Goal: Task Accomplishment & Management: Manage account settings

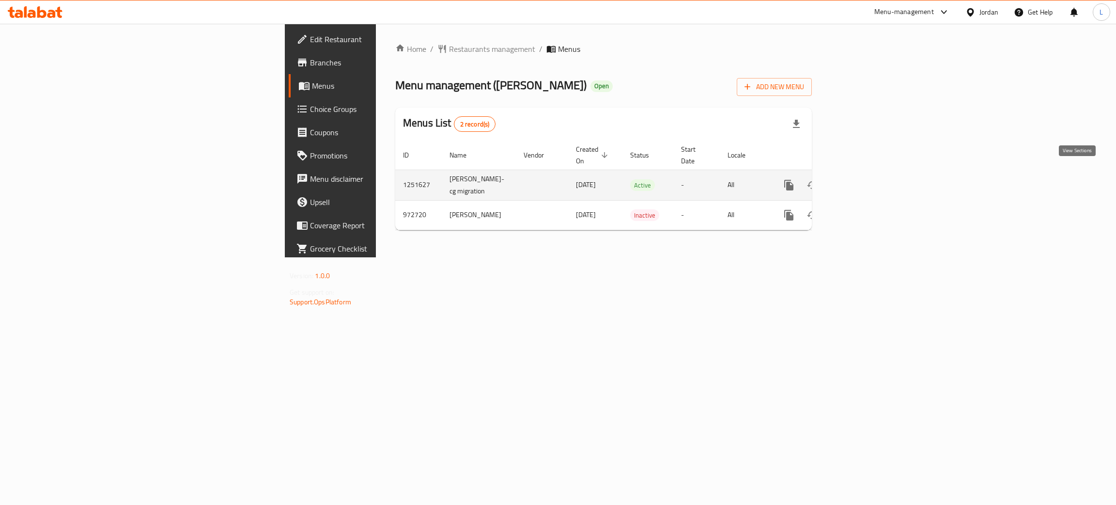
click at [864, 179] on icon "enhanced table" at bounding box center [859, 185] width 12 height 12
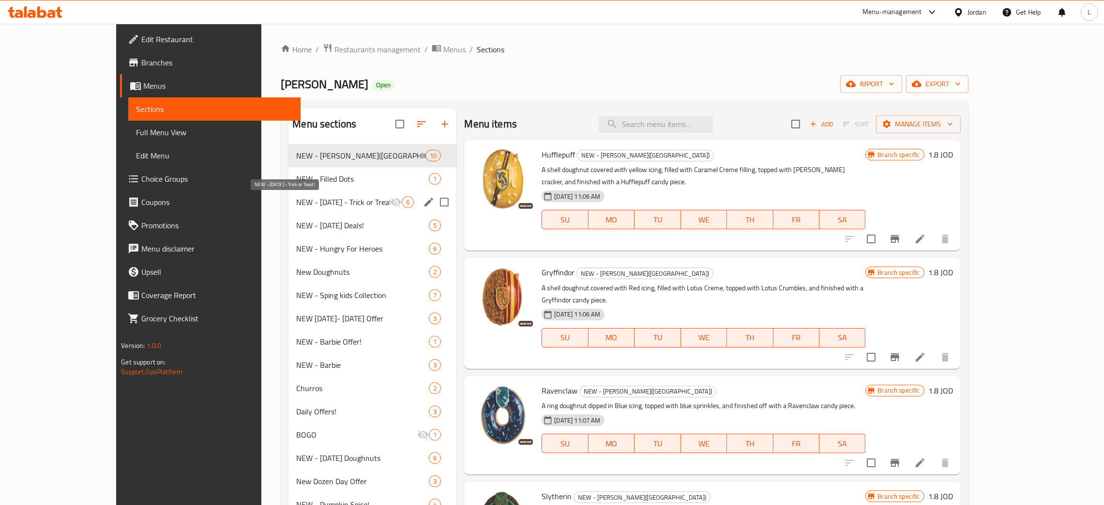
click at [296, 202] on span "NEW - Halloween - Trick or Treat!" at bounding box center [343, 202] width 94 height 12
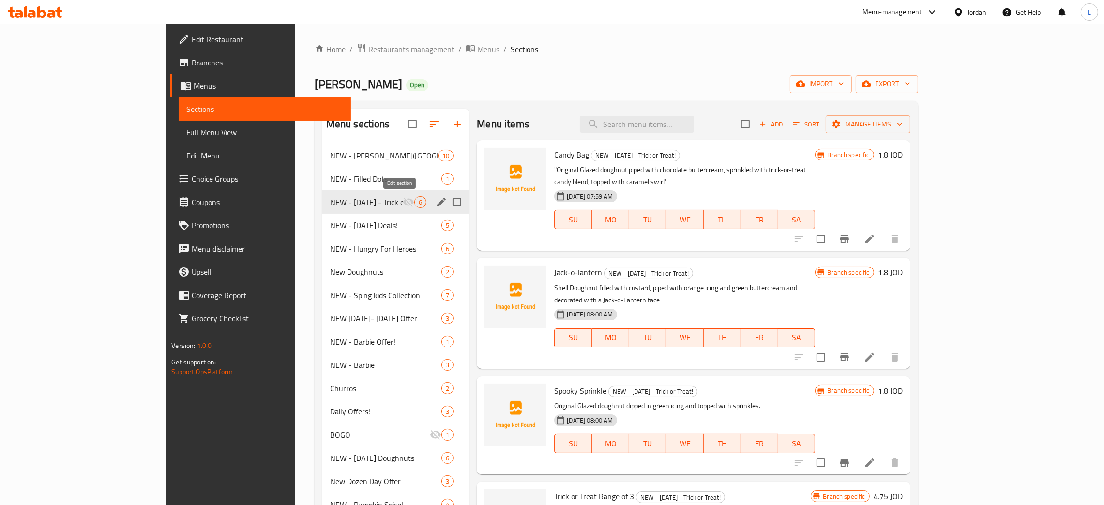
click at [436, 203] on icon "edit" at bounding box center [442, 202] width 12 height 12
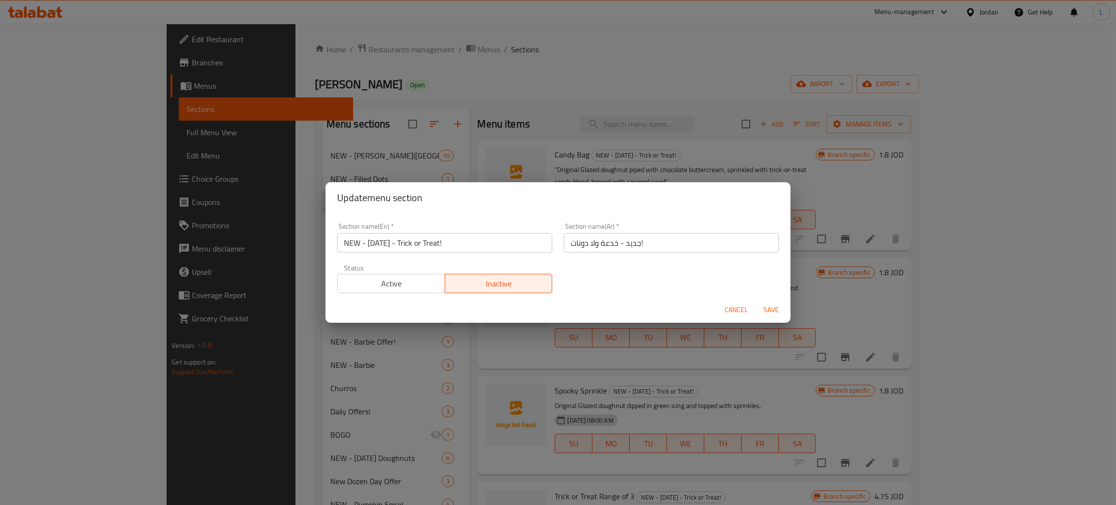
click at [415, 284] on span "Active" at bounding box center [391, 283] width 100 height 14
click at [770, 308] on span "Save" at bounding box center [770, 310] width 23 height 12
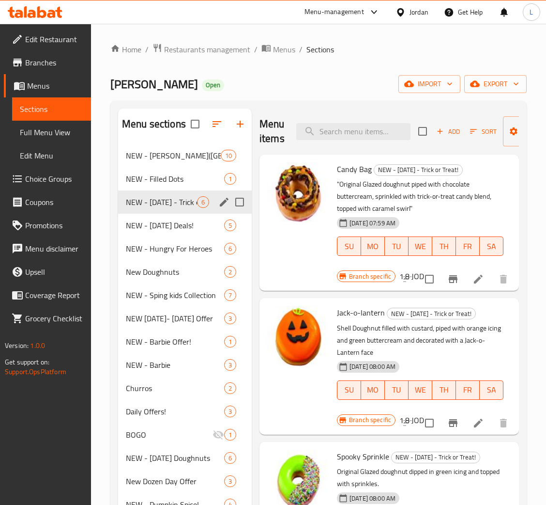
click at [39, 9] on icon at bounding box center [41, 12] width 9 height 12
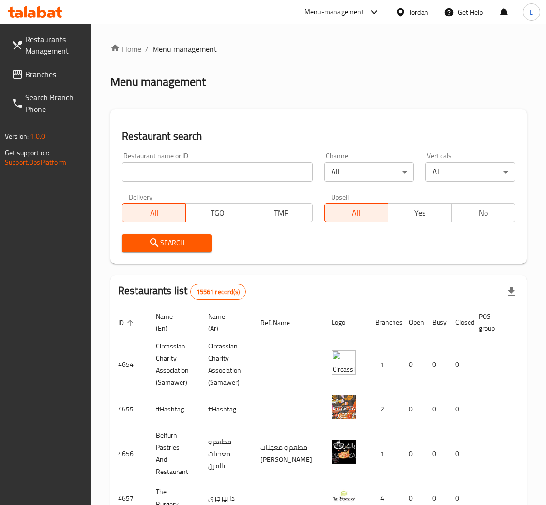
click at [161, 180] on input "search" at bounding box center [217, 171] width 191 height 19
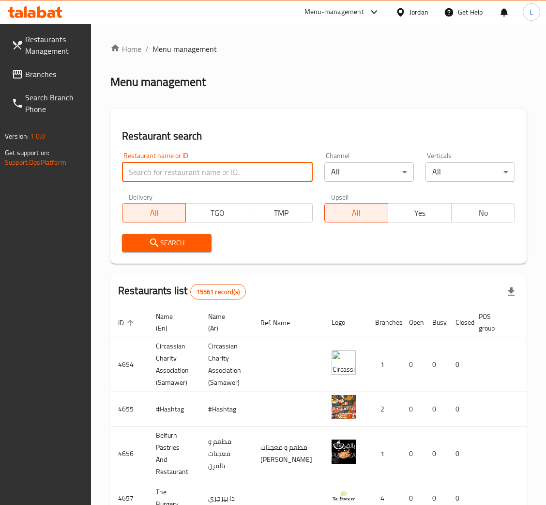
click at [65, 68] on span "Branches" at bounding box center [54, 74] width 58 height 12
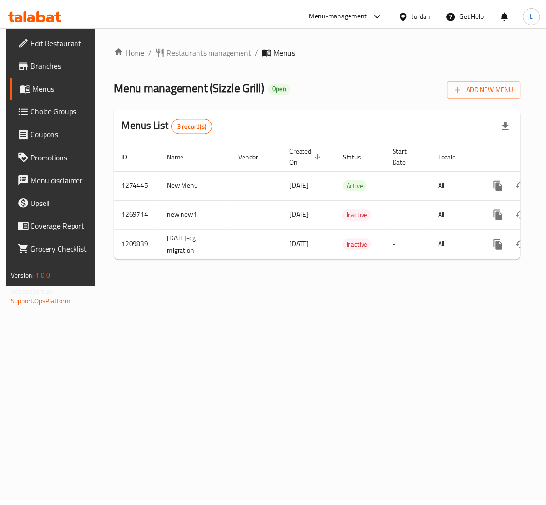
scroll to position [0, 55]
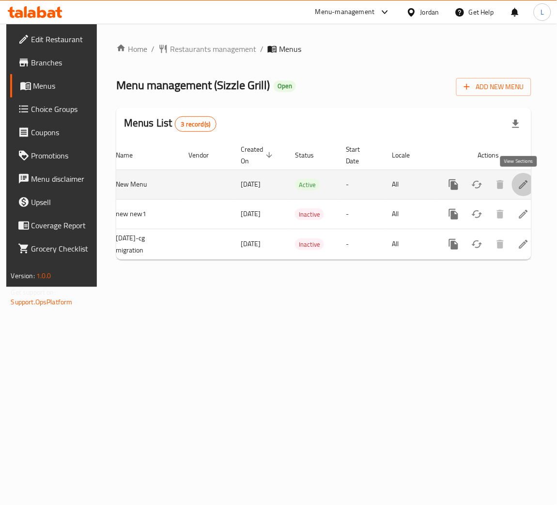
click at [518, 190] on icon "enhanced table" at bounding box center [524, 185] width 12 height 12
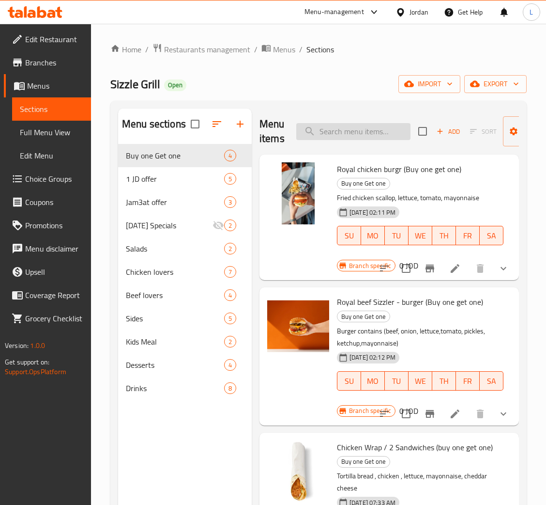
click at [362, 132] on input "search" at bounding box center [353, 131] width 114 height 17
paste input "سيزل جريل"
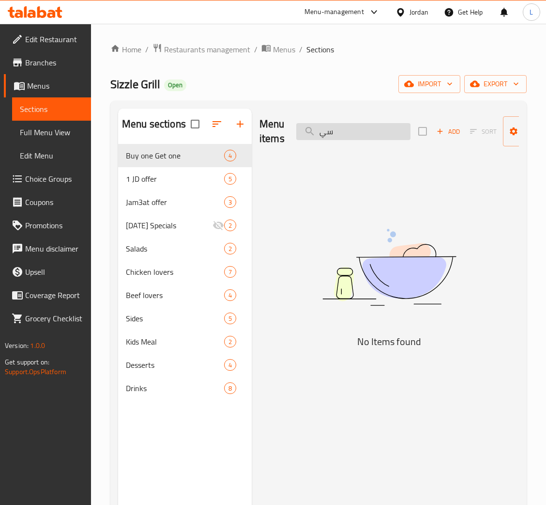
type input "س"
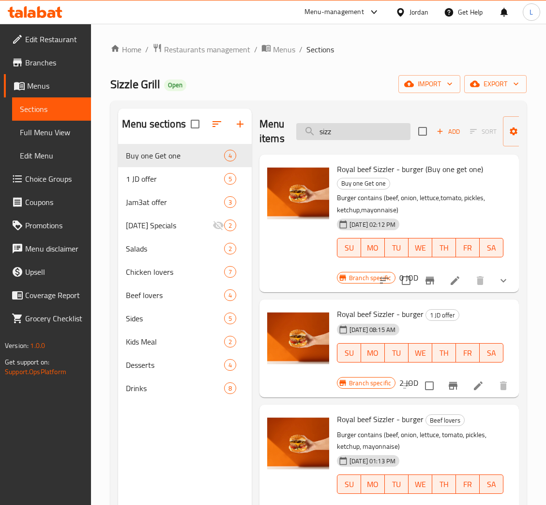
click at [354, 129] on input "sizz" at bounding box center [353, 131] width 114 height 17
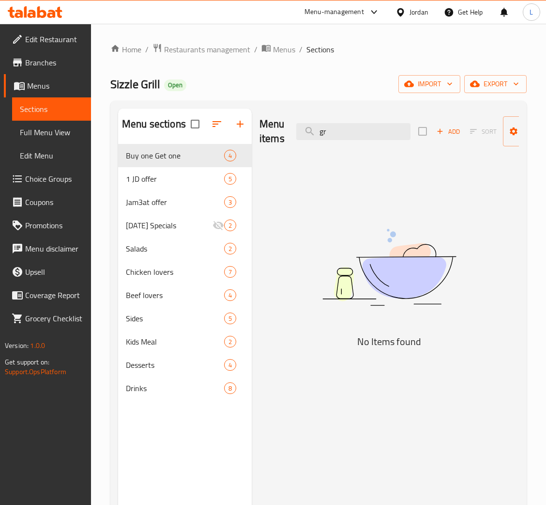
type input "g"
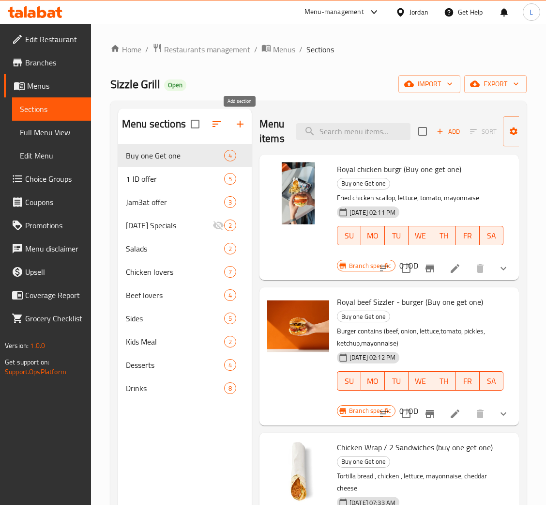
click at [245, 126] on icon "button" at bounding box center [240, 124] width 12 height 12
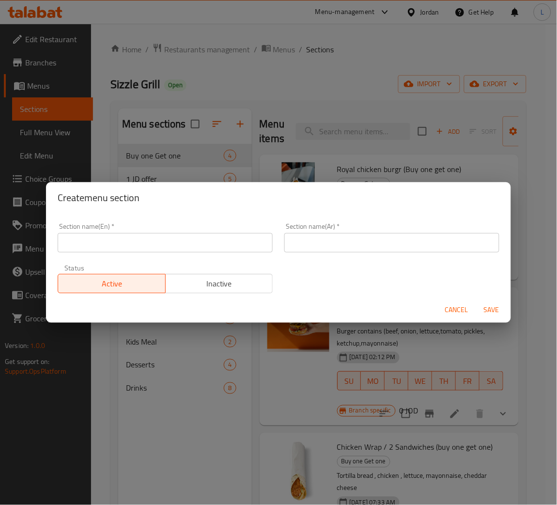
click at [310, 250] on input "text" at bounding box center [391, 242] width 215 height 19
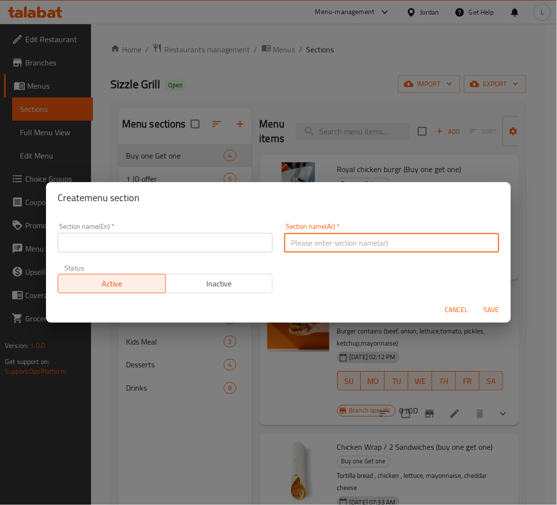
paste input "الباكجات الفردية"
type input "الباكجات الفردية"
click at [207, 246] on input "text" at bounding box center [165, 242] width 215 height 19
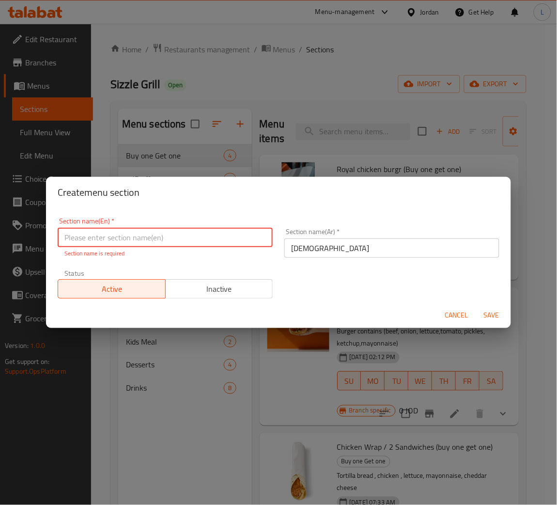
paste input "Individual packages"
type input "Individual packages"
click at [487, 319] on div "Cancel Save" at bounding box center [278, 315] width 465 height 26
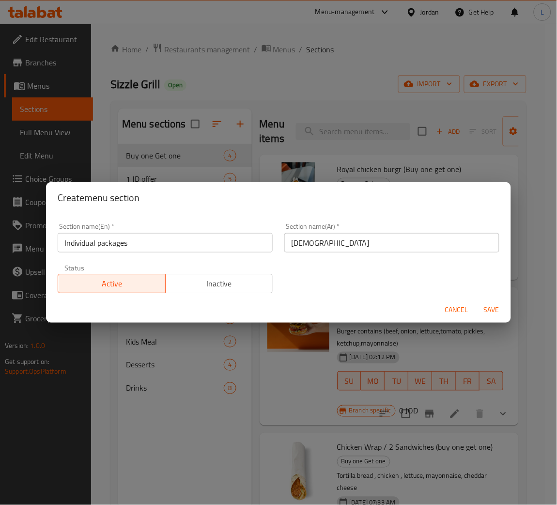
click at [494, 309] on span "Save" at bounding box center [491, 310] width 23 height 12
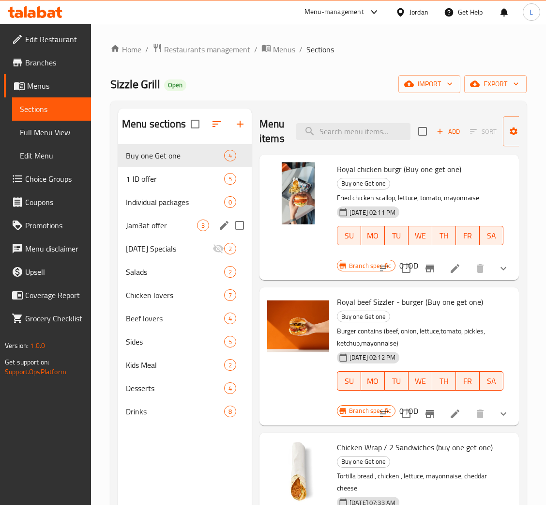
click at [162, 211] on div "Individual packages 0" at bounding box center [185, 201] width 134 height 23
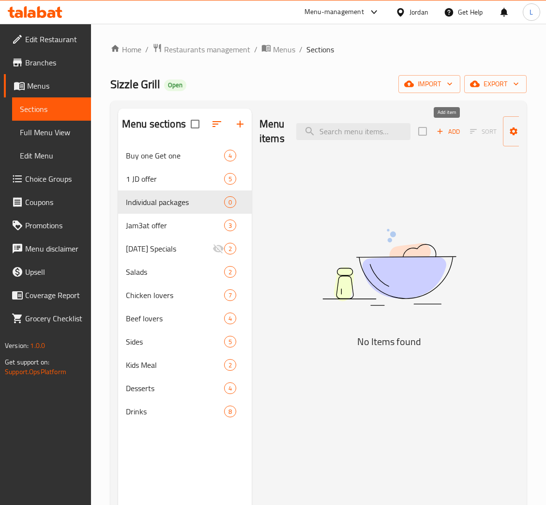
click at [451, 136] on span "Add" at bounding box center [448, 131] width 26 height 11
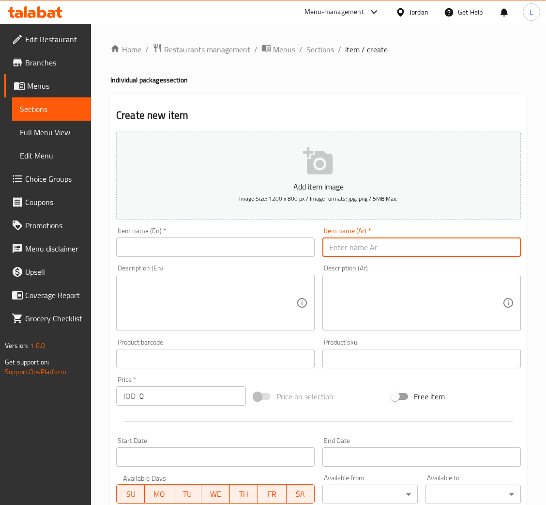
drag, startPoint x: 355, startPoint y: 246, endPoint x: 292, endPoint y: 248, distance: 63.0
click at [355, 246] on input "text" at bounding box center [421, 246] width 199 height 19
paste input "سيزل جريل"
type input "سيزل جريل"
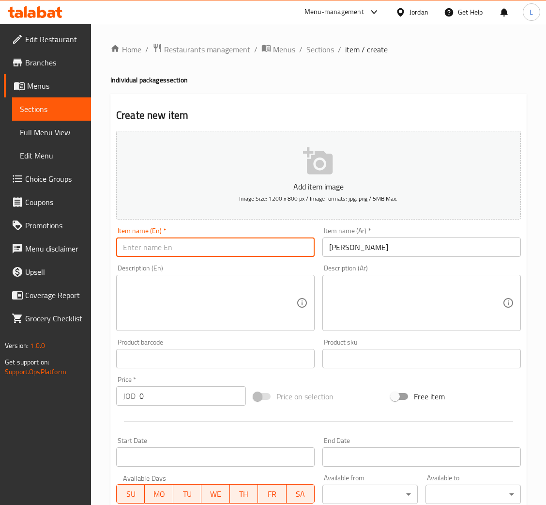
click at [292, 248] on input "text" at bounding box center [215, 246] width 199 height 19
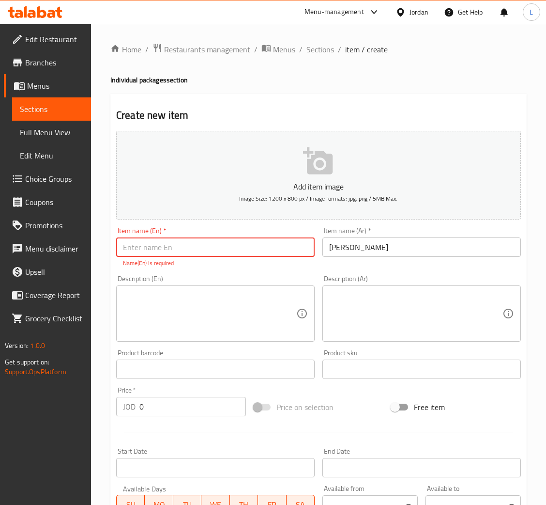
paste input "Sizzle Grill"
type input "Sizzle Grill"
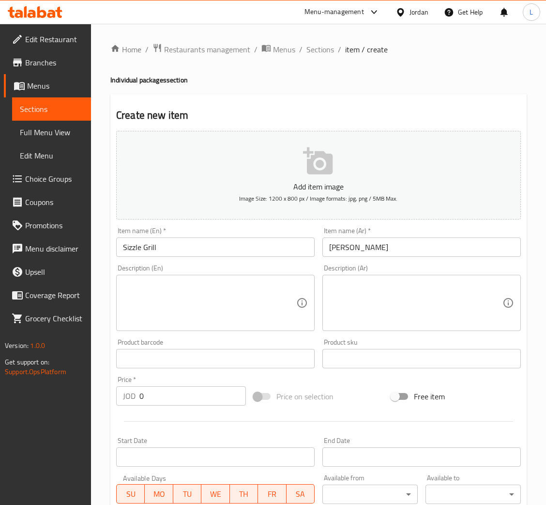
click at [393, 313] on textarea at bounding box center [415, 303] width 173 height 46
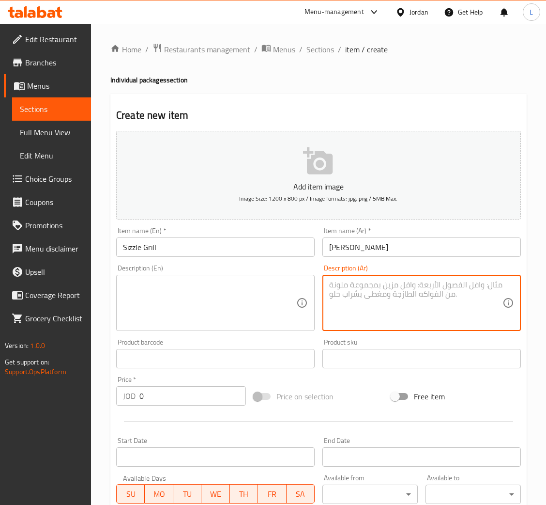
paste textarea "رويال برجر ( خيارك من لحمة او دجاج) + سلطة كولسلو + بطاطا + ماتركس"
type textarea "رويال برجر ( خيارك من لحمة او دجاج) + سلطة كولسلو + بطاطا + ماتركس"
click at [254, 291] on textarea at bounding box center [209, 303] width 173 height 46
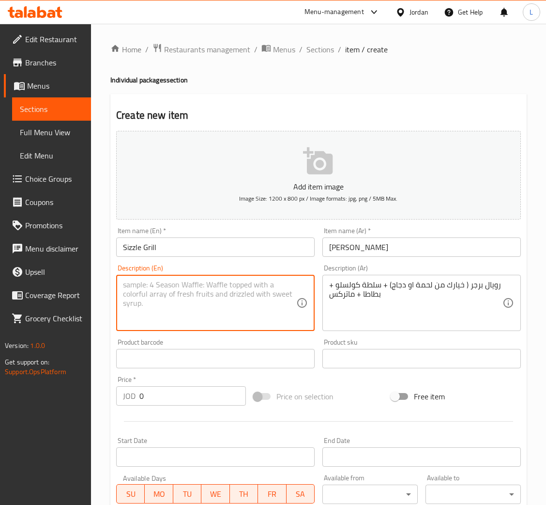
paste textarea "Royal Burger (your choice of meat or chicken) + coleslaw + fries + matrix"
type textarea "Royal Burger (your choice of meat or chicken) + coleslaw + fries + matrix"
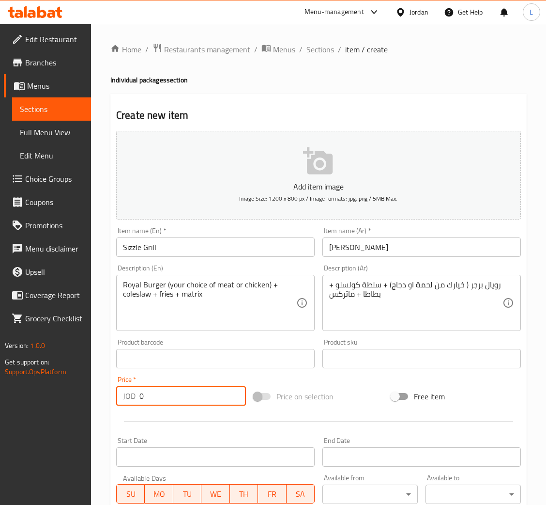
click at [211, 395] on input "0" at bounding box center [192, 395] width 107 height 19
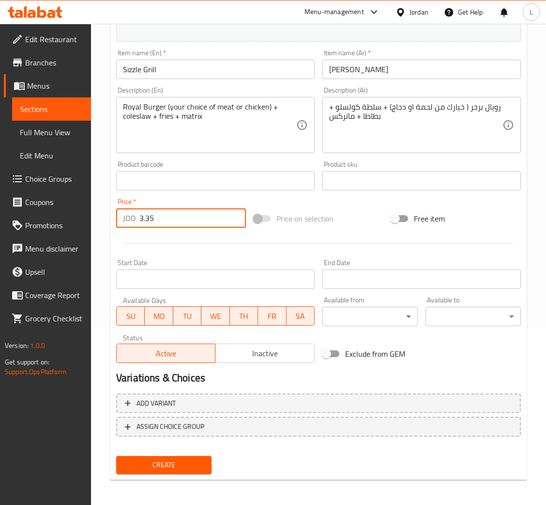
type input "3.35"
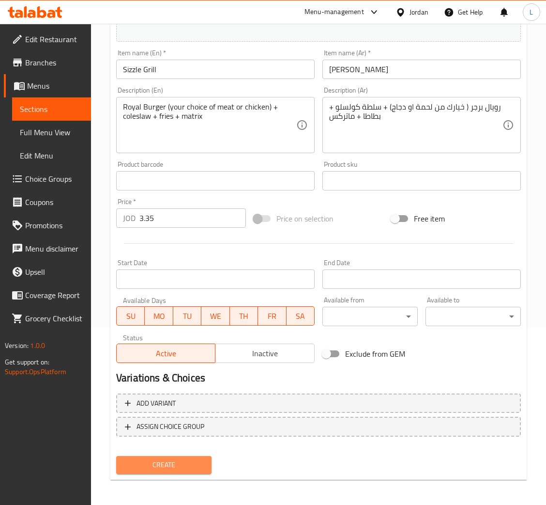
click at [187, 459] on span "Create" at bounding box center [164, 465] width 80 height 12
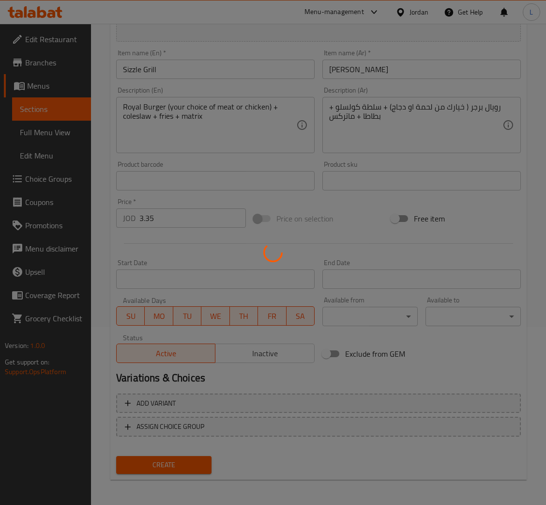
type input "0"
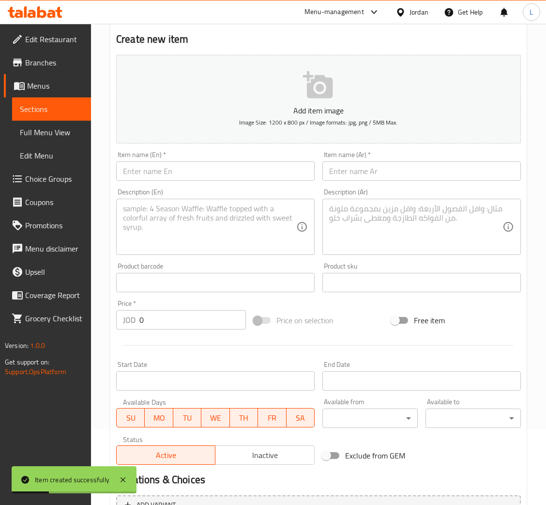
scroll to position [0, 0]
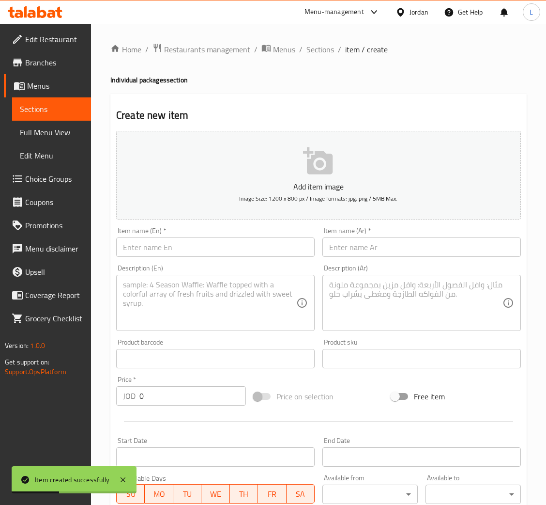
click at [387, 234] on div "Item name (Ar)   * Item name (Ar) *" at bounding box center [421, 242] width 199 height 30
click at [387, 238] on input "text" at bounding box center [421, 246] width 199 height 19
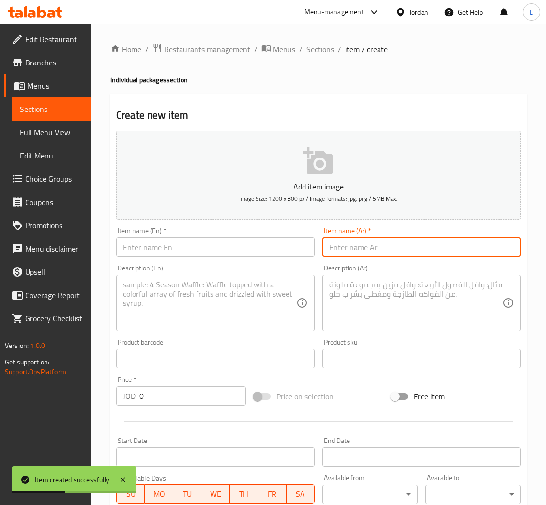
paste input "كوزي بيتزا"
type input "كوزي بيتزا"
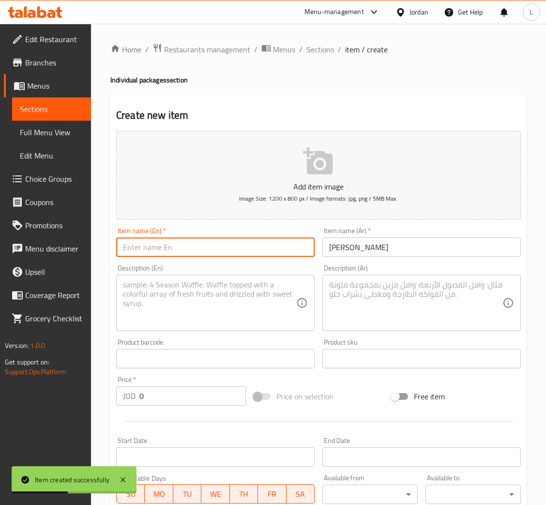
click at [281, 250] on input "text" at bounding box center [215, 246] width 199 height 19
paste input "Cozy Pizza"
type input "Cozy Pizza"
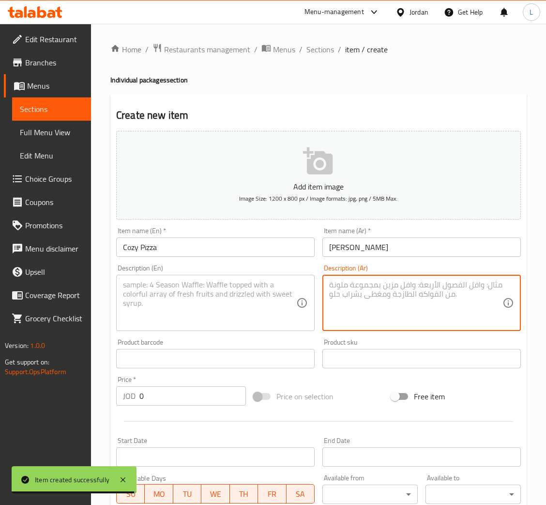
click at [352, 292] on textarea at bounding box center [415, 303] width 173 height 46
paste textarea "بيتزا حجم صغير من اختيارك + سلطة كولسلو + بطاطا + ماتركس"
type textarea "بيتزا حجم صغير من اختيارك + سلطة كولسلو + بطاطا + ماتركس"
click at [236, 298] on textarea at bounding box center [209, 303] width 173 height 46
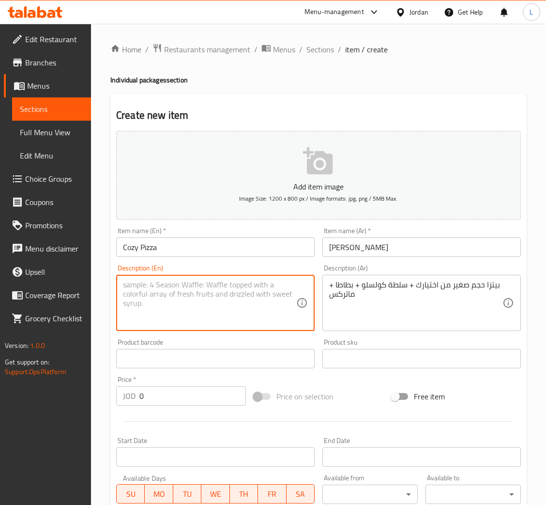
paste textarea "Small pizza of your choice + coleslaw + fries + matrix"
type textarea "Small pizza of your choice + coleslaw + fries + matrix"
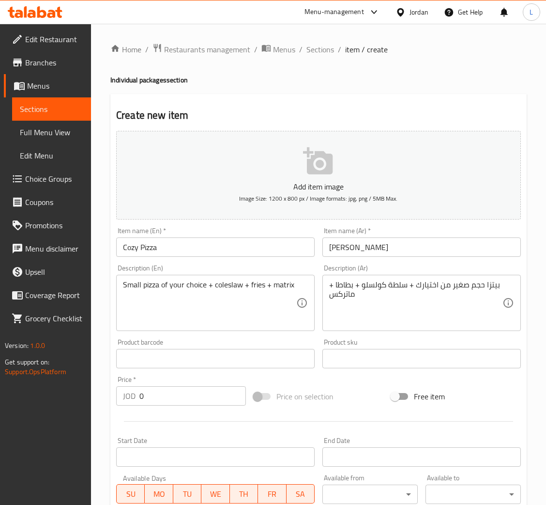
click at [216, 394] on input "0" at bounding box center [192, 395] width 107 height 19
paste input "number"
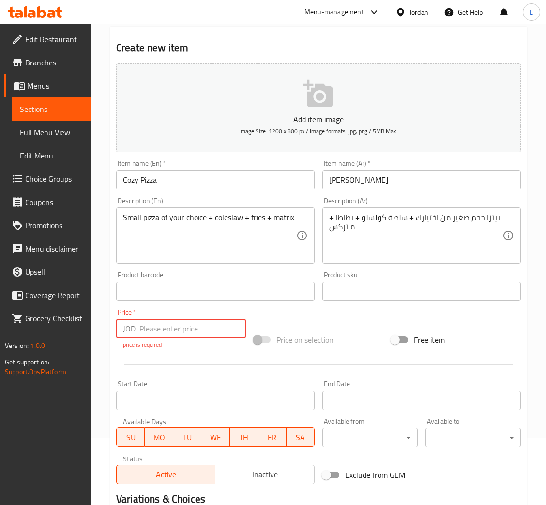
scroll to position [188, 0]
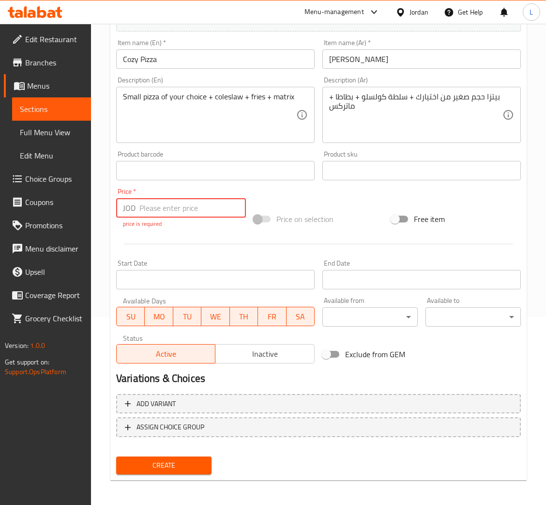
click at [198, 202] on input "number" at bounding box center [192, 207] width 107 height 19
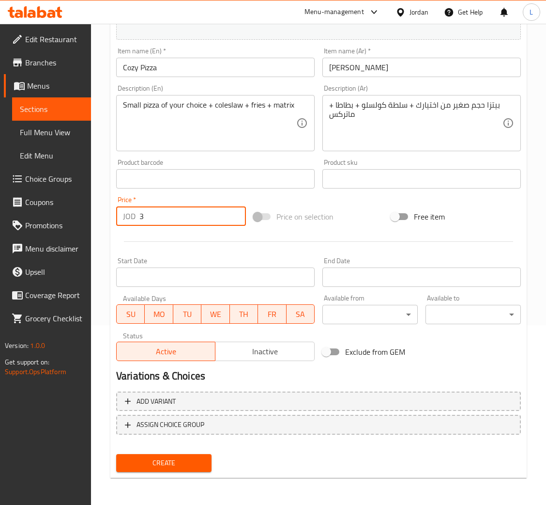
scroll to position [178, 0]
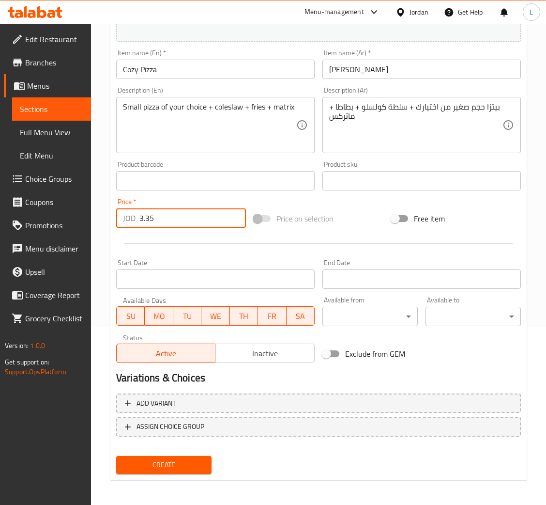
type input "3.35"
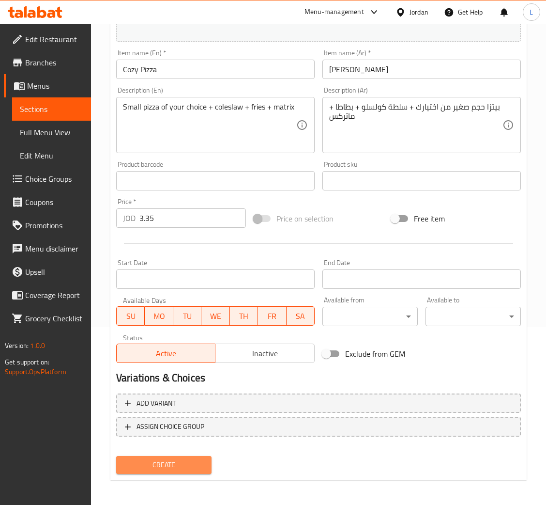
click at [155, 465] on span "Create" at bounding box center [164, 465] width 80 height 12
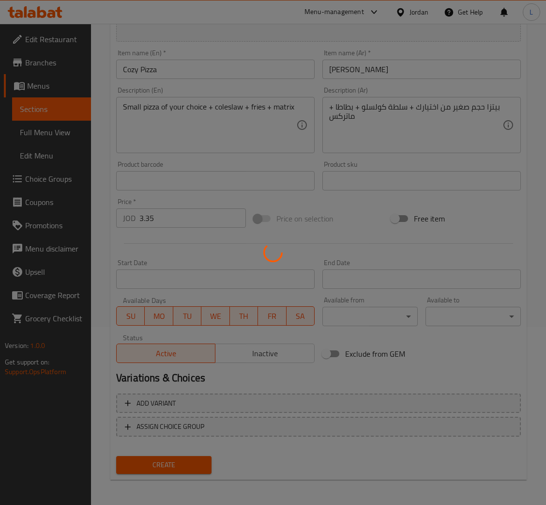
type input "0"
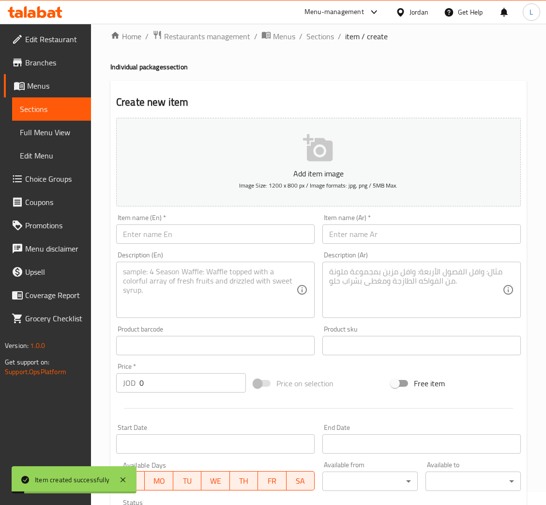
scroll to position [0, 0]
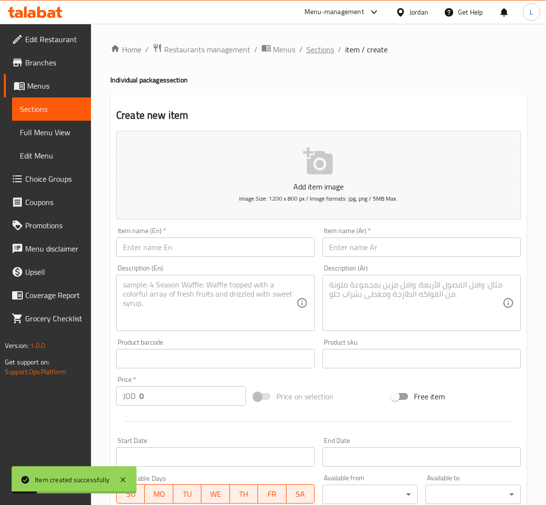
click at [319, 46] on span "Sections" at bounding box center [320, 50] width 28 height 12
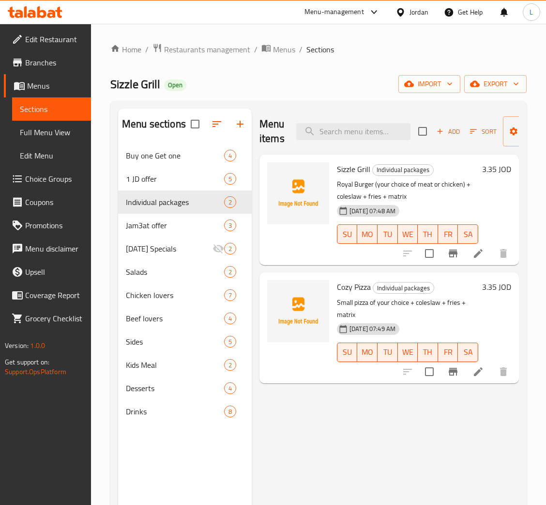
click at [20, 12] on icon at bounding box center [19, 14] width 8 height 8
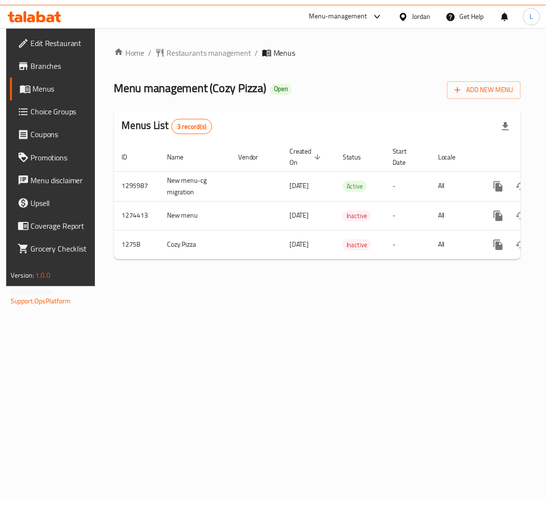
scroll to position [0, 55]
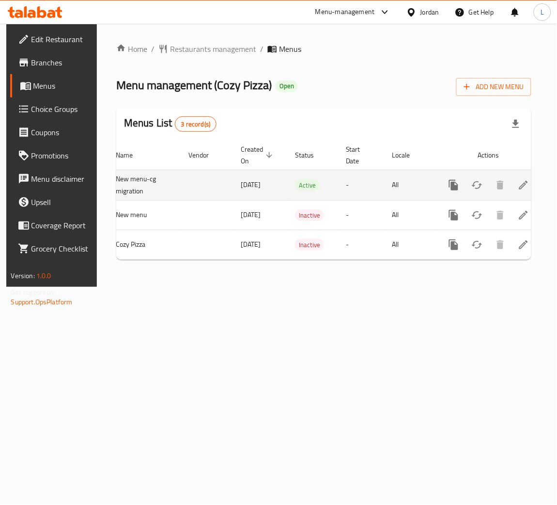
click at [519, 184] on icon "enhanced table" at bounding box center [524, 185] width 12 height 12
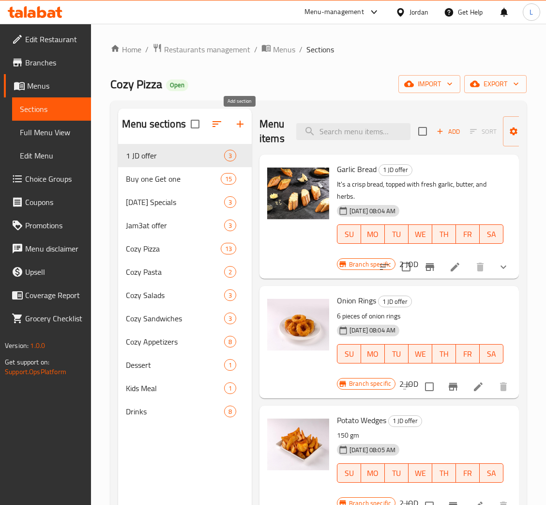
click at [239, 126] on icon "button" at bounding box center [240, 124] width 12 height 12
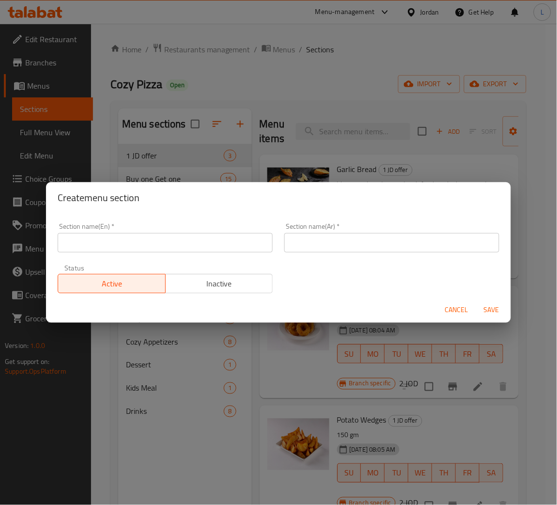
click at [229, 240] on input "text" at bounding box center [165, 242] width 215 height 19
paste input "Sizzle Grill"
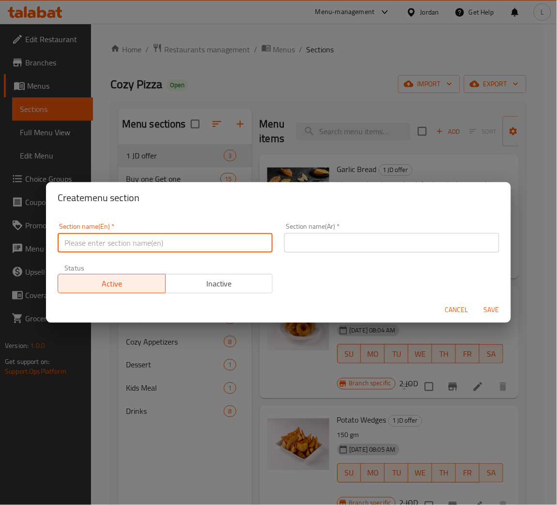
type input "Sizzle Grill"
click at [155, 244] on input "Sizzle Grill" at bounding box center [165, 242] width 215 height 19
paste input "Individual packages"
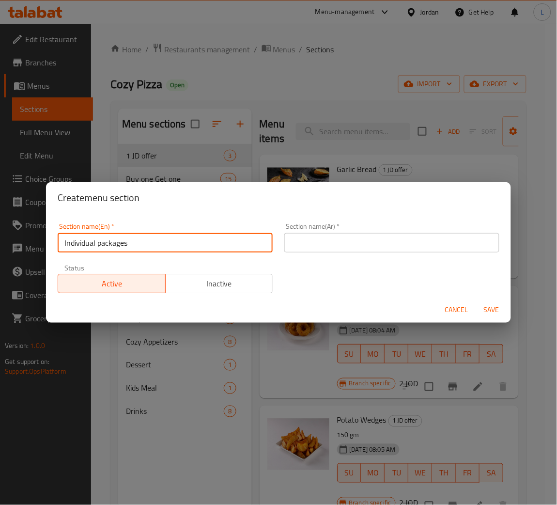
type input "Individual packages"
click at [314, 234] on input "text" at bounding box center [391, 242] width 215 height 19
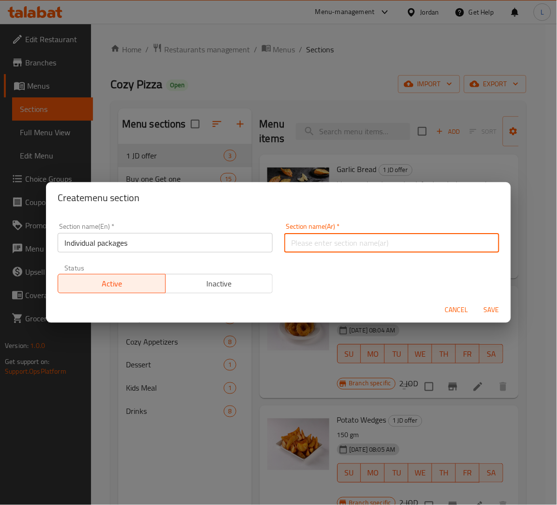
paste input "الباكجات الفردية"
type input "الباكجات الفردية"
click at [499, 315] on span "Save" at bounding box center [491, 310] width 23 height 12
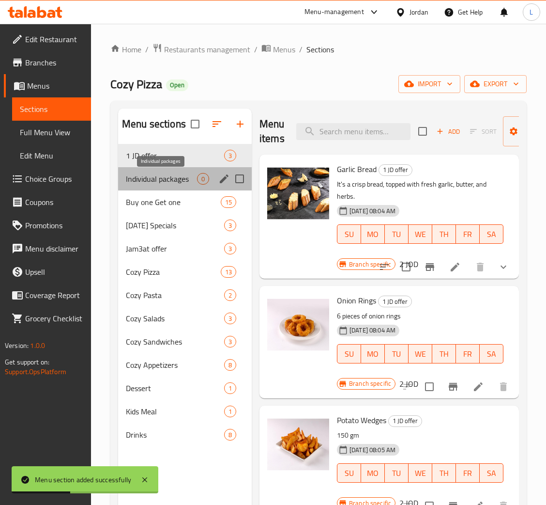
click at [155, 177] on span "Individual packages" at bounding box center [161, 179] width 71 height 12
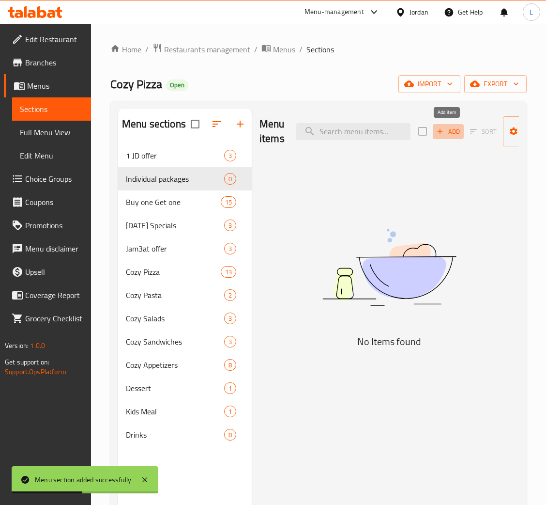
click at [447, 131] on span "Add" at bounding box center [448, 131] width 26 height 11
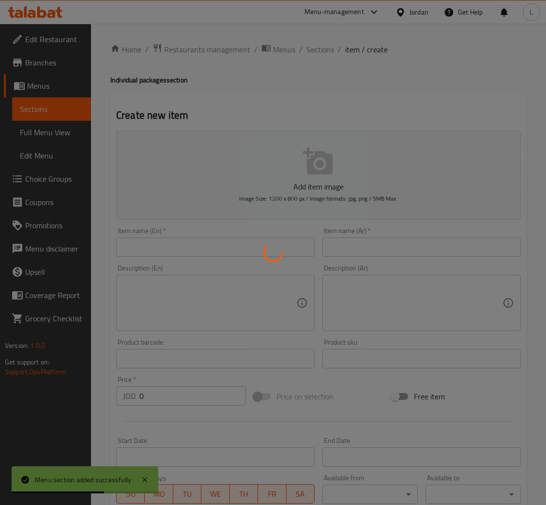
click at [199, 237] on div at bounding box center [273, 252] width 546 height 505
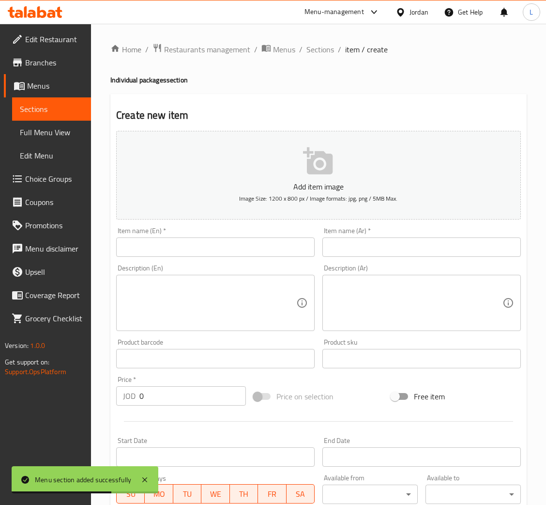
click at [199, 244] on input "text" at bounding box center [215, 246] width 199 height 19
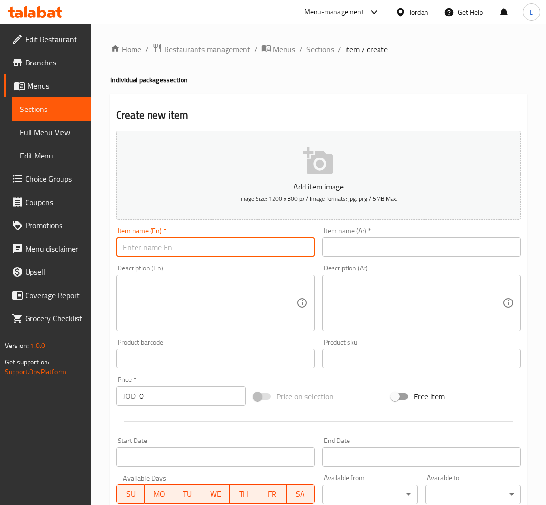
paste input "Sizzle Grill"
type input "Sizzle Grill"
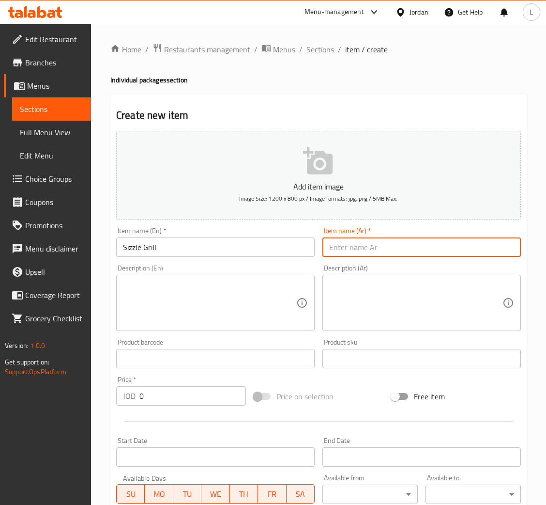
click at [398, 252] on input "text" at bounding box center [421, 246] width 199 height 19
paste input "سيزل جريل"
type input "سيزل جريل"
click at [166, 316] on textarea at bounding box center [209, 303] width 173 height 46
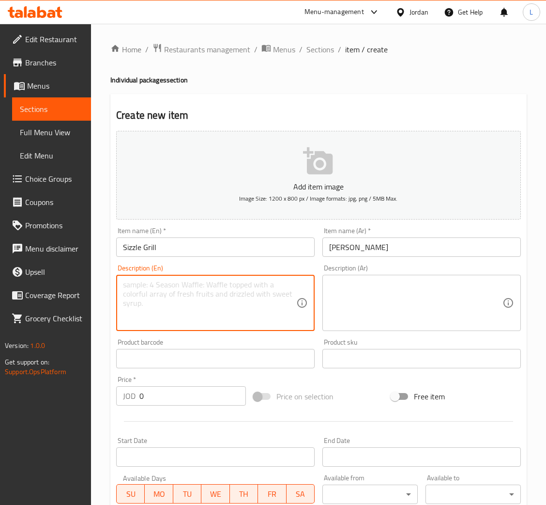
paste textarea "Royal Burger (your choice of meat or chicken) + coleslaw + fries + matrix"
type textarea "Royal Burger (your choice of meat or chicken) + coleslaw + fries + matrix"
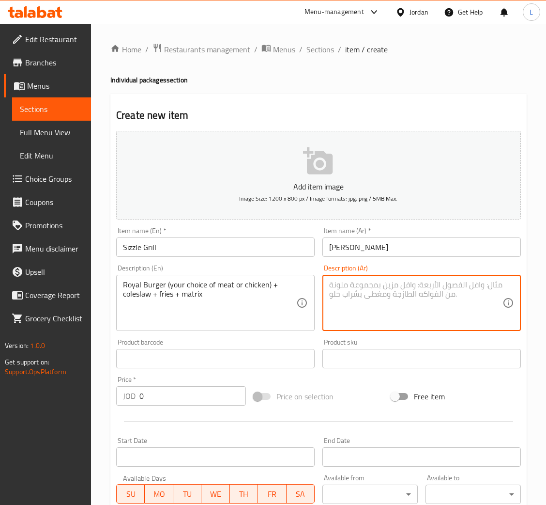
click at [356, 302] on textarea at bounding box center [415, 303] width 173 height 46
paste textarea "Royal Burger (your choice of meat or chicken) + coleslaw + fries + matrix"
click at [364, 298] on textarea "Royal Burger (your choice of meat or chicken) + coleslaw + fries + matrix" at bounding box center [415, 303] width 173 height 46
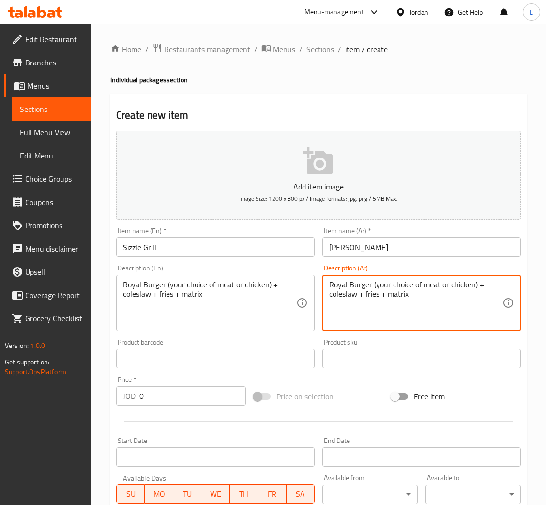
paste textarea "رويال برجر ( خيارك من لحمة او دجاج) + سلطة كولسلو + بطاطا + ماتركس"
type textarea "رويال برجر ( خيارك من لحمة او دجاج) + سلطة كولسلو + بطاطا + ماتركس"
click at [162, 403] on input "0" at bounding box center [192, 395] width 107 height 19
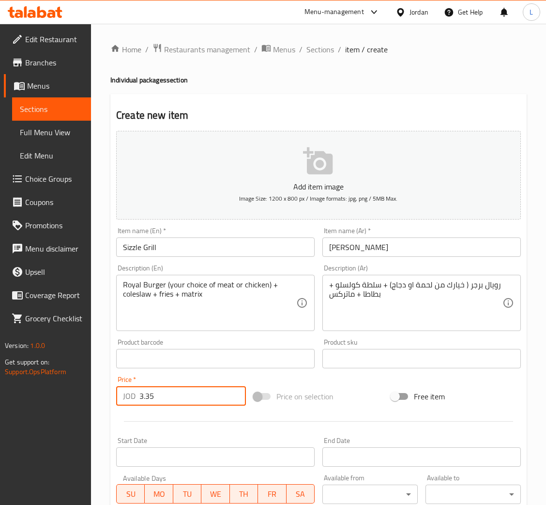
type input "3.35"
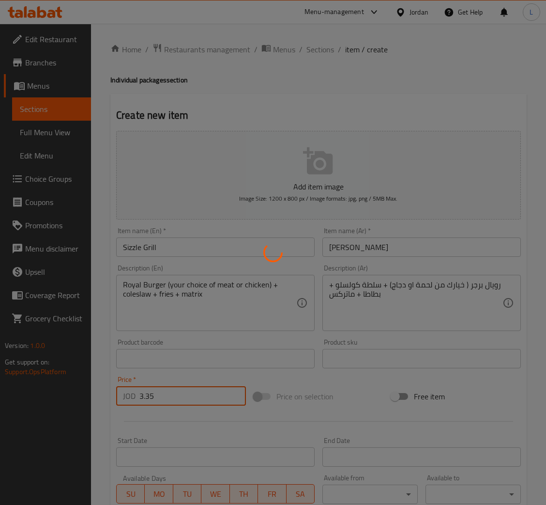
type input "0"
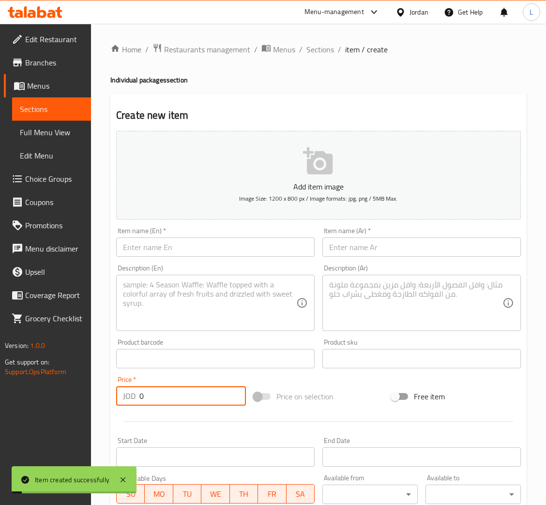
click at [216, 254] on input "text" at bounding box center [215, 246] width 199 height 19
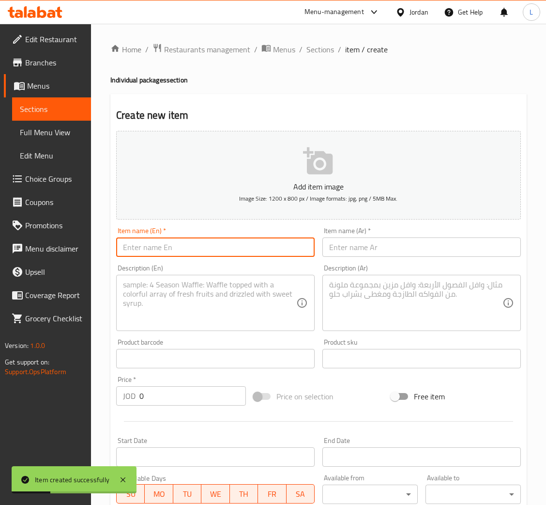
paste input "Cozy Pizza"
type input "Cozy Pizza"
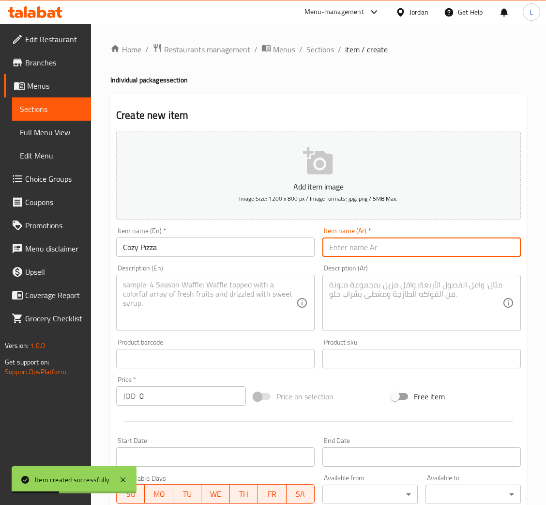
click at [374, 250] on input "text" at bounding box center [421, 246] width 199 height 19
paste input "Cozy Pizza"
type input "Cozy Pizza"
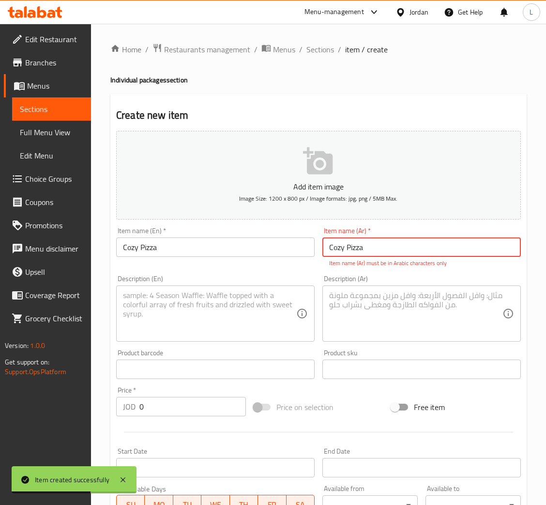
click at [364, 249] on input "Cozy Pizza" at bounding box center [421, 246] width 199 height 19
paste input "كوزي بيتزا"
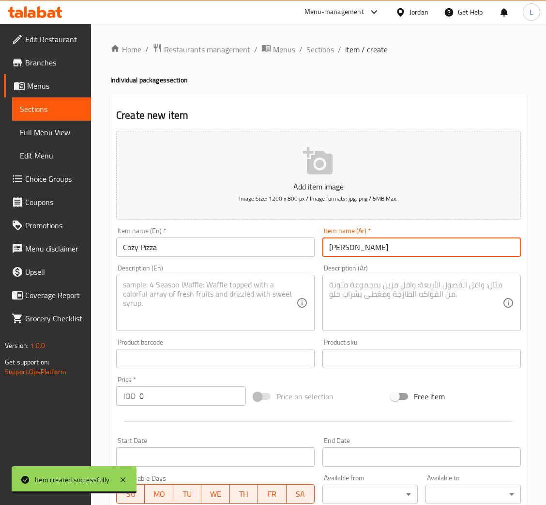
type input "كوزي بيتزا"
click at [232, 302] on textarea at bounding box center [209, 303] width 173 height 46
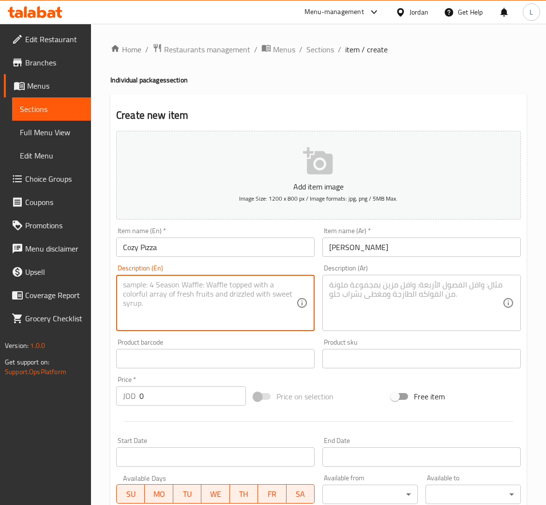
paste textarea "بيتزا حجم صغير من اختيارك + سلطة كولسلو + بطاطا + ماتركس"
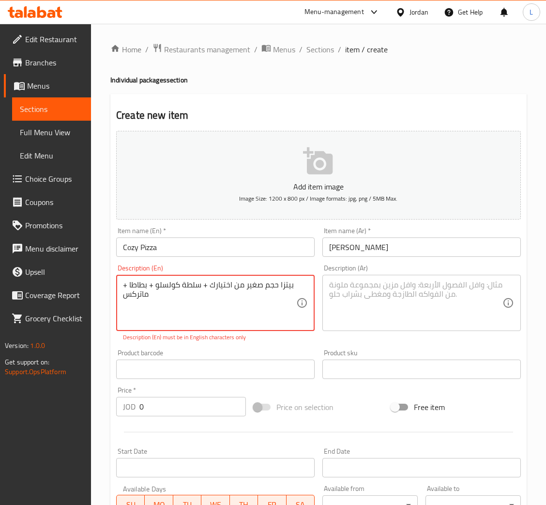
type textarea "بيتزا حجم صغير من اختيارك + سلطة كولسلو + بطاطا + ماتركس"
click at [360, 305] on textarea at bounding box center [415, 303] width 173 height 46
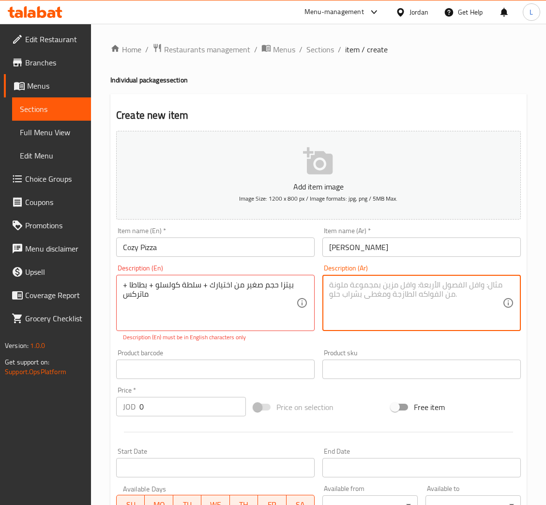
paste textarea "بيتزا حجم صغير من اختيارك + سلطة كولسلو + بطاطا + ماتركس"
type textarea "بيتزا حجم صغير من اختيارك + سلطة كولسلو + بطاطا + ماتركس"
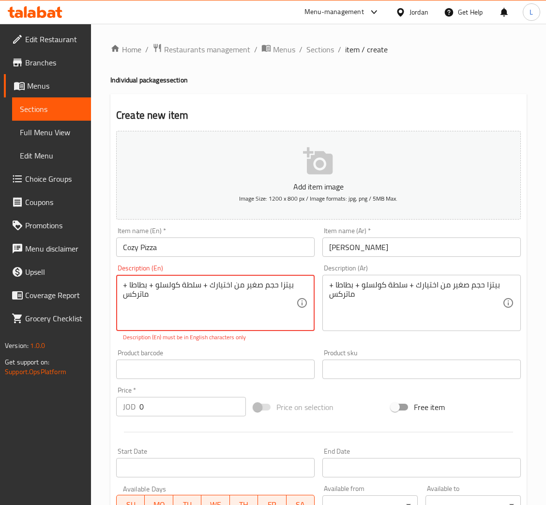
click at [151, 297] on textarea "بيتزا حجم صغير من اختيارك + سلطة كولسلو + بطاطا + ماتركس" at bounding box center [209, 303] width 173 height 46
paste textarea "Small pizza of your choice + coleslaw + fries + matrix"
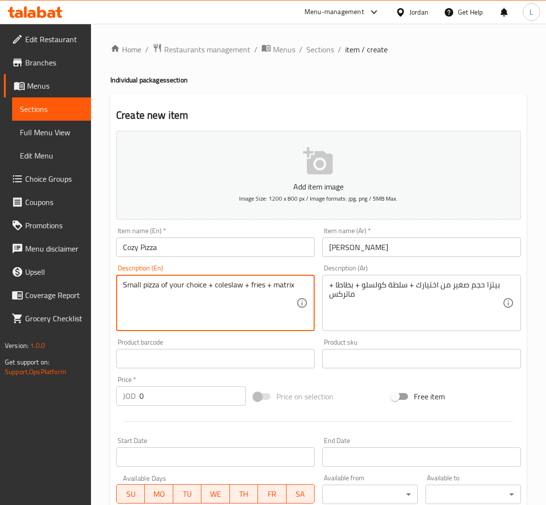
type textarea "Small pizza of your choice + coleslaw + fries + matrix"
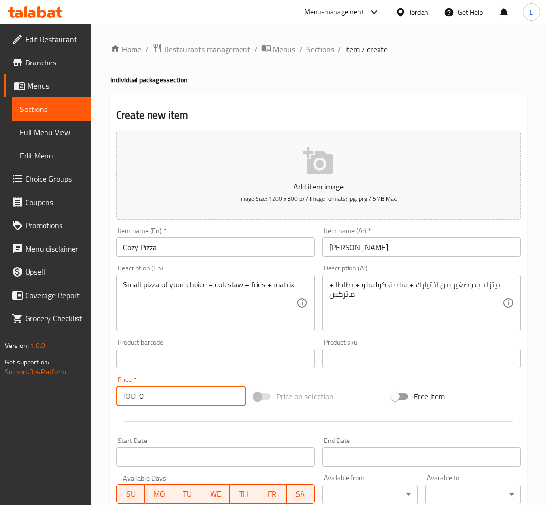
click at [202, 391] on input "0" at bounding box center [192, 395] width 107 height 19
type input "3.35"
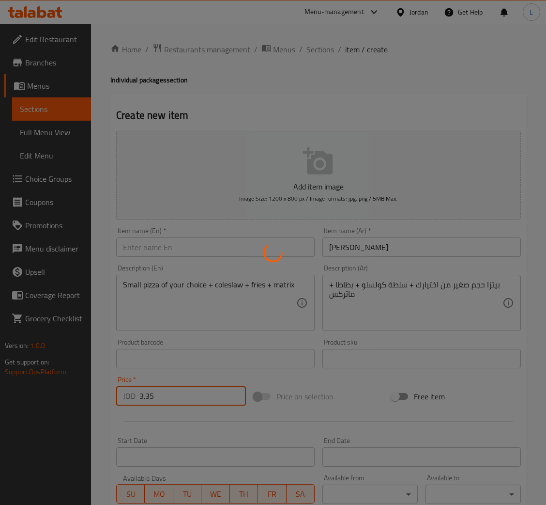
type input "0"
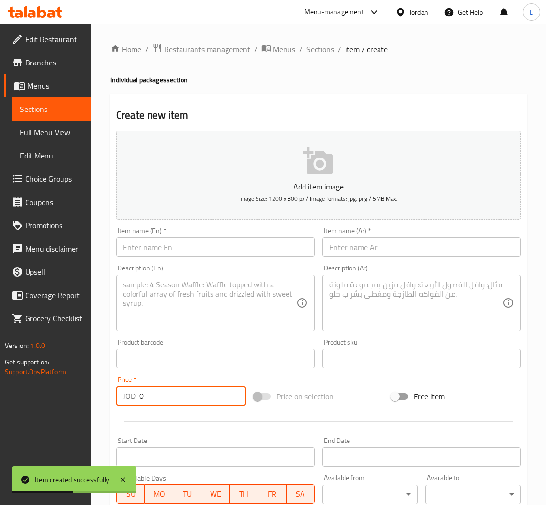
drag, startPoint x: 307, startPoint y: 55, endPoint x: 430, endPoint y: 15, distance: 129.4
click at [307, 55] on span "Sections" at bounding box center [320, 50] width 28 height 12
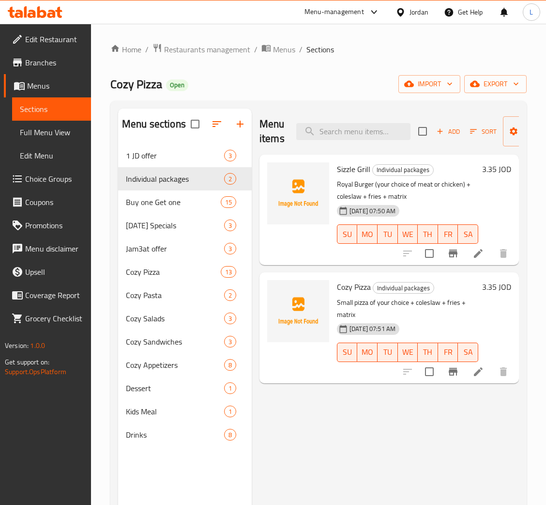
click at [36, 13] on icon at bounding box center [35, 12] width 55 height 12
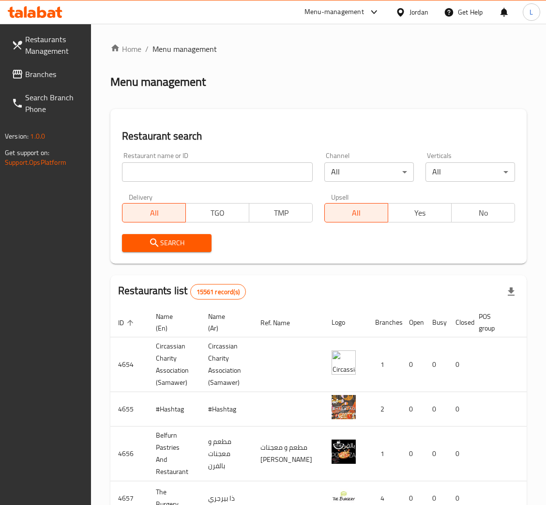
click at [25, 68] on span "Branches" at bounding box center [54, 74] width 58 height 12
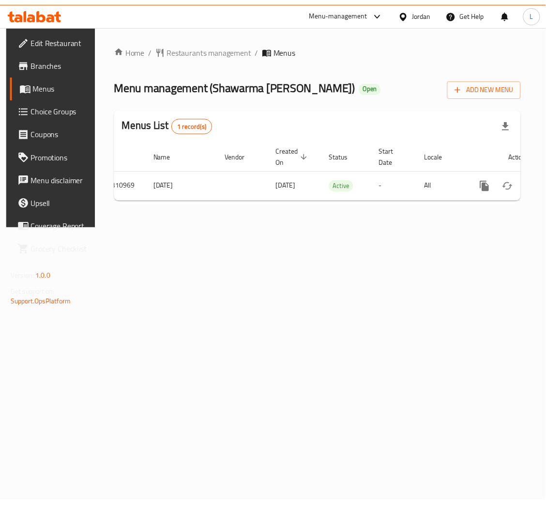
scroll to position [0, 55]
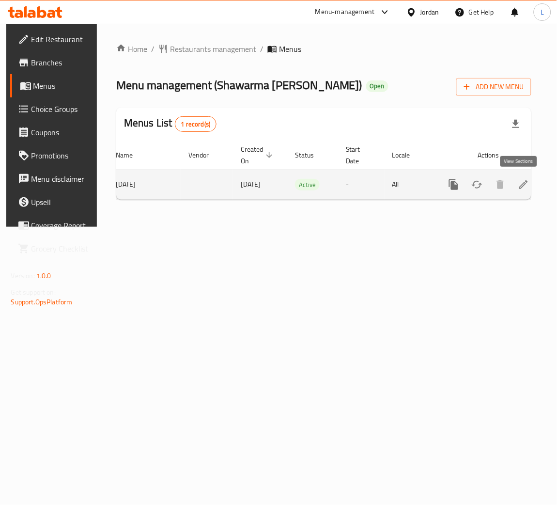
click at [522, 184] on icon "enhanced table" at bounding box center [524, 185] width 12 height 12
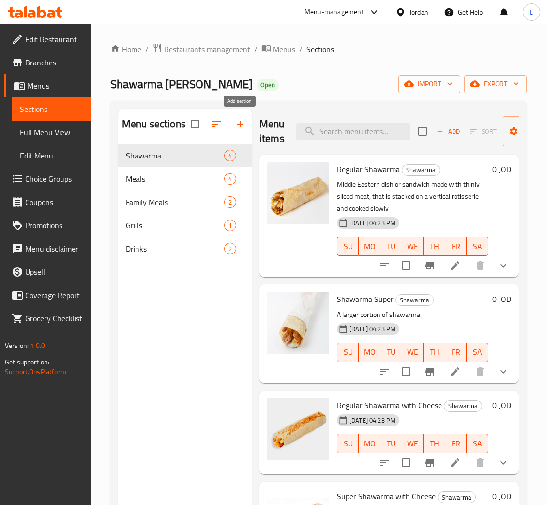
click at [234, 129] on icon "button" at bounding box center [240, 124] width 12 height 12
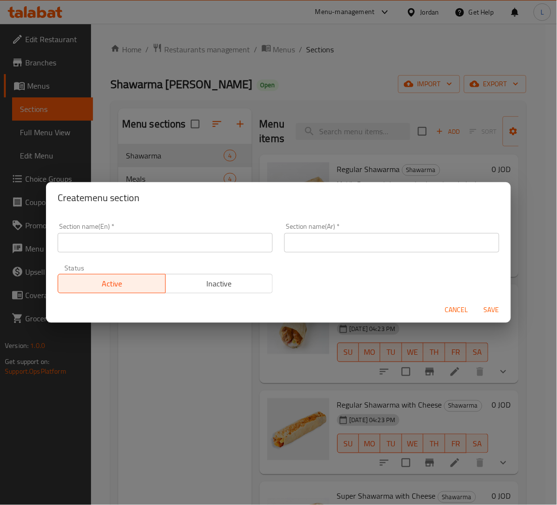
drag, startPoint x: 189, startPoint y: 260, endPoint x: 187, endPoint y: 238, distance: 22.9
click at [185, 260] on div "Status Active Inactive" at bounding box center [165, 278] width 227 height 41
click at [187, 238] on input "text" at bounding box center [165, 242] width 215 height 19
type input "Broasted"
click at [380, 243] on input "text" at bounding box center [391, 242] width 215 height 19
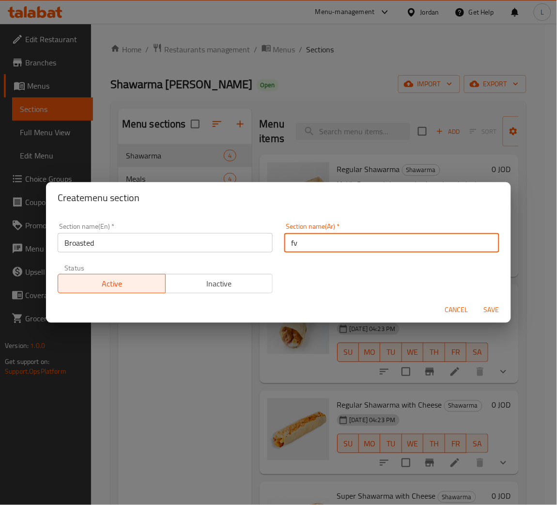
type input "f"
type input "بروستد"
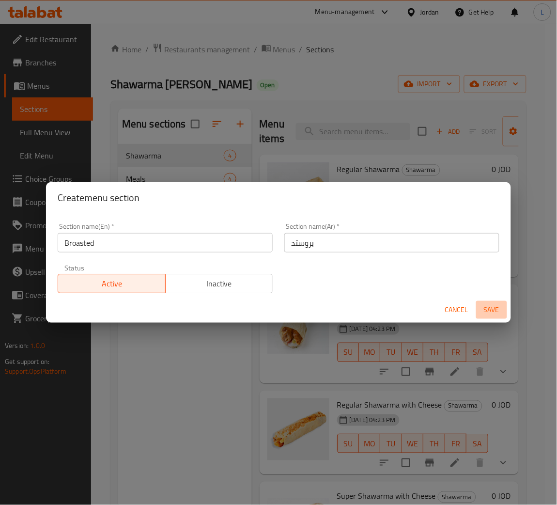
click at [494, 312] on span "Save" at bounding box center [491, 310] width 23 height 12
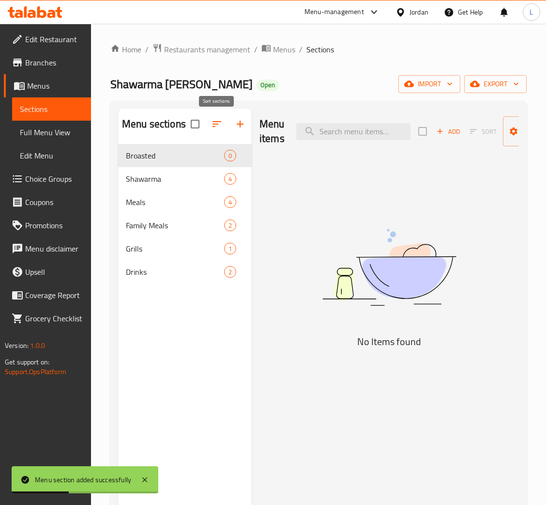
click at [214, 127] on icon "button" at bounding box center [217, 124] width 9 height 6
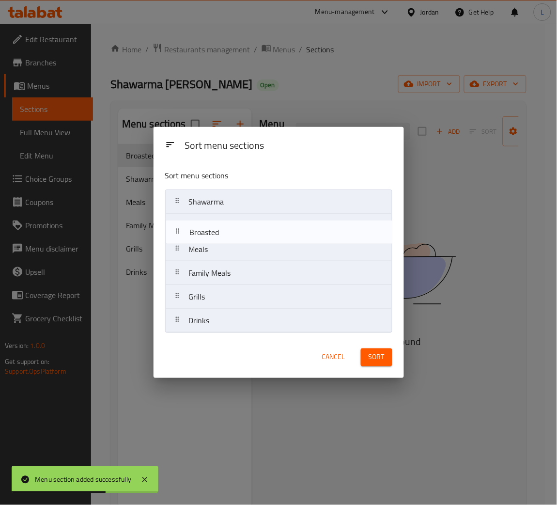
drag, startPoint x: 215, startPoint y: 200, endPoint x: 216, endPoint y: 233, distance: 32.9
click at [216, 233] on nav "Broasted Shawarma Meals Family Meals Grills Drinks" at bounding box center [278, 260] width 227 height 143
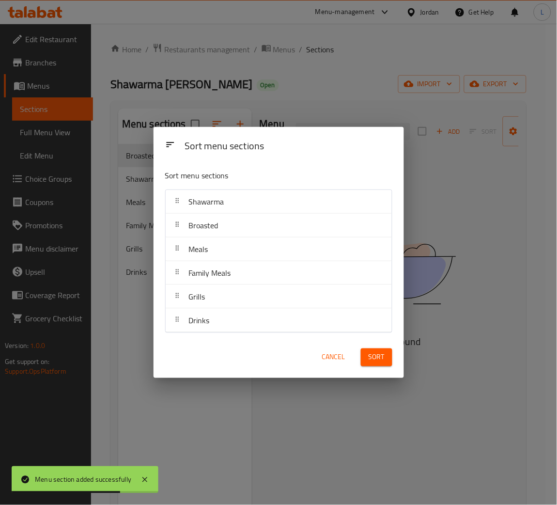
click at [388, 360] on button "Sort" at bounding box center [376, 357] width 31 height 18
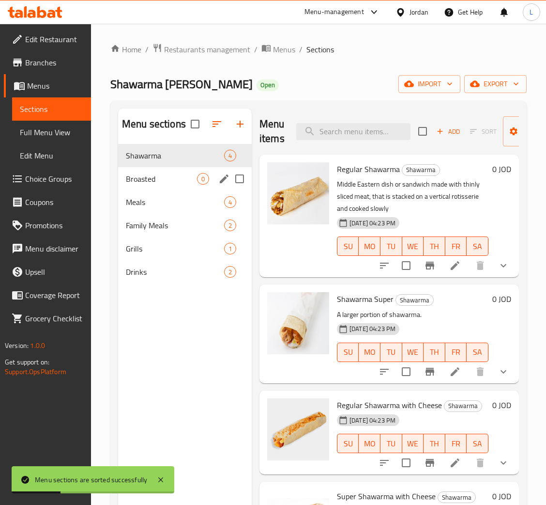
click at [176, 177] on span "Broasted" at bounding box center [161, 179] width 71 height 12
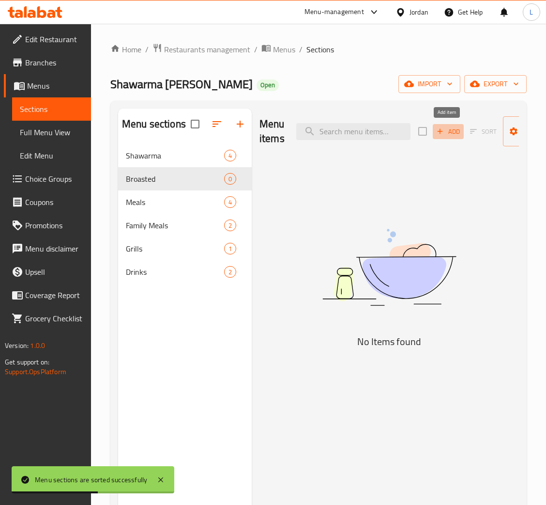
click at [451, 137] on span "Add" at bounding box center [448, 131] width 26 height 11
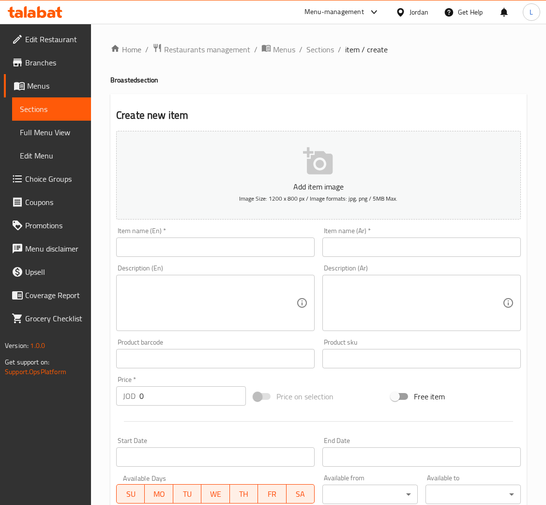
click at [453, 245] on input "text" at bounding box center [421, 246] width 199 height 19
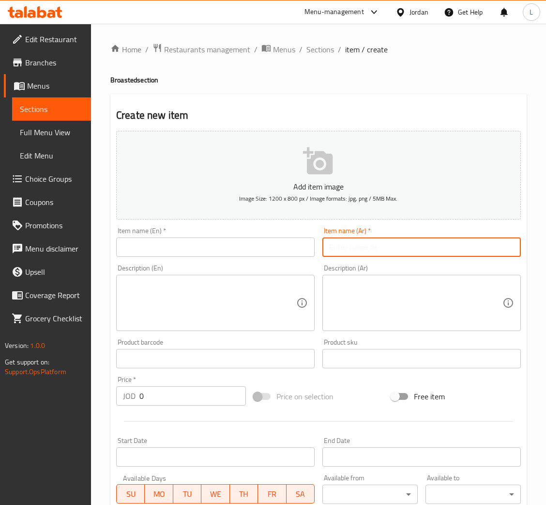
paste input "وجبه بروستد 4 قطعة"
type input "وجبه بروستد 4 قطعة"
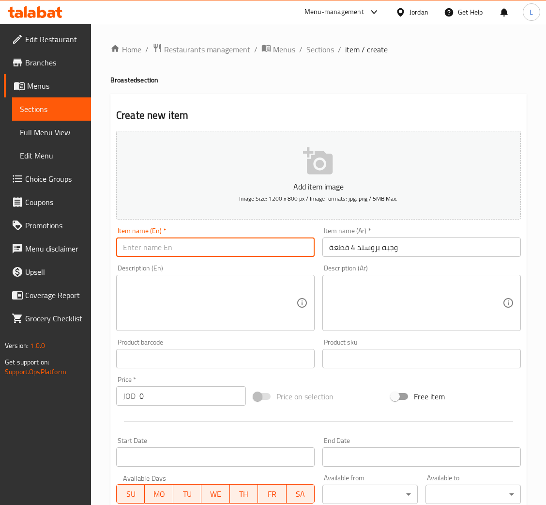
click at [213, 252] on input "text" at bounding box center [215, 246] width 199 height 19
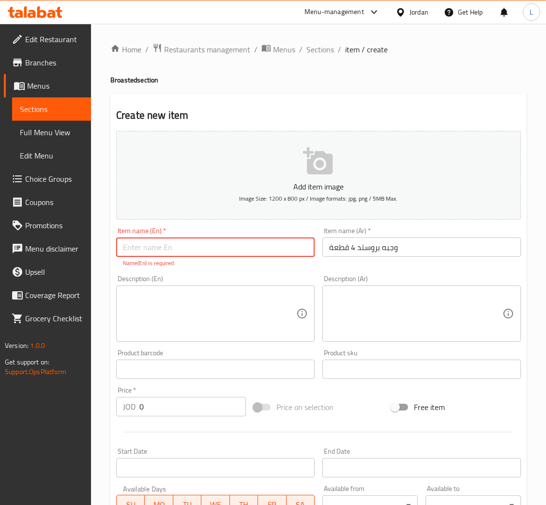
paste input "4-piece broasted meal"
type input "4-piece broasted meal"
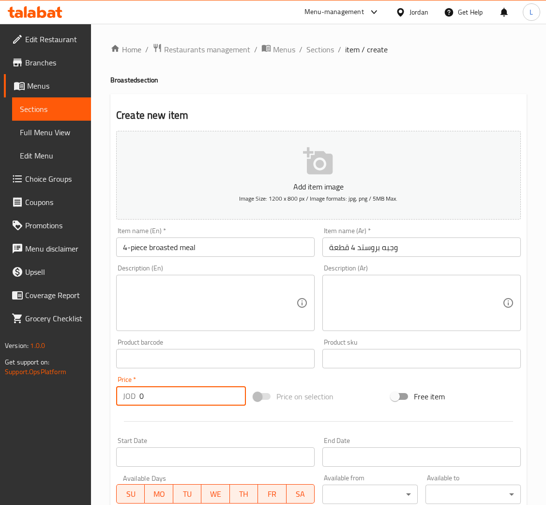
click at [184, 402] on input "0" at bounding box center [192, 395] width 107 height 19
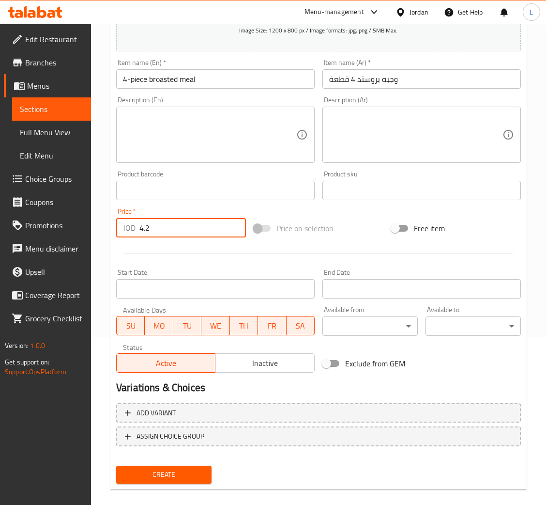
scroll to position [178, 0]
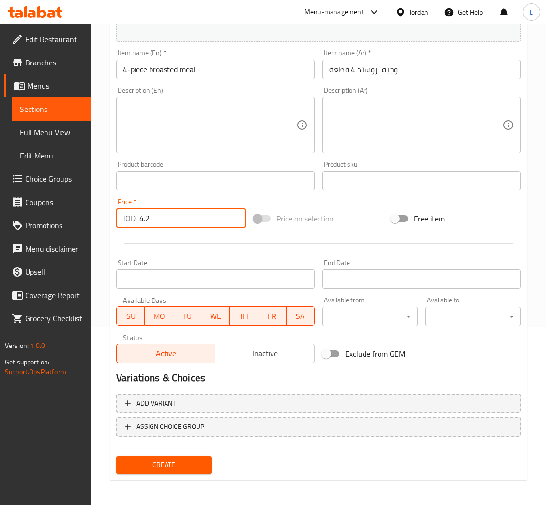
type input "4.2"
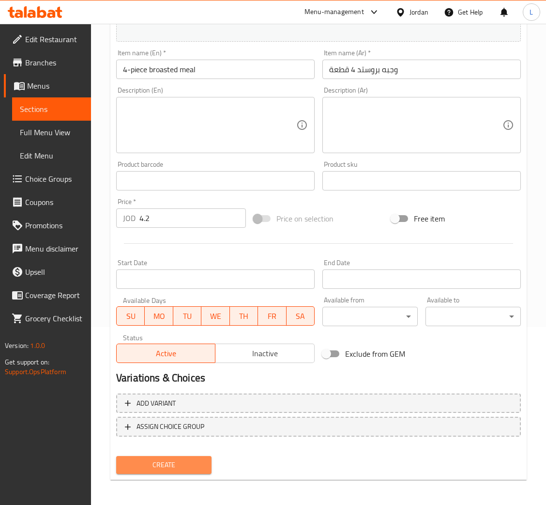
click at [182, 459] on span "Create" at bounding box center [164, 465] width 80 height 12
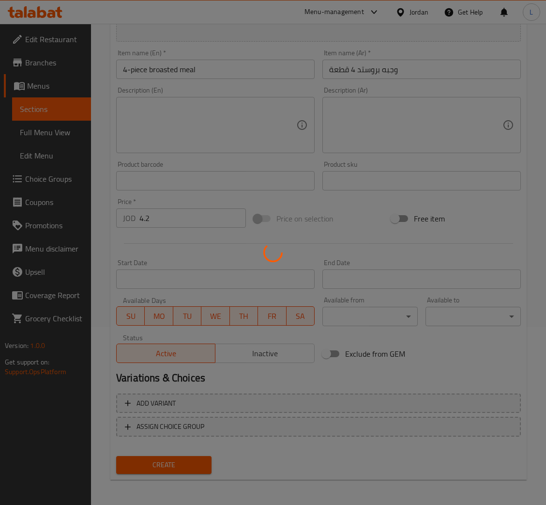
type input "0"
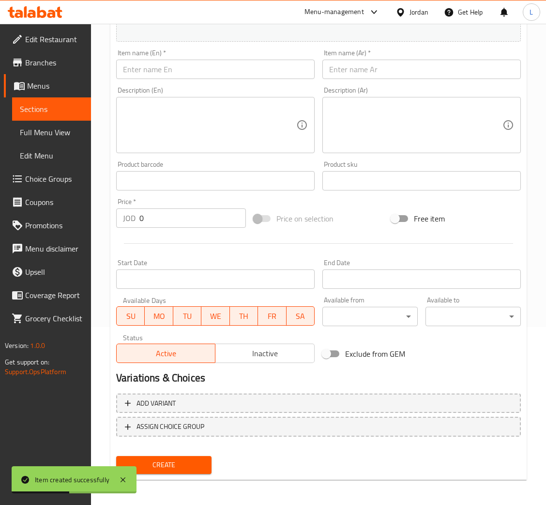
click at [419, 71] on input "text" at bounding box center [421, 69] width 199 height 19
paste input "وجبه بروستد 8 قطعة"
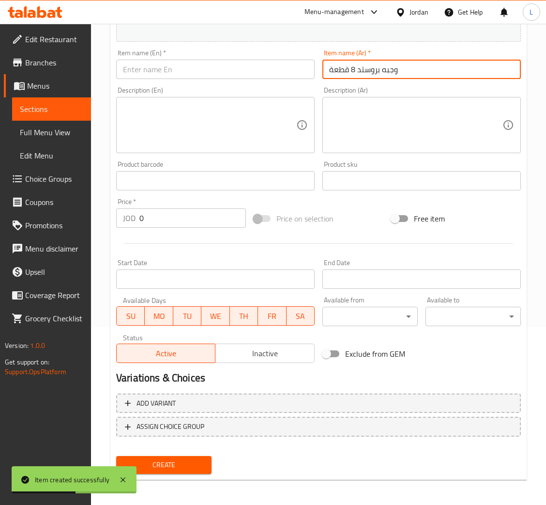
type input "وجبه بروستد 8 قطعة"
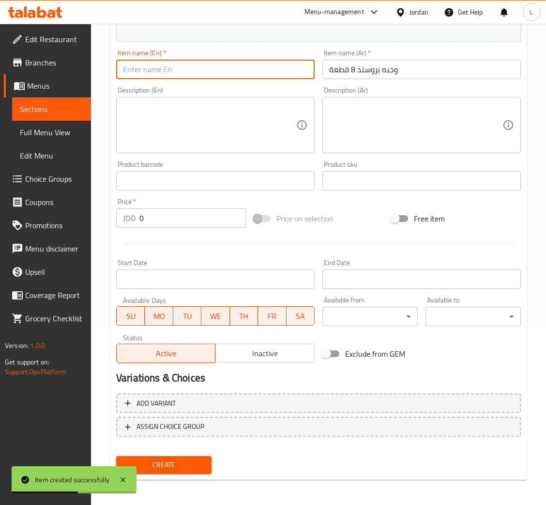
drag, startPoint x: 242, startPoint y: 70, endPoint x: 243, endPoint y: 51, distance: 18.4
click at [242, 70] on input "text" at bounding box center [215, 69] width 199 height 19
paste input "8-piece broasted meal"
type input "8-piece broasted meal"
click at [222, 223] on input "0" at bounding box center [192, 217] width 107 height 19
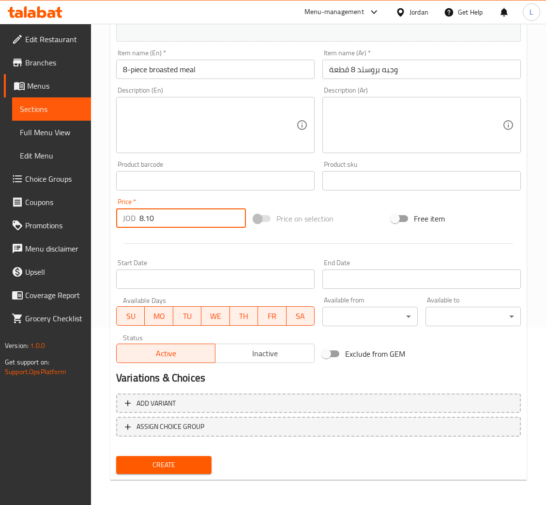
type input "8.10"
click at [116, 456] on button "Create" at bounding box center [163, 465] width 95 height 18
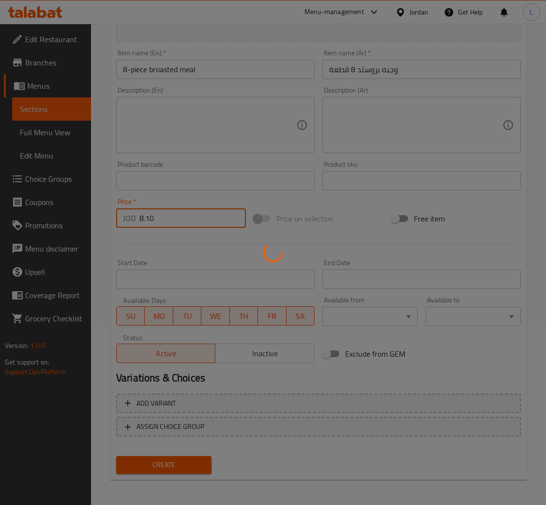
type input "0"
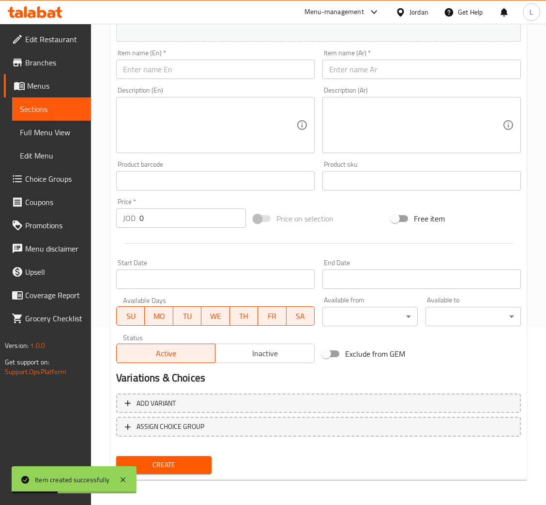
drag, startPoint x: 367, startPoint y: 66, endPoint x: 337, endPoint y: 66, distance: 30.5
click at [367, 66] on input "text" at bounding box center [421, 69] width 199 height 19
paste input "8-piece broasted meal"
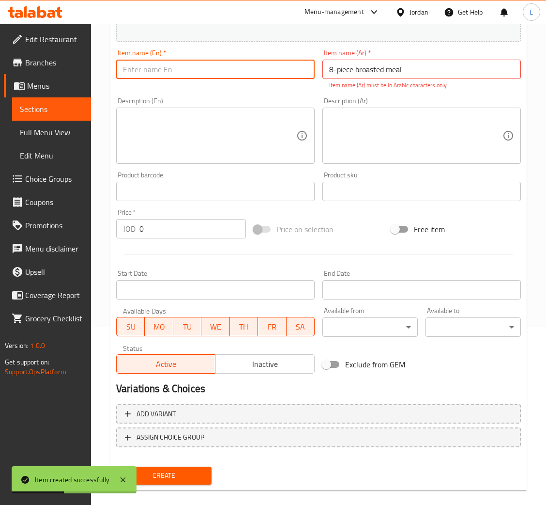
click at [258, 66] on input "text" at bounding box center [215, 69] width 199 height 19
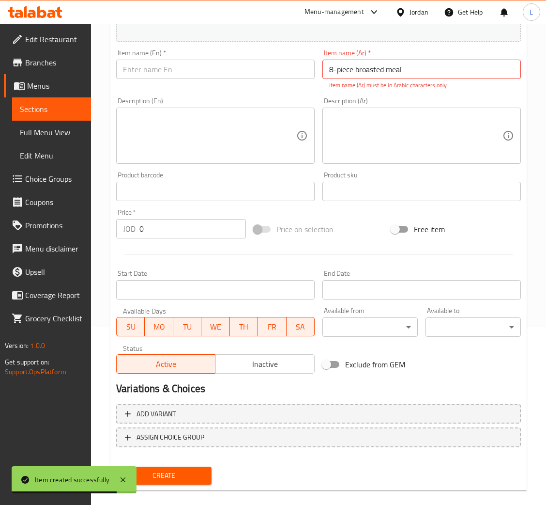
click at [430, 61] on input "8-piece broasted meal" at bounding box center [421, 69] width 199 height 19
paste input "دجاج بروستد 12 قطعة"
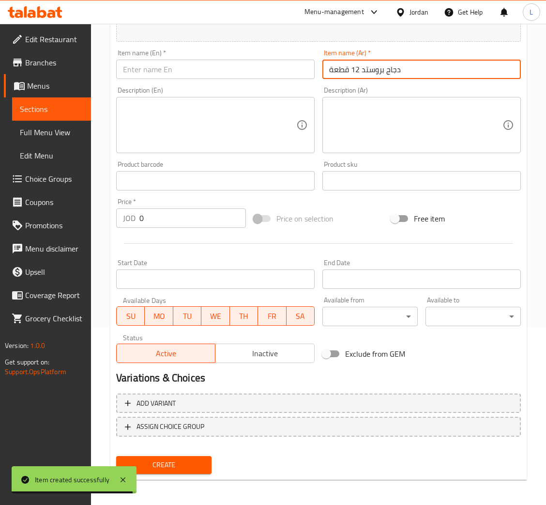
type input "دجاج بروستد 12 قطعة"
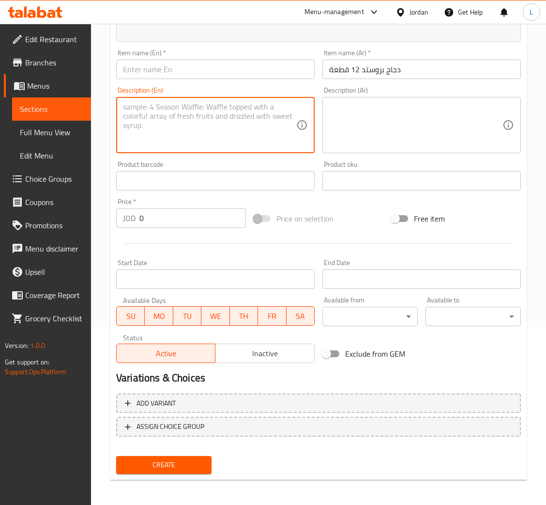
click at [172, 126] on textarea at bounding box center [209, 125] width 173 height 46
paste textarea "12 pieces of broasted chicken"
type textarea "12 pieces of broasted chicken"
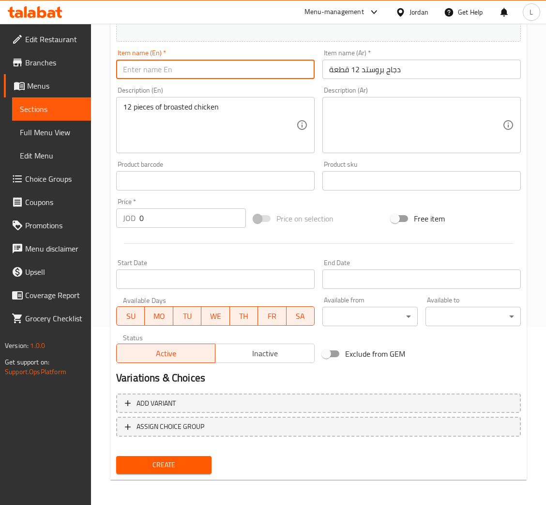
click at [184, 75] on input "text" at bounding box center [215, 69] width 199 height 19
paste input "12 pieces of broasted chicken"
type input "12 pieces of broasted chicken"
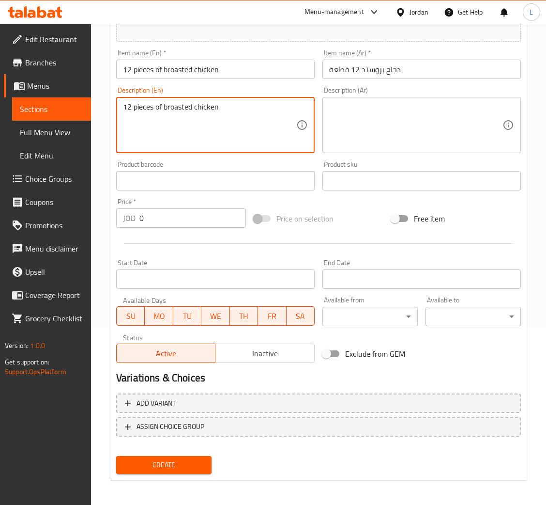
click at [165, 107] on textarea "12 pieces of broasted chicken" at bounding box center [209, 125] width 173 height 46
click at [182, 217] on input "0" at bounding box center [192, 217] width 107 height 19
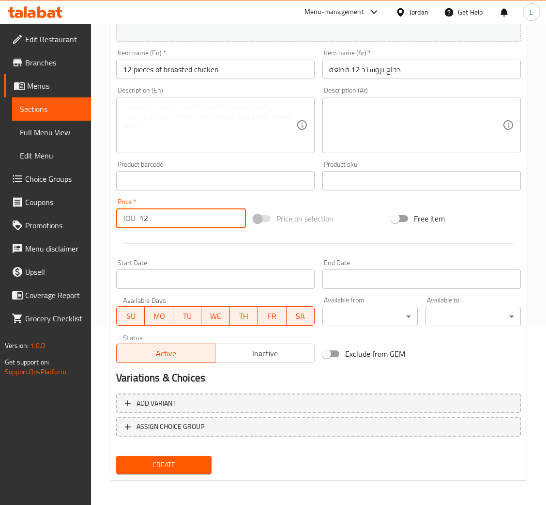
type input "12"
click at [116, 456] on button "Create" at bounding box center [163, 465] width 95 height 18
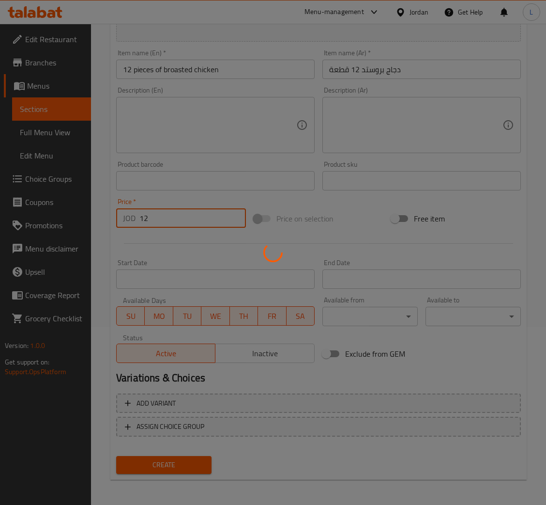
type input "0"
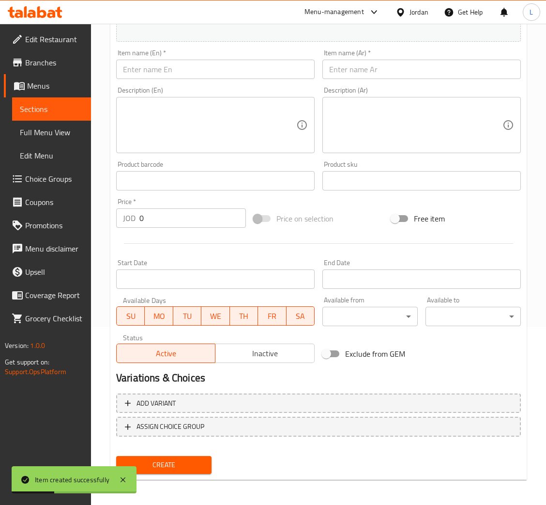
drag, startPoint x: 463, startPoint y: 67, endPoint x: 342, endPoint y: 70, distance: 120.6
click at [463, 67] on input "text" at bounding box center [421, 69] width 199 height 19
paste input "دجاج بروستد 16 قطعة"
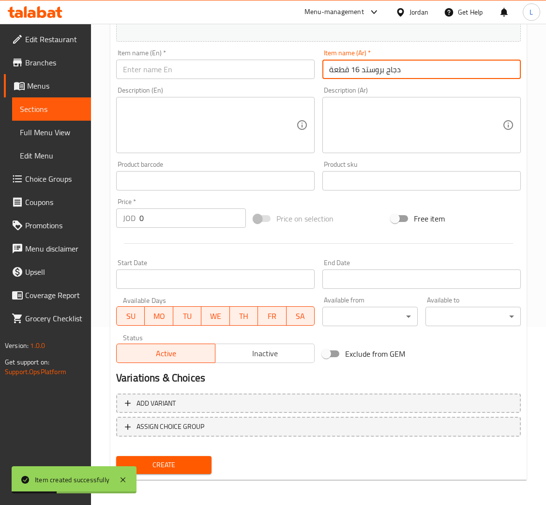
type input "دجاج بروستد 16 قطعة"
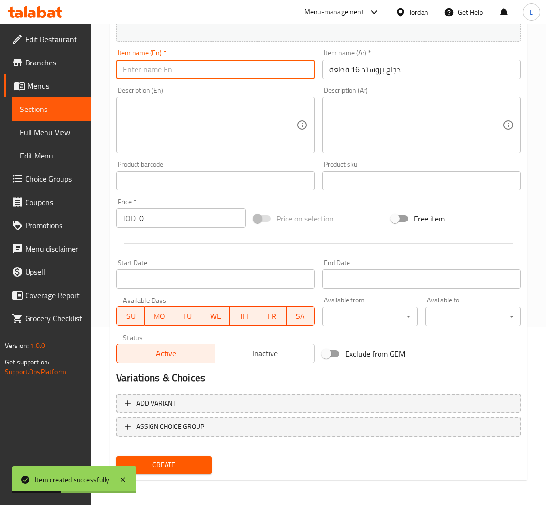
drag, startPoint x: 283, startPoint y: 72, endPoint x: 277, endPoint y: 53, distance: 19.8
click at [283, 72] on input "text" at bounding box center [215, 69] width 199 height 19
paste input "16 pieces of broasted chicken"
type input "16 pieces of broasted chicken"
click at [214, 214] on input "0" at bounding box center [192, 217] width 107 height 19
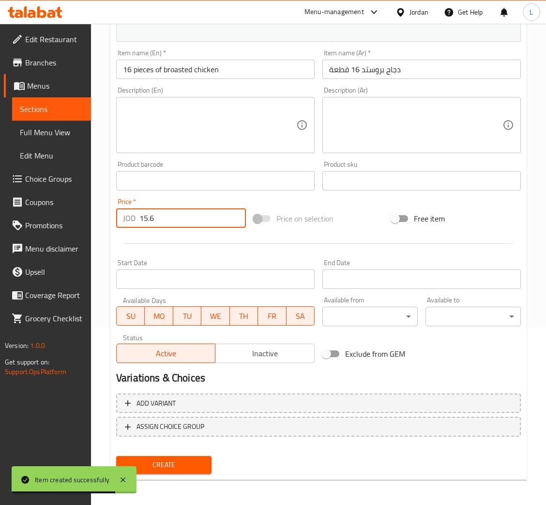
type input "15.6"
click at [116, 456] on button "Create" at bounding box center [163, 465] width 95 height 18
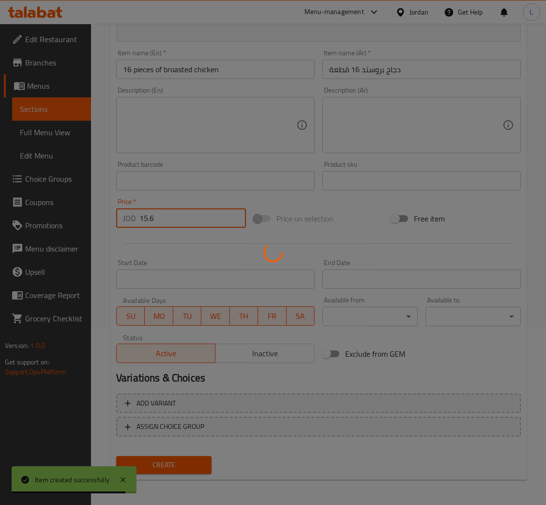
type input "0"
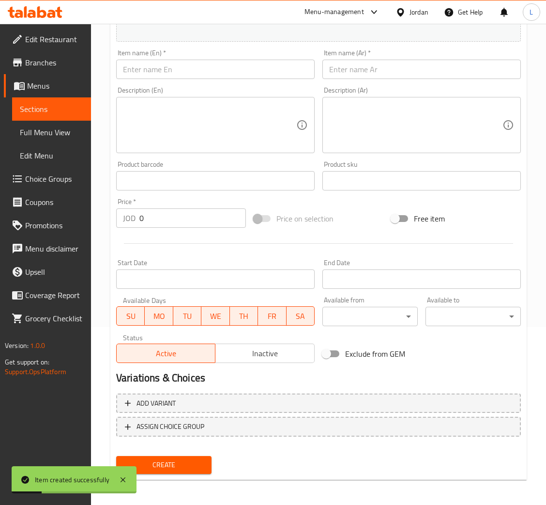
click at [394, 70] on input "text" at bounding box center [421, 69] width 199 height 19
paste input "دجاج بروستد 20 قطعه"
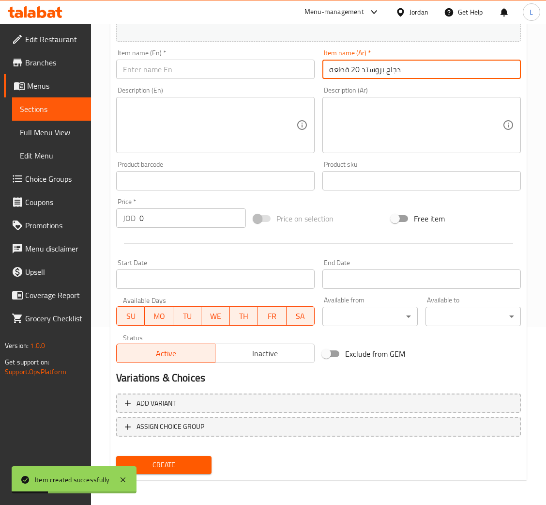
type input "دجاج بروستد 20 قطعه"
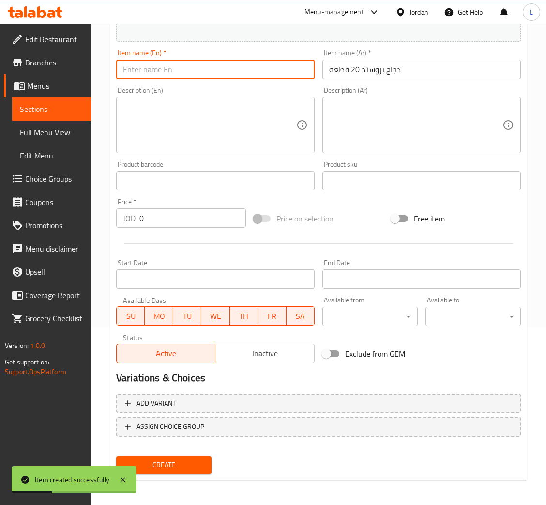
click at [262, 72] on input "text" at bounding box center [215, 69] width 199 height 19
paste input "20 pieces of broasted chicken"
type input "20 pieces of broasted chicken"
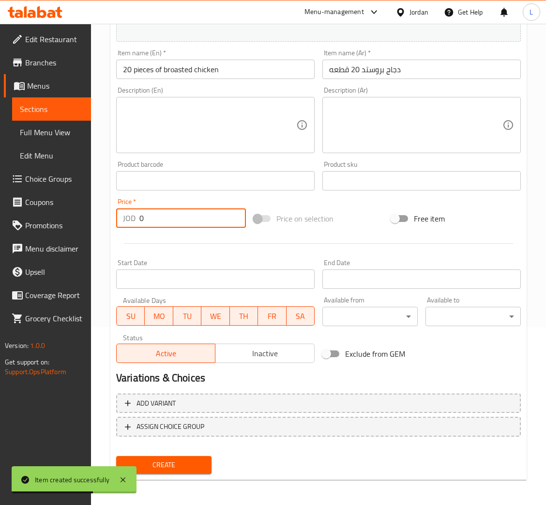
click at [175, 218] on input "0" at bounding box center [192, 217] width 107 height 19
type input "19.2"
click at [116, 456] on button "Create" at bounding box center [163, 465] width 95 height 18
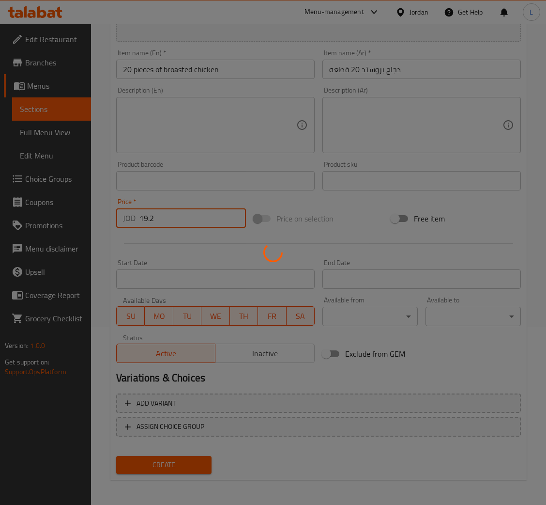
type input "0"
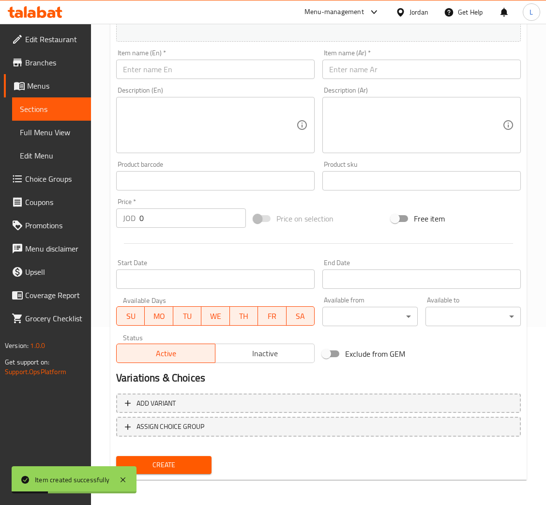
drag, startPoint x: 368, startPoint y: 67, endPoint x: 269, endPoint y: 71, distance: 98.4
click at [368, 67] on input "text" at bounding box center [421, 69] width 199 height 19
paste input "سدر بروستد 24قطعة"
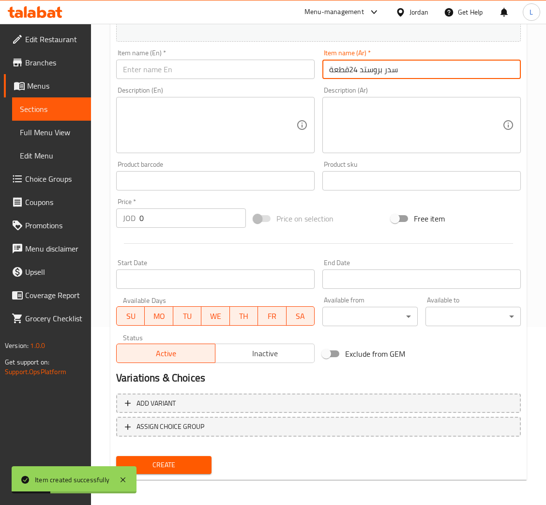
type input "سدر بروستد 24قطعة"
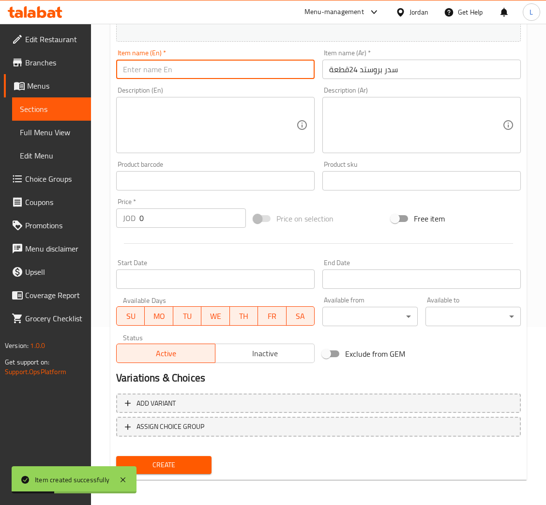
click at [266, 71] on input "text" at bounding box center [215, 69] width 199 height 19
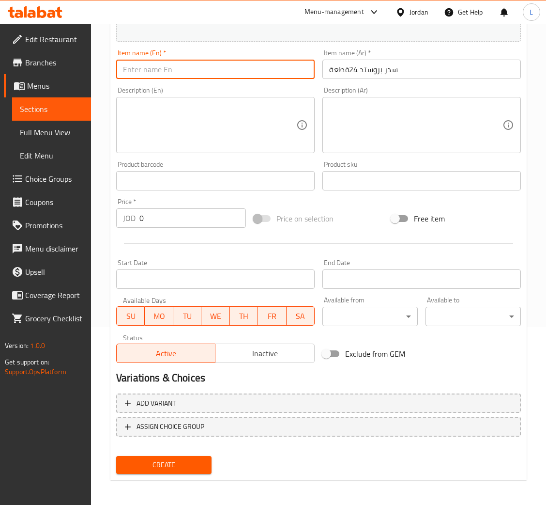
paste input "سدر بروستد 24قطعة"
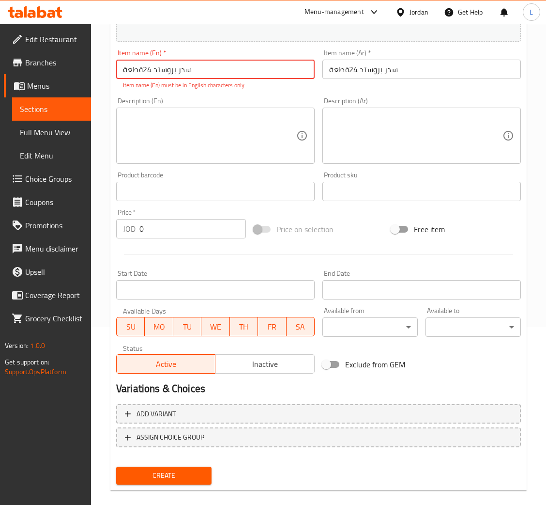
click at [176, 82] on p "Item name (En) must be in English characters only" at bounding box center [215, 85] width 185 height 9
click at [180, 69] on input "سدر بروستد 24قطعة" at bounding box center [215, 69] width 199 height 19
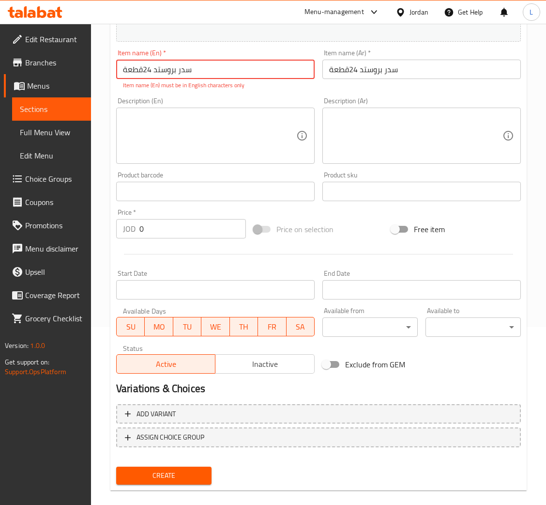
paste input "24 pieces of broasted sidr"
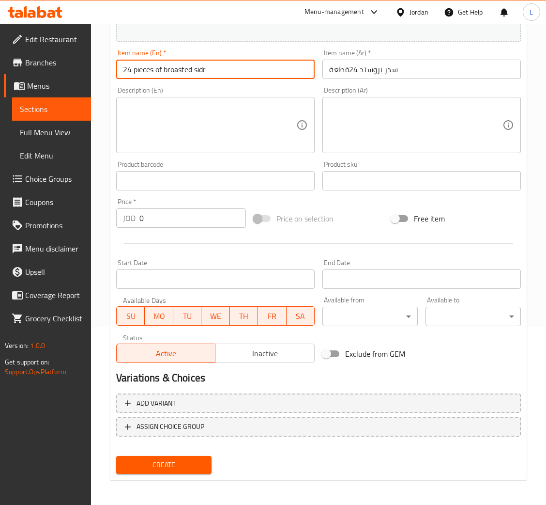
type input "24 pieces of broasted sidr"
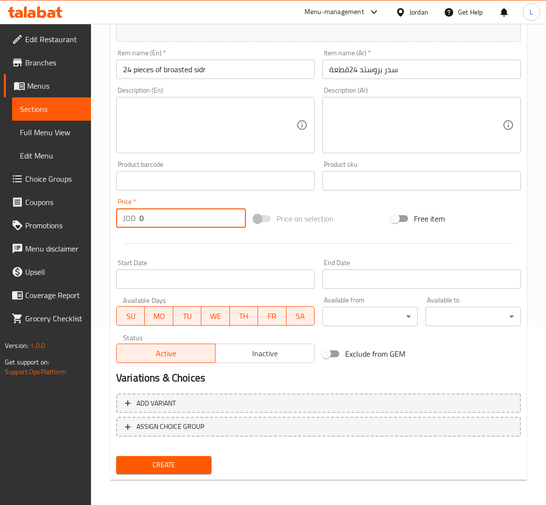
click at [155, 211] on input "0" at bounding box center [192, 217] width 107 height 19
type input "22.8"
click at [116, 456] on button "Create" at bounding box center [163, 465] width 95 height 18
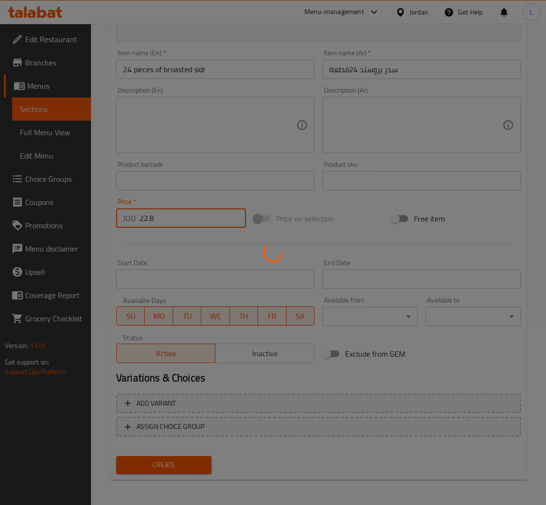
type input "0"
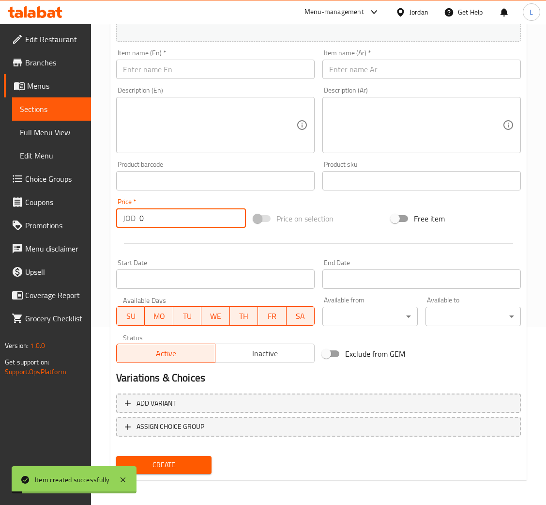
click at [416, 70] on input "text" at bounding box center [421, 69] width 199 height 19
drag, startPoint x: 338, startPoint y: 62, endPoint x: 327, endPoint y: 66, distance: 11.3
click at [338, 62] on input "text" at bounding box center [421, 69] width 199 height 19
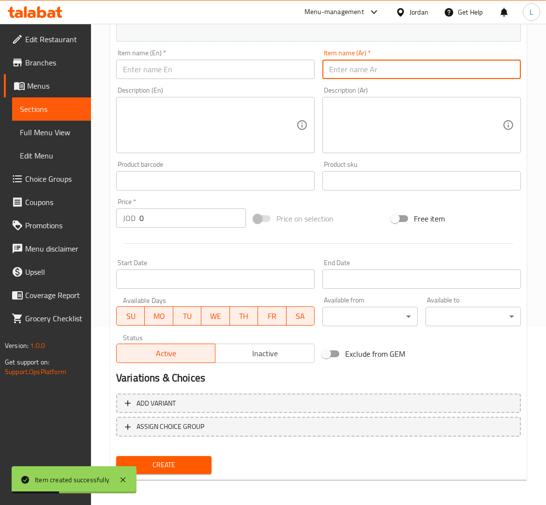
paste input "وجبه كرسبي"
type input "وجبه كرسبي"
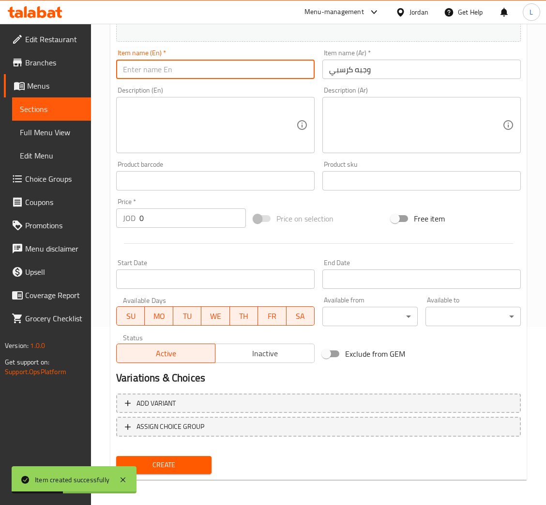
click at [285, 77] on input "text" at bounding box center [215, 69] width 199 height 19
paste input "Crispy meal"
type input "Crispy meal"
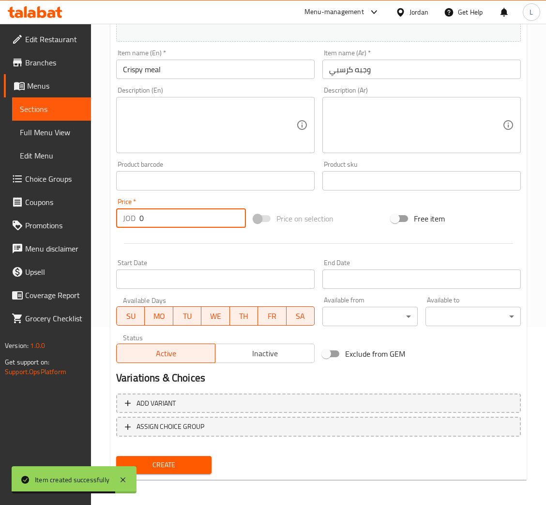
click at [172, 224] on input "0" at bounding box center [192, 217] width 107 height 19
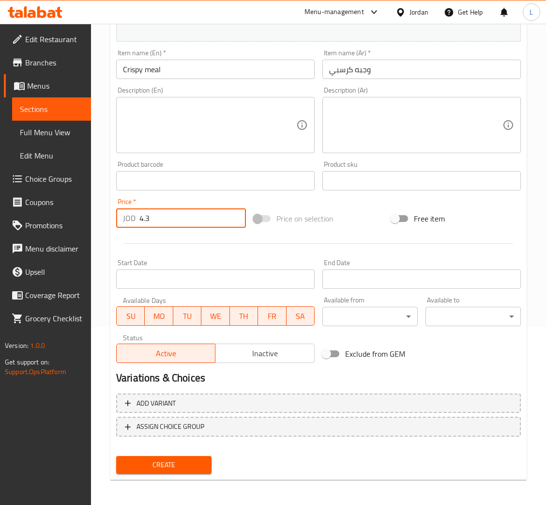
type input "4.3"
click at [116, 456] on button "Create" at bounding box center [163, 465] width 95 height 18
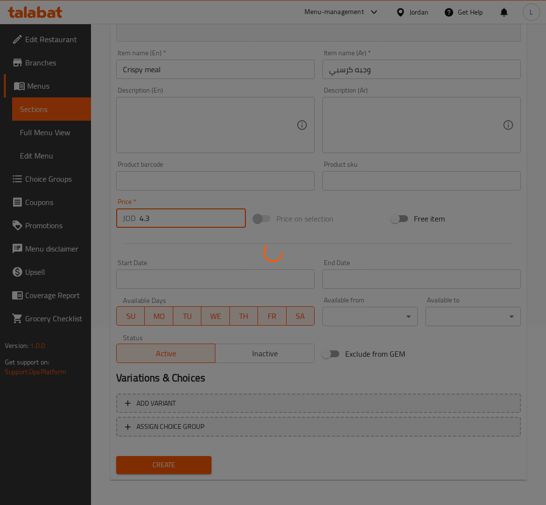
type input "0"
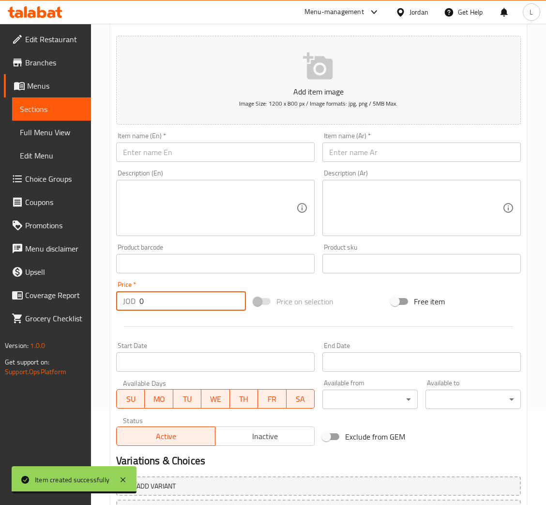
scroll to position [0, 0]
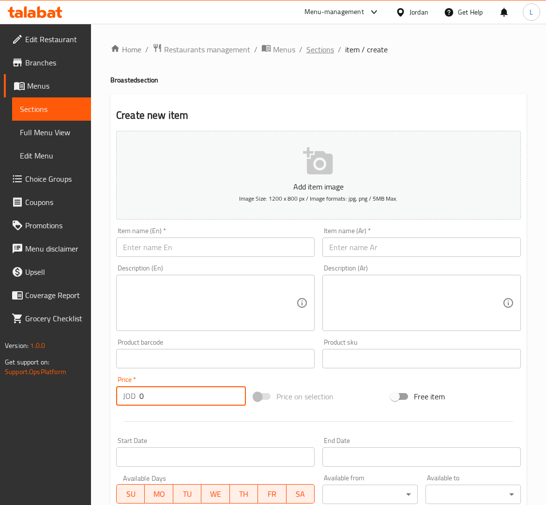
click at [322, 53] on span "Sections" at bounding box center [320, 50] width 28 height 12
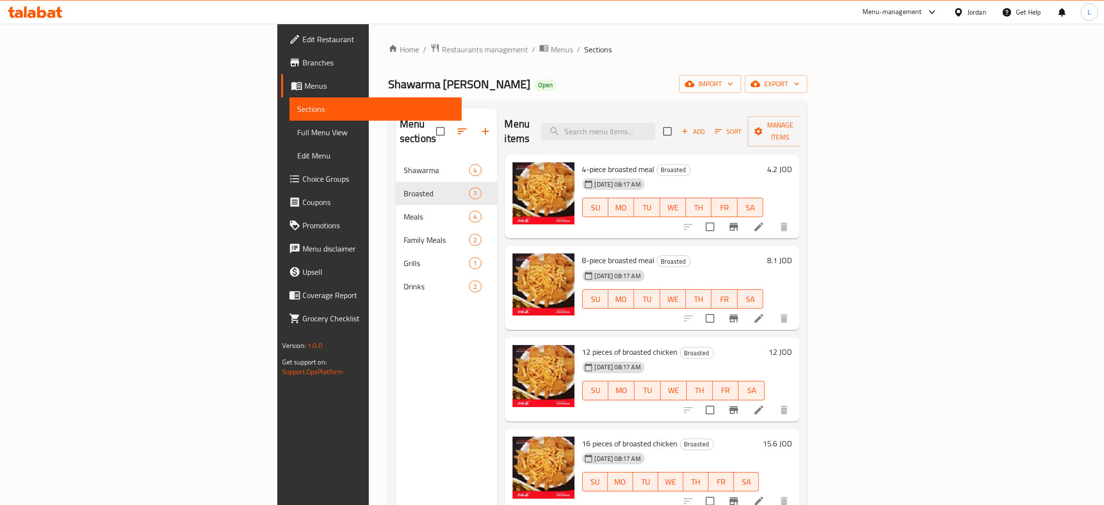
click at [53, 6] on icon at bounding box center [35, 12] width 55 height 12
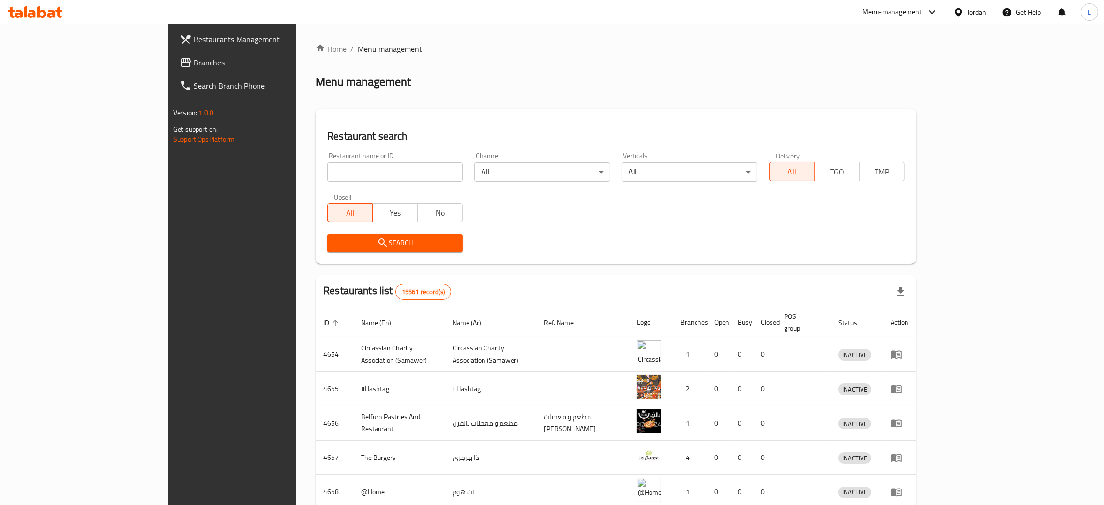
click at [373, 140] on h2 "Restaurant search" at bounding box center [616, 136] width 578 height 15
click at [194, 57] on span "Branches" at bounding box center [270, 63] width 152 height 12
click at [352, 174] on input "search" at bounding box center [395, 171] width 136 height 19
type input "[PERSON_NAME]"
click at [335, 248] on span "Search" at bounding box center [395, 243] width 120 height 12
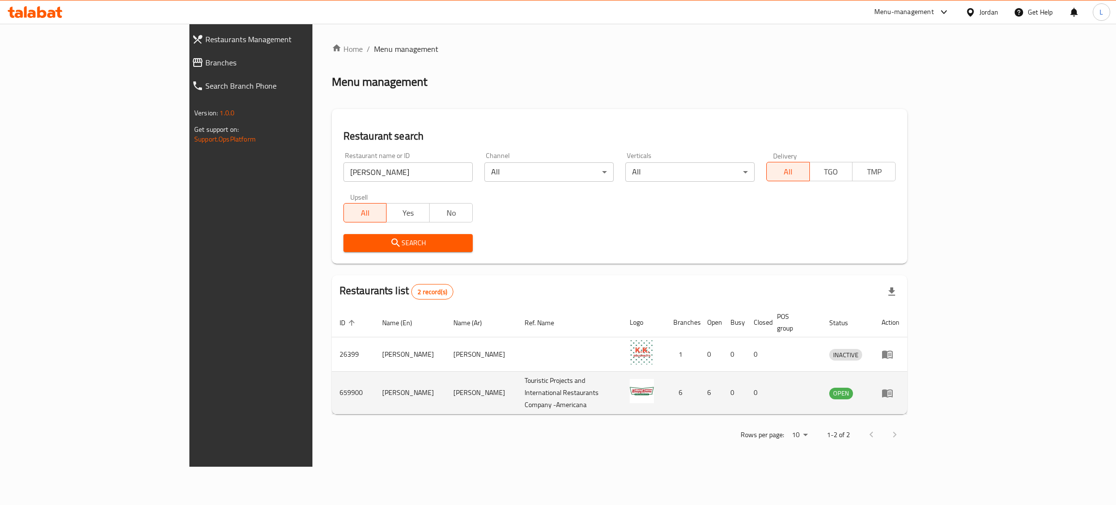
click at [892, 389] on icon "enhanced table" at bounding box center [887, 393] width 11 height 8
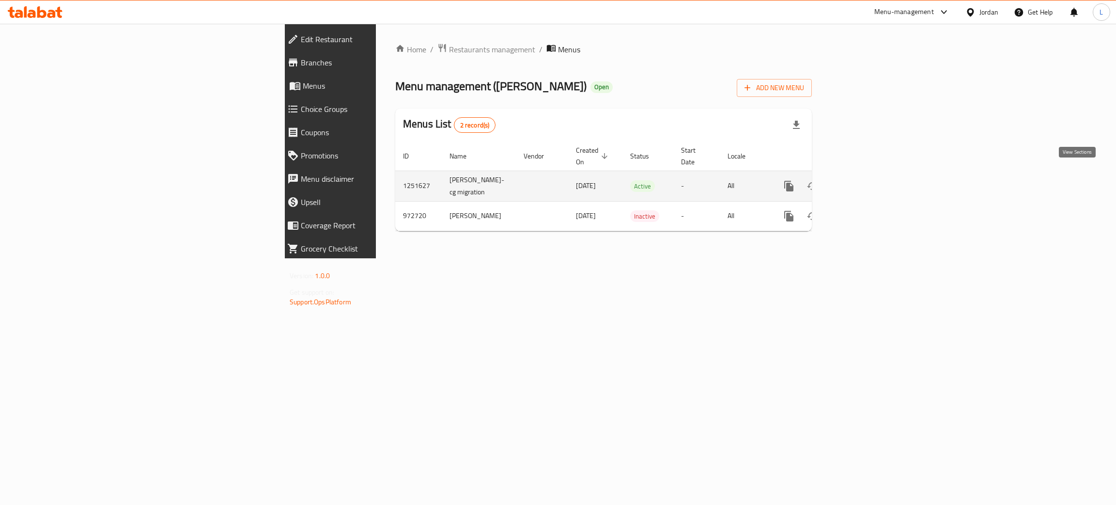
click at [870, 178] on link "enhanced table" at bounding box center [858, 185] width 23 height 23
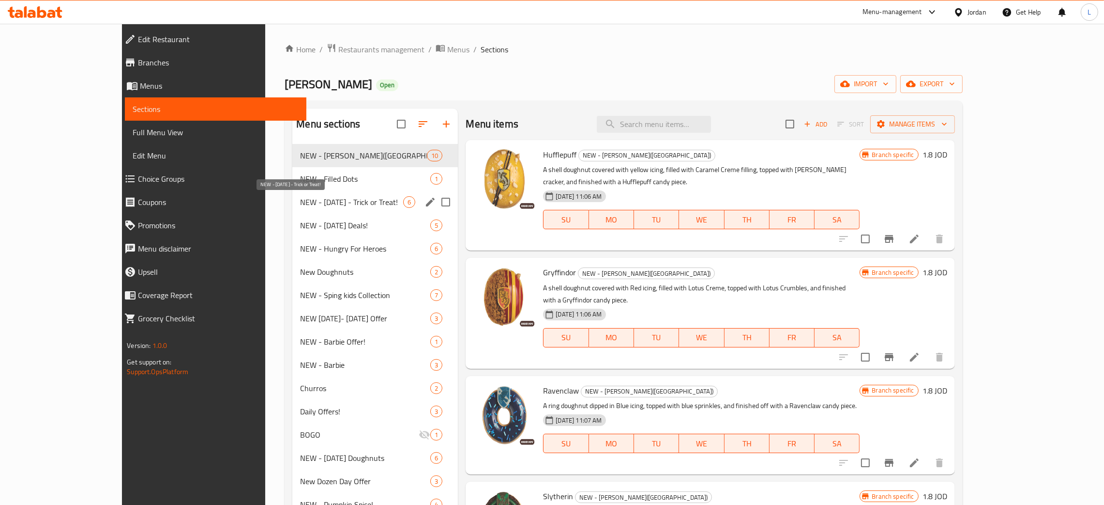
click at [300, 202] on span "NEW - Halloween - Trick or Treat!" at bounding box center [351, 202] width 103 height 12
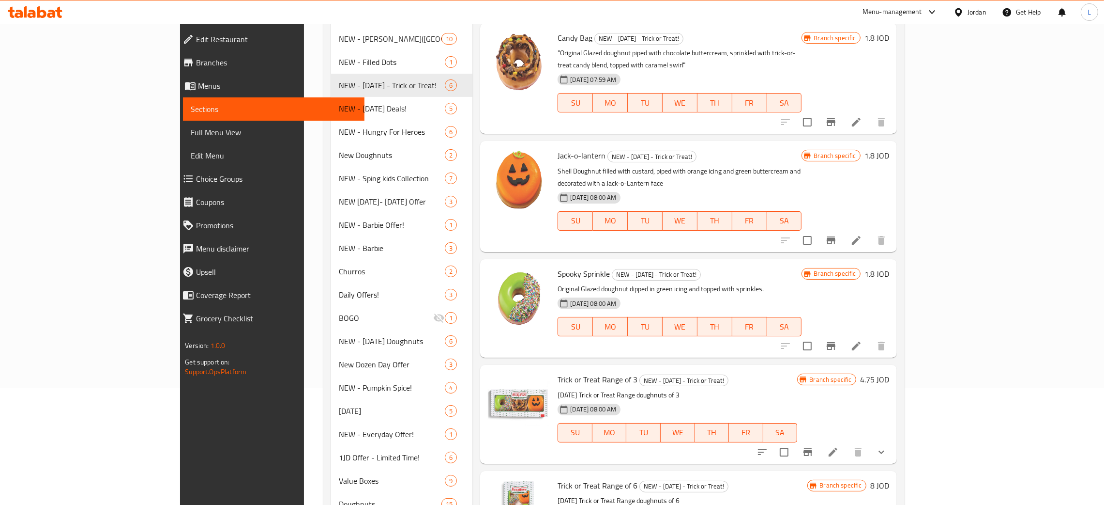
scroll to position [145, 0]
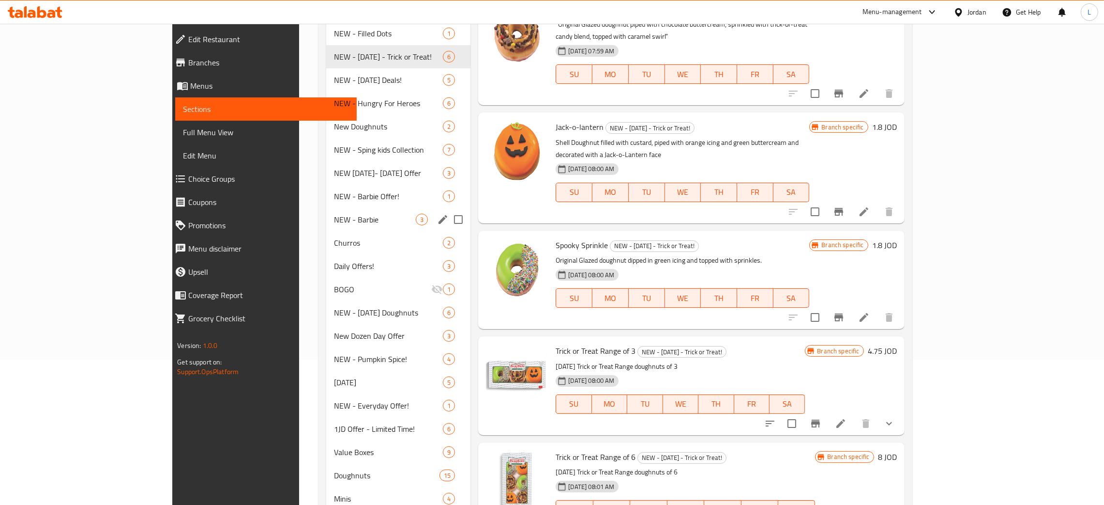
click at [334, 219] on span "NEW - Barbie" at bounding box center [375, 220] width 82 height 12
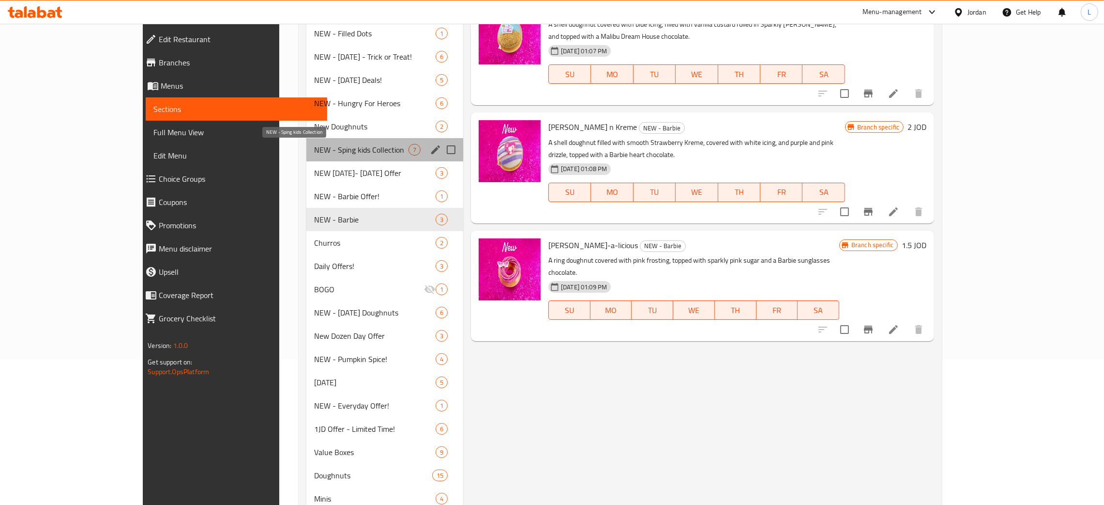
click at [314, 151] on span "NEW - Sping kids Collection" at bounding box center [361, 150] width 94 height 12
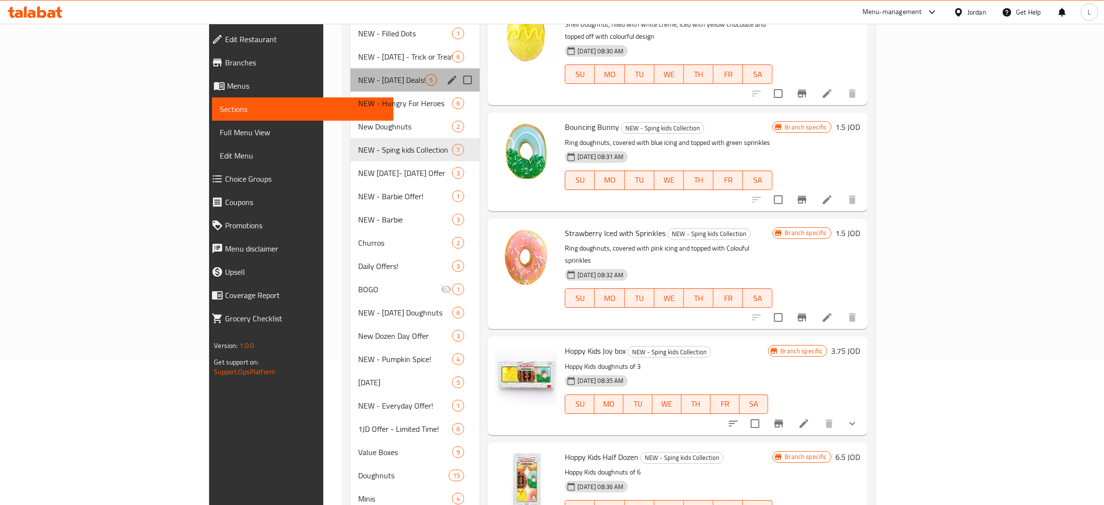
click at [351, 71] on div "NEW - Independence Day Deals! 5" at bounding box center [415, 79] width 129 height 23
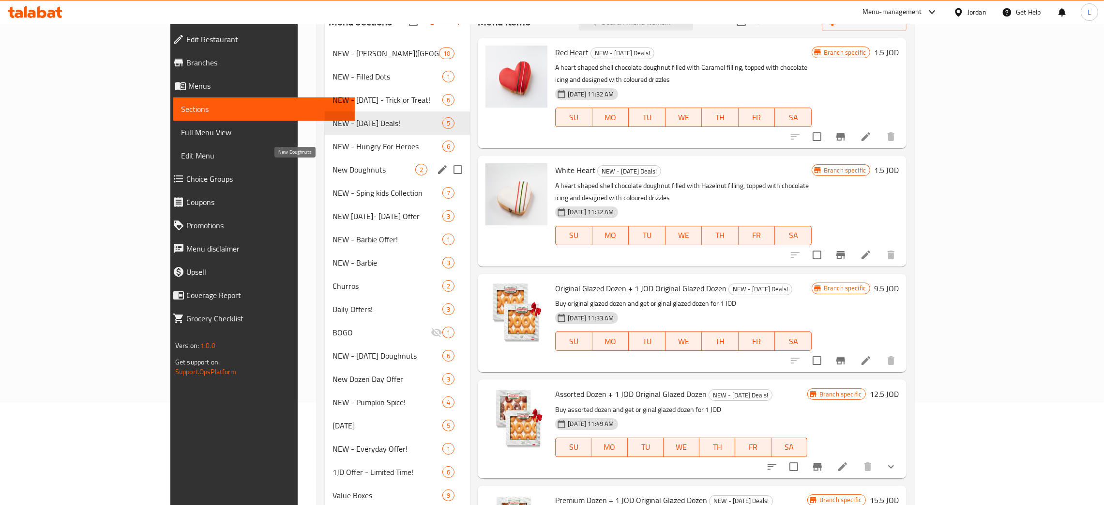
scroll to position [73, 0]
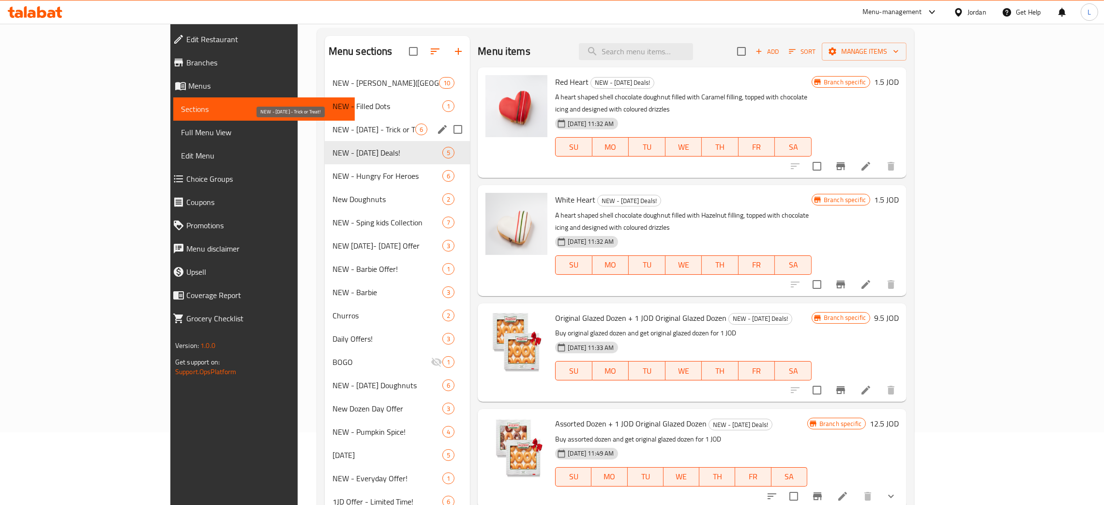
click at [333, 132] on span "NEW - Halloween - Trick or Treat!" at bounding box center [374, 129] width 83 height 12
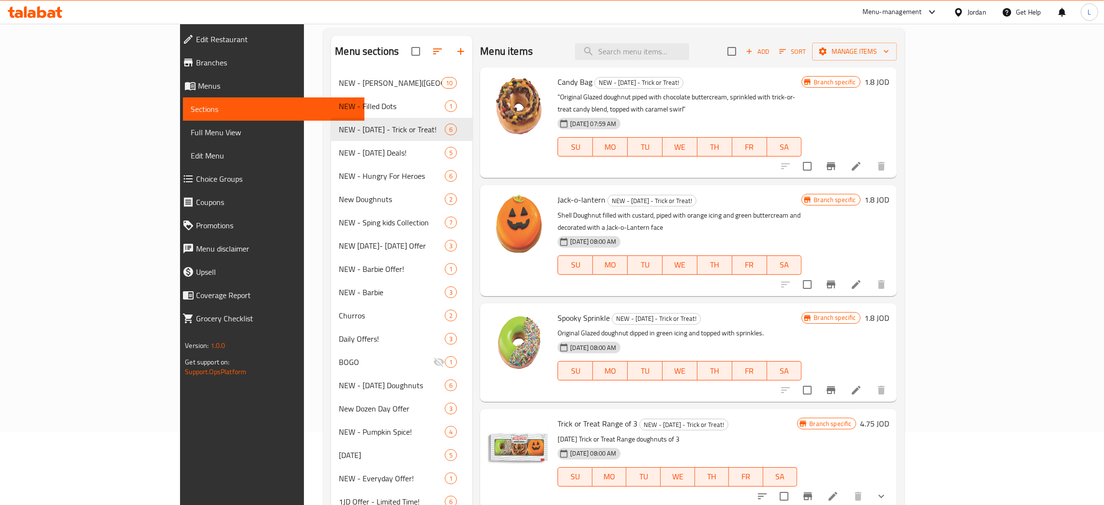
click at [29, 13] on icon at bounding box center [32, 14] width 8 height 8
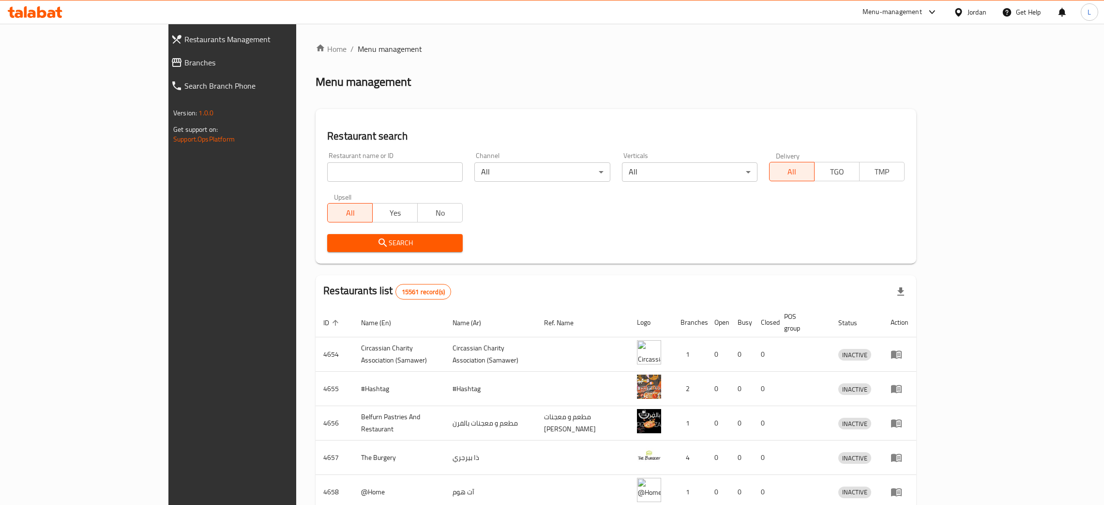
scroll to position [73, 0]
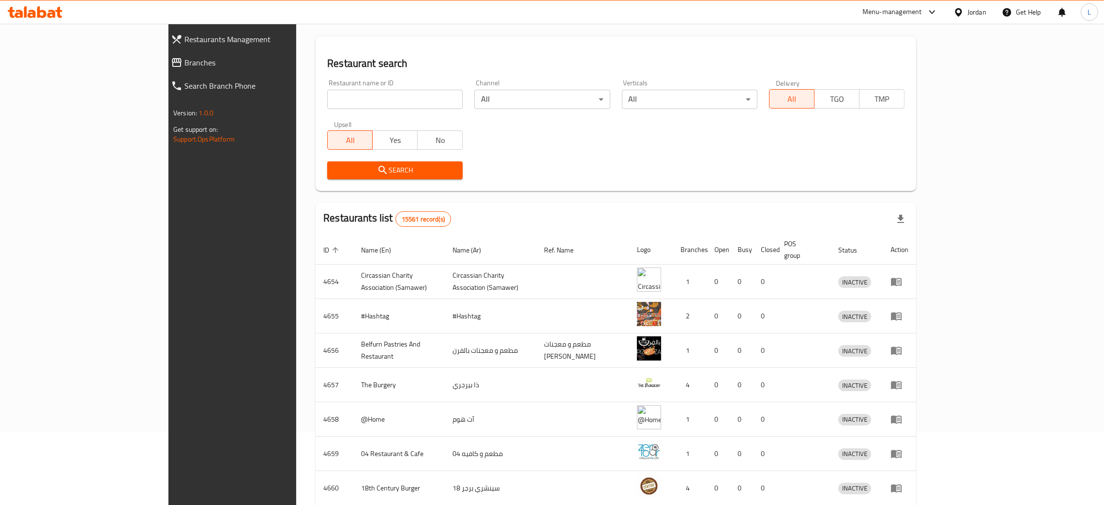
click at [327, 100] on input "search" at bounding box center [395, 99] width 136 height 19
click at [184, 63] on span "Branches" at bounding box center [264, 63] width 161 height 12
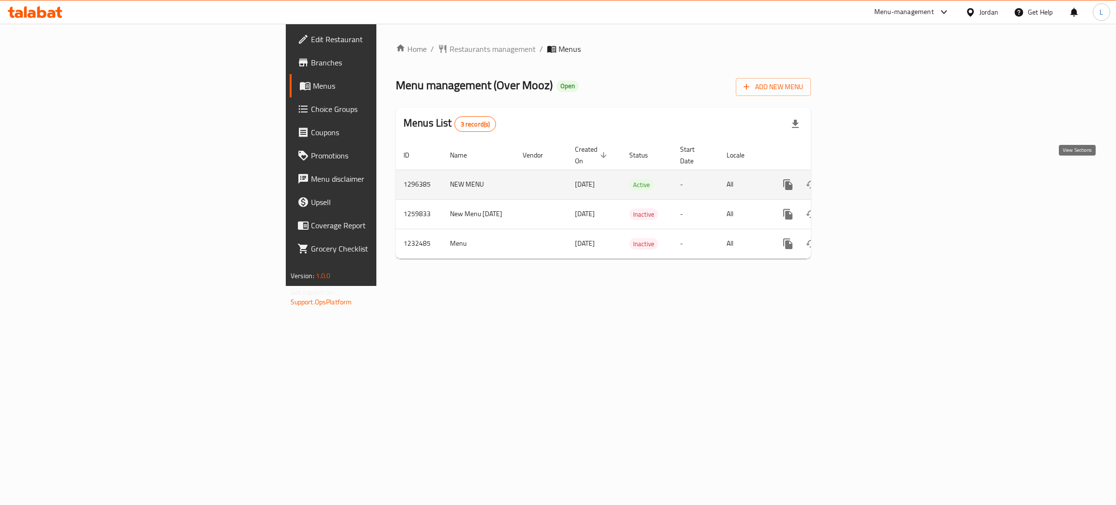
click at [863, 179] on icon "enhanced table" at bounding box center [858, 185] width 12 height 12
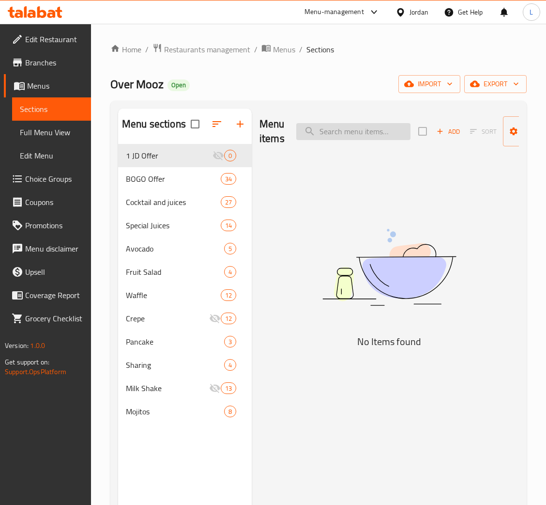
click at [347, 129] on input "search" at bounding box center [353, 131] width 114 height 17
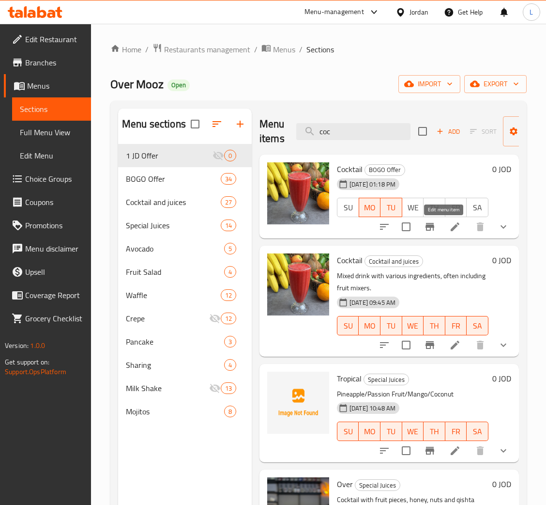
type input "coc"
click at [451, 229] on icon at bounding box center [455, 226] width 9 height 9
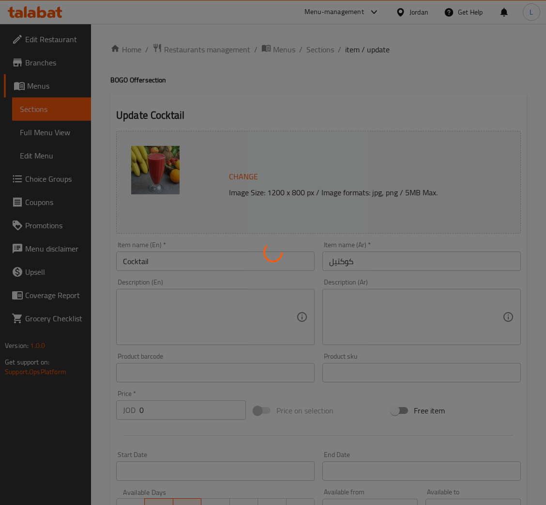
type input "اختر [PERSON_NAME]"
type input "1"
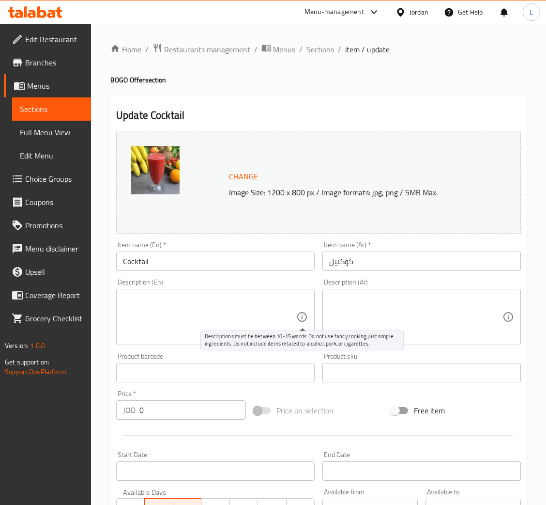
click at [344, 310] on textarea at bounding box center [415, 317] width 173 height 46
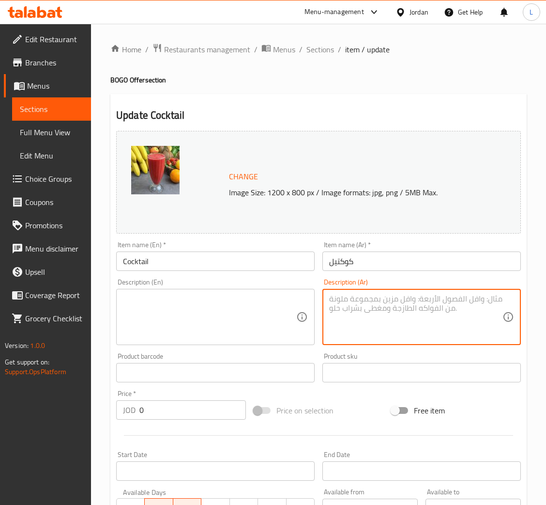
paste textarea "خليط عصائر طازج ممزوج بعناية من أجود الفواكه الطبيعة."
click at [380, 308] on textarea "خليط عصائر طازج ممزوج بعناية من أجود الفواكه الطبيعة." at bounding box center [415, 317] width 173 height 46
type textarea "خليط عصائر طازج ممزوج بعناية من أجود الفواكه الطبيعة."
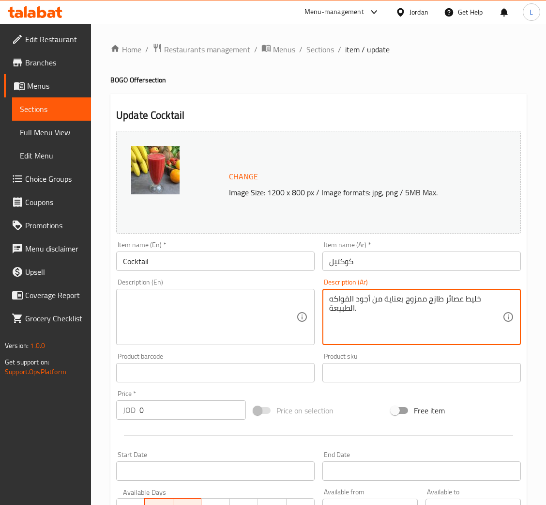
click at [196, 303] on textarea at bounding box center [209, 317] width 173 height 46
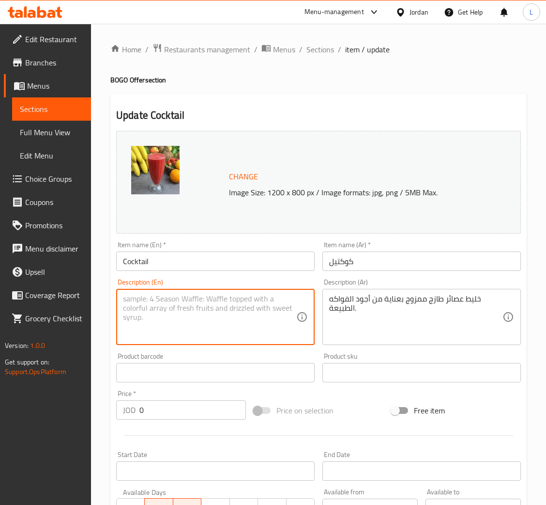
paste textarea "A fresh juice mix carefully blended from the finest natural fruits."
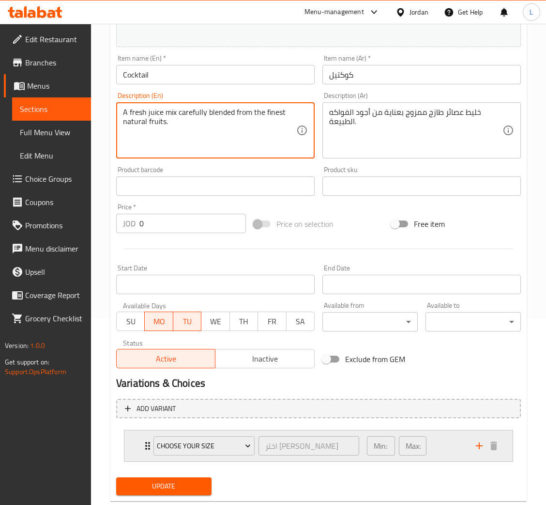
scroll to position [210, 0]
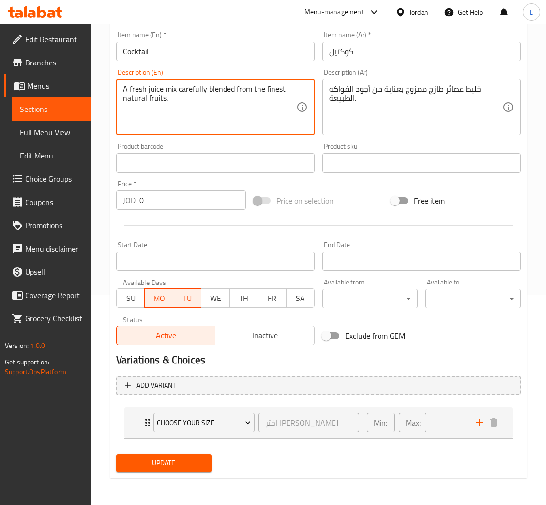
type textarea "A fresh juice mix carefully blended from the finest natural fruits."
click at [167, 463] on span "Update" at bounding box center [164, 463] width 80 height 12
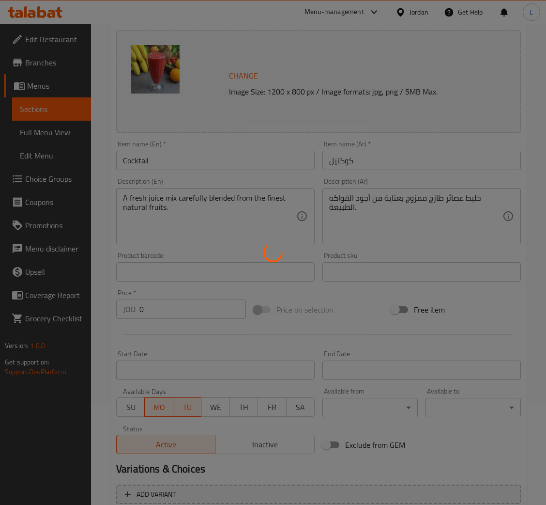
scroll to position [0, 0]
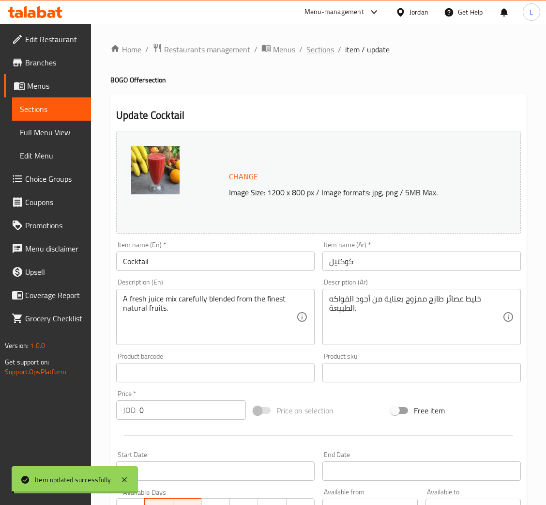
click at [310, 49] on span "Sections" at bounding box center [320, 50] width 28 height 12
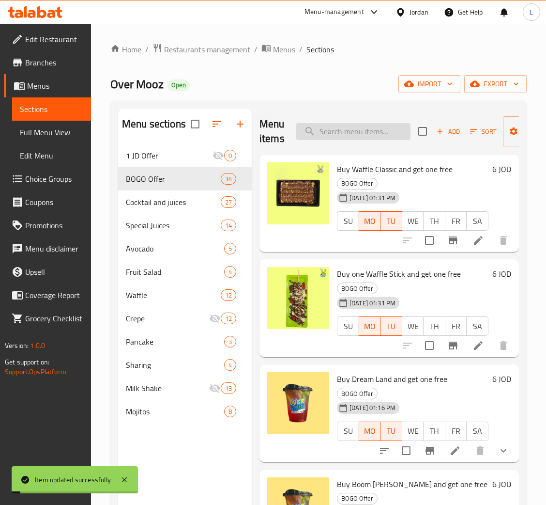
click at [377, 132] on input "search" at bounding box center [353, 131] width 114 height 17
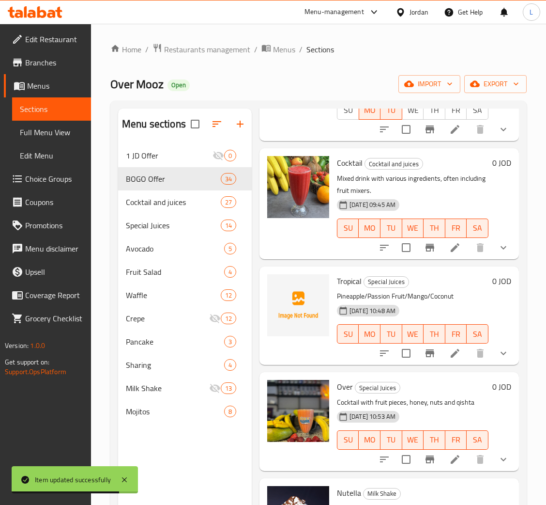
scroll to position [145, 0]
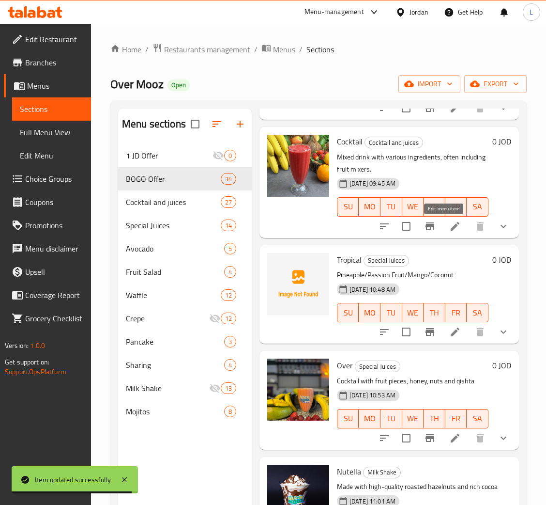
type input "coc"
click at [451, 225] on icon at bounding box center [455, 226] width 9 height 9
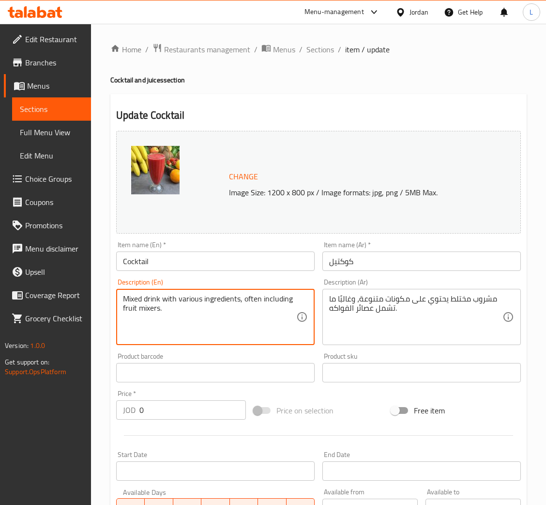
click at [229, 309] on textarea "Mixed drink with various ingredients, often including fruit mixers." at bounding box center [209, 317] width 173 height 46
paste textarea "A fresh juice mix carefully blended from the finest natural fruits."
type textarea "A fresh juice mix carefully blended from the finest natural fruits."
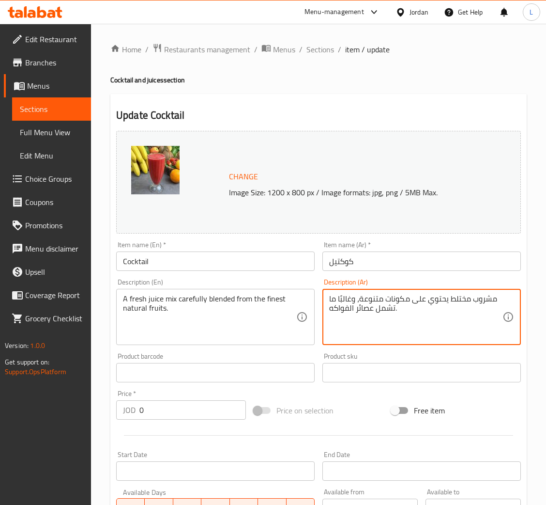
click at [368, 315] on textarea "مشروب مختلط يحتوي على مكونات متنوعة، وغالبًا ما تشمل عصائر الفواكه." at bounding box center [415, 317] width 173 height 46
paste textarea "خليط عصائر طازج ممزوج بعناية من أجود الفواكه الطبيعة"
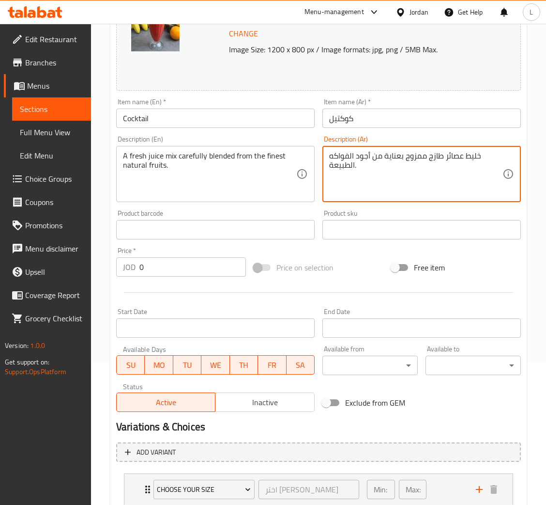
scroll to position [210, 0]
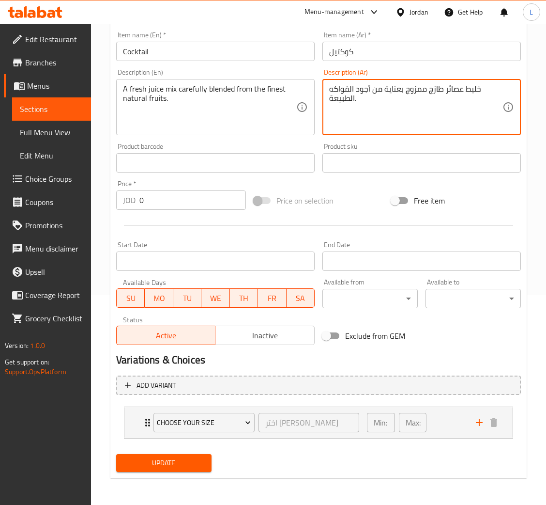
type textarea "خليط عصائر طازج ممزوج بعناية من أجود الفواكه الطبيعة."
click at [167, 460] on span "Update" at bounding box center [164, 463] width 80 height 12
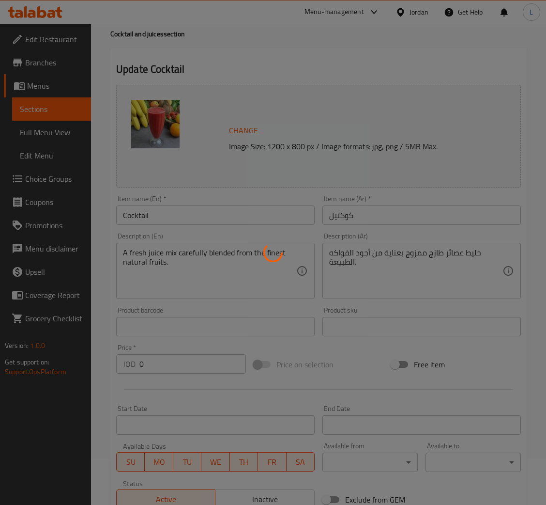
scroll to position [0, 0]
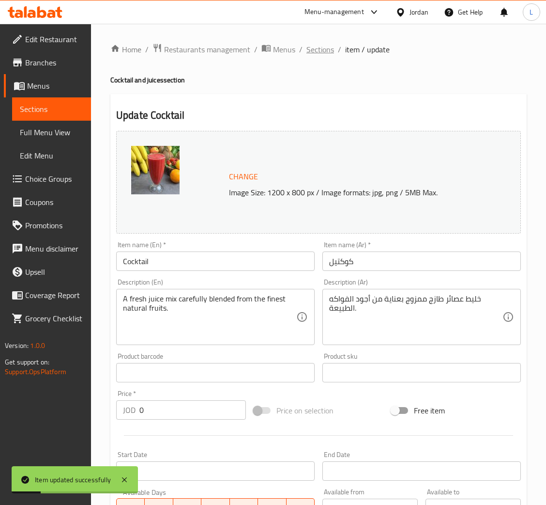
click at [317, 48] on span "Sections" at bounding box center [320, 50] width 28 height 12
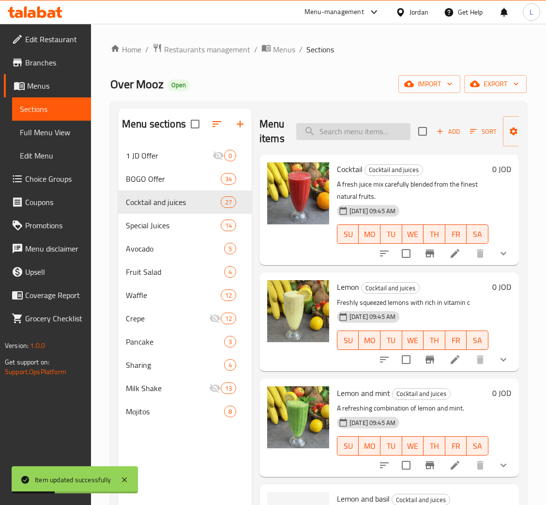
click at [342, 127] on input "search" at bounding box center [353, 131] width 114 height 17
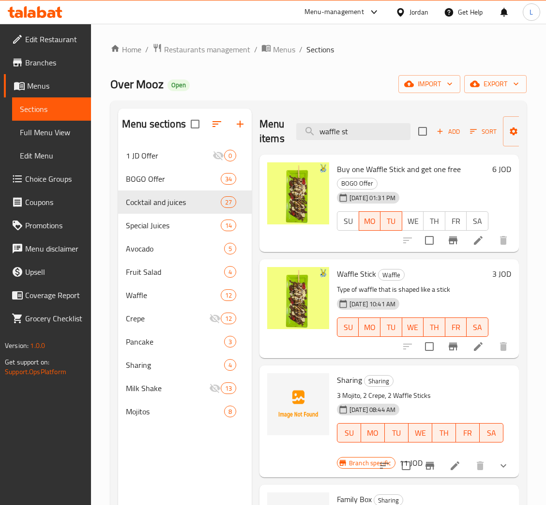
type input "waffle st"
click at [484, 342] on li at bounding box center [478, 345] width 27 height 17
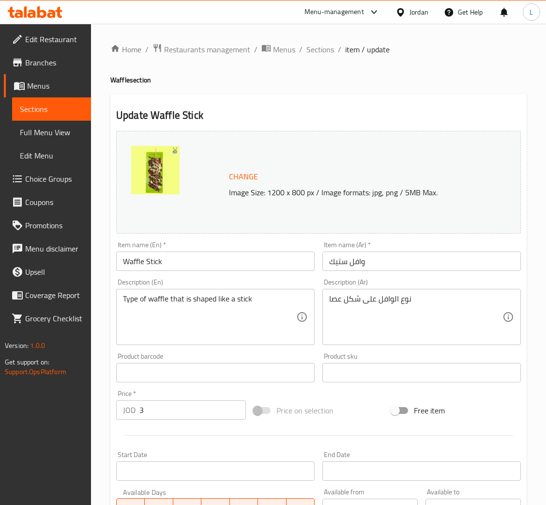
click at [385, 323] on textarea "نوع الوافل على شكل عصا" at bounding box center [415, 317] width 173 height 46
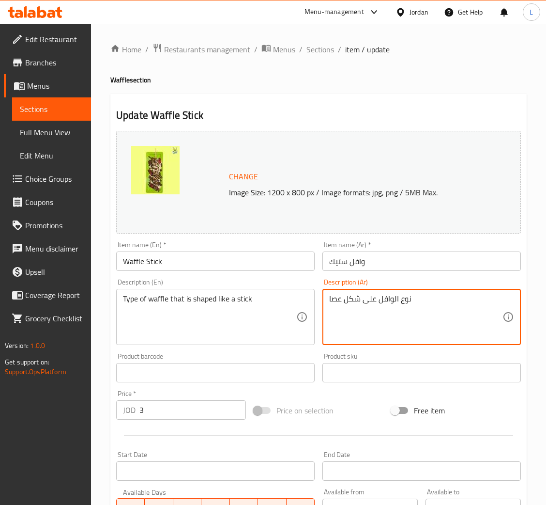
click at [385, 323] on textarea "نوع الوافل على شكل عصا" at bounding box center [415, 317] width 173 height 46
paste textarea "عصا وافل مغطى بالشكلااته البلجيكية."
type textarea "عصا وافل مغطى بالشكلااته البلجيكية."
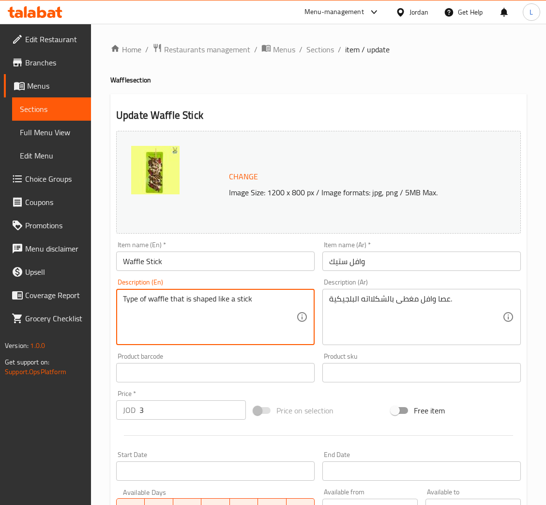
click at [251, 296] on textarea "Type of waffle that is shaped like a stick" at bounding box center [209, 317] width 173 height 46
paste textarea "Waffle stick covered in Belgian chocolate."
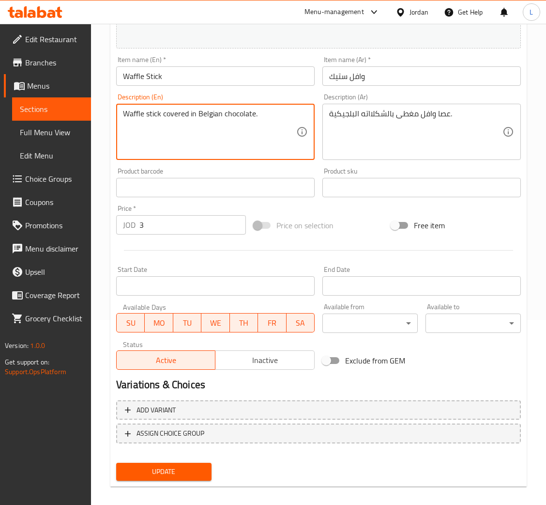
scroll to position [192, 0]
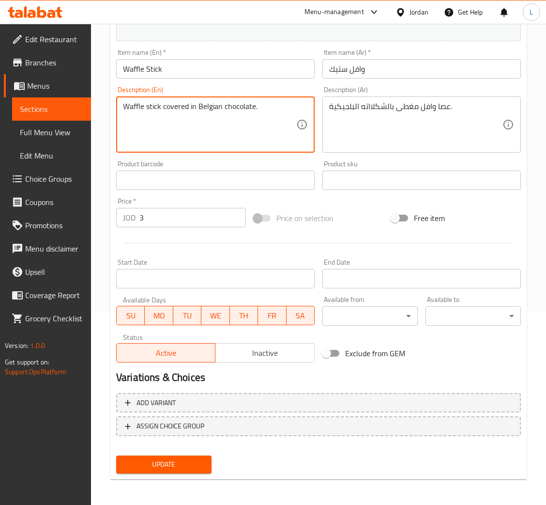
type textarea "Waffle stick covered in Belgian chocolate."
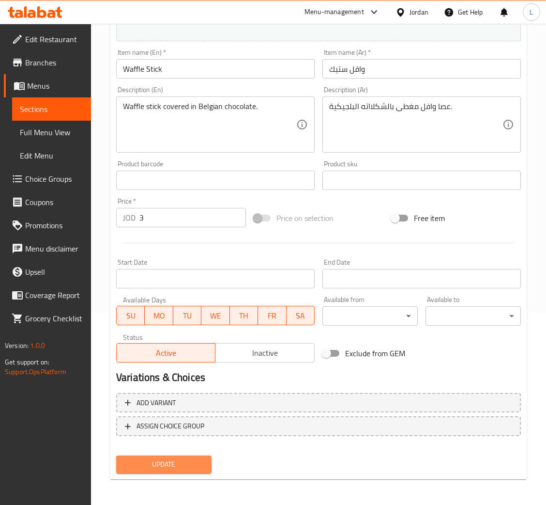
drag, startPoint x: 195, startPoint y: 458, endPoint x: 214, endPoint y: 463, distance: 19.0
click at [194, 460] on span "Update" at bounding box center [164, 464] width 80 height 12
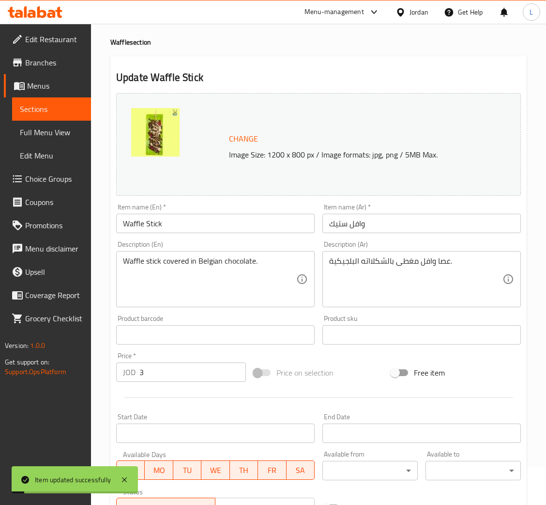
scroll to position [0, 0]
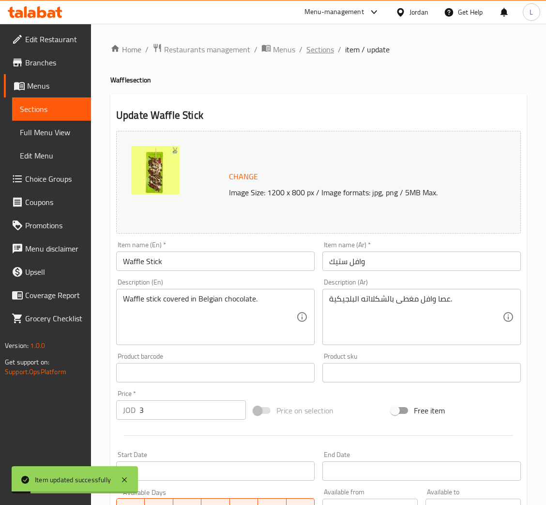
click at [308, 54] on span "Sections" at bounding box center [320, 50] width 28 height 12
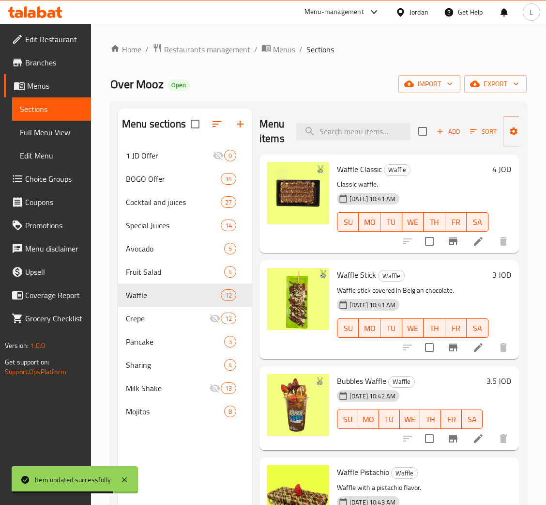
click at [358, 137] on input "search" at bounding box center [353, 131] width 114 height 17
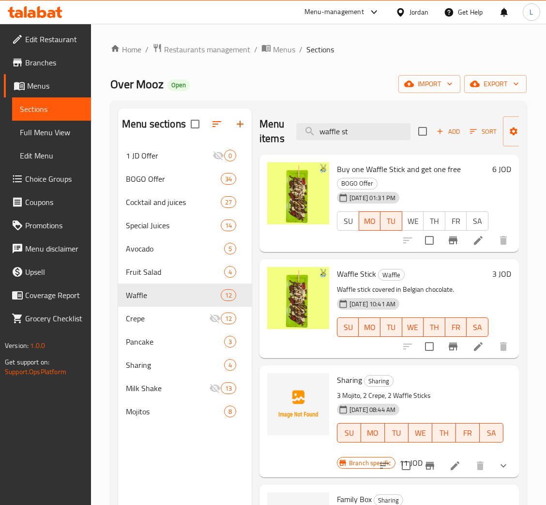
type input "waffle st"
click at [477, 244] on icon at bounding box center [479, 240] width 12 height 12
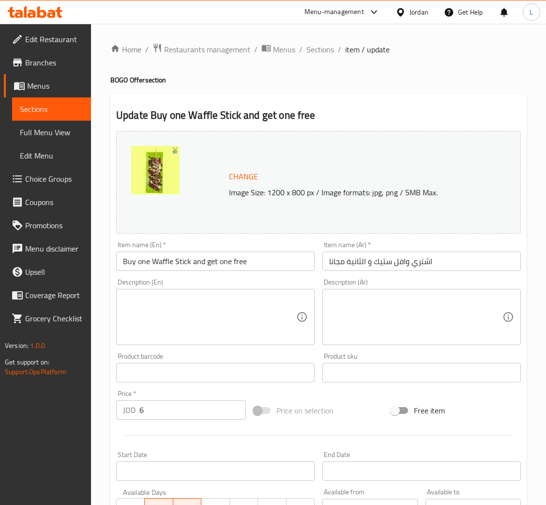
click at [352, 315] on textarea at bounding box center [415, 317] width 173 height 46
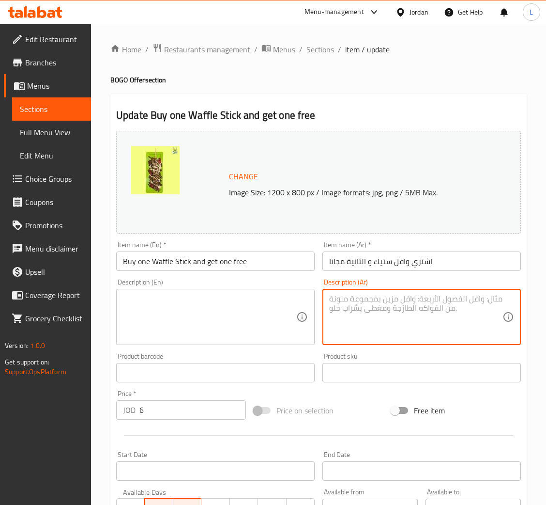
click at [220, 317] on textarea at bounding box center [209, 317] width 173 height 46
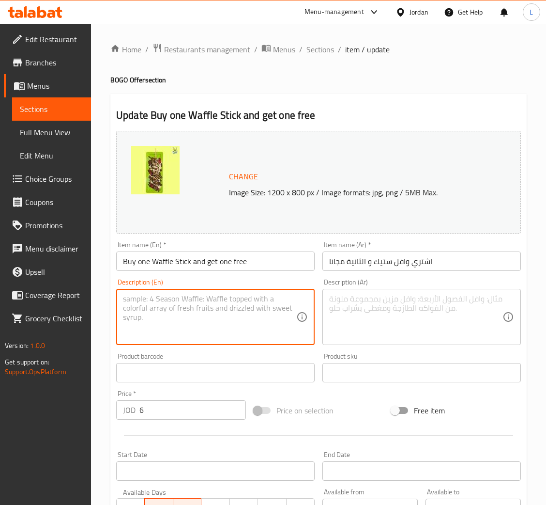
paste textarea "Waffle stick covered in Belgian chocolate."
type textarea "Waffle stick covered in Belgian chocolate."
click at [362, 313] on textarea at bounding box center [415, 317] width 173 height 46
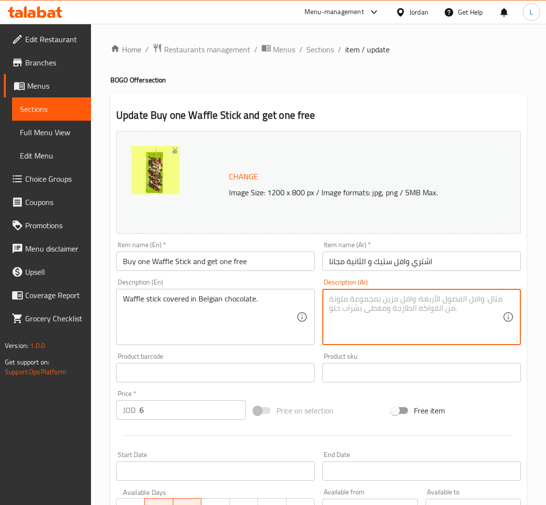
paste textarea "عصا وافل مغطى بالشكلااته البلجيكية."
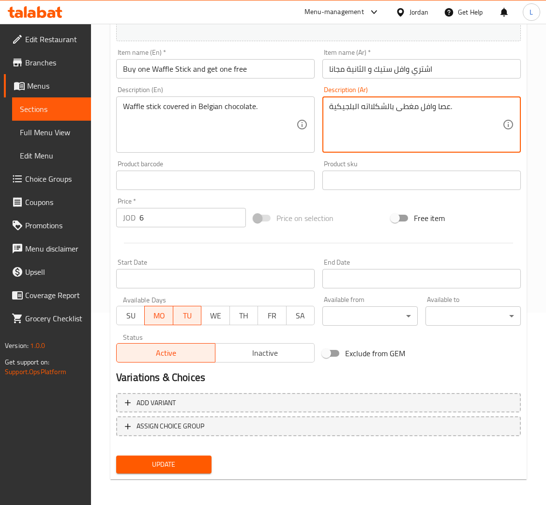
type textarea "عصا وافل مغطى بالشكلااته البلجيكية."
click at [176, 455] on button "Update" at bounding box center [163, 464] width 95 height 18
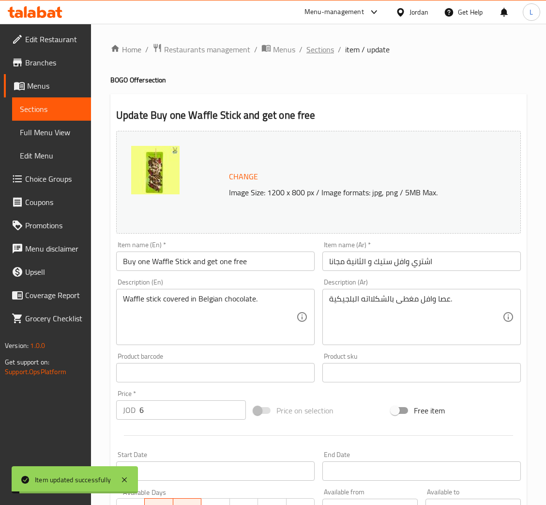
click at [312, 46] on span "Sections" at bounding box center [320, 50] width 28 height 12
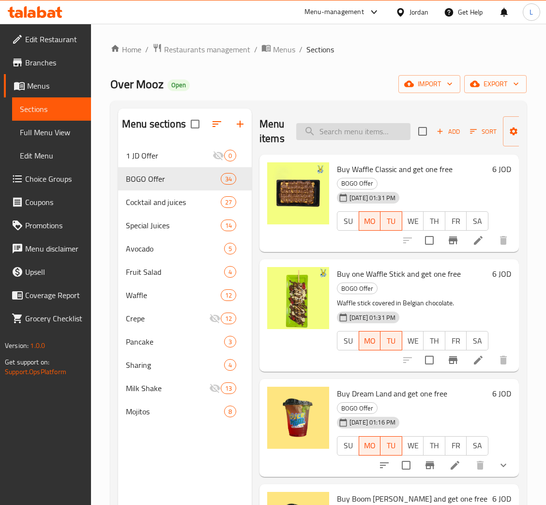
click at [381, 135] on input "search" at bounding box center [353, 131] width 114 height 17
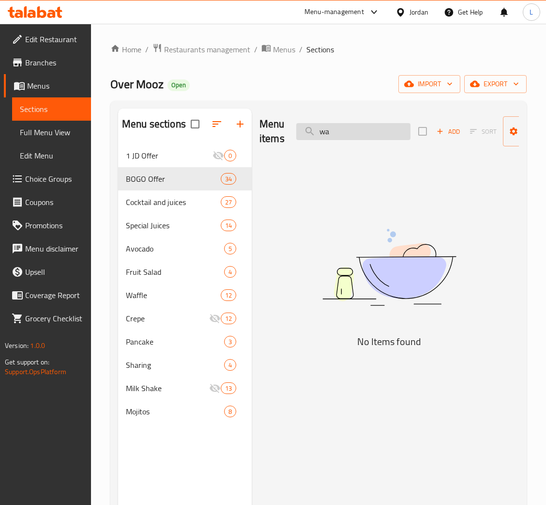
type input "w"
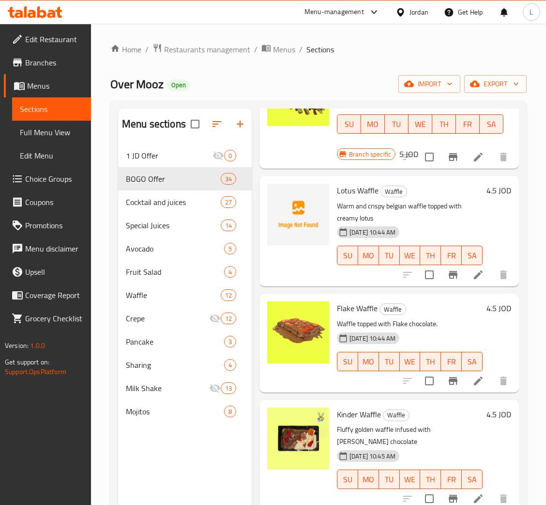
scroll to position [653, 0]
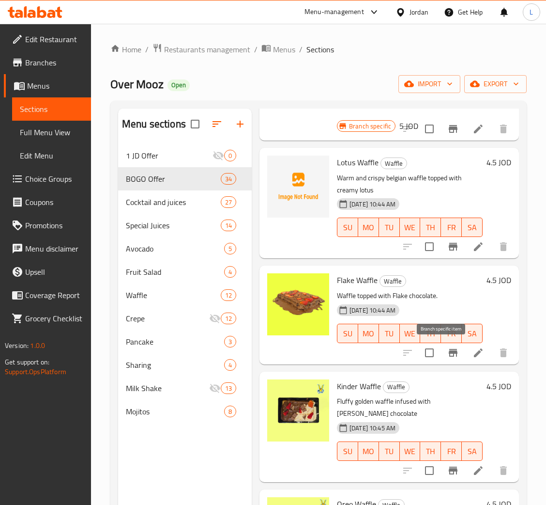
type input "waffle"
click at [449, 354] on icon "Branch-specific-item" at bounding box center [453, 353] width 9 height 8
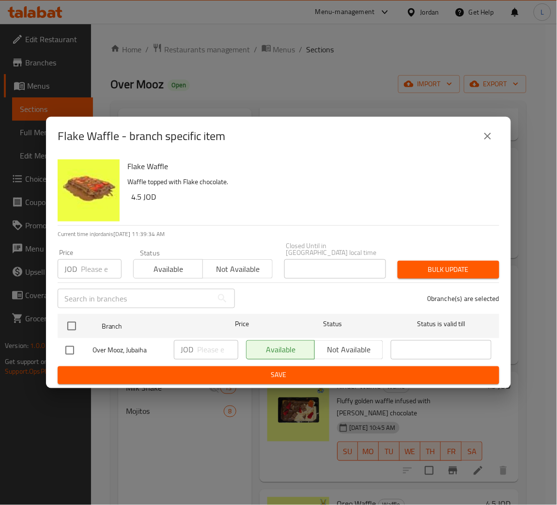
click at [92, 263] on input "number" at bounding box center [101, 268] width 41 height 19
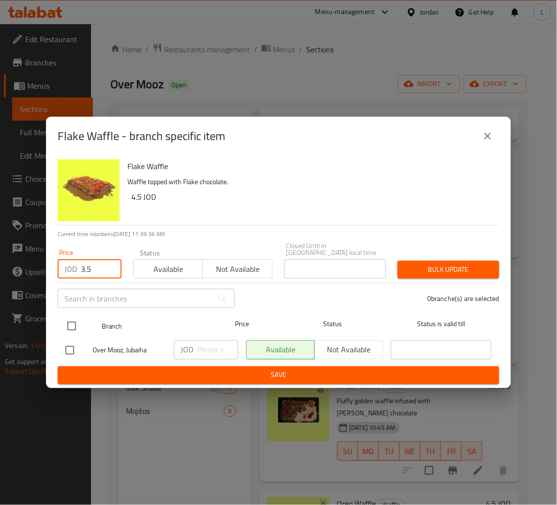
type input "3.5"
click at [72, 317] on input "checkbox" at bounding box center [71, 326] width 20 height 20
checkbox input "true"
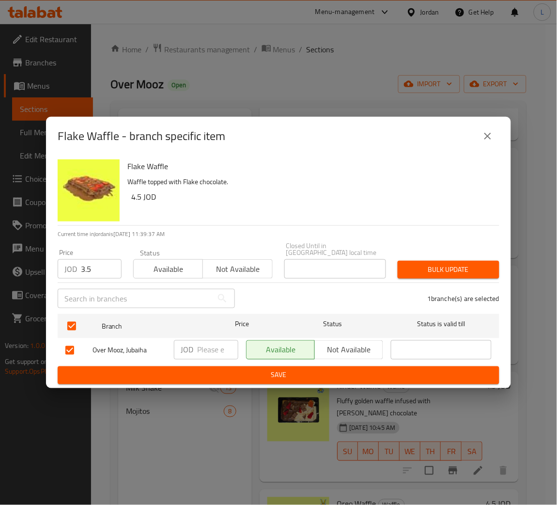
click at [470, 260] on button "Bulk update" at bounding box center [449, 269] width 102 height 18
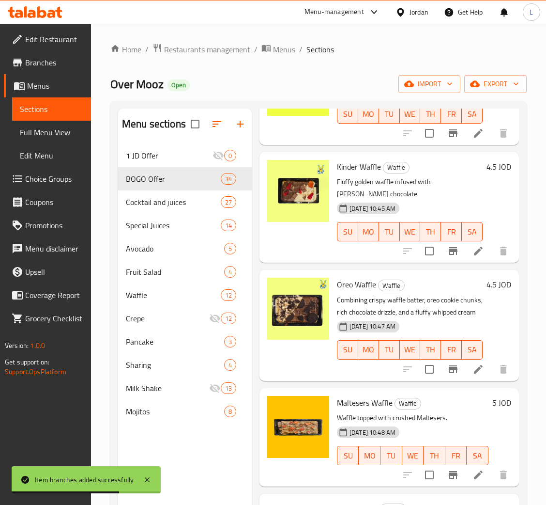
scroll to position [944, 0]
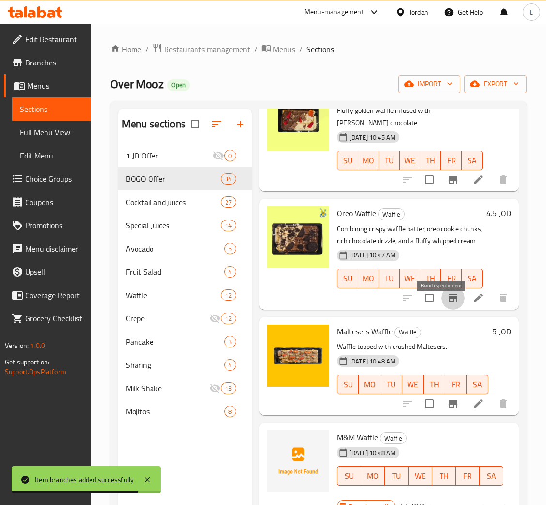
click at [447, 304] on icon "Branch-specific-item" at bounding box center [453, 298] width 12 height 12
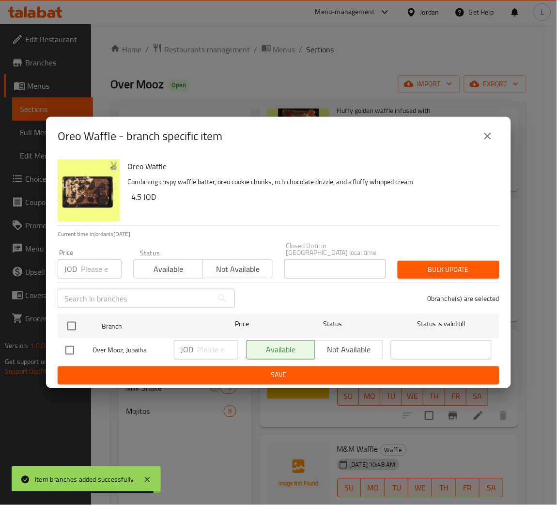
click at [95, 267] on input "number" at bounding box center [101, 268] width 41 height 19
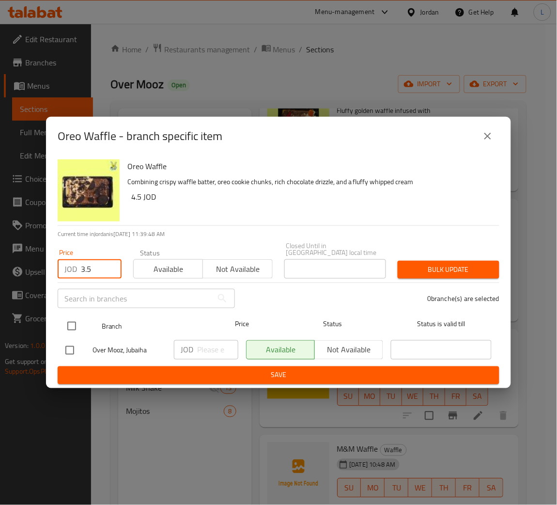
type input "3.5"
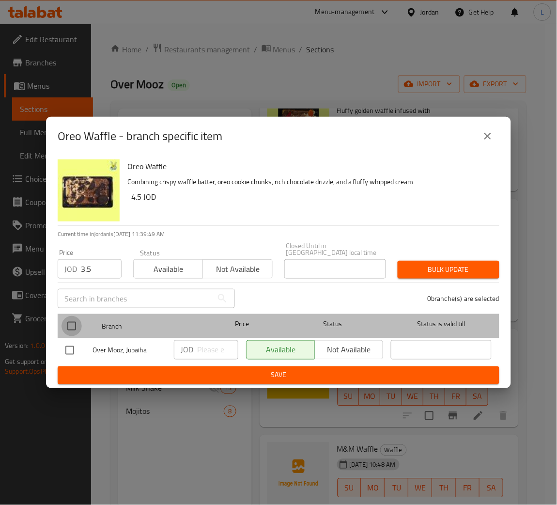
click at [64, 322] on input "checkbox" at bounding box center [71, 326] width 20 height 20
checkbox input "true"
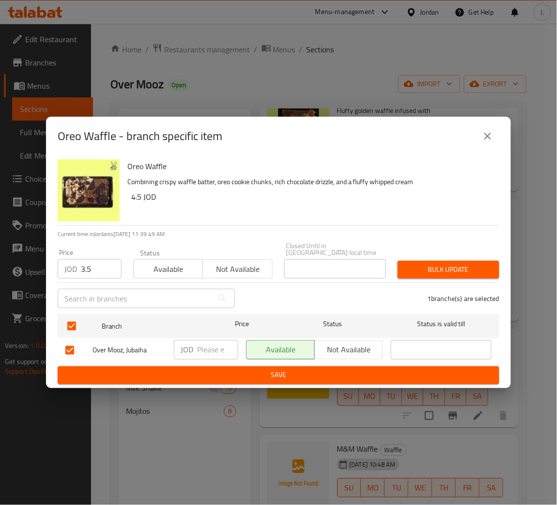
click at [442, 260] on button "Bulk update" at bounding box center [449, 269] width 102 height 18
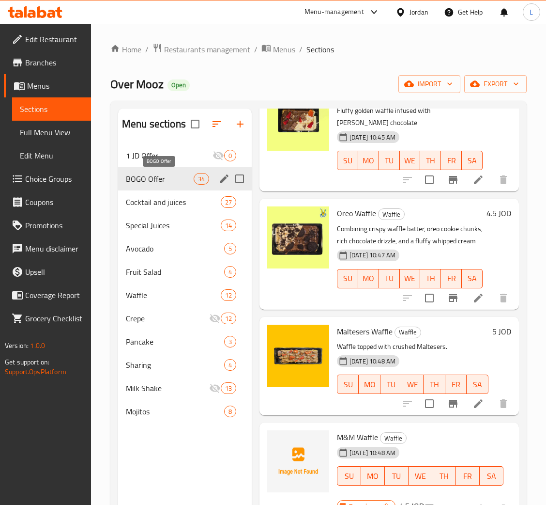
click at [172, 179] on span "BOGO Offer" at bounding box center [160, 179] width 68 height 12
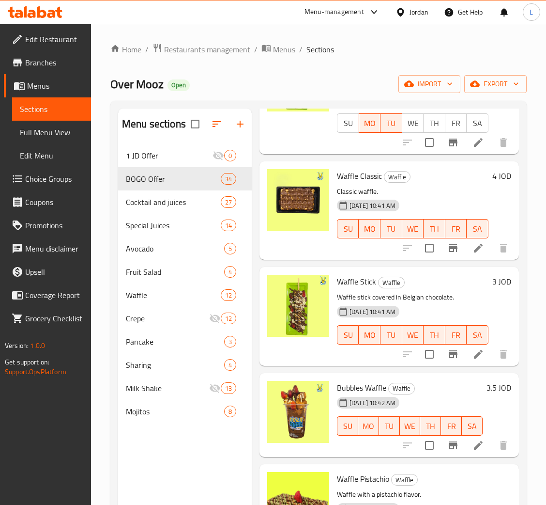
scroll to position [0, 0]
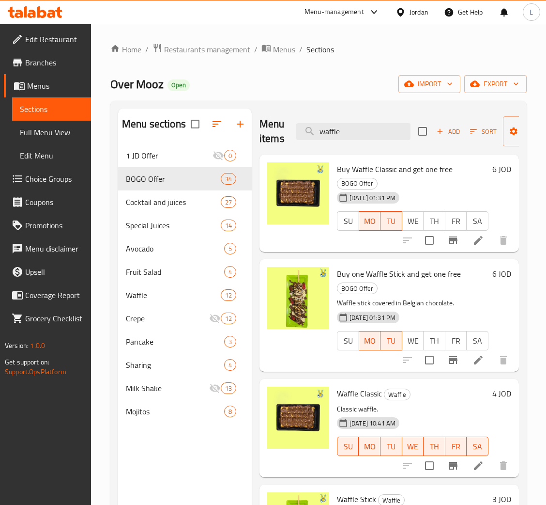
click at [374, 122] on div "Menu items waffle Add Sort Manage items" at bounding box center [390, 131] width 260 height 46
click at [373, 144] on div "Menu items waffle Add Sort Manage items" at bounding box center [390, 131] width 260 height 46
click at [373, 139] on input "waffle" at bounding box center [353, 131] width 114 height 17
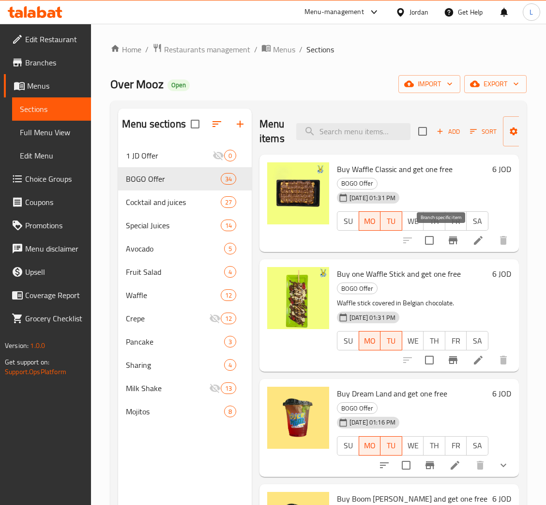
click at [444, 247] on button "Branch-specific-item" at bounding box center [453, 240] width 23 height 23
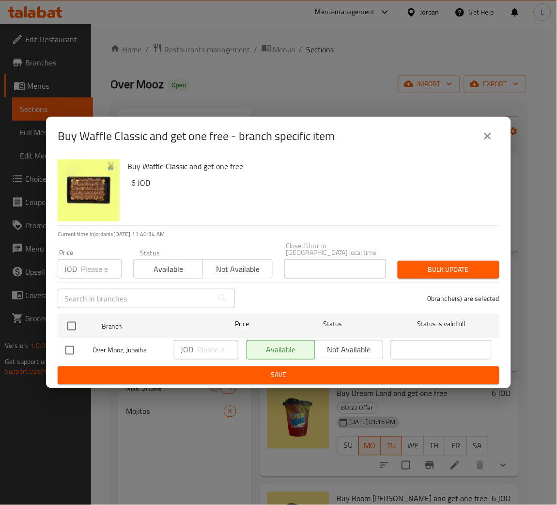
click at [78, 269] on div "JOD Price" at bounding box center [90, 268] width 64 height 19
type input "5"
type button "0"
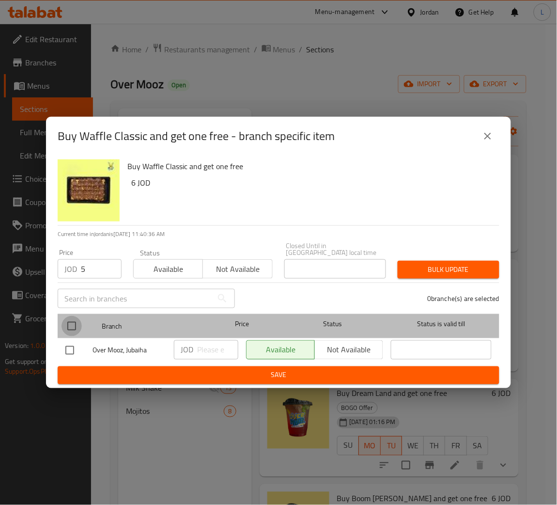
click at [71, 316] on input "checkbox" at bounding box center [71, 326] width 20 height 20
checkbox input "true"
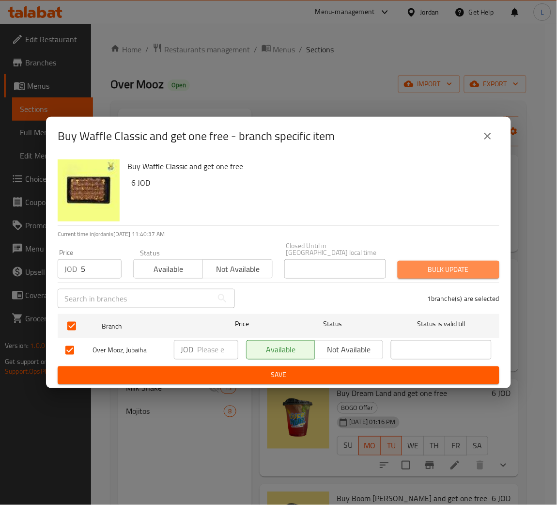
click at [424, 274] on button "Bulk update" at bounding box center [449, 269] width 102 height 18
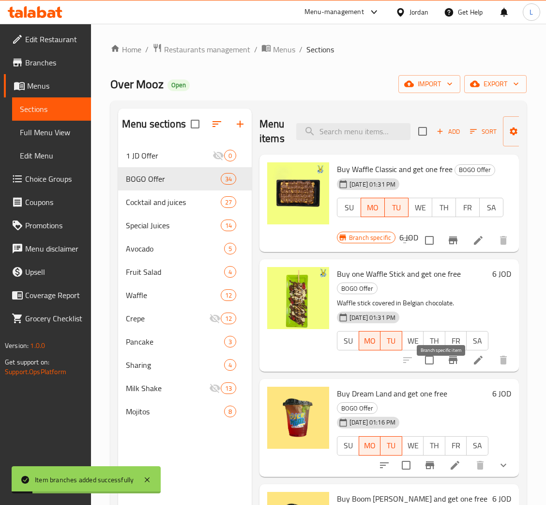
click at [446, 366] on button "Branch-specific-item" at bounding box center [453, 359] width 23 height 23
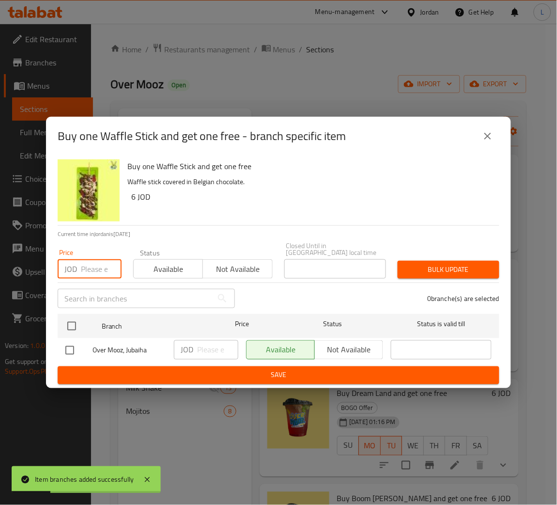
click at [89, 266] on input "number" at bounding box center [101, 268] width 41 height 19
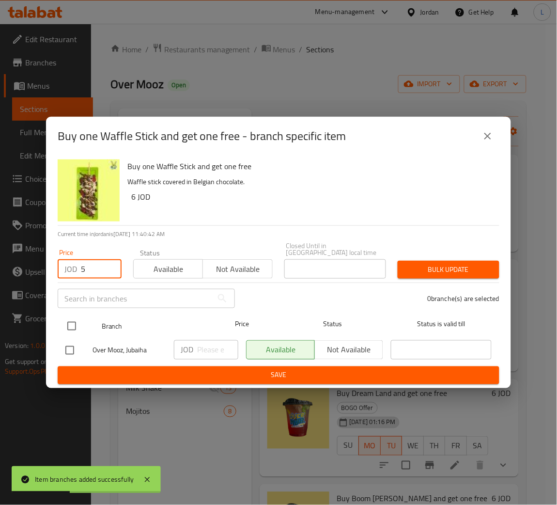
type input "5"
click at [75, 322] on input "checkbox" at bounding box center [71, 326] width 20 height 20
checkbox input "true"
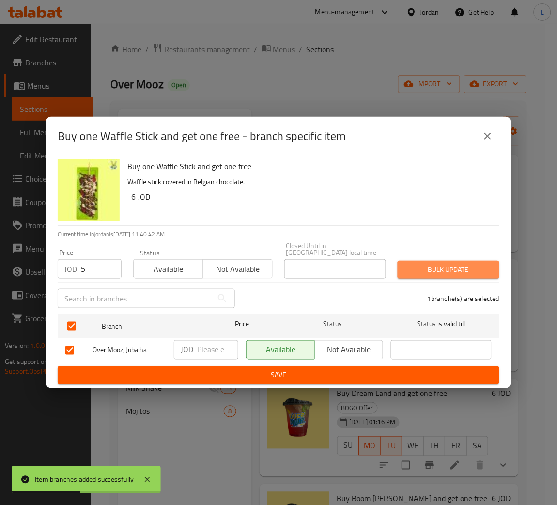
click at [437, 269] on span "Bulk update" at bounding box center [448, 269] width 86 height 12
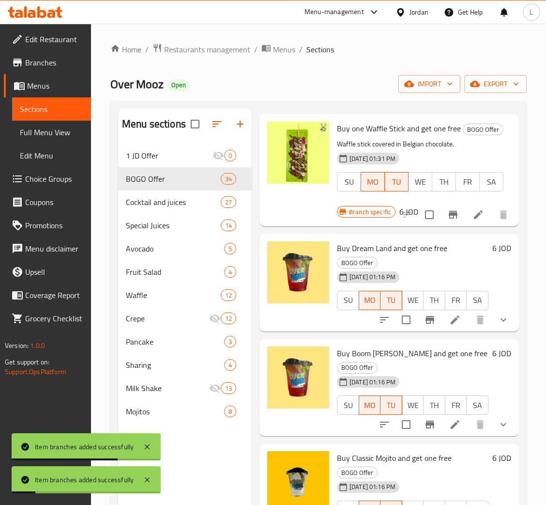
scroll to position [217, 0]
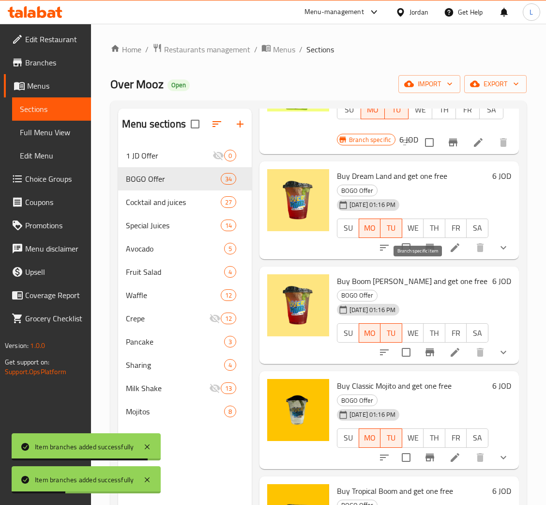
click at [424, 253] on icon "Branch-specific-item" at bounding box center [430, 248] width 12 height 12
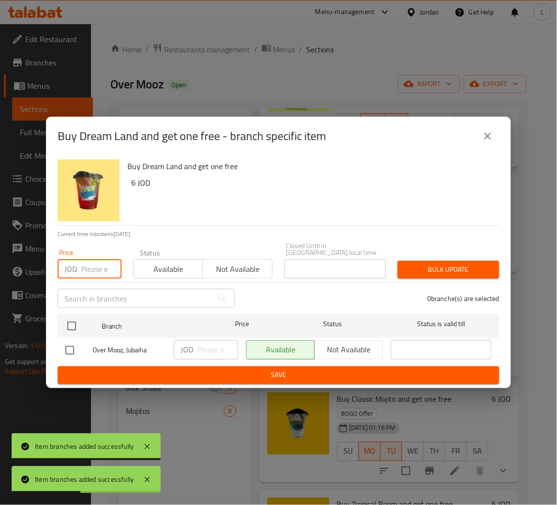
click at [92, 264] on input "number" at bounding box center [101, 268] width 41 height 19
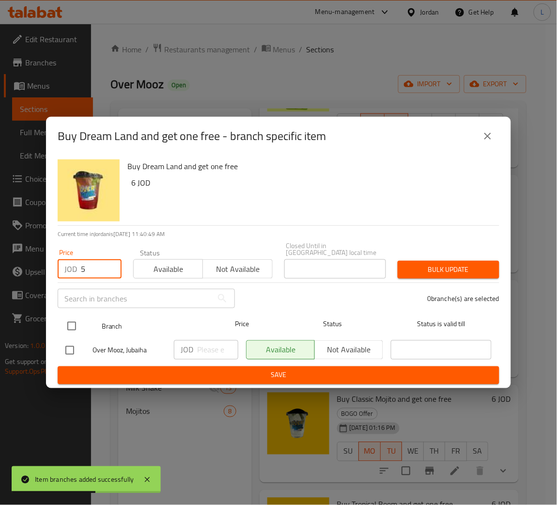
type input "5"
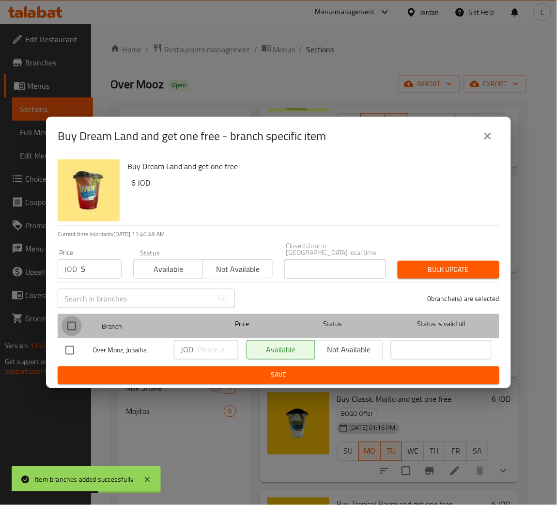
drag, startPoint x: 74, startPoint y: 315, endPoint x: 78, endPoint y: 322, distance: 8.1
click at [76, 319] on input "checkbox" at bounding box center [71, 326] width 20 height 20
checkbox input "true"
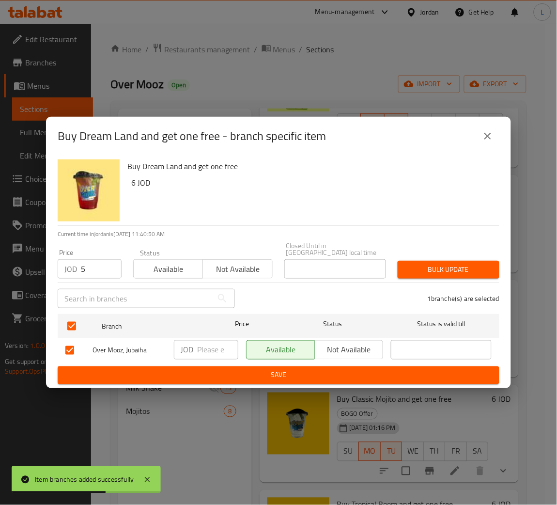
click at [475, 275] on div "Bulk update" at bounding box center [448, 270] width 113 height 30
click at [477, 263] on span "Bulk update" at bounding box center [448, 269] width 86 height 12
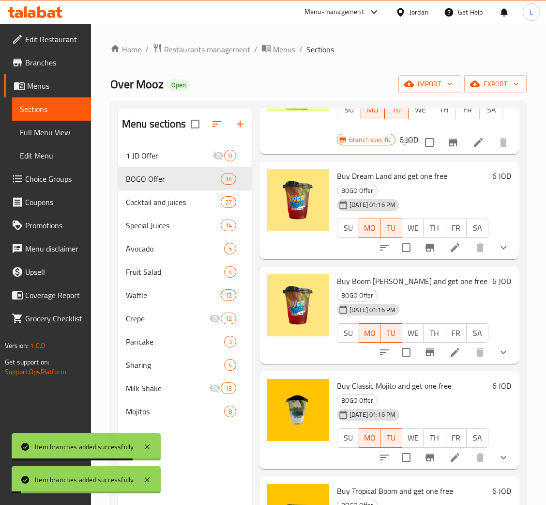
scroll to position [291, 0]
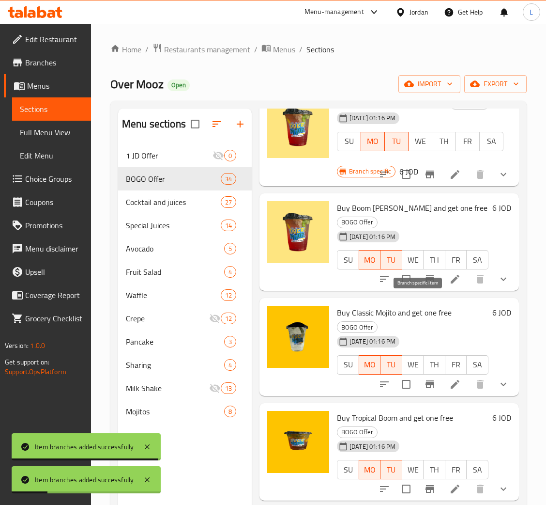
click at [424, 285] on icon "Branch-specific-item" at bounding box center [430, 279] width 12 height 12
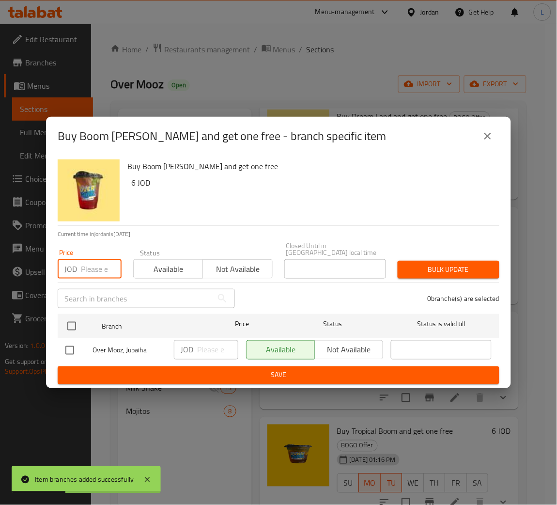
click at [89, 264] on input "number" at bounding box center [101, 268] width 41 height 19
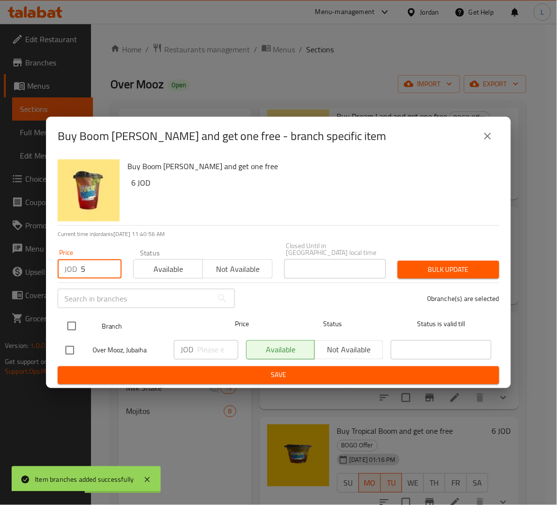
type input "5"
click at [75, 322] on input "checkbox" at bounding box center [71, 326] width 20 height 20
checkbox input "true"
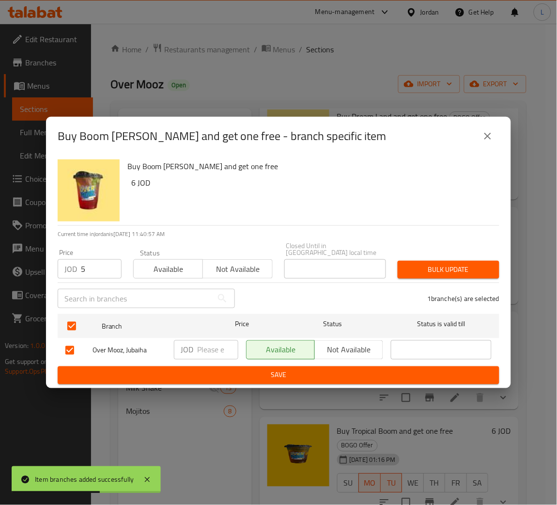
click at [400, 264] on button "Bulk update" at bounding box center [449, 269] width 102 height 18
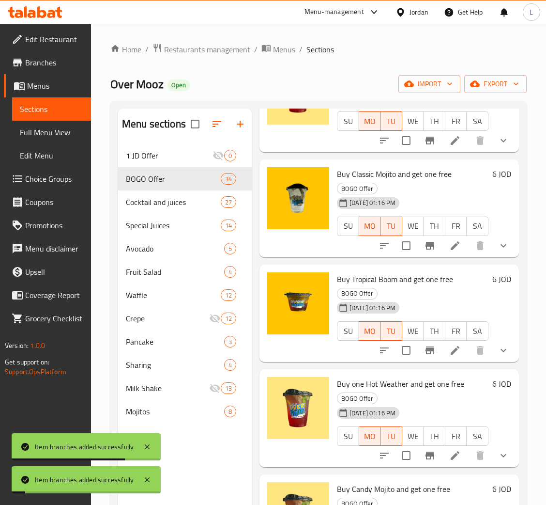
scroll to position [435, 0]
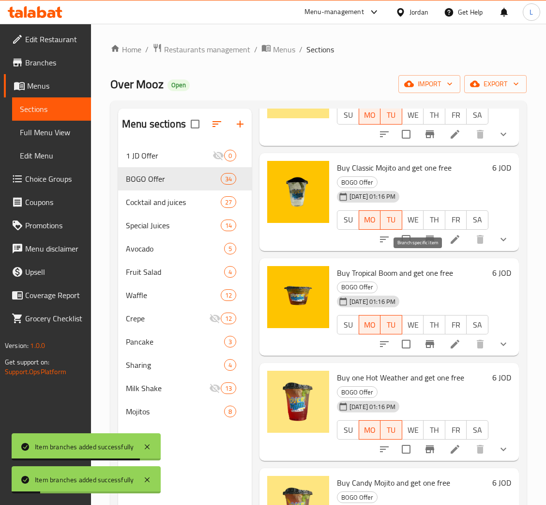
click at [426, 243] on icon "Branch-specific-item" at bounding box center [430, 239] width 9 height 8
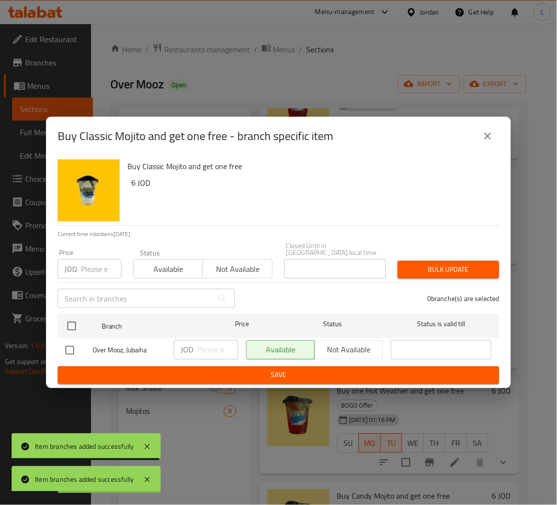
click at [92, 264] on input "number" at bounding box center [101, 268] width 41 height 19
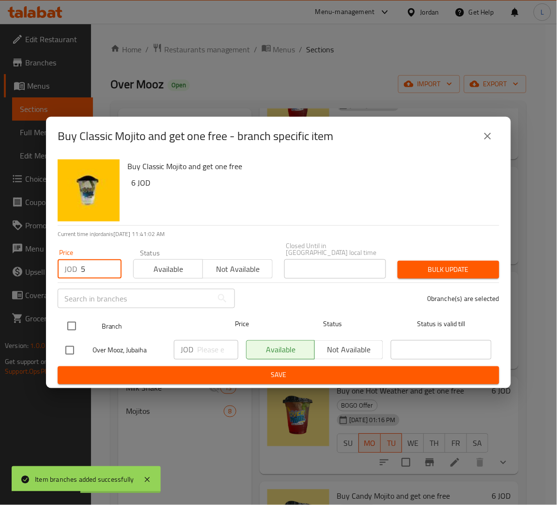
type input "5"
click at [63, 322] on input "checkbox" at bounding box center [71, 326] width 20 height 20
checkbox input "true"
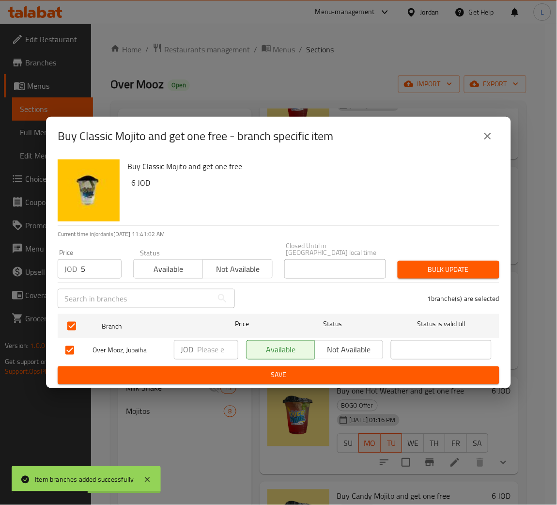
click at [449, 268] on span "Bulk update" at bounding box center [448, 269] width 86 height 12
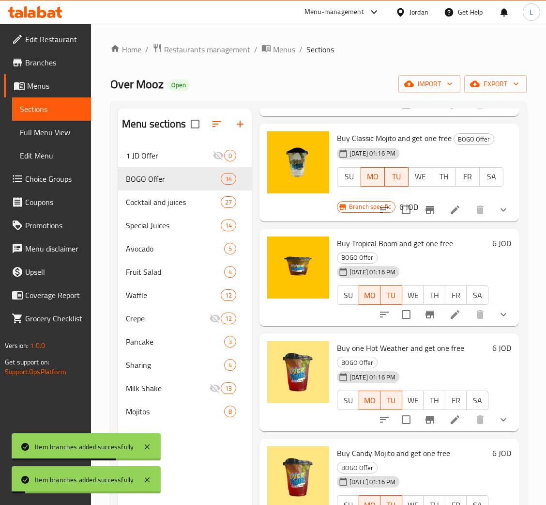
scroll to position [508, 0]
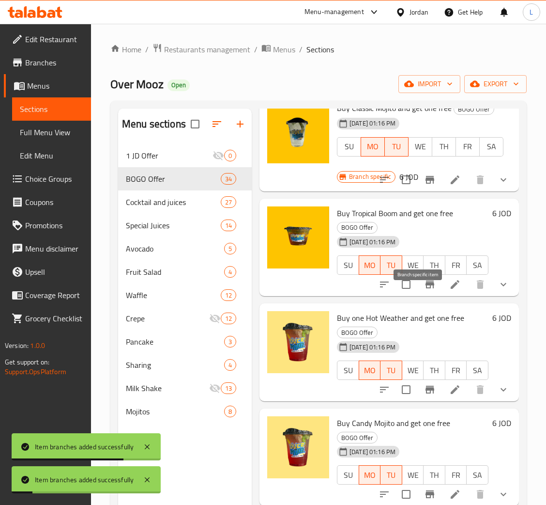
click at [424, 290] on icon "Branch-specific-item" at bounding box center [430, 284] width 12 height 12
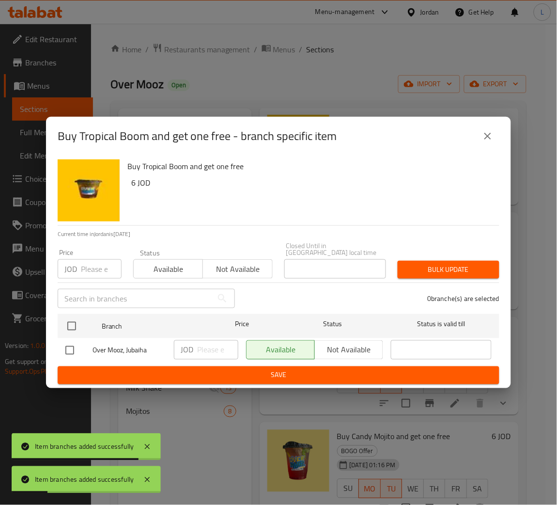
click at [94, 265] on input "number" at bounding box center [101, 268] width 41 height 19
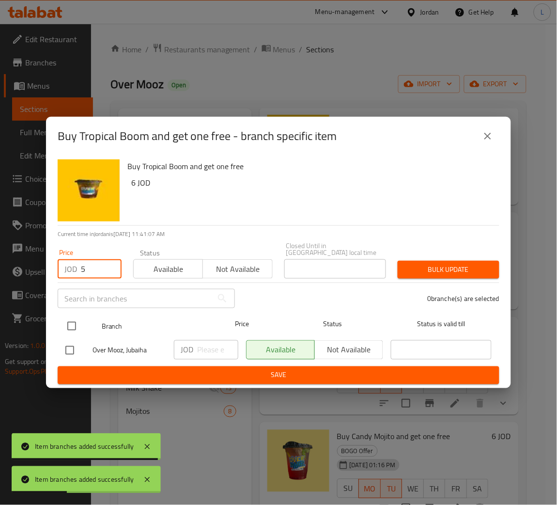
type input "5"
click at [75, 325] on input "checkbox" at bounding box center [71, 326] width 20 height 20
checkbox input "true"
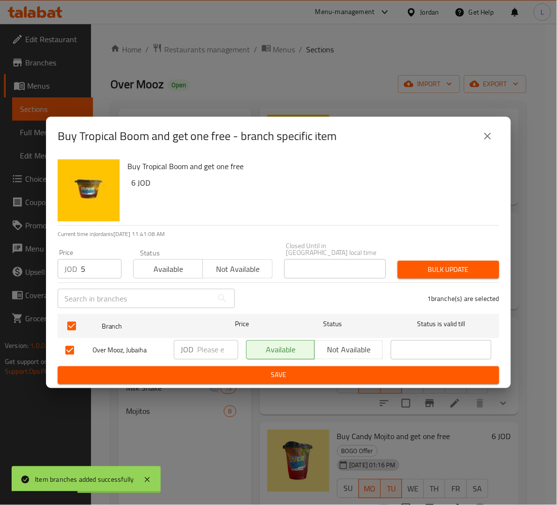
click at [412, 255] on div "Bulk update" at bounding box center [448, 270] width 113 height 30
click at [422, 267] on span "Bulk update" at bounding box center [448, 269] width 86 height 12
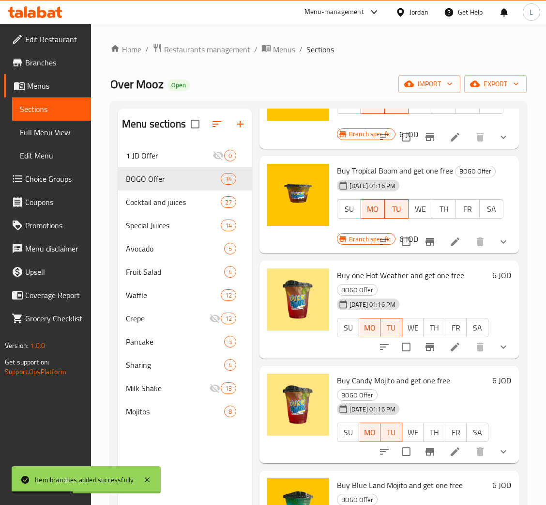
scroll to position [581, 0]
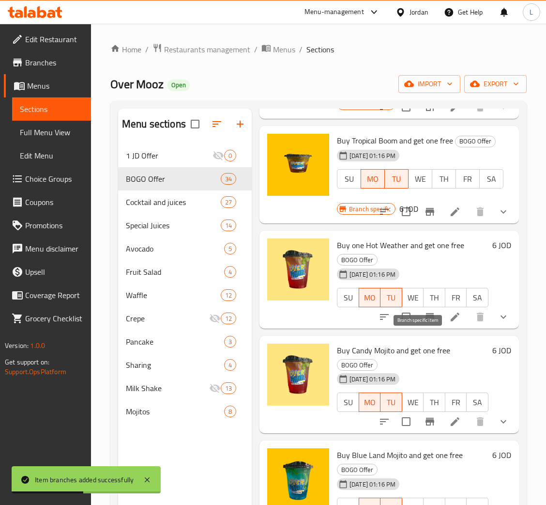
click at [424, 322] on icon "Branch-specific-item" at bounding box center [430, 317] width 12 height 12
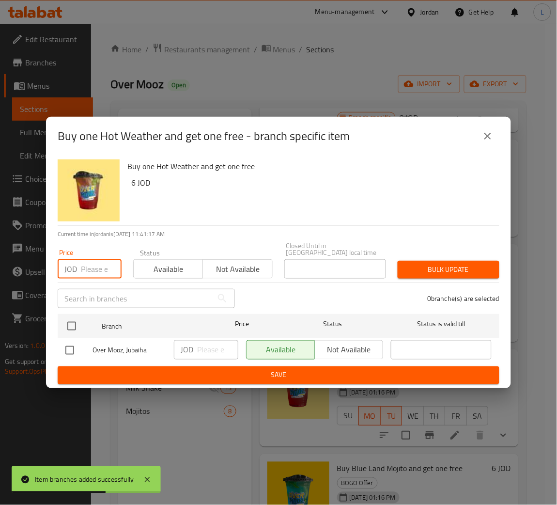
click at [88, 270] on input "number" at bounding box center [101, 268] width 41 height 19
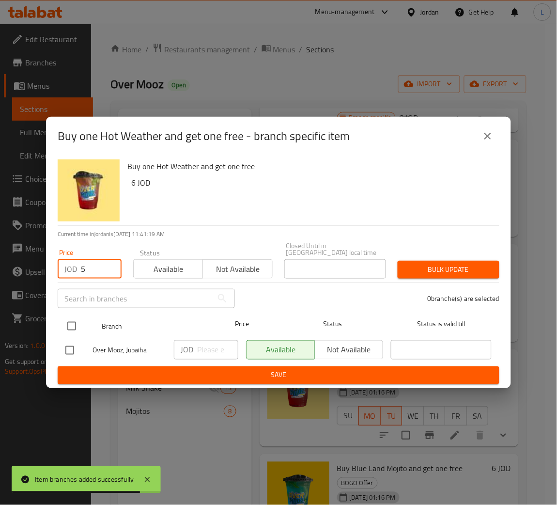
type input "5"
click at [66, 328] on input "checkbox" at bounding box center [71, 326] width 20 height 20
checkbox input "true"
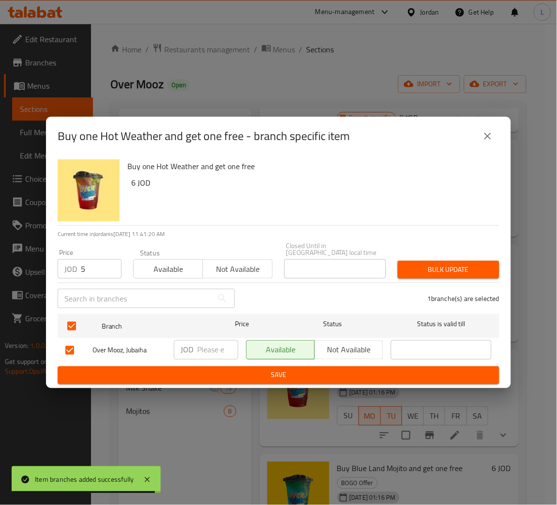
click at [458, 263] on span "Bulk update" at bounding box center [448, 269] width 86 height 12
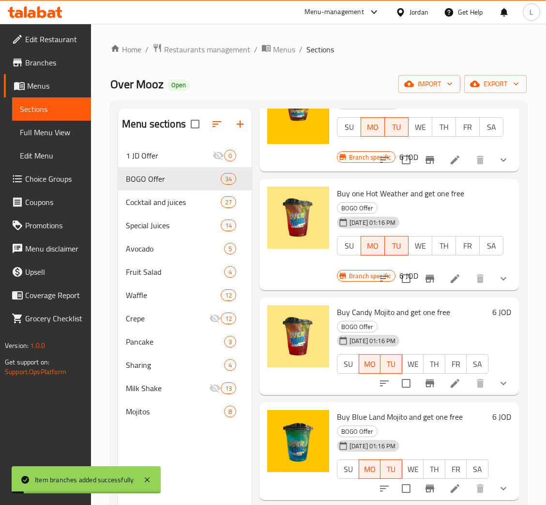
scroll to position [653, 0]
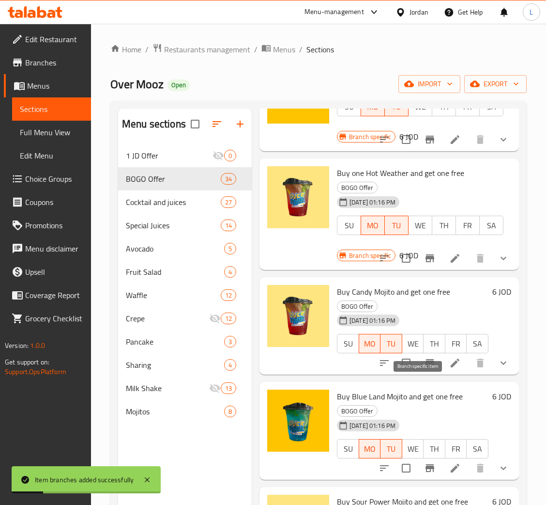
click at [426, 367] on icon "Branch-specific-item" at bounding box center [430, 363] width 9 height 8
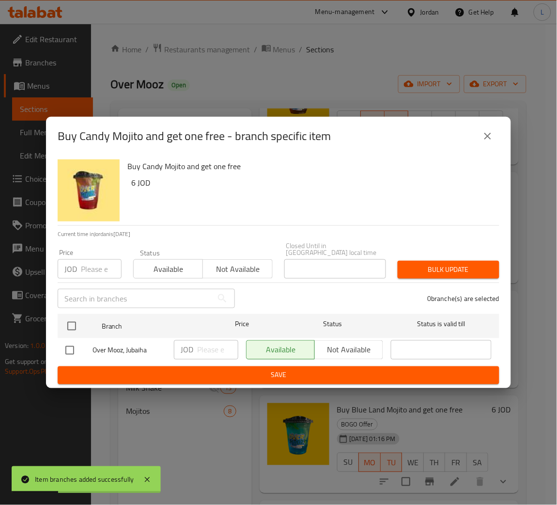
click at [92, 272] on input "number" at bounding box center [101, 268] width 41 height 19
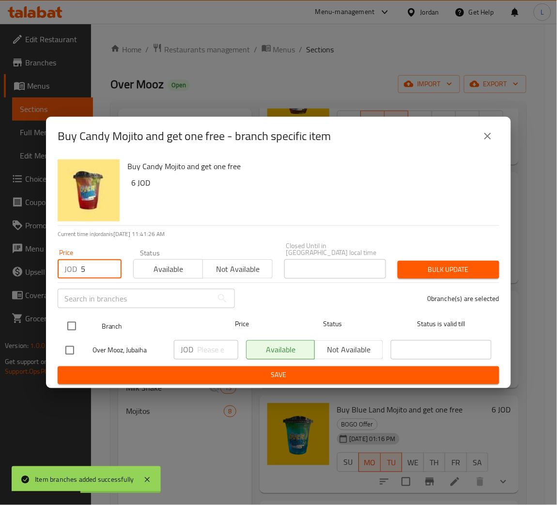
type input "5"
click at [75, 316] on input "checkbox" at bounding box center [71, 326] width 20 height 20
checkbox input "true"
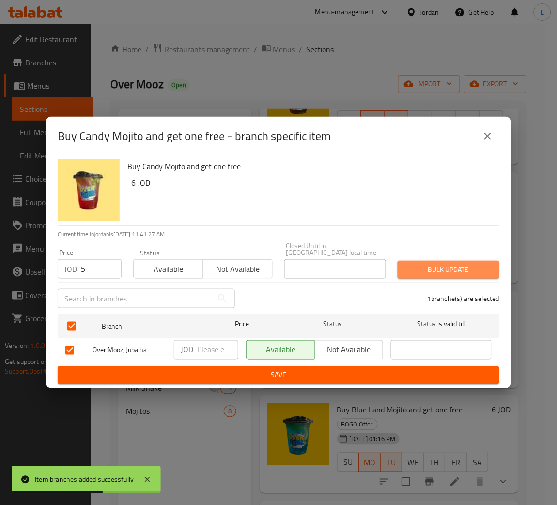
click at [489, 266] on span "Bulk update" at bounding box center [448, 269] width 86 height 12
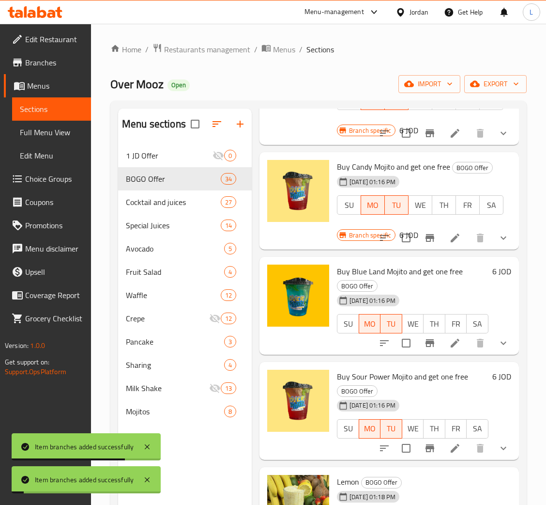
scroll to position [871, 0]
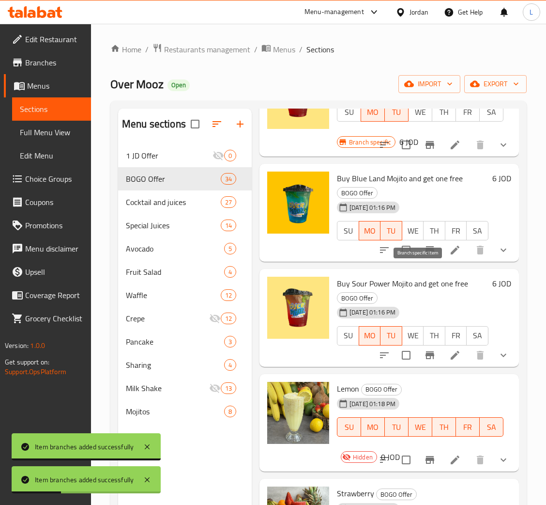
click at [426, 254] on icon "Branch-specific-item" at bounding box center [430, 250] width 9 height 8
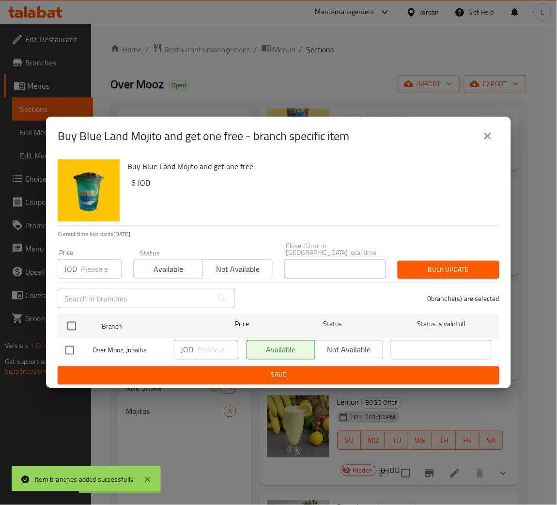
click at [98, 265] on input "number" at bounding box center [101, 268] width 41 height 19
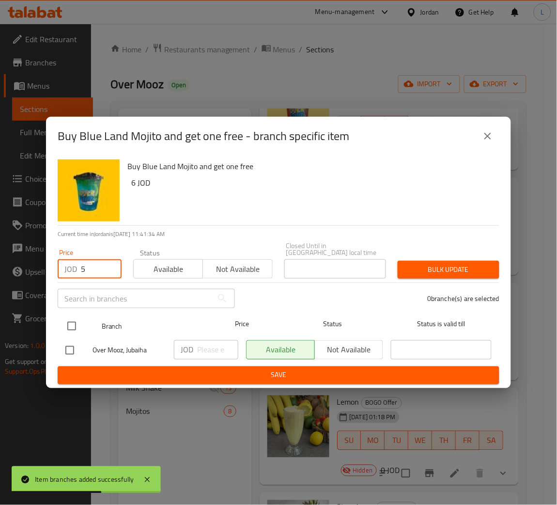
type input "5"
click at [74, 322] on input "checkbox" at bounding box center [71, 326] width 20 height 20
checkbox input "true"
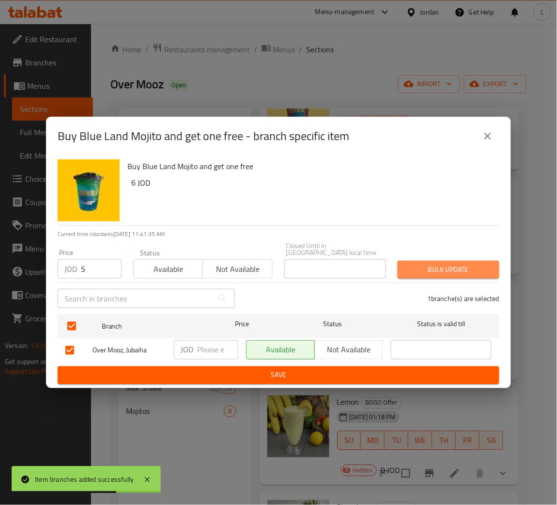
click at [455, 264] on span "Bulk update" at bounding box center [448, 269] width 86 height 12
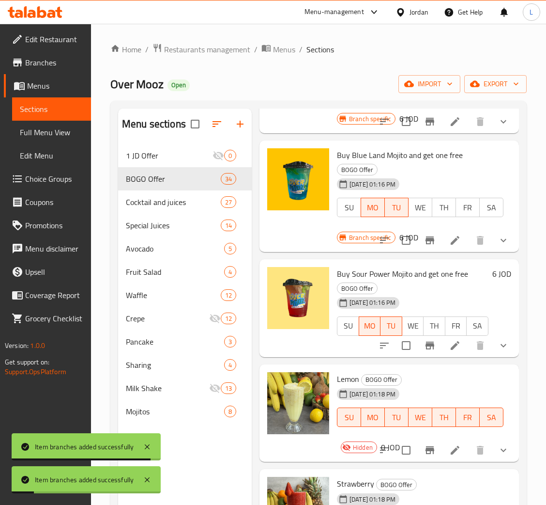
scroll to position [944, 0]
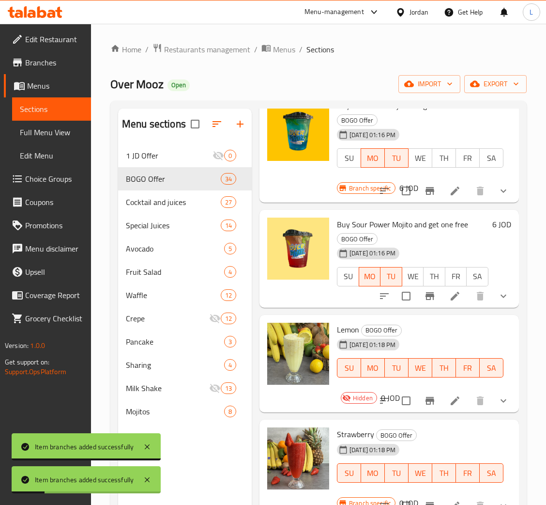
click at [426, 300] on icon "Branch-specific-item" at bounding box center [430, 296] width 9 height 8
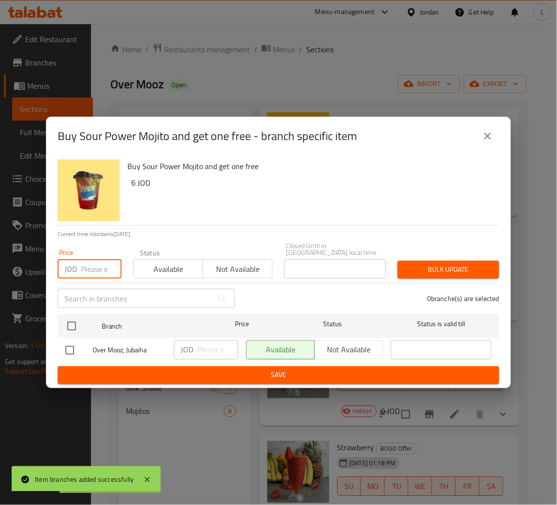
click at [92, 272] on input "number" at bounding box center [101, 268] width 41 height 19
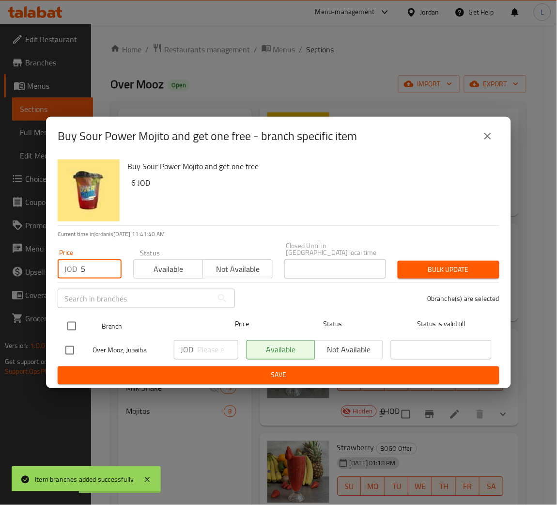
type input "5"
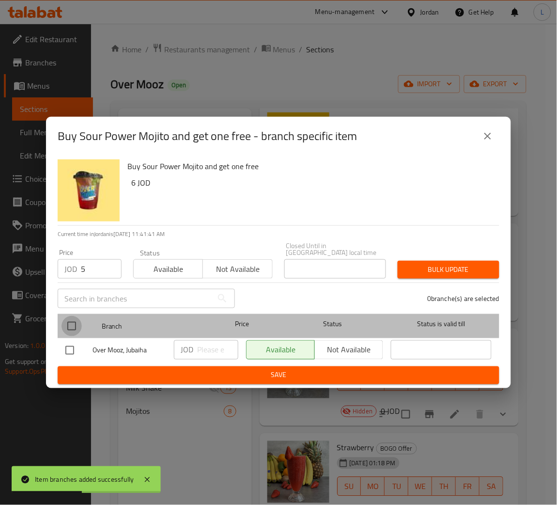
click at [73, 324] on input "checkbox" at bounding box center [71, 326] width 20 height 20
checkbox input "true"
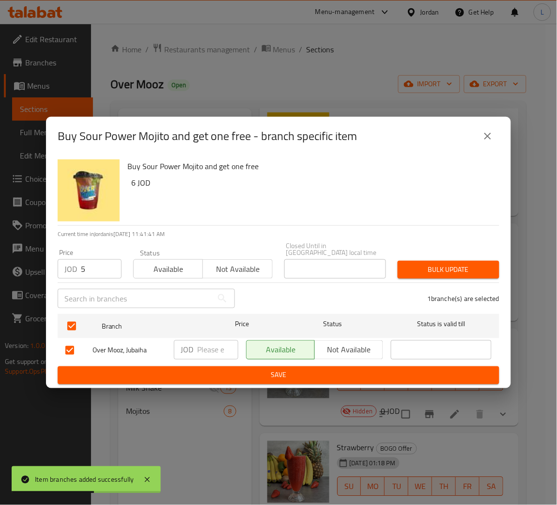
click at [475, 269] on span "Bulk update" at bounding box center [448, 269] width 86 height 12
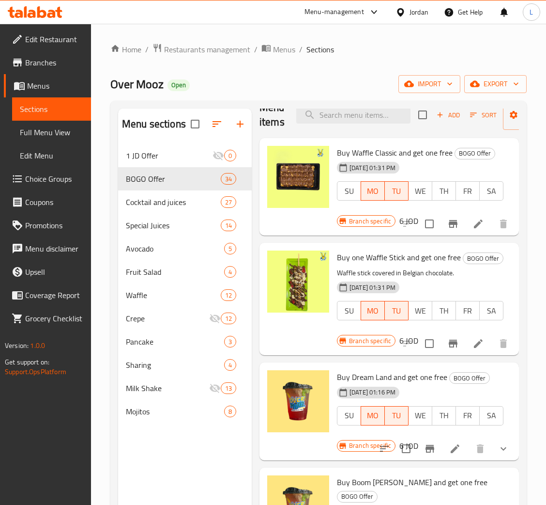
scroll to position [0, 0]
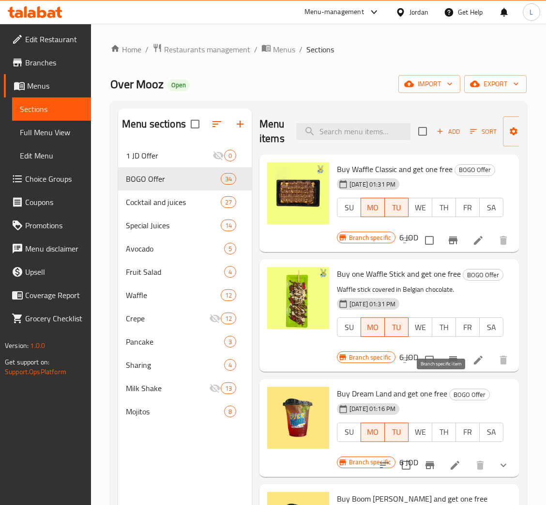
click at [447, 366] on icon "Branch-specific-item" at bounding box center [453, 360] width 12 height 12
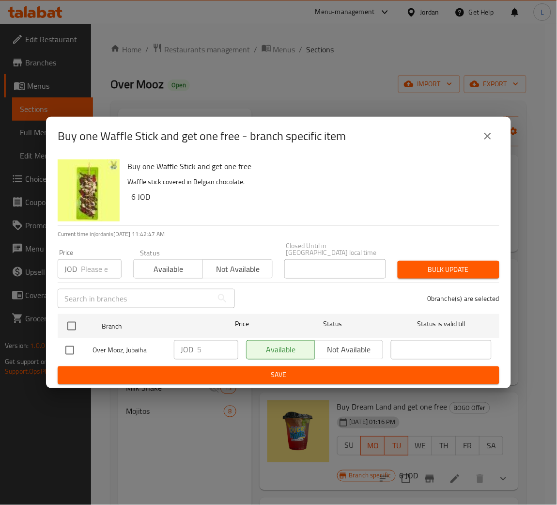
click at [92, 266] on input "number" at bounding box center [101, 268] width 41 height 19
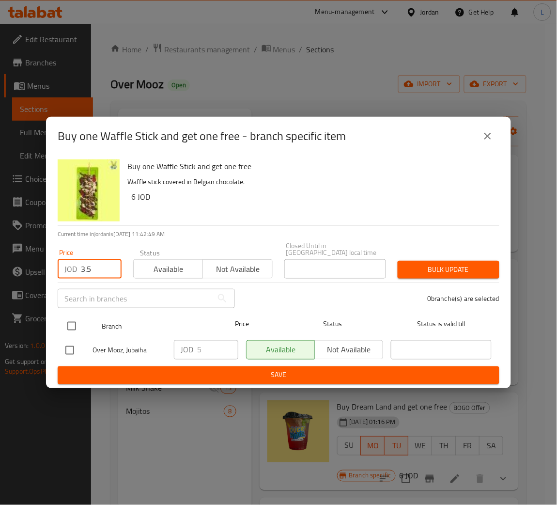
type input "3.5"
drag, startPoint x: 78, startPoint y: 317, endPoint x: 115, endPoint y: 310, distance: 37.8
click at [78, 316] on input "checkbox" at bounding box center [71, 326] width 20 height 20
checkbox input "true"
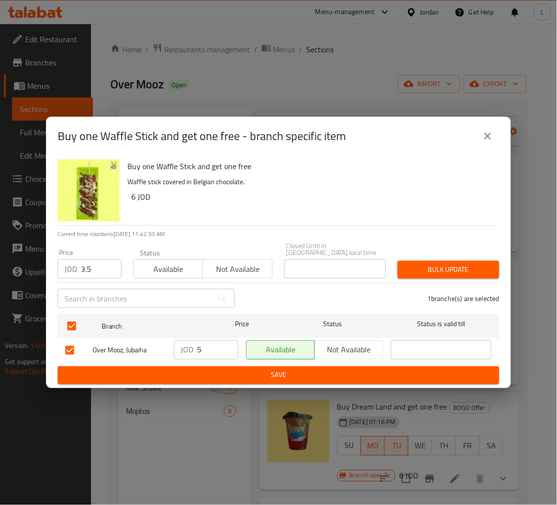
click at [469, 269] on span "Bulk update" at bounding box center [448, 269] width 86 height 12
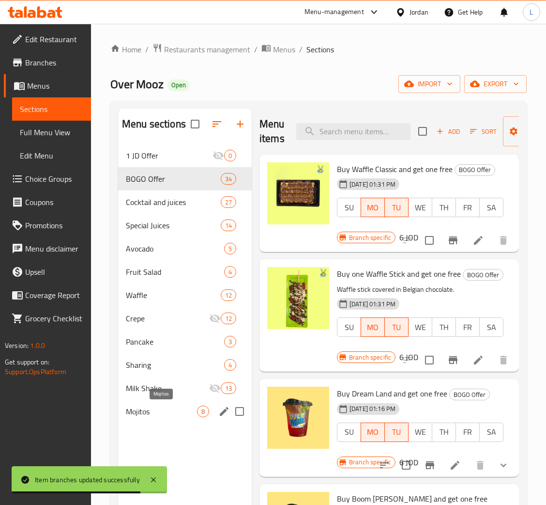
click at [152, 414] on span "Mojitos" at bounding box center [161, 411] width 71 height 12
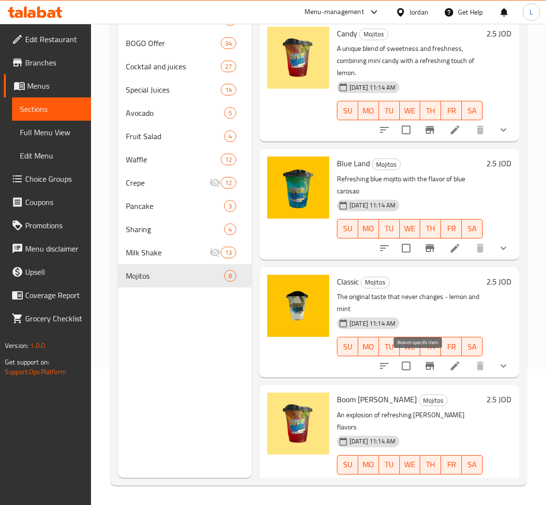
click at [424, 360] on icon "Branch-specific-item" at bounding box center [430, 366] width 12 height 12
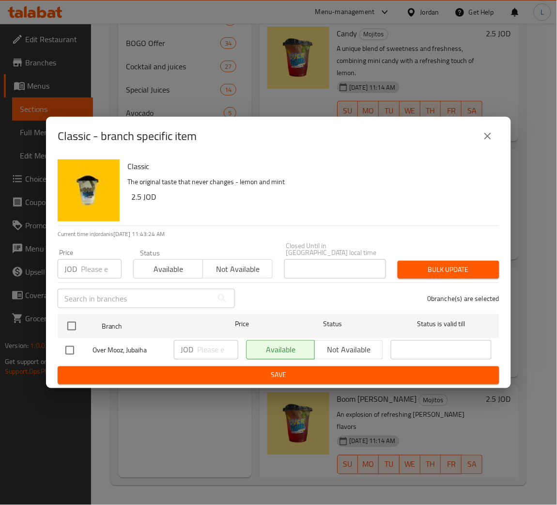
click at [101, 269] on input "number" at bounding box center [101, 268] width 41 height 19
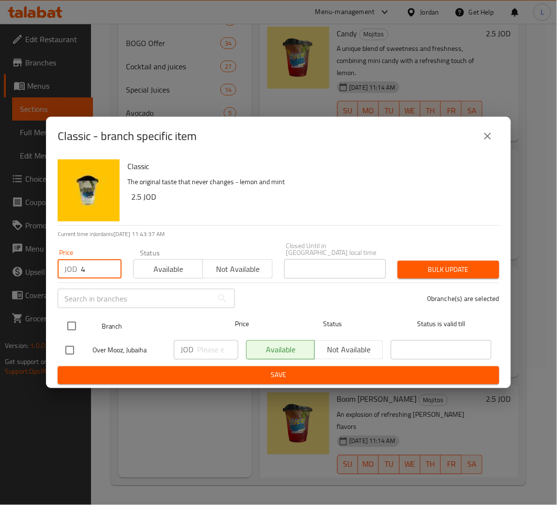
type input "4"
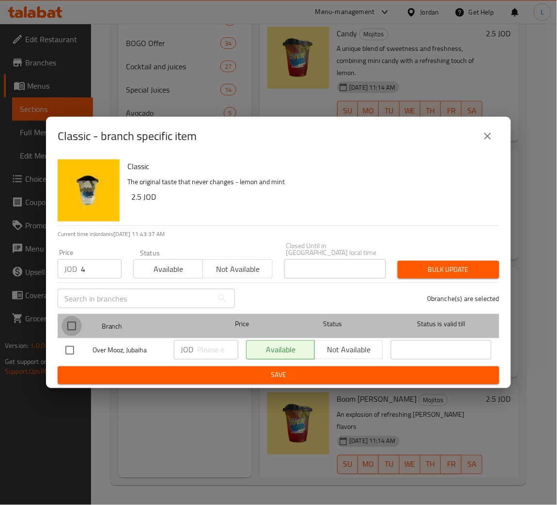
click at [79, 322] on input "checkbox" at bounding box center [71, 326] width 20 height 20
checkbox input "true"
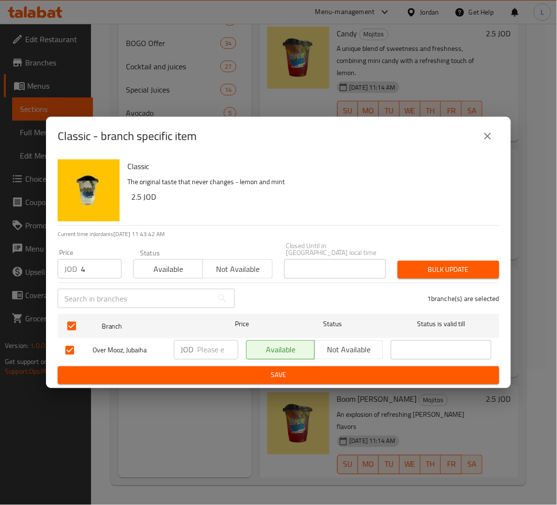
click at [441, 263] on span "Bulk update" at bounding box center [448, 269] width 86 height 12
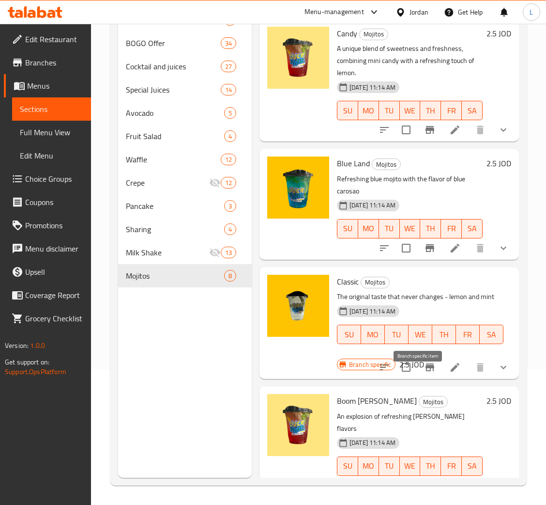
click at [424, 373] on icon "Branch-specific-item" at bounding box center [430, 367] width 12 height 12
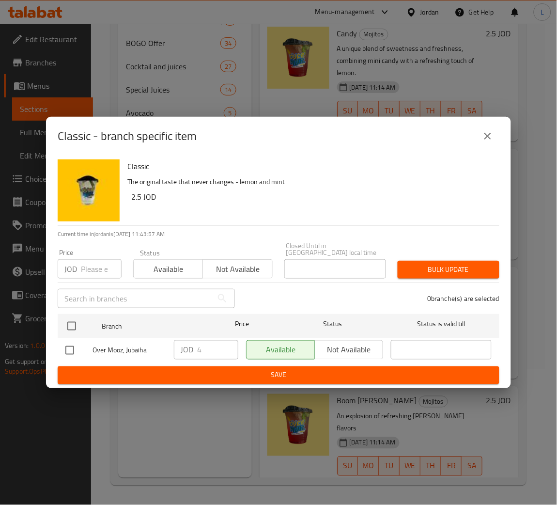
click at [492, 135] on icon "close" at bounding box center [488, 136] width 12 height 12
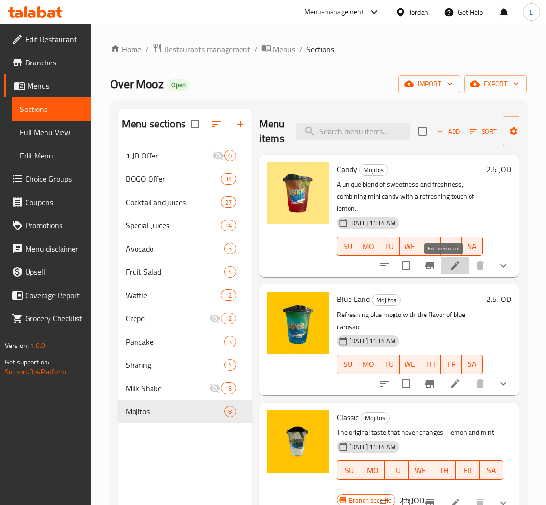
click at [449, 269] on icon at bounding box center [455, 266] width 12 height 12
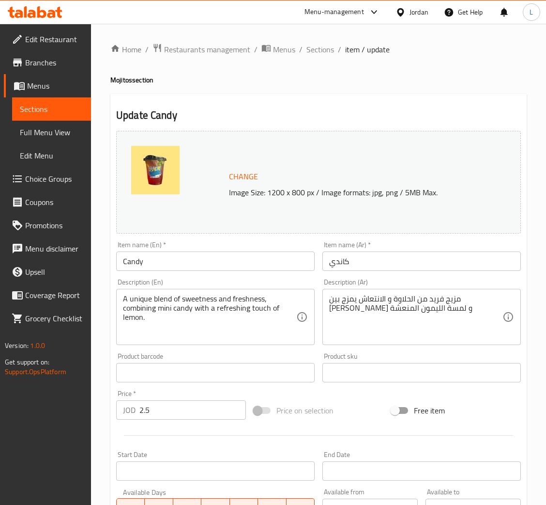
scroll to position [210, 0]
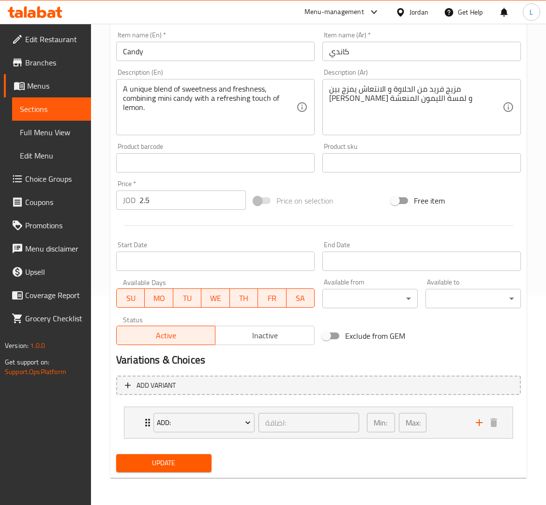
click at [267, 341] on span "Inactive" at bounding box center [264, 335] width 91 height 14
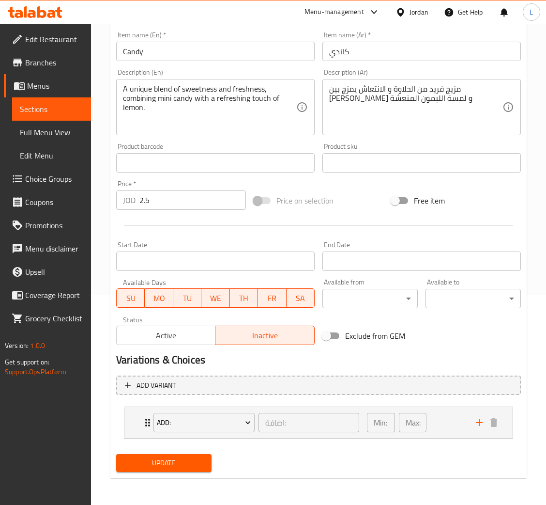
click at [199, 466] on span "Update" at bounding box center [164, 463] width 80 height 12
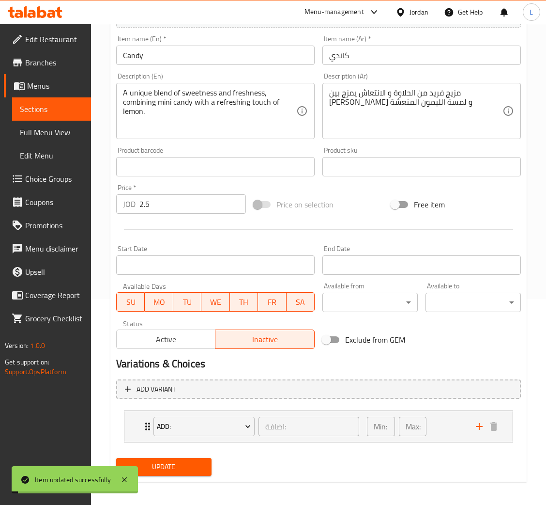
scroll to position [0, 0]
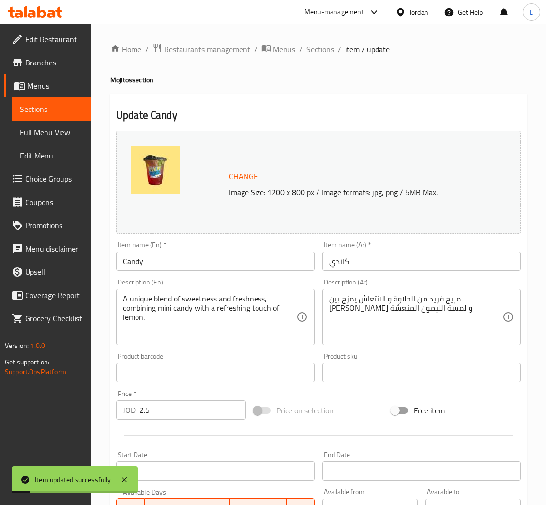
click at [323, 47] on span "Sections" at bounding box center [320, 50] width 28 height 12
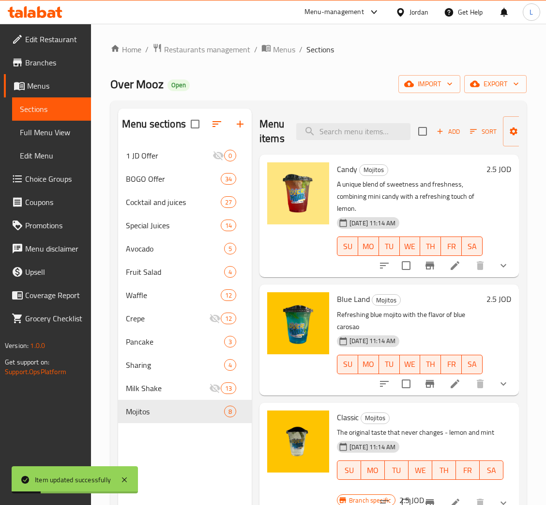
scroll to position [73, 0]
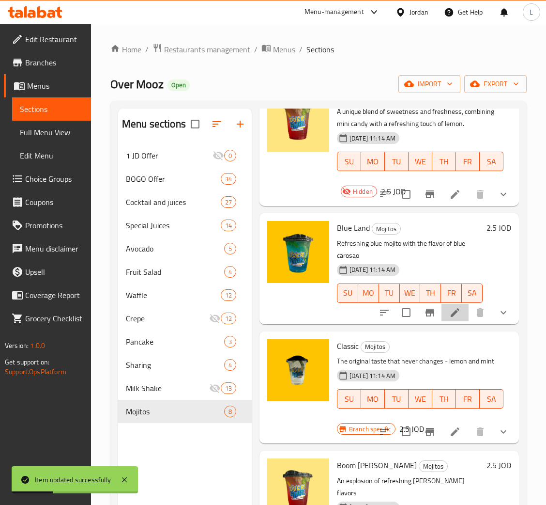
click at [452, 321] on li at bounding box center [455, 312] width 27 height 17
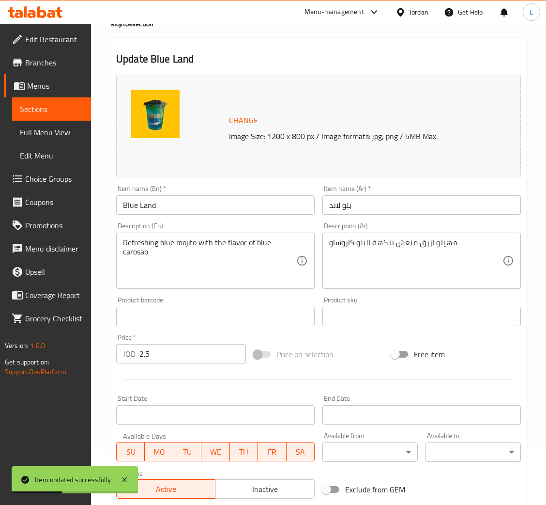
scroll to position [145, 0]
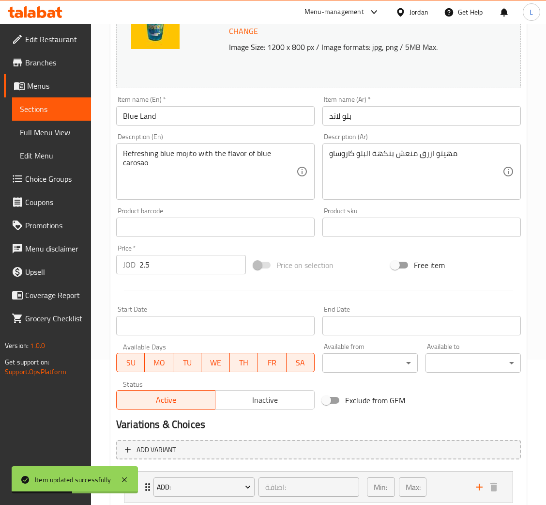
click at [252, 397] on span "Inactive" at bounding box center [264, 400] width 91 height 14
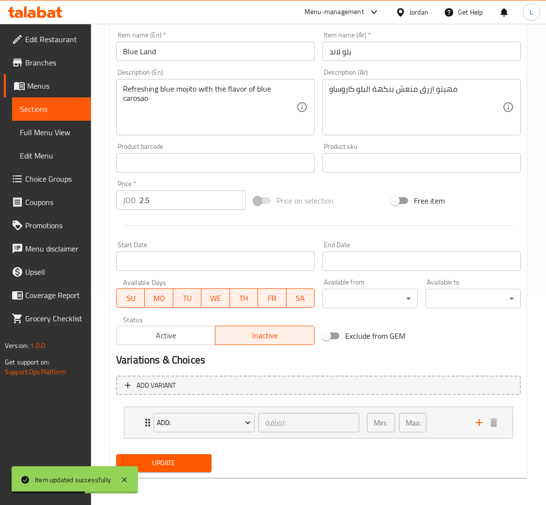
click at [175, 469] on span "Update" at bounding box center [164, 463] width 80 height 12
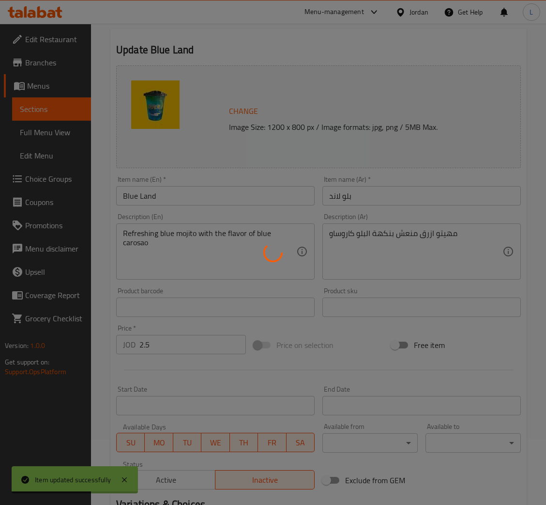
scroll to position [0, 0]
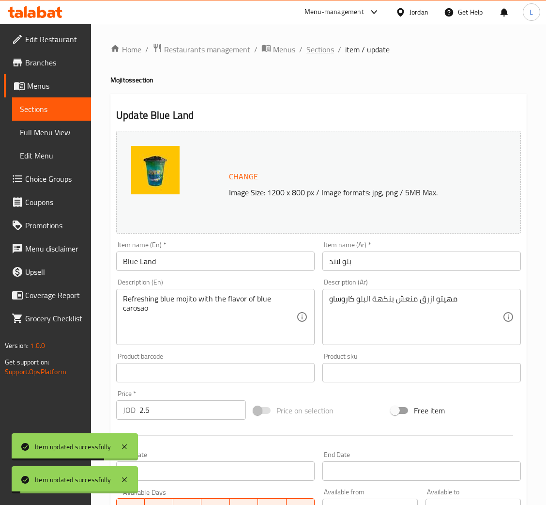
click at [321, 49] on span "Sections" at bounding box center [320, 50] width 28 height 12
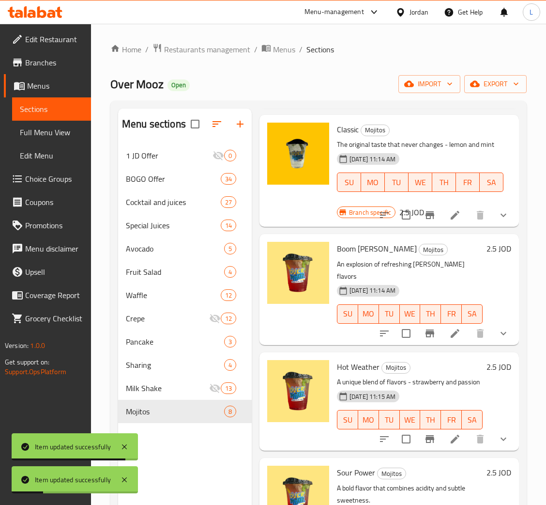
scroll to position [363, 0]
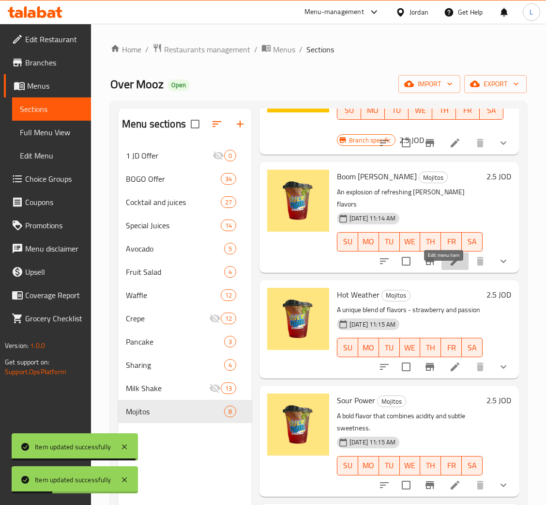
click at [449, 267] on icon at bounding box center [455, 261] width 12 height 12
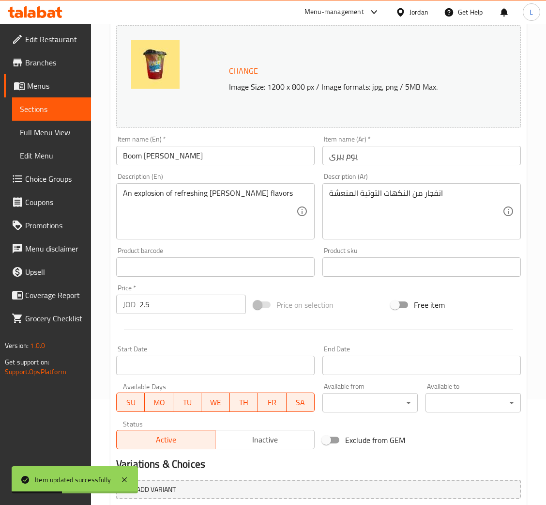
scroll to position [210, 0]
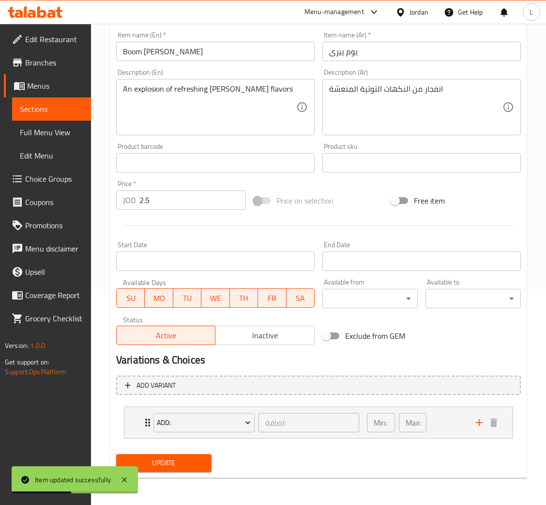
click at [260, 342] on span "Inactive" at bounding box center [264, 335] width 91 height 14
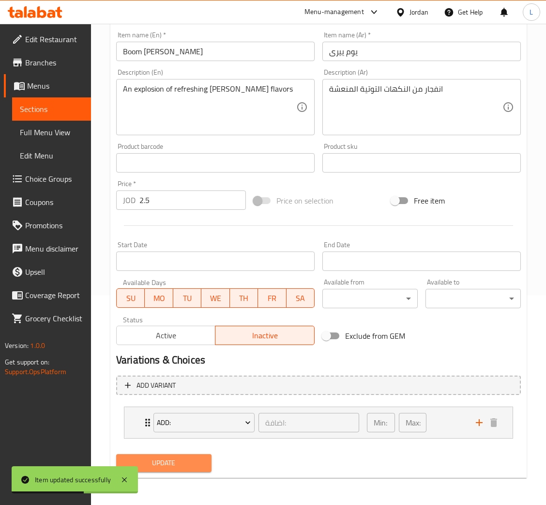
click at [188, 463] on span "Update" at bounding box center [164, 463] width 80 height 12
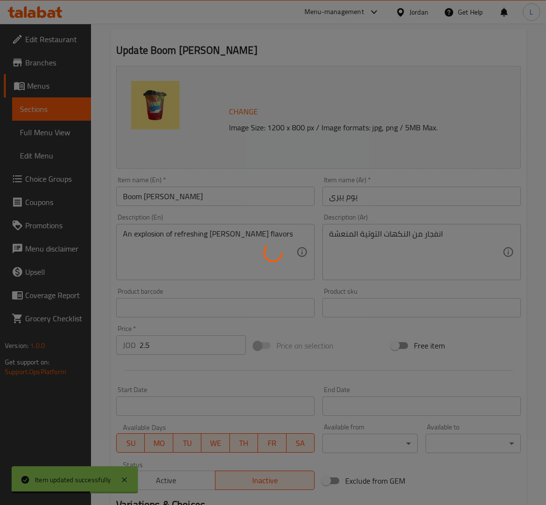
scroll to position [0, 0]
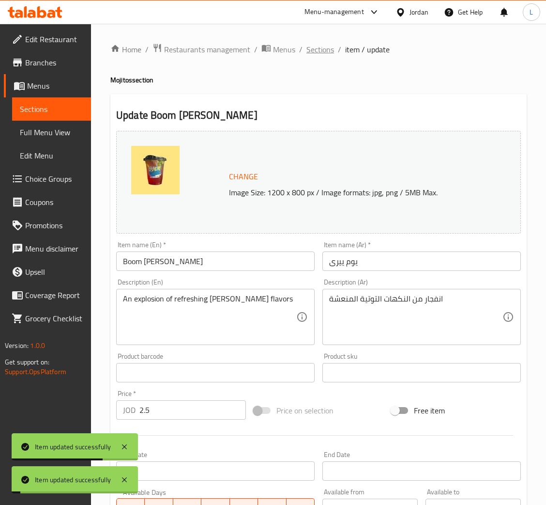
click at [313, 45] on span "Sections" at bounding box center [320, 50] width 28 height 12
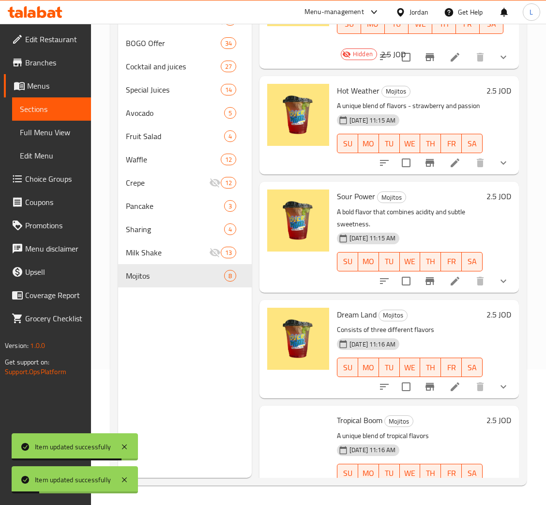
scroll to position [435, 0]
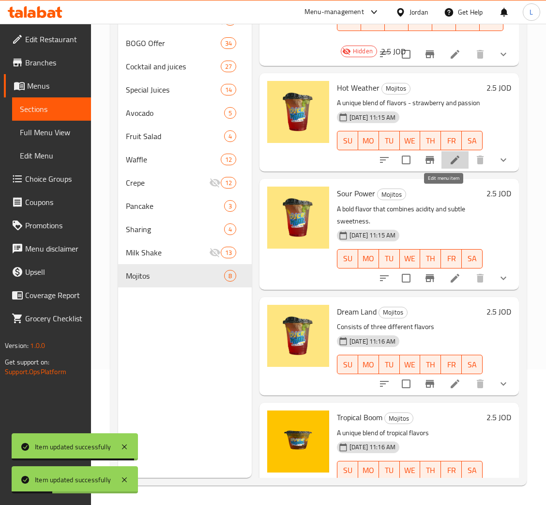
click at [449, 166] on icon at bounding box center [455, 160] width 12 height 12
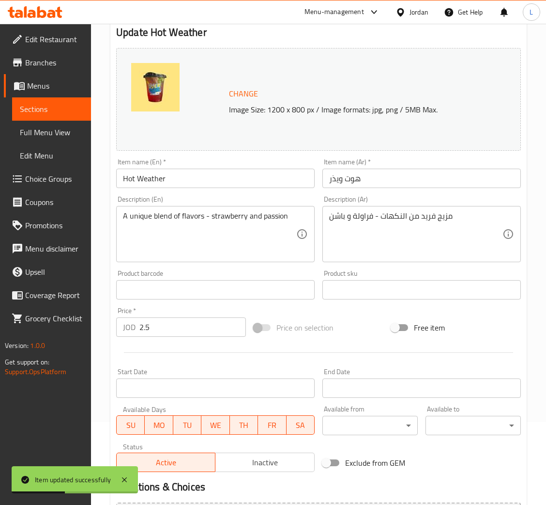
scroll to position [210, 0]
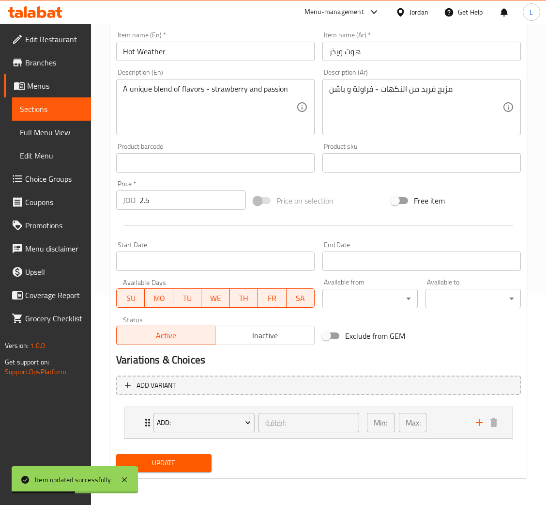
click at [248, 340] on span "Inactive" at bounding box center [264, 335] width 91 height 14
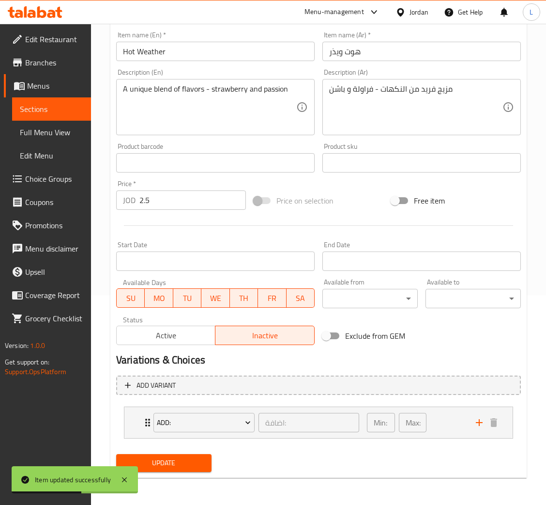
drag, startPoint x: 200, startPoint y: 459, endPoint x: 228, endPoint y: 452, distance: 28.4
click at [199, 460] on span "Update" at bounding box center [164, 463] width 80 height 12
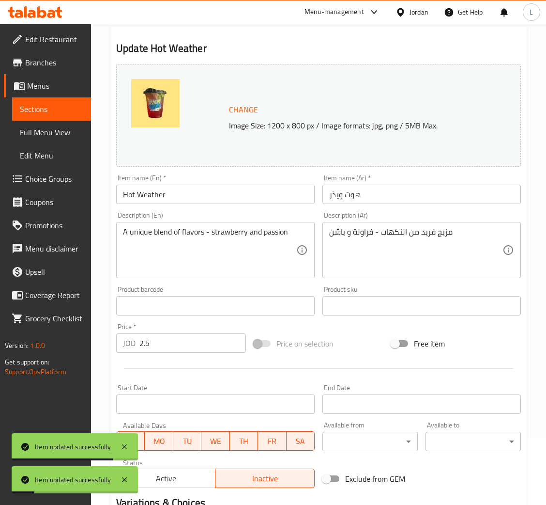
scroll to position [0, 0]
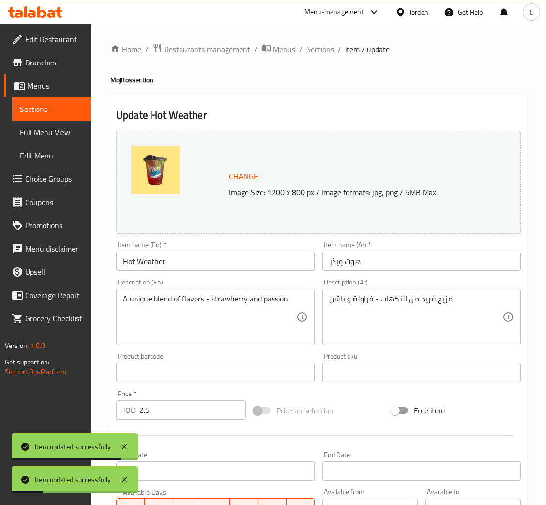
click at [319, 49] on span "Sections" at bounding box center [320, 50] width 28 height 12
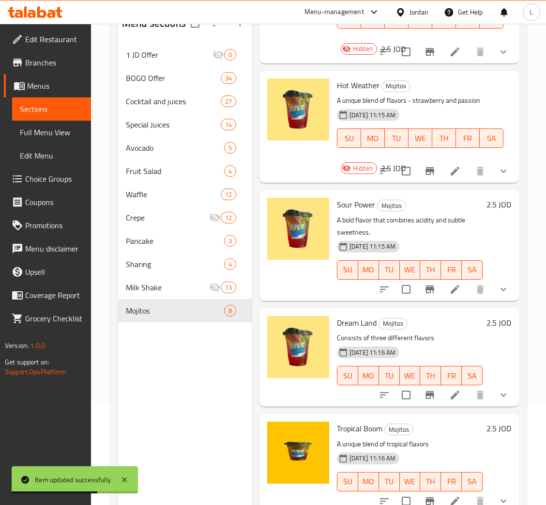
scroll to position [137, 0]
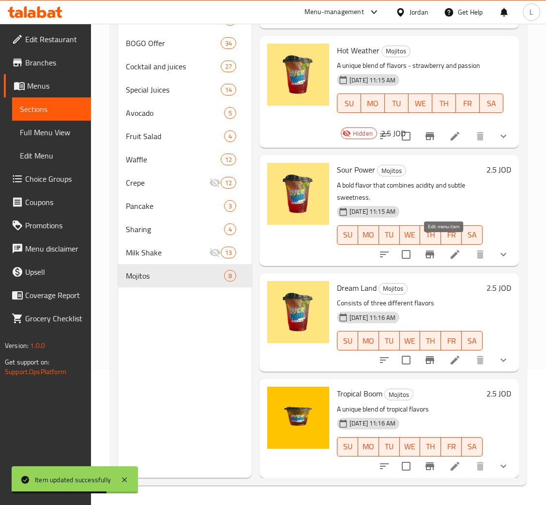
click at [449, 248] on icon at bounding box center [455, 254] width 12 height 12
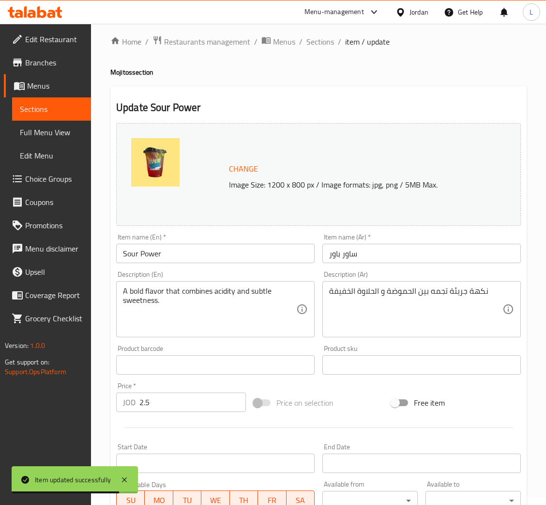
scroll to position [145, 0]
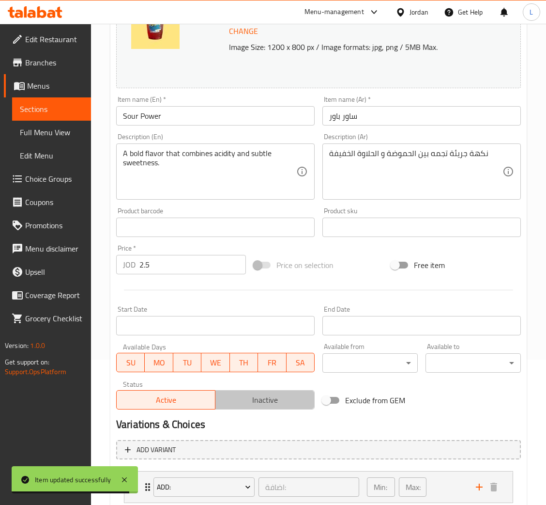
click at [246, 400] on span "Inactive" at bounding box center [264, 400] width 91 height 14
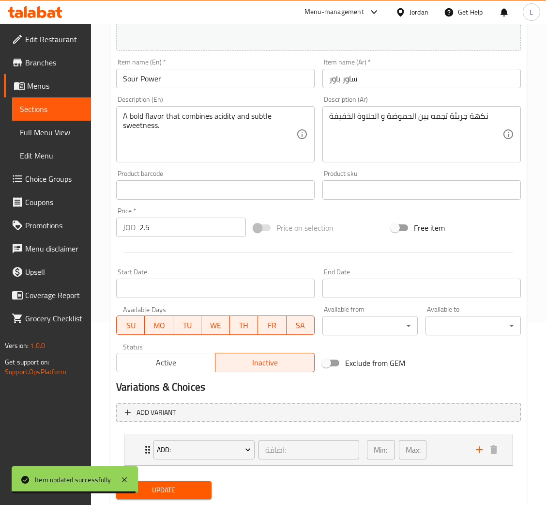
scroll to position [210, 0]
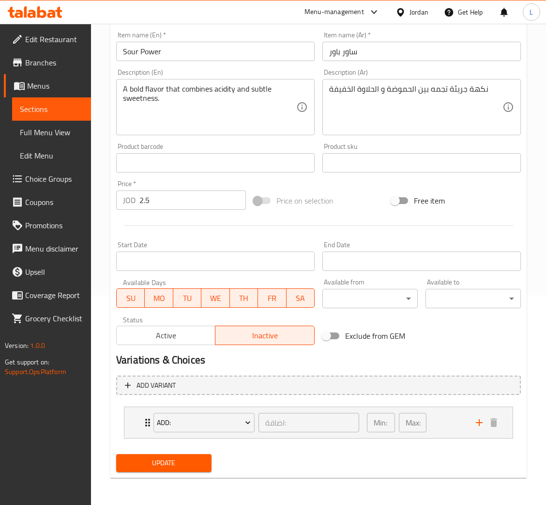
click at [186, 462] on span "Update" at bounding box center [164, 463] width 80 height 12
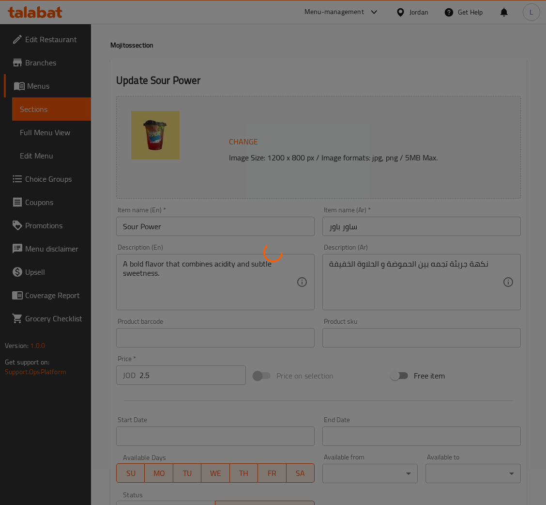
scroll to position [0, 0]
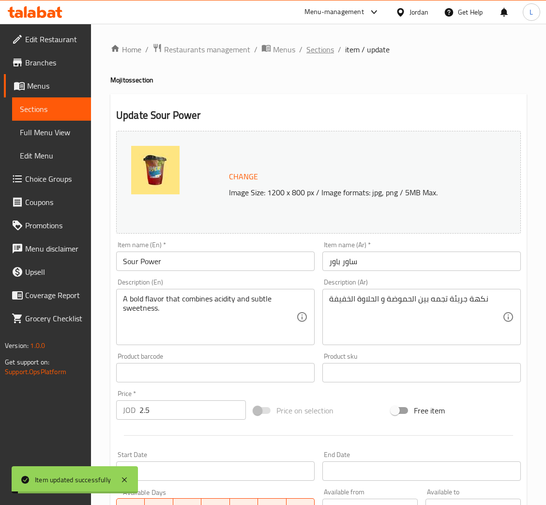
click at [312, 48] on span "Sections" at bounding box center [320, 50] width 28 height 12
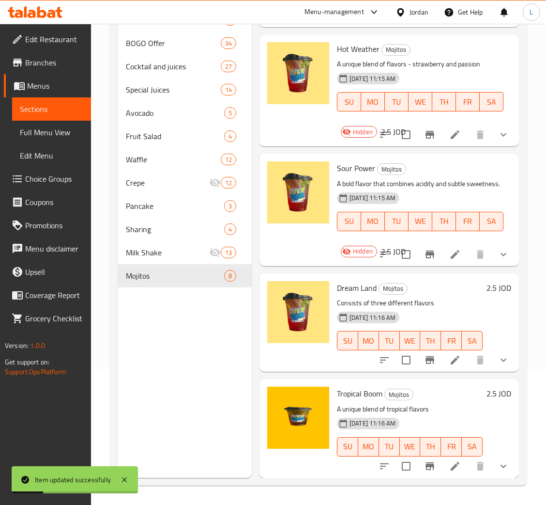
scroll to position [521, 0]
click at [448, 356] on li at bounding box center [455, 359] width 27 height 17
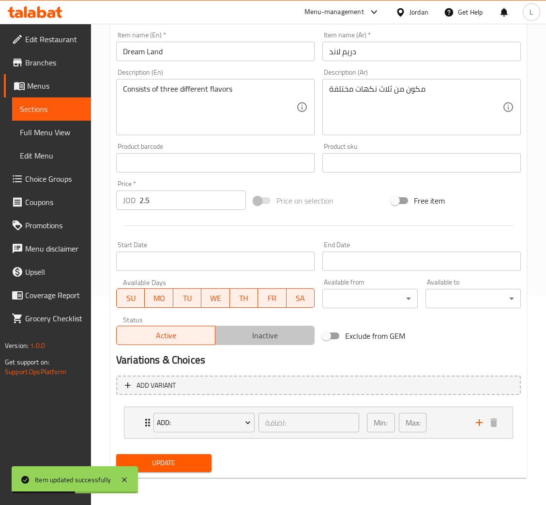
click at [266, 343] on button "Inactive" at bounding box center [264, 334] width 99 height 19
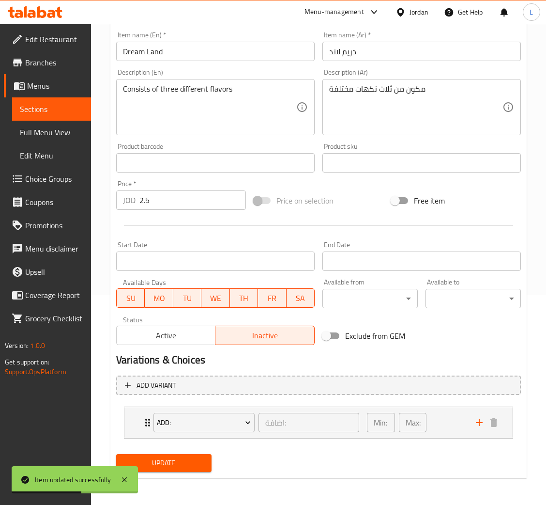
click at [193, 457] on span "Update" at bounding box center [164, 463] width 80 height 12
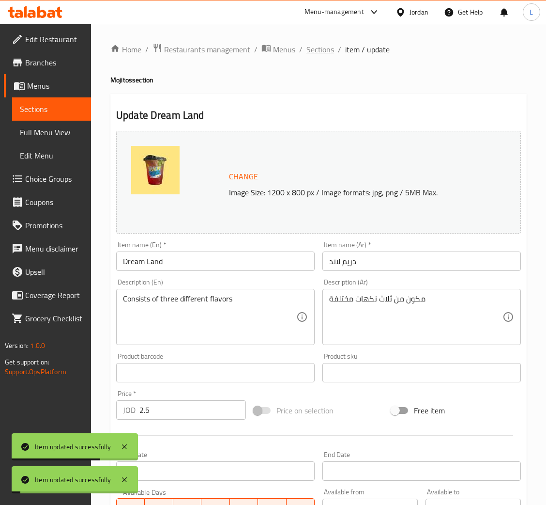
click at [314, 45] on span "Sections" at bounding box center [320, 50] width 28 height 12
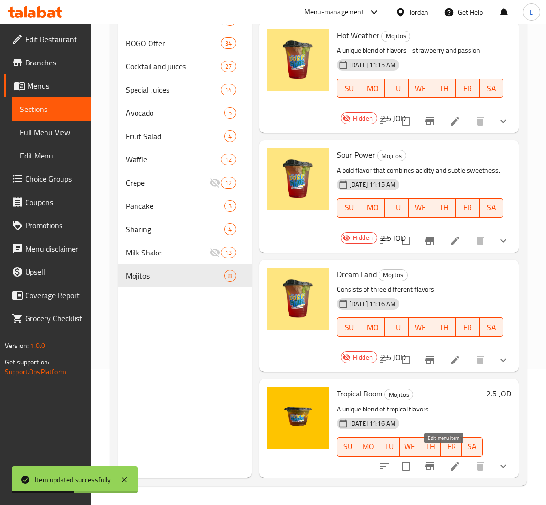
click at [449, 460] on icon at bounding box center [455, 466] width 12 height 12
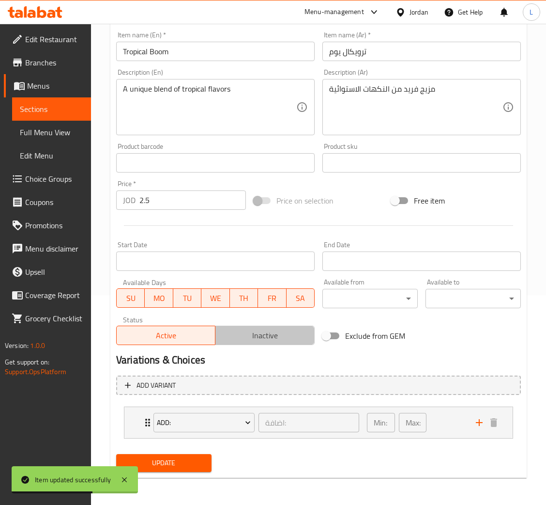
click at [254, 338] on span "Inactive" at bounding box center [264, 335] width 91 height 14
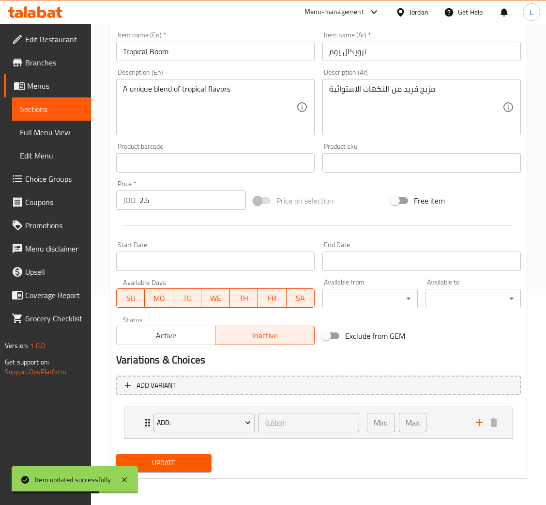
click at [184, 461] on span "Update" at bounding box center [164, 463] width 80 height 12
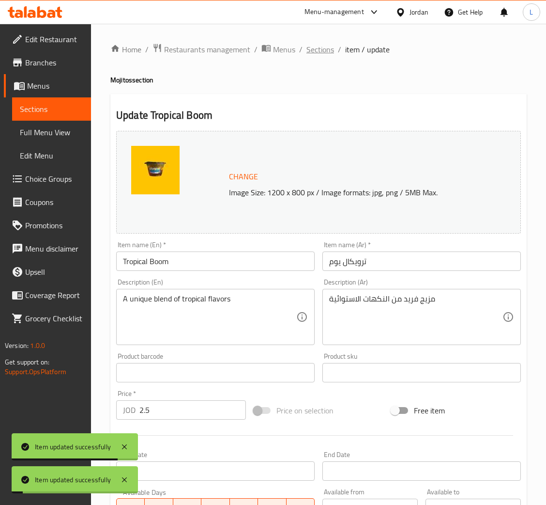
click at [310, 48] on span "Sections" at bounding box center [320, 50] width 28 height 12
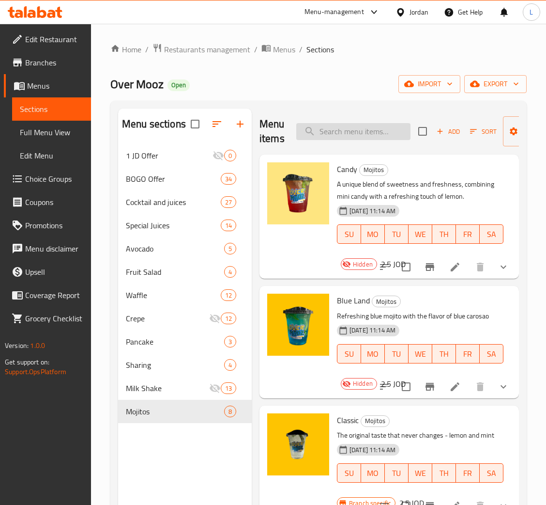
click at [371, 130] on input "search" at bounding box center [353, 131] width 114 height 17
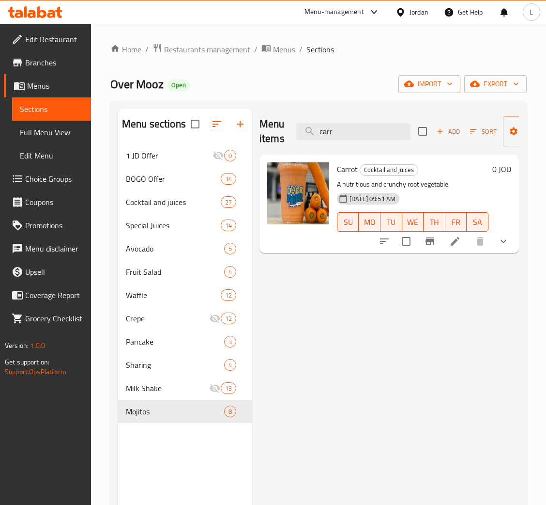
type input "carr"
click at [449, 236] on icon at bounding box center [455, 241] width 12 height 12
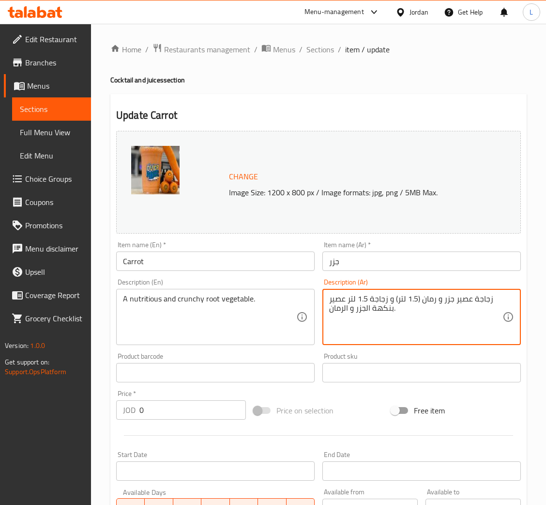
click at [341, 305] on textarea "زجاجة عصير جزر و رمان (1.5 لتر) و زجاجة 1.5 لتر عصير بنكهة الجزر و الرمان." at bounding box center [415, 317] width 173 height 46
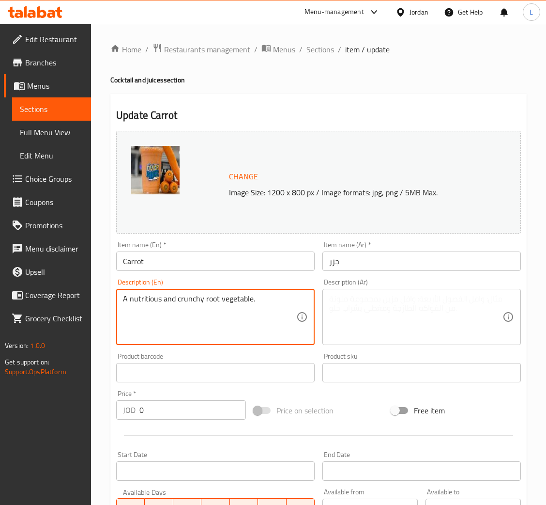
click at [271, 299] on textarea "A nutritious and crunchy root vegetable." at bounding box center [209, 317] width 173 height 46
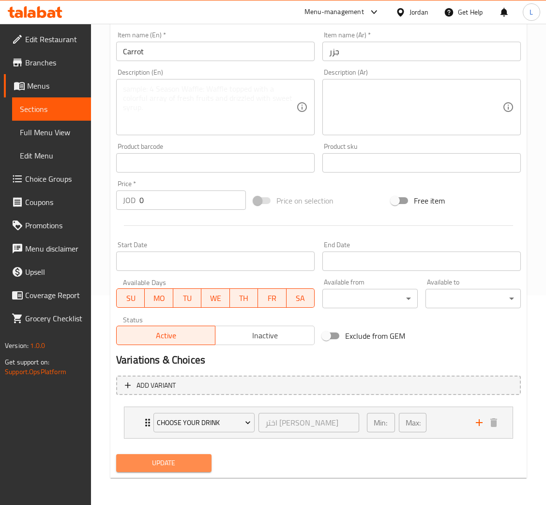
click at [191, 461] on span "Update" at bounding box center [164, 463] width 80 height 12
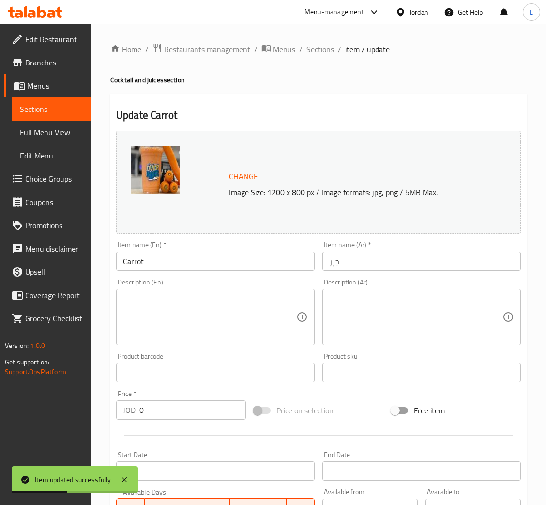
click at [320, 46] on span "Sections" at bounding box center [320, 50] width 28 height 12
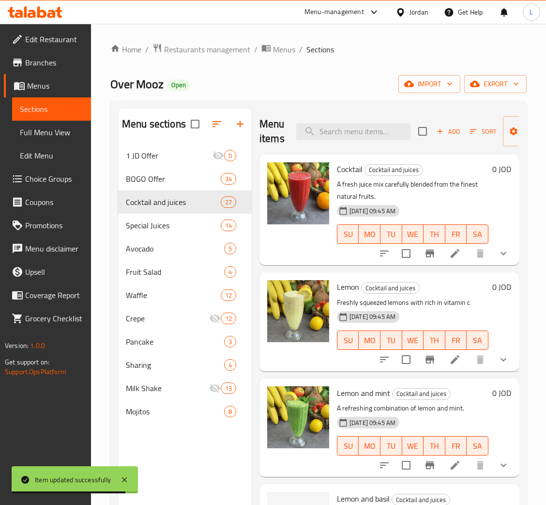
click at [34, 182] on span "Choice Groups" at bounding box center [54, 179] width 58 height 12
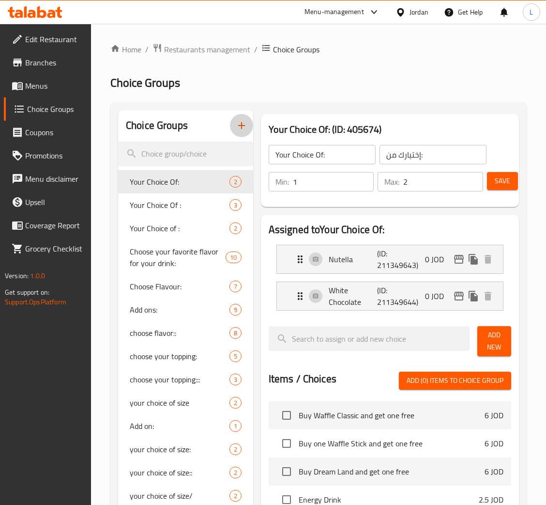
click at [242, 133] on button "button" at bounding box center [241, 125] width 23 height 23
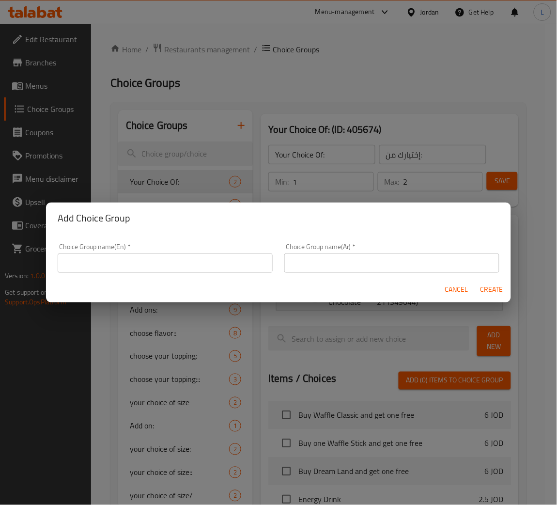
click at [168, 267] on input "text" at bounding box center [165, 262] width 215 height 19
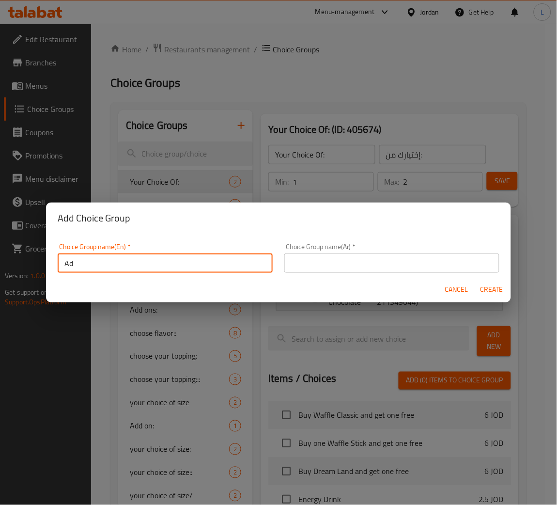
type input "A"
type input "Extra's"
click at [400, 261] on input "text" at bounding box center [391, 262] width 215 height 19
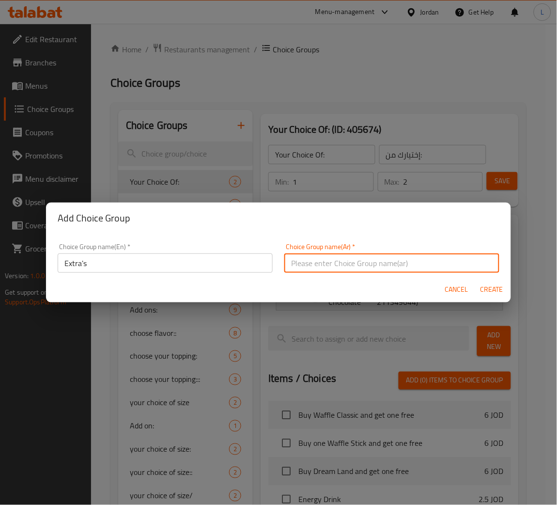
type input "اضافات"
click at [499, 291] on span "Create" at bounding box center [491, 289] width 23 height 12
type input "Extra's"
type input "اضافات"
type input "0"
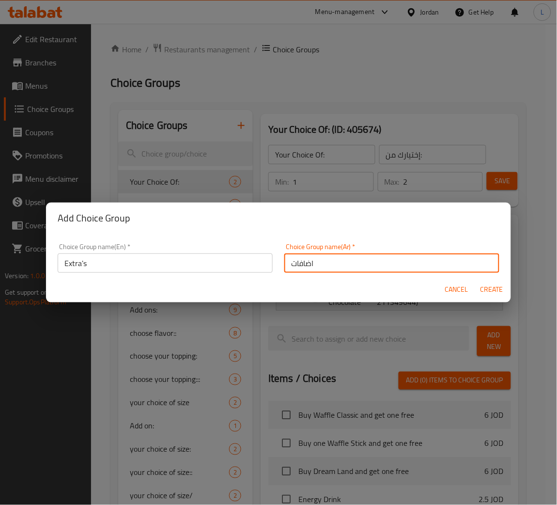
type input "0"
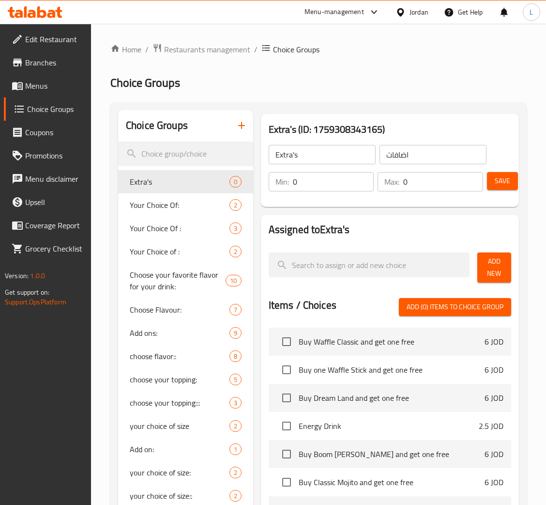
click at [412, 184] on input "0" at bounding box center [443, 181] width 80 height 19
type input "1"
drag, startPoint x: 485, startPoint y: 260, endPoint x: 489, endPoint y: 265, distance: 6.9
click at [486, 260] on span "Add New" at bounding box center [494, 267] width 18 height 24
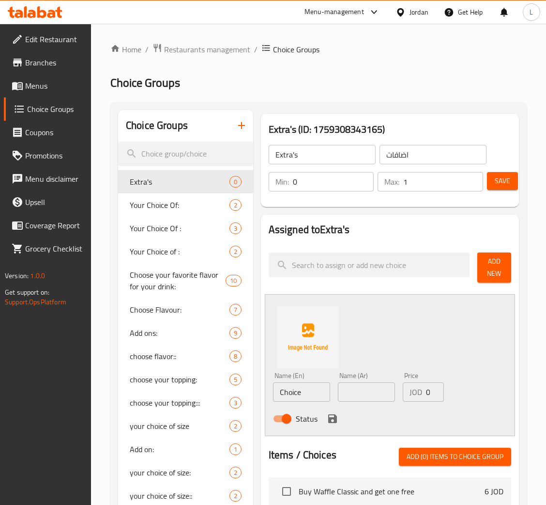
drag, startPoint x: 363, startPoint y: 380, endPoint x: 339, endPoint y: 383, distance: 24.0
click at [363, 380] on div "Name (Ar) Name (Ar)" at bounding box center [366, 387] width 57 height 30
click at [356, 397] on input "text" at bounding box center [366, 391] width 57 height 19
paste input "دبل قشطه"
type input "دبل قشطه"
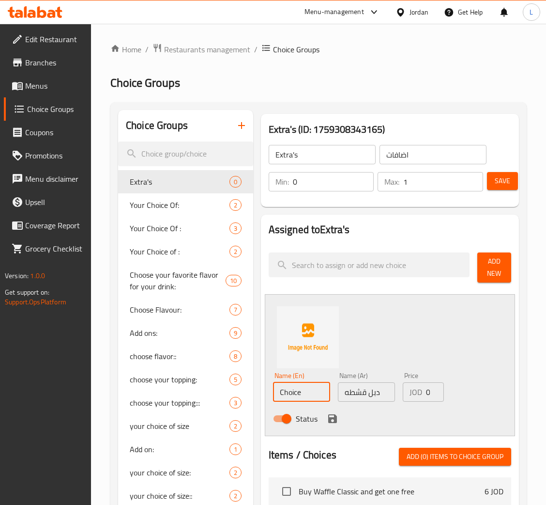
click at [316, 399] on input "Choice" at bounding box center [301, 391] width 57 height 19
click at [298, 400] on input "Choice" at bounding box center [301, 391] width 57 height 19
paste input "Double cream"
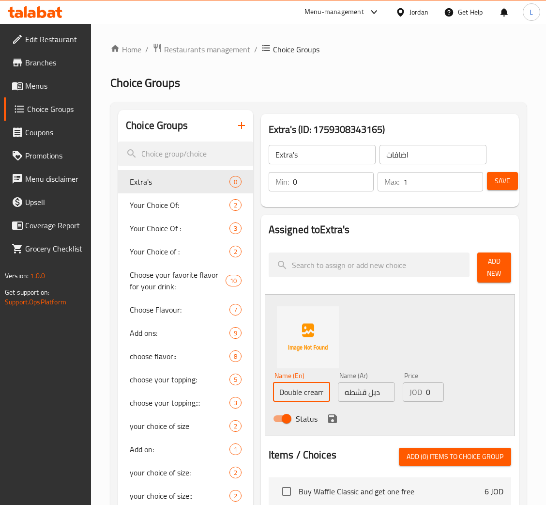
type input "Double cream"
click at [427, 390] on input "0" at bounding box center [435, 391] width 18 height 19
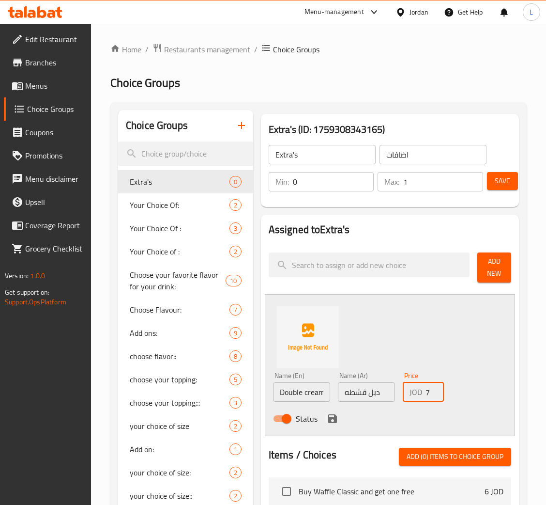
scroll to position [0, 10]
type input "0.75"
click at [335, 418] on icon "save" at bounding box center [332, 418] width 9 height 9
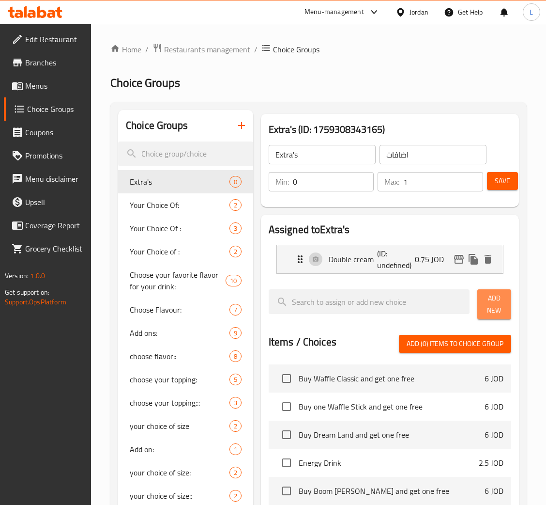
click at [498, 291] on button "Add New" at bounding box center [494, 304] width 34 height 30
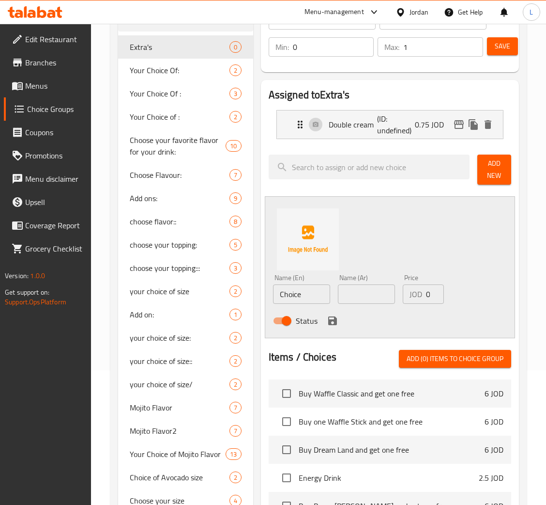
scroll to position [145, 0]
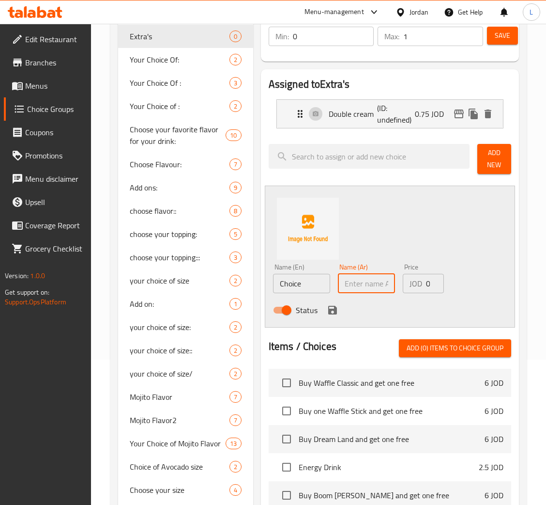
drag, startPoint x: 374, startPoint y: 289, endPoint x: 353, endPoint y: 290, distance: 20.3
click at [374, 289] on input "text" at bounding box center [366, 283] width 57 height 19
paste input "دبل مكسرات"
type input "دبل مكسرات"
click at [279, 289] on input "Choice" at bounding box center [301, 283] width 57 height 19
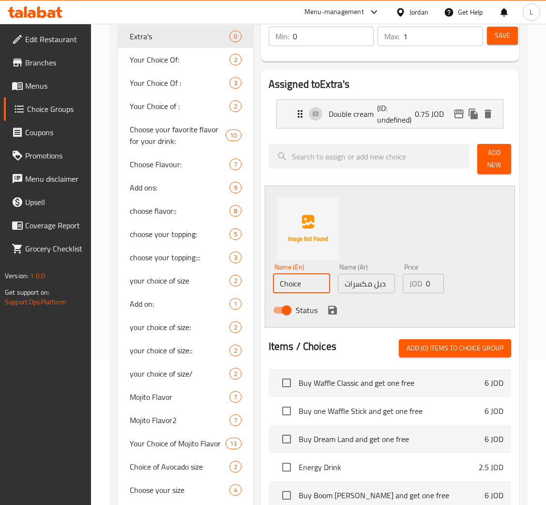
click at [298, 286] on input "Choice" at bounding box center [301, 283] width 57 height 19
paste input "Double nuts"
type input "Double nuts"
click at [429, 282] on input "1" at bounding box center [435, 283] width 18 height 19
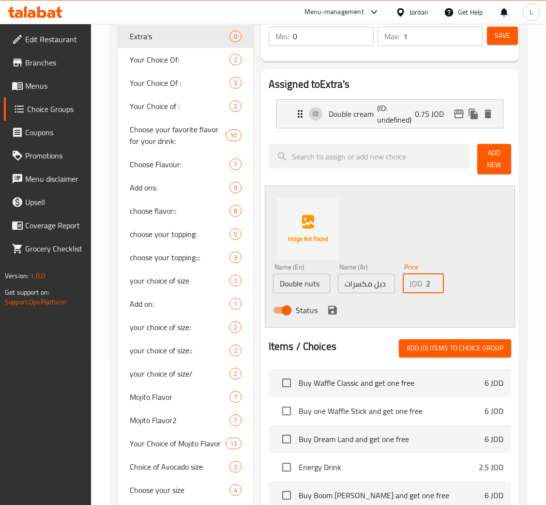
click at [429, 282] on input "2" at bounding box center [435, 283] width 18 height 19
click at [429, 282] on input "3" at bounding box center [435, 283] width 18 height 19
click at [429, 282] on input "4" at bounding box center [435, 283] width 18 height 19
click at [426, 281] on input "4" at bounding box center [435, 283] width 18 height 19
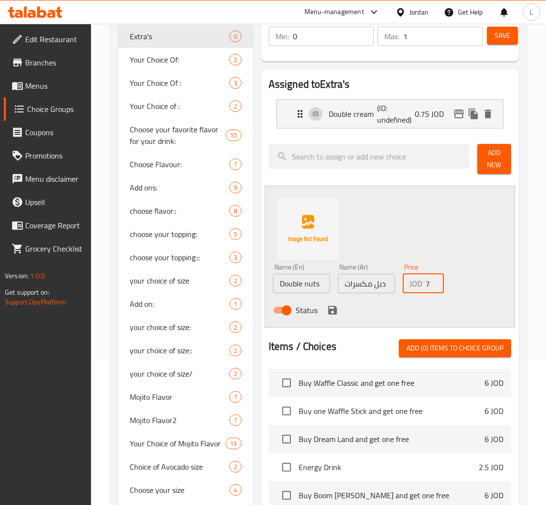
scroll to position [0, 10]
type input "0.75"
click at [336, 306] on icon "save" at bounding box center [333, 310] width 12 height 12
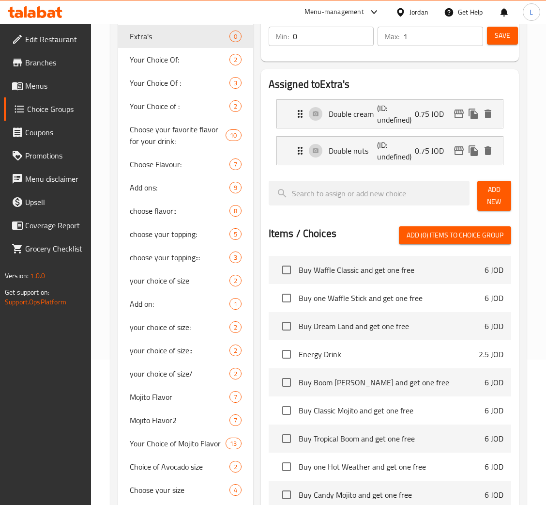
click at [494, 199] on span "Add New" at bounding box center [494, 196] width 18 height 24
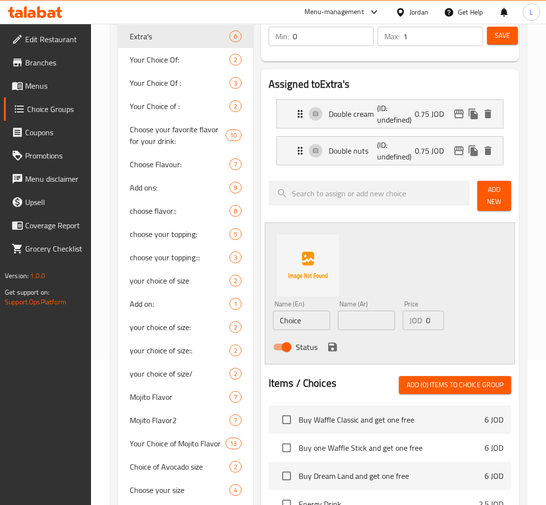
click at [377, 316] on input "text" at bounding box center [366, 319] width 57 height 19
paste input "دبل ايس كريم"
type input "دبل ايس كريم"
click at [301, 319] on input "Choice" at bounding box center [301, 319] width 57 height 19
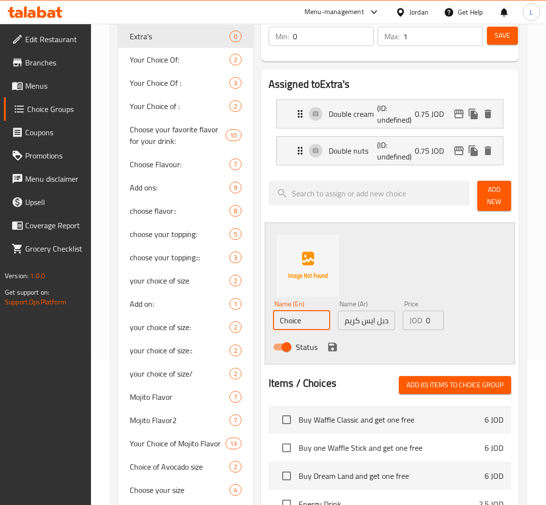
paste input "Double ice cream"
type input "Double ice cream"
click at [429, 321] on input "0" at bounding box center [435, 319] width 18 height 19
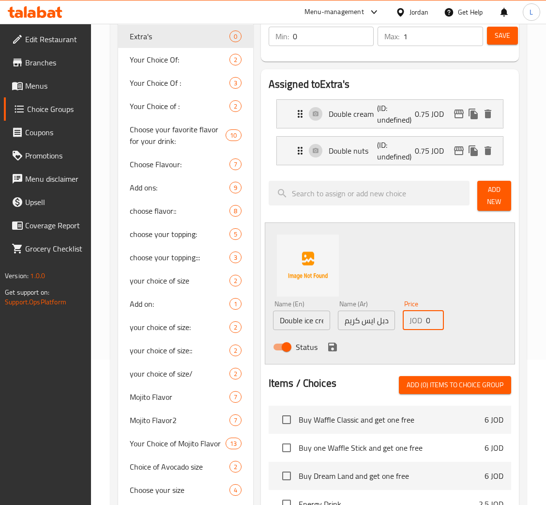
click at [429, 321] on input "0" at bounding box center [435, 319] width 18 height 19
type input "0.75"
click at [330, 348] on icon "save" at bounding box center [332, 346] width 9 height 9
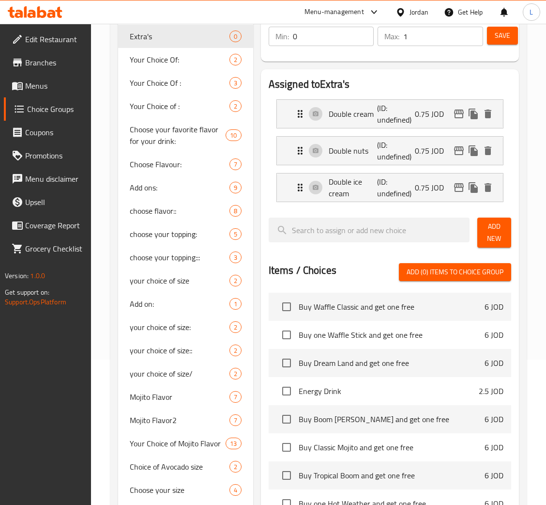
click at [490, 224] on span "Add New" at bounding box center [494, 232] width 18 height 24
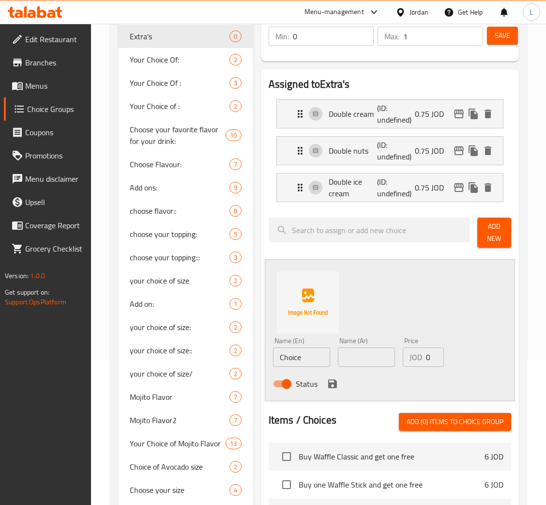
click at [359, 357] on input "text" at bounding box center [366, 356] width 57 height 19
paste input "اضافة فراولة"
type input "اضافة فراولة"
click at [288, 352] on input "Choice" at bounding box center [301, 356] width 57 height 19
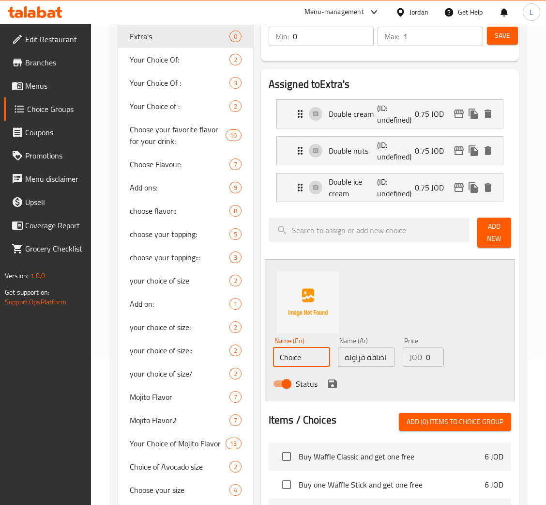
paste input "Add strawberry"
type input "Add strawberry"
click at [429, 356] on input "0" at bounding box center [435, 356] width 18 height 19
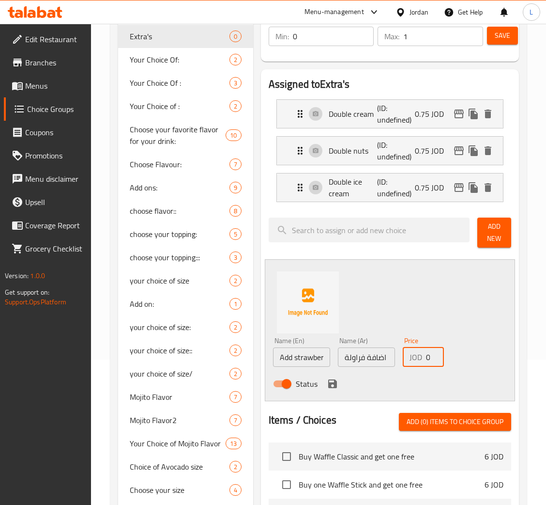
click at [429, 356] on input "0" at bounding box center [435, 356] width 18 height 19
click at [429, 356] on input "1" at bounding box center [435, 356] width 18 height 19
click at [426, 359] on input "1" at bounding box center [435, 356] width 18 height 19
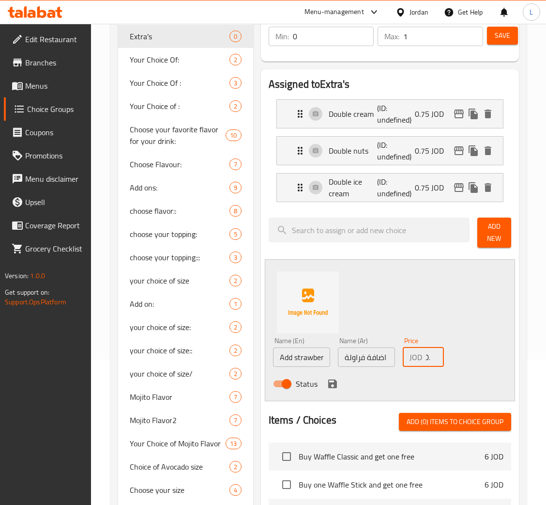
scroll to position [0, 6]
type input "0.5"
click at [336, 385] on icon "save" at bounding box center [333, 384] width 12 height 12
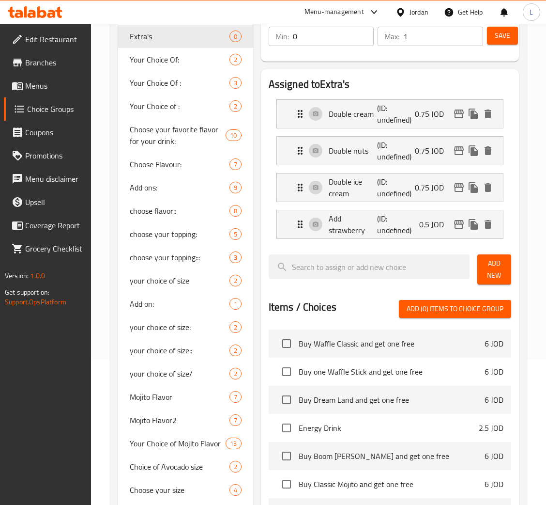
click at [487, 273] on span "Add New" at bounding box center [494, 269] width 18 height 24
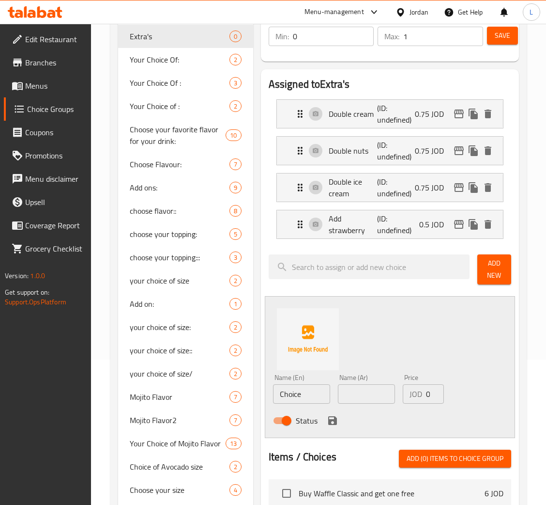
click at [364, 397] on input "text" at bounding box center [366, 393] width 57 height 19
paste input "اضافة موز"
type input "اضافة موز"
click at [301, 400] on input "Choice" at bounding box center [301, 393] width 57 height 19
click at [302, 386] on input "Choice" at bounding box center [301, 393] width 57 height 19
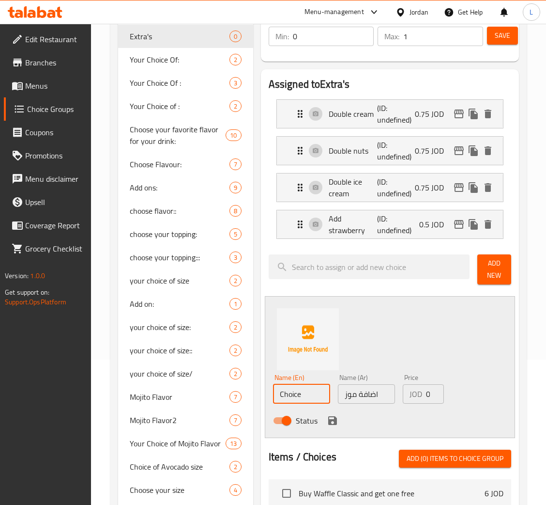
click at [301, 386] on input "Choice" at bounding box center [301, 393] width 57 height 19
paste input "Add banana"
type input "Add banana"
click at [425, 400] on div "JOD 0 Price" at bounding box center [423, 393] width 41 height 19
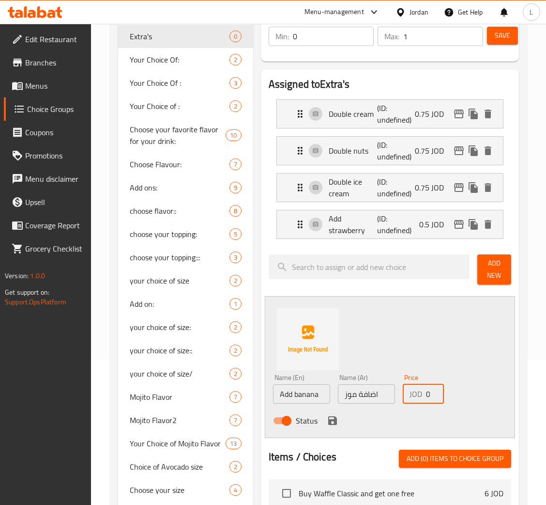
click at [425, 400] on div "JOD 0 Price" at bounding box center [423, 393] width 41 height 19
click at [425, 391] on div "JOD 0 Price" at bounding box center [423, 393] width 41 height 19
click at [428, 391] on input "0" at bounding box center [435, 393] width 18 height 19
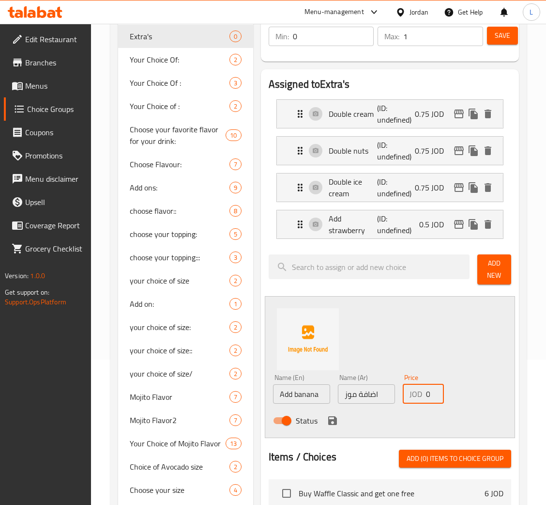
click at [428, 391] on input "0" at bounding box center [435, 393] width 18 height 19
type input "0"
type input "0.35"
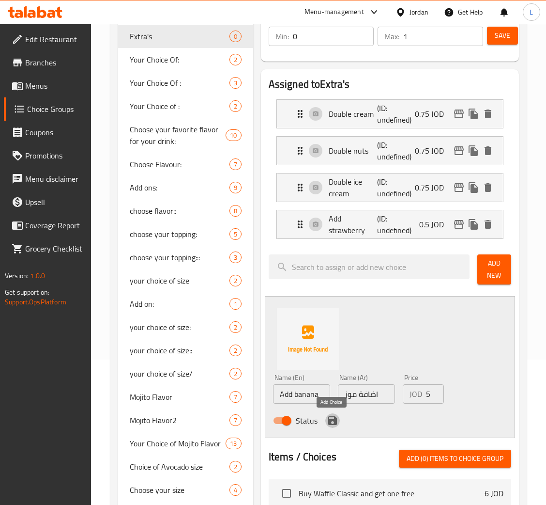
click at [336, 418] on icon "save" at bounding box center [333, 420] width 12 height 12
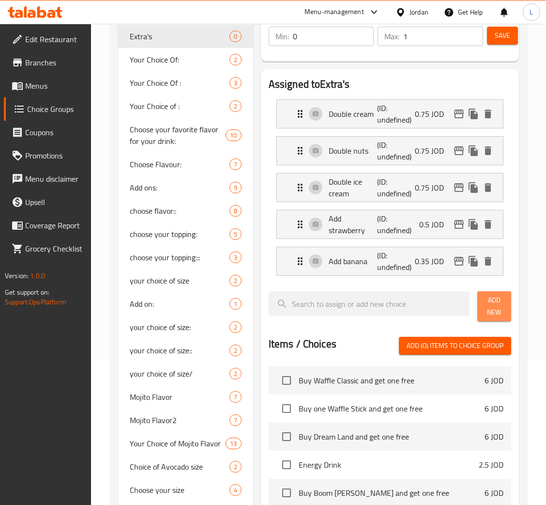
click at [478, 299] on button "Add New" at bounding box center [494, 306] width 34 height 30
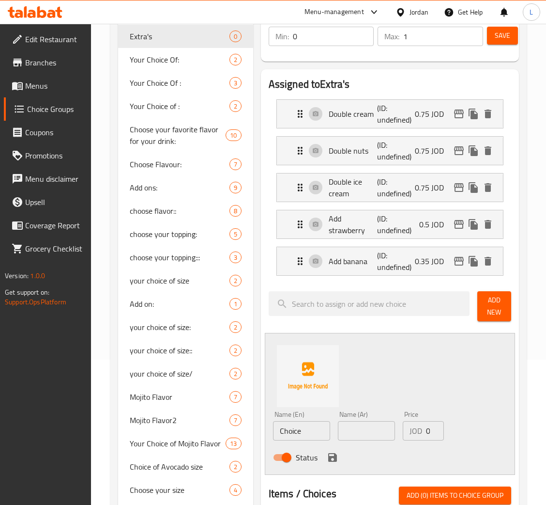
drag, startPoint x: 366, startPoint y: 431, endPoint x: 326, endPoint y: 442, distance: 41.1
click at [366, 431] on input "text" at bounding box center [366, 430] width 57 height 19
paste input "اضافة كيوي"
type input "اضافة كيوي"
click at [284, 435] on input "Choice" at bounding box center [301, 430] width 57 height 19
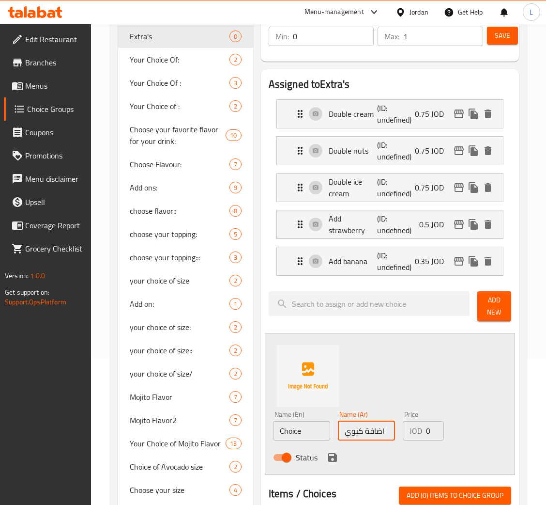
click at [284, 435] on input "Choice" at bounding box center [301, 430] width 57 height 19
click at [300, 432] on input "Choice" at bounding box center [301, 430] width 57 height 19
click at [300, 431] on input "Choice" at bounding box center [301, 430] width 57 height 19
click at [301, 430] on input "Choice" at bounding box center [301, 430] width 57 height 19
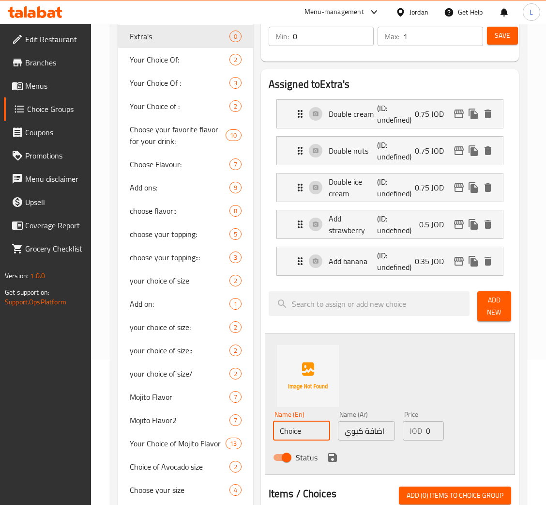
paste input "Add kiwi"
type input "Add kiwi"
click at [426, 435] on input "0" at bounding box center [435, 430] width 18 height 19
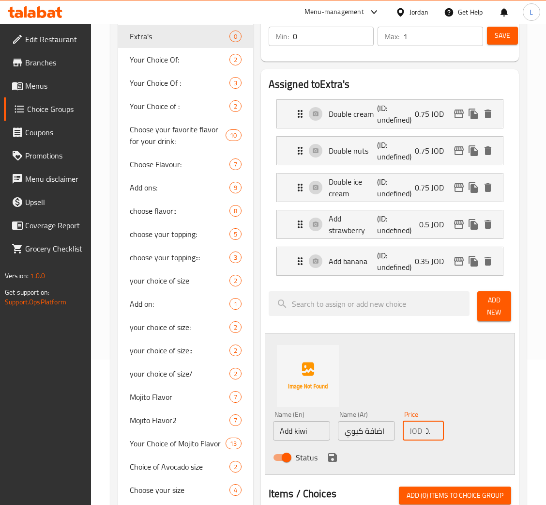
scroll to position [0, 6]
click at [322, 456] on div "Status" at bounding box center [366, 457] width 195 height 26
click at [425, 430] on div "JOD 0.5 Price" at bounding box center [423, 430] width 41 height 19
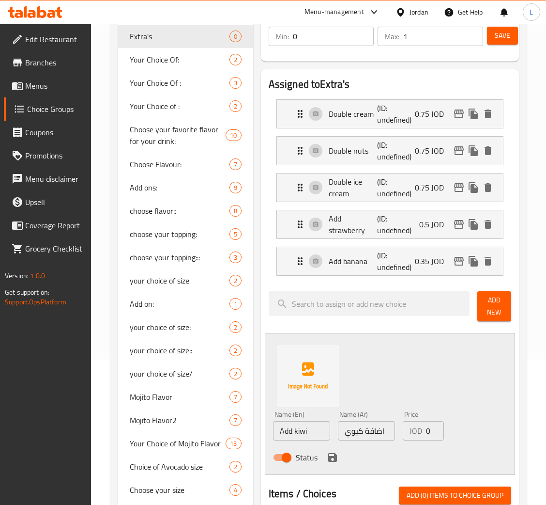
click at [425, 430] on div "JOD 0.5 Price" at bounding box center [423, 430] width 41 height 19
click at [427, 429] on input "0.5" at bounding box center [435, 430] width 18 height 19
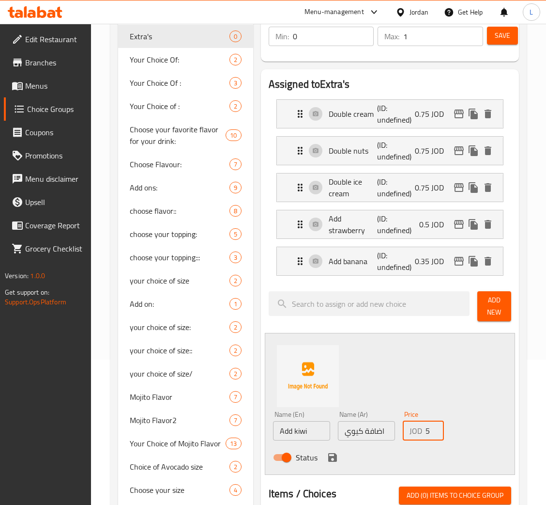
click at [427, 429] on input "0.5" at bounding box center [435, 430] width 18 height 19
type input "0"
type input "0.5"
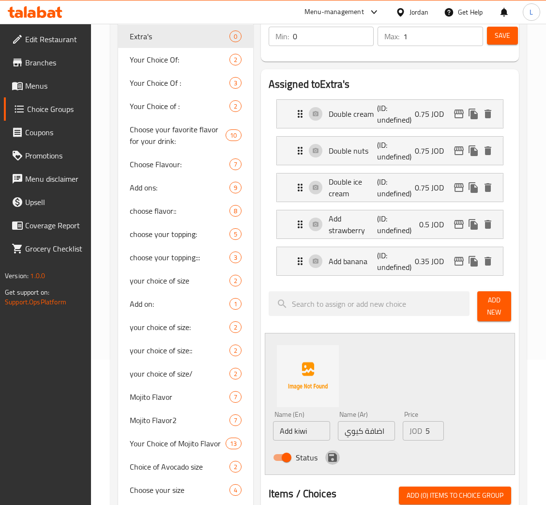
click at [333, 456] on icon "save" at bounding box center [333, 457] width 12 height 12
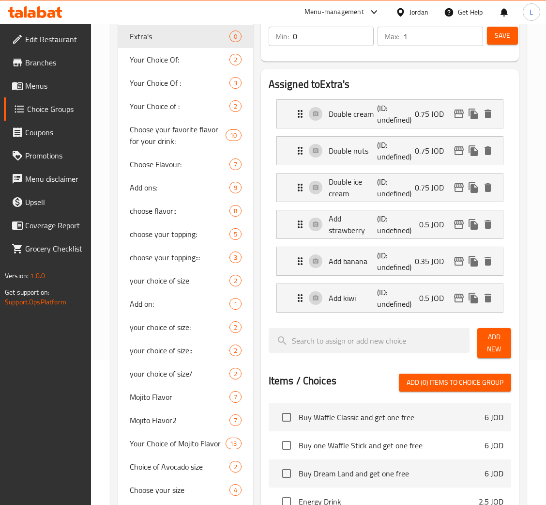
click at [484, 330] on button "Add New" at bounding box center [494, 343] width 34 height 30
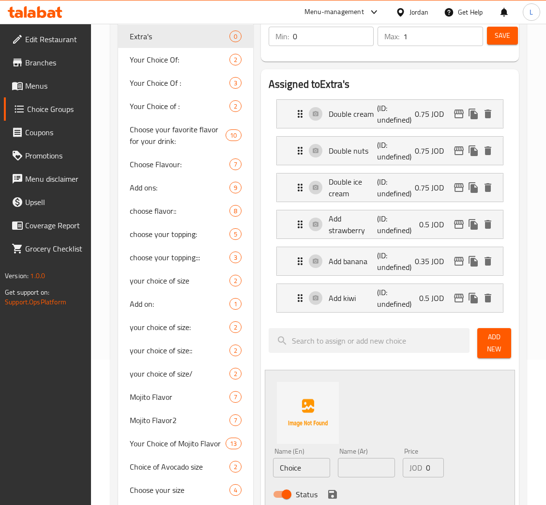
click at [304, 463] on input "Choice" at bounding box center [301, 467] width 57 height 19
click at [367, 482] on div "Status" at bounding box center [366, 494] width 195 height 26
click at [367, 475] on input "text" at bounding box center [366, 467] width 57 height 19
paste input "اضافة عسل"
type input "اضافة عسل"
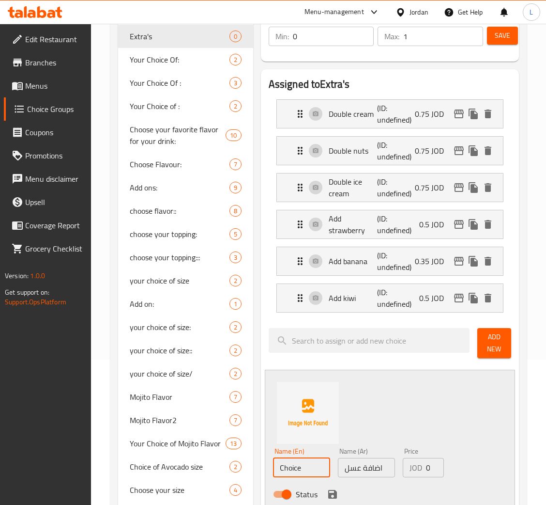
click at [291, 470] on input "Choice" at bounding box center [301, 467] width 57 height 19
paste input "Add honey"
type input "Add honey"
click at [425, 468] on div "JOD 0 Price" at bounding box center [423, 467] width 41 height 19
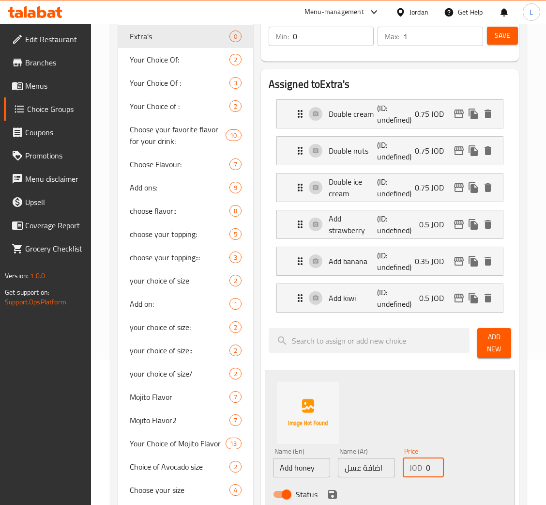
click at [425, 468] on div "JOD 0 Price" at bounding box center [423, 467] width 41 height 19
type input "00.75"
click at [327, 494] on icon "save" at bounding box center [333, 494] width 12 height 12
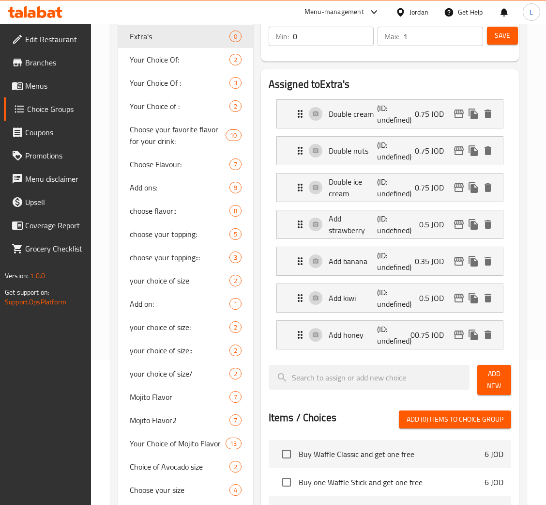
scroll to position [73, 0]
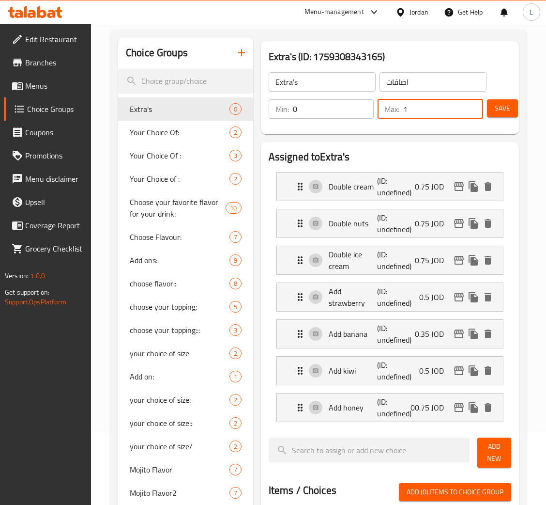
click at [443, 115] on input "1" at bounding box center [443, 108] width 80 height 19
type input "3"
click at [492, 114] on button "Save" at bounding box center [502, 108] width 31 height 18
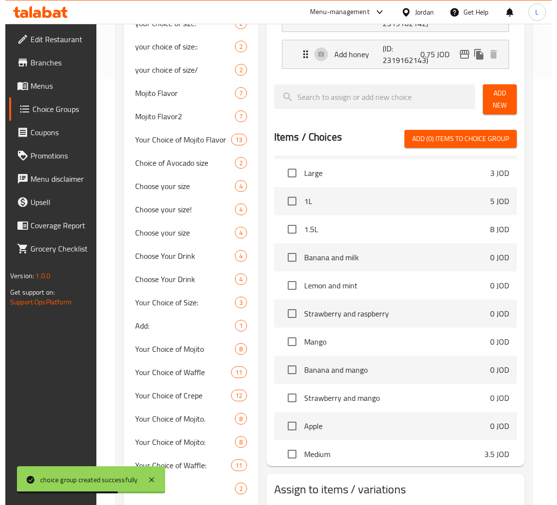
scroll to position [497, 0]
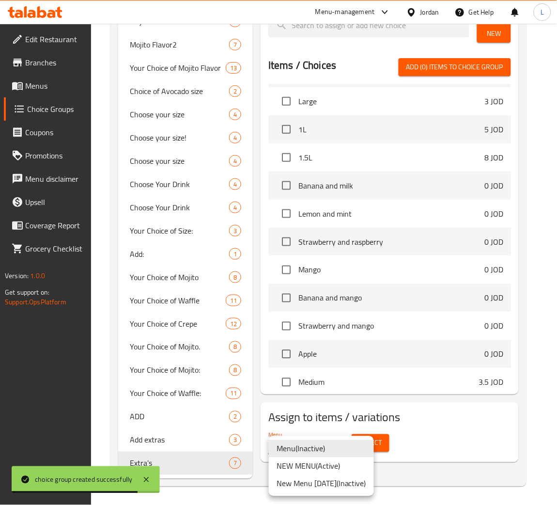
click at [340, 461] on li "NEW MENU ( Active )" at bounding box center [321, 465] width 105 height 17
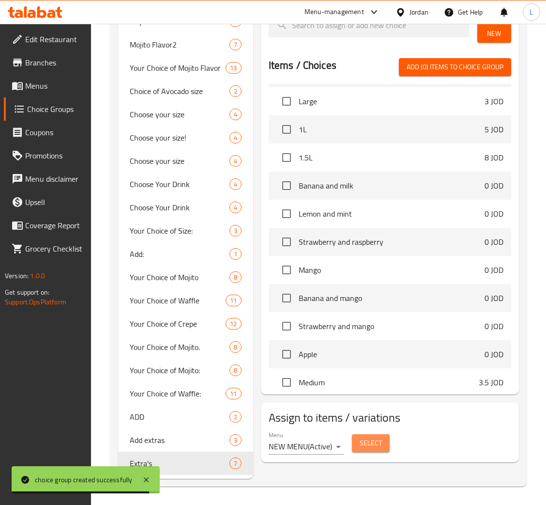
click at [365, 446] on span "Select" at bounding box center [371, 443] width 22 height 12
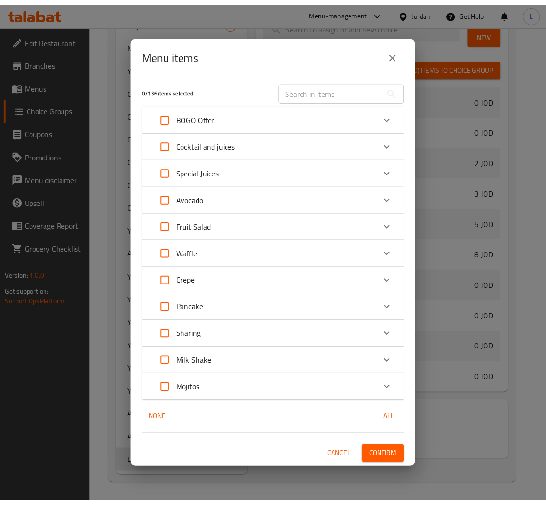
scroll to position [958, 0]
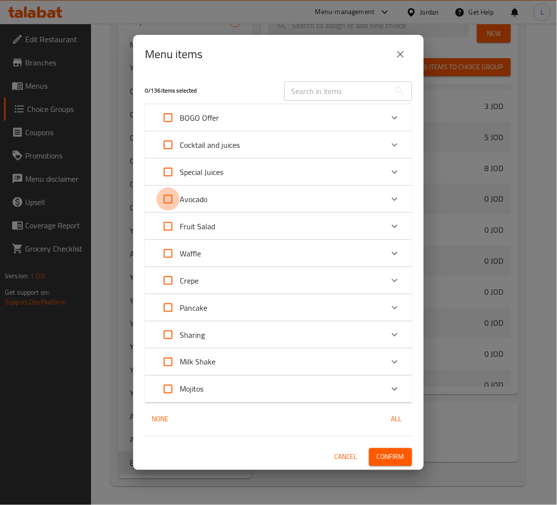
click at [168, 203] on input "Expand" at bounding box center [167, 198] width 23 height 23
checkbox input "true"
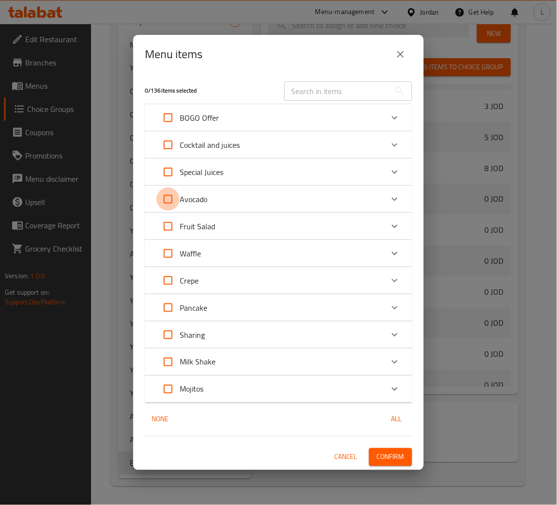
checkbox input "true"
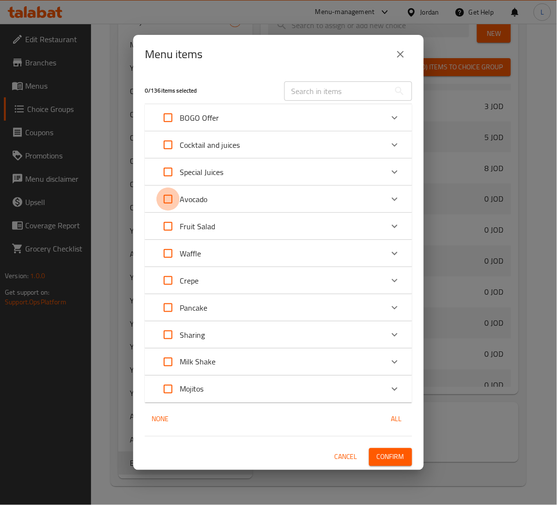
checkbox input "true"
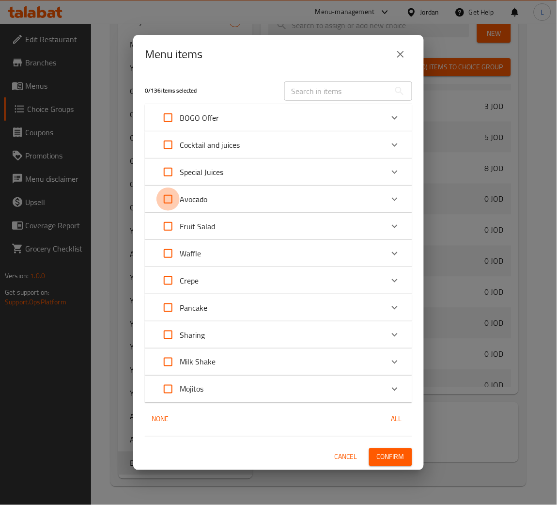
checkbox input "true"
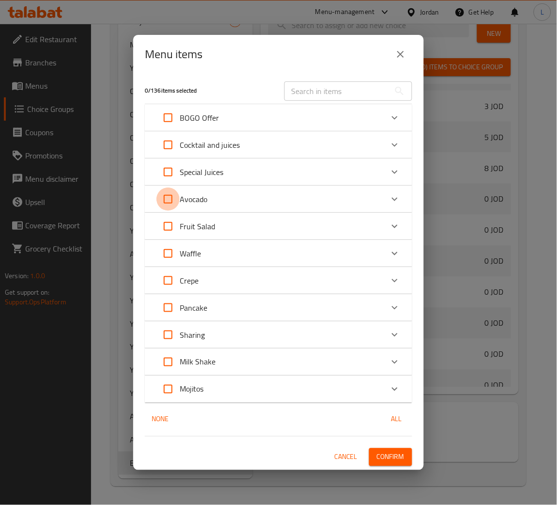
checkbox input "true"
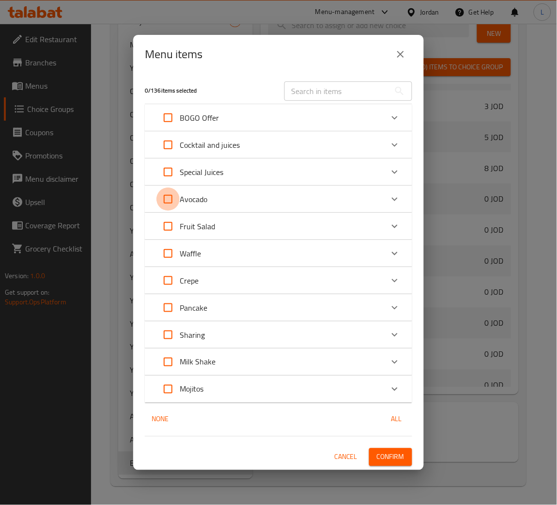
checkbox input "true"
click at [408, 455] on button "Confirm" at bounding box center [390, 457] width 43 height 18
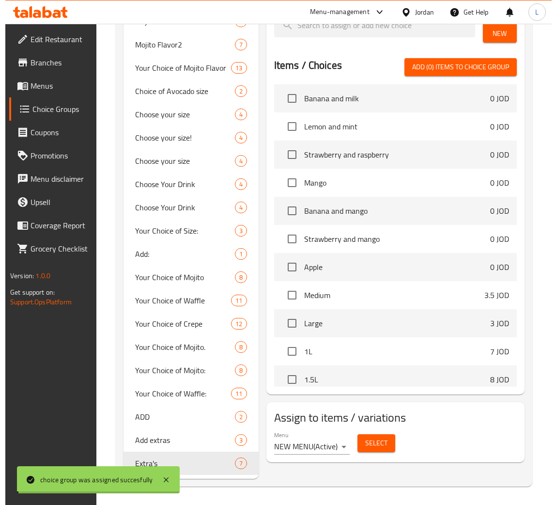
scroll to position [871, 0]
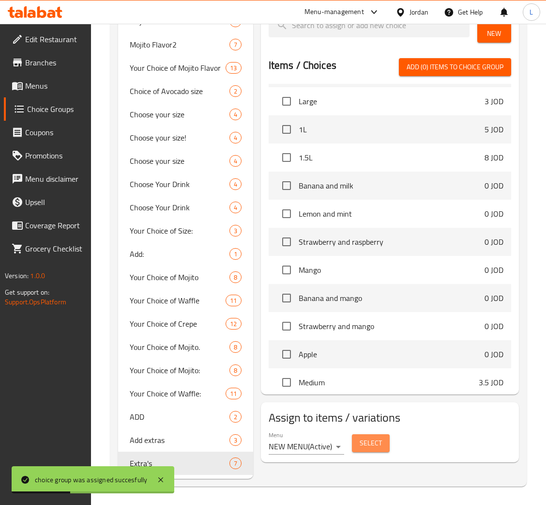
click at [372, 444] on span "Select" at bounding box center [371, 443] width 22 height 12
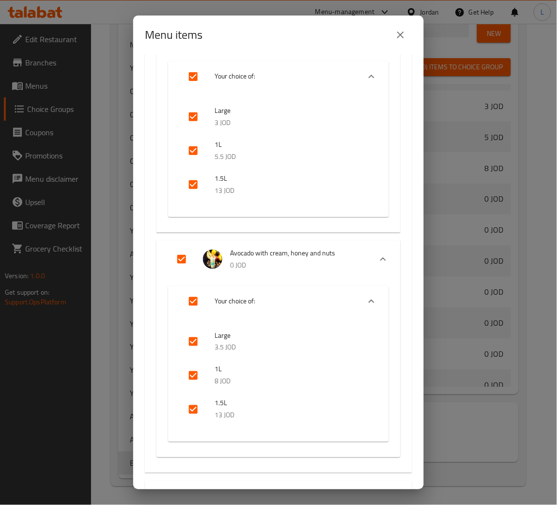
scroll to position [1118, 0]
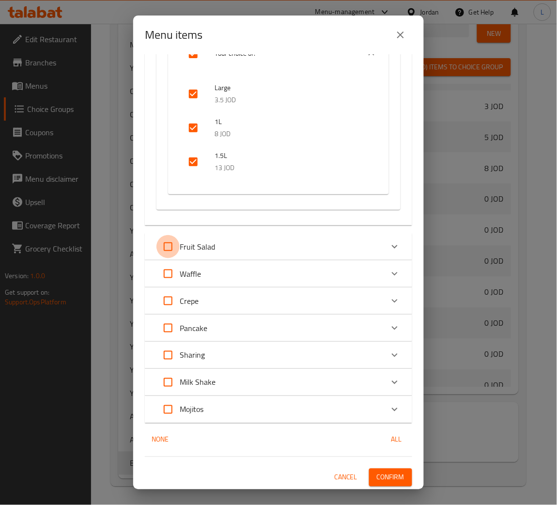
click at [165, 245] on input "Expand" at bounding box center [167, 246] width 23 height 23
checkbox input "true"
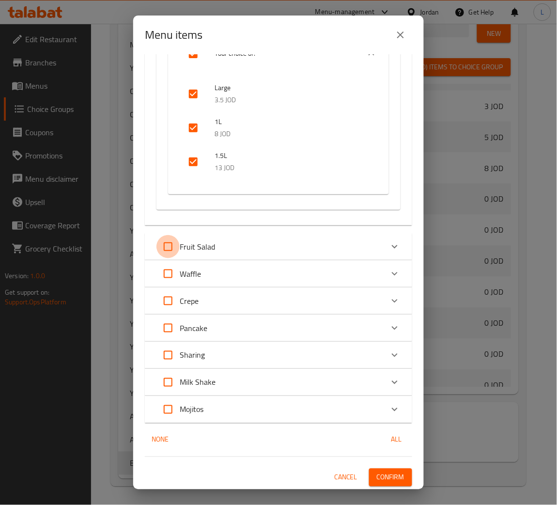
checkbox input "true"
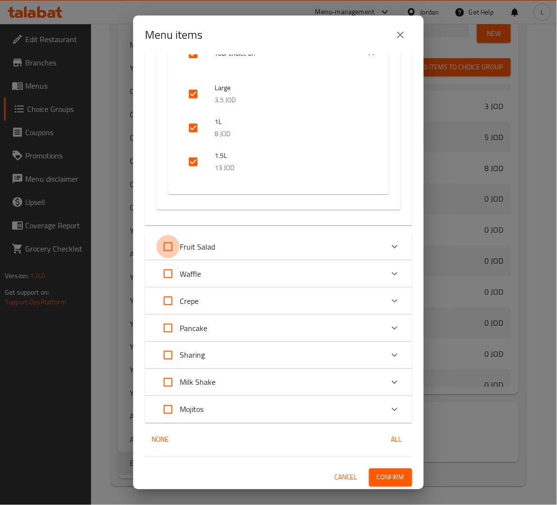
checkbox input "true"
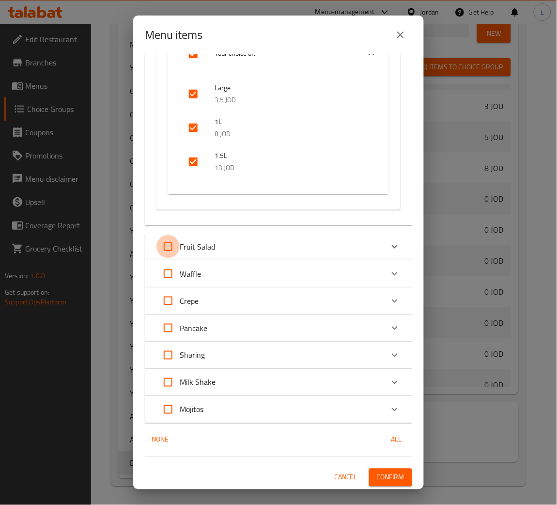
checkbox input "true"
click at [165, 276] on input "Expand" at bounding box center [167, 273] width 23 height 23
checkbox input "true"
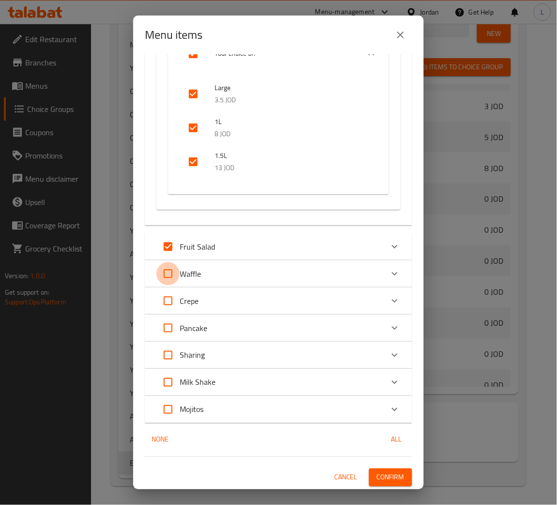
checkbox input "true"
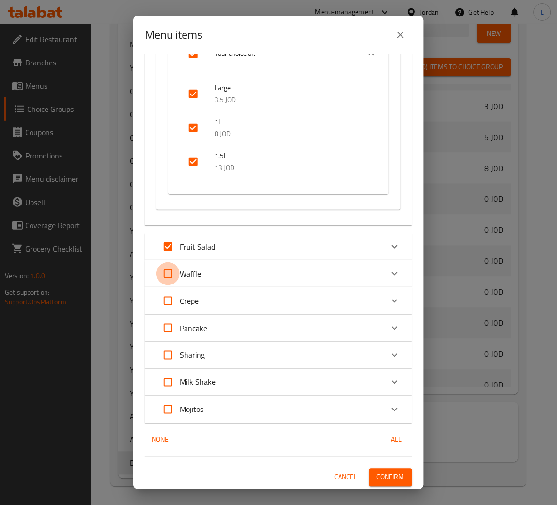
checkbox input "true"
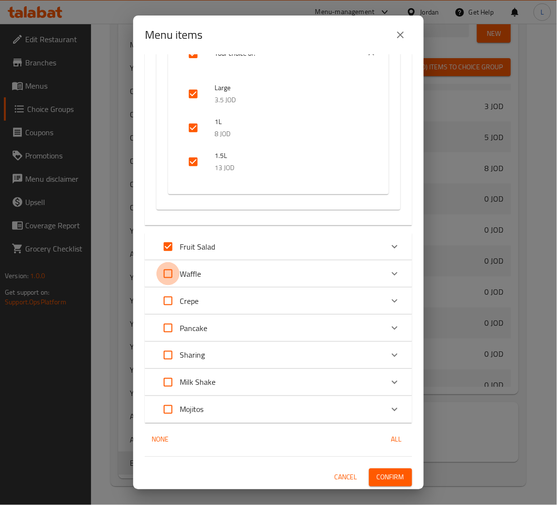
checkbox input "true"
click at [165, 303] on input "Expand" at bounding box center [167, 300] width 23 height 23
checkbox input "true"
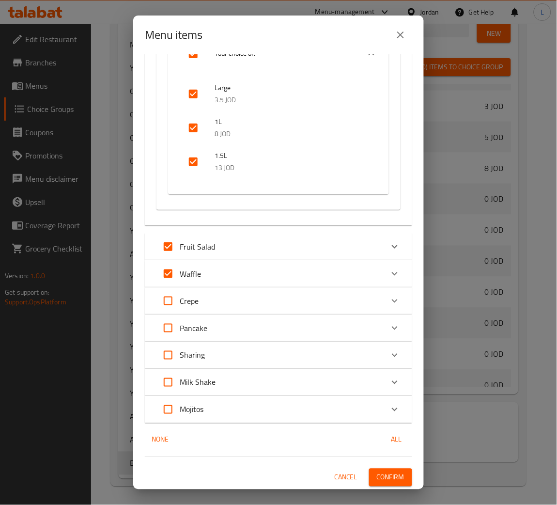
checkbox input "true"
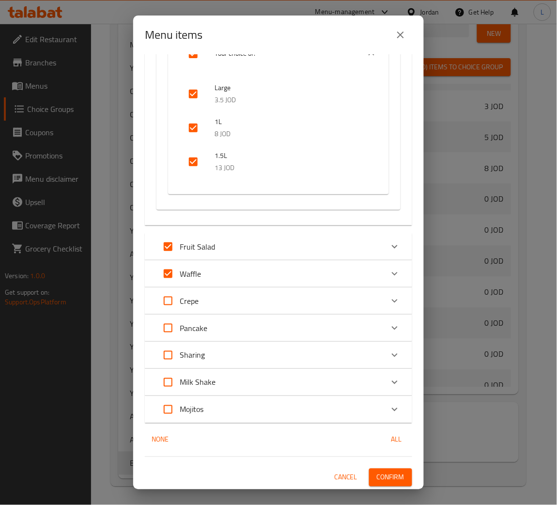
checkbox input "true"
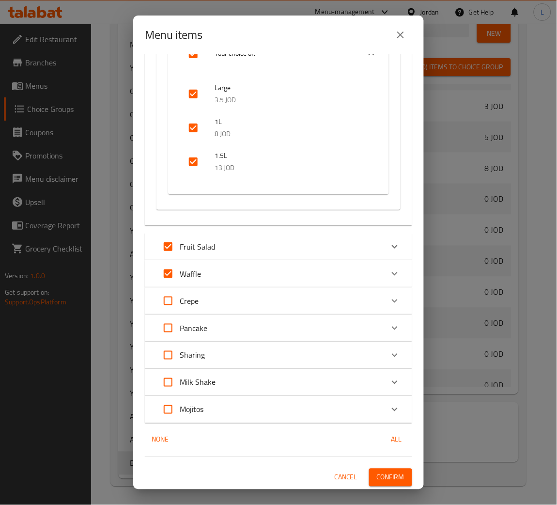
checkbox input "true"
click at [238, 326] on div "Pancake" at bounding box center [269, 327] width 227 height 23
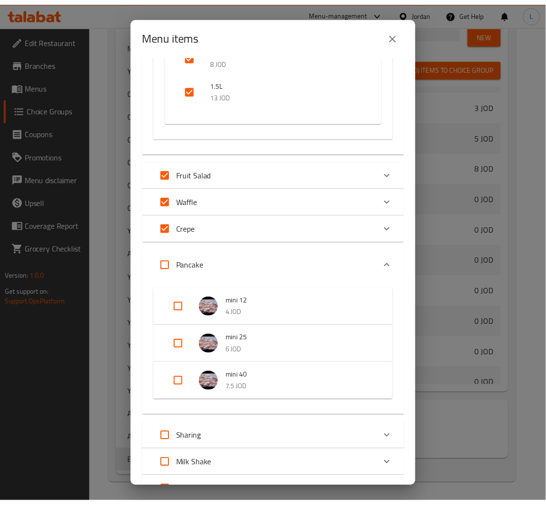
scroll to position [1263, 0]
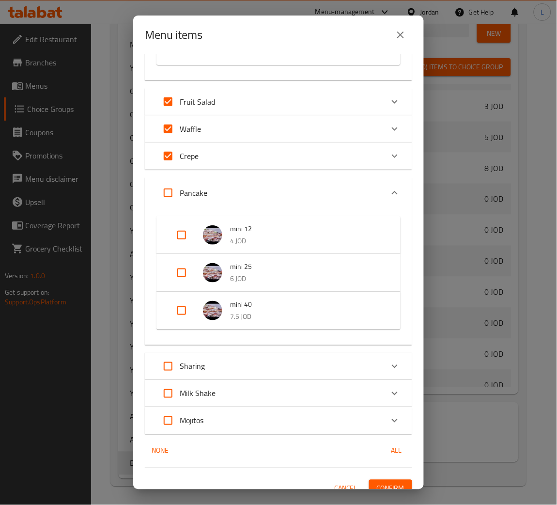
click at [165, 193] on input "Expand" at bounding box center [167, 192] width 23 height 23
checkbox input "true"
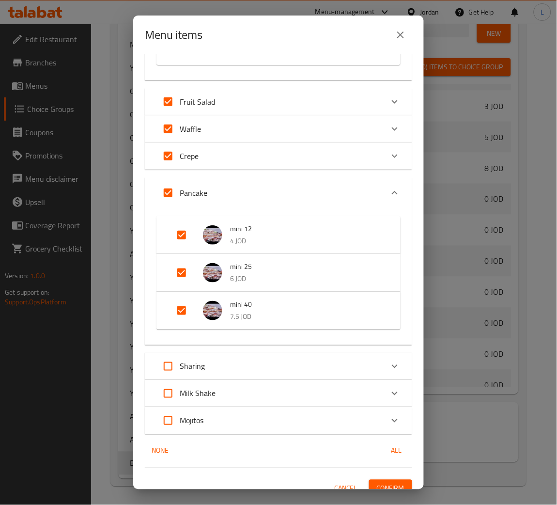
click at [381, 483] on span "Confirm" at bounding box center [391, 488] width 28 height 12
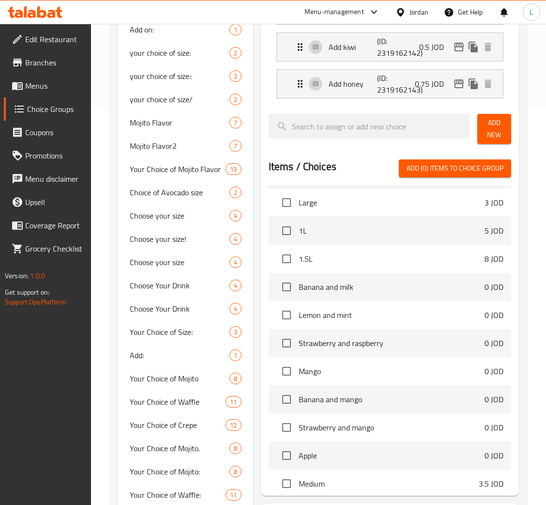
scroll to position [279, 0]
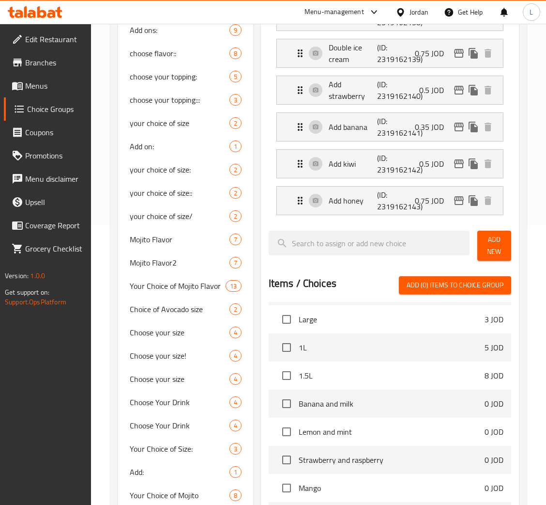
click at [34, 83] on span "Menus" at bounding box center [54, 86] width 58 height 12
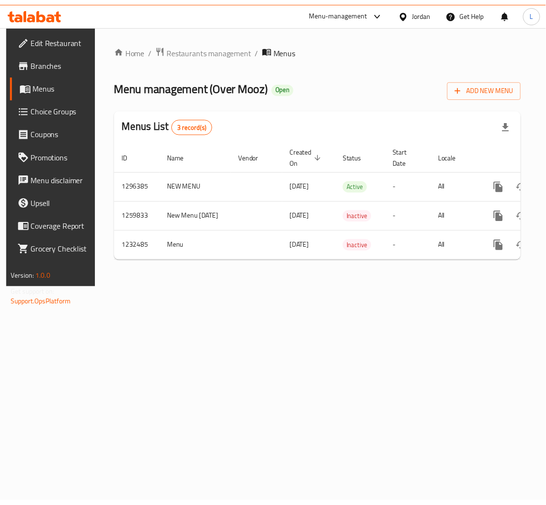
scroll to position [0, 55]
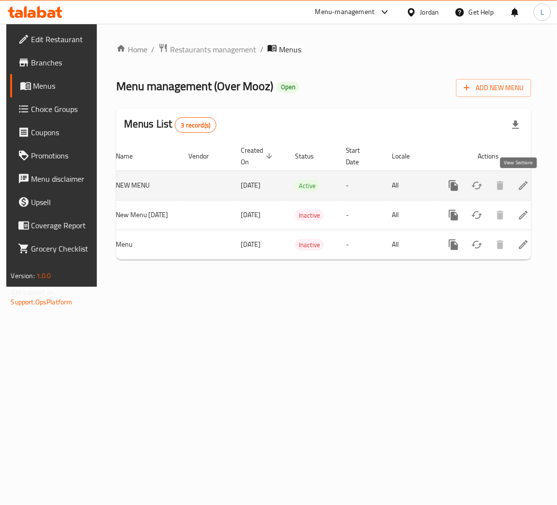
click at [519, 182] on icon "enhanced table" at bounding box center [524, 186] width 12 height 12
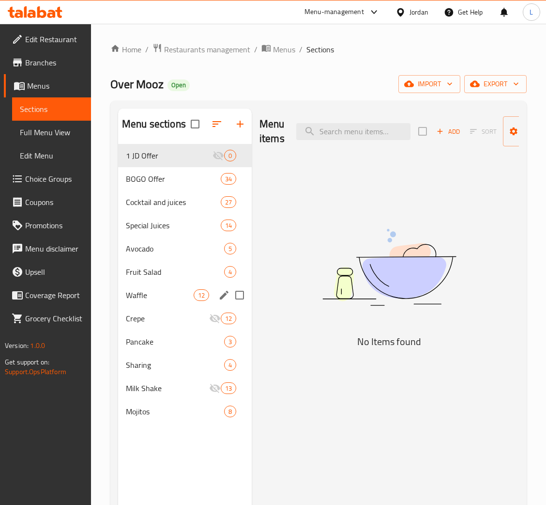
click at [153, 292] on span "Waffle" at bounding box center [160, 295] width 68 height 12
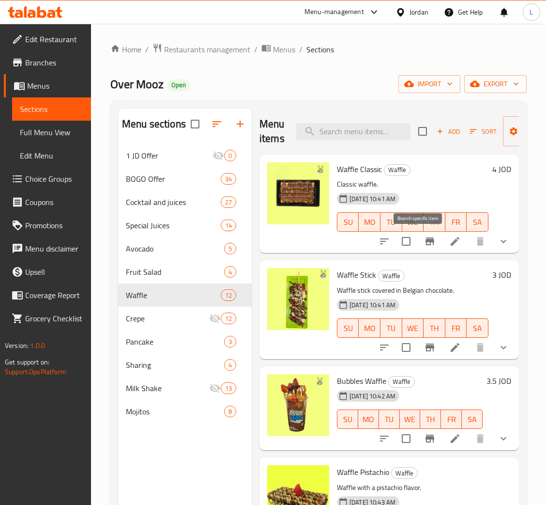
click at [424, 245] on icon "Branch-specific-item" at bounding box center [430, 241] width 12 height 12
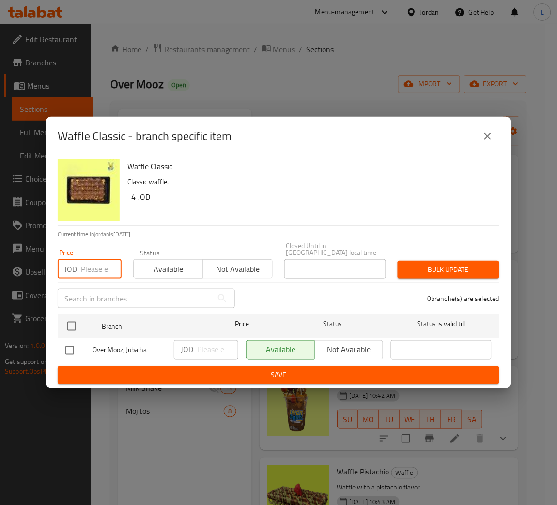
click at [84, 268] on input "number" at bounding box center [101, 268] width 41 height 19
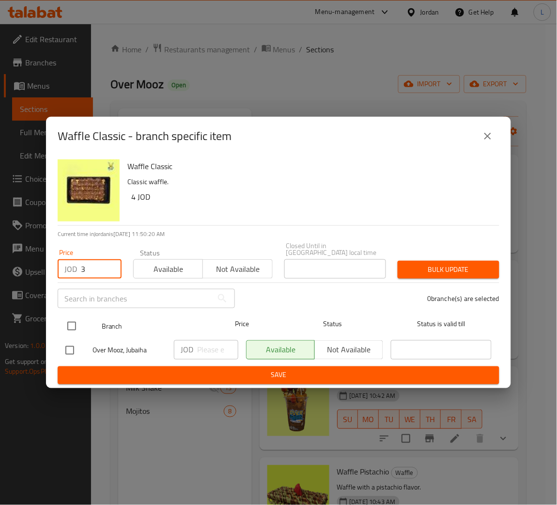
type input "3"
click at [76, 324] on input "checkbox" at bounding box center [71, 326] width 20 height 20
checkbox input "true"
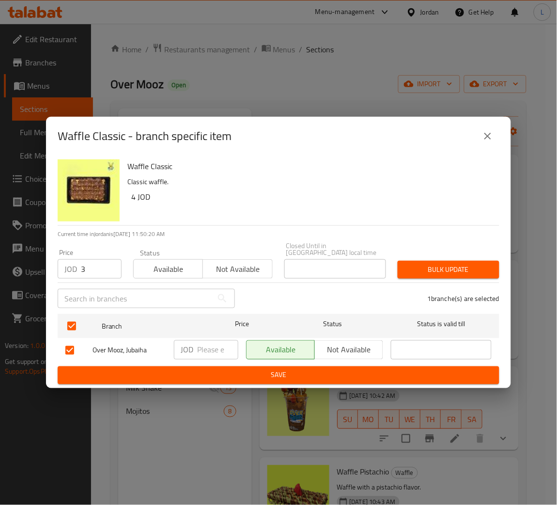
click at [444, 263] on span "Bulk update" at bounding box center [448, 269] width 86 height 12
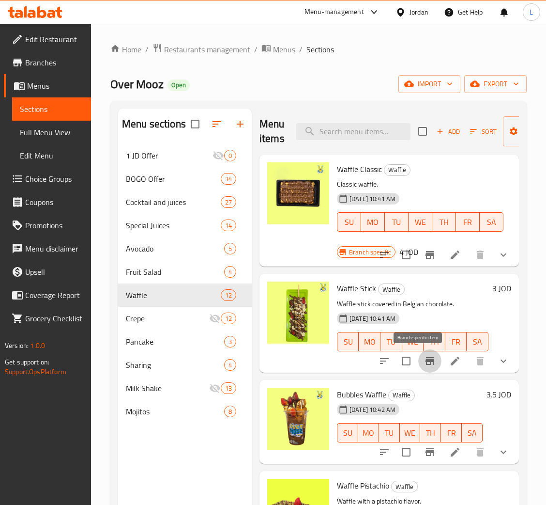
click at [418, 367] on button "Branch-specific-item" at bounding box center [429, 360] width 23 height 23
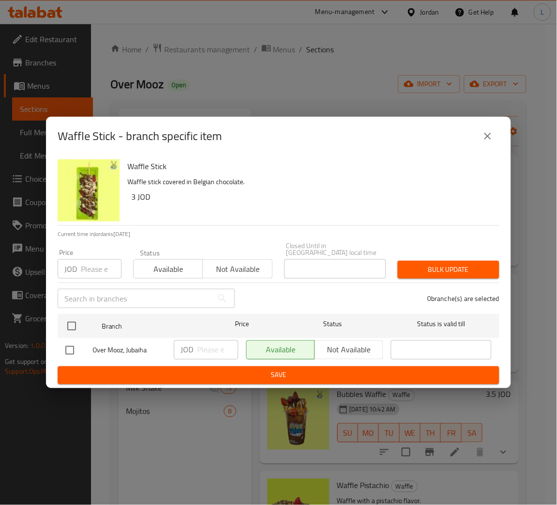
click at [87, 269] on input "number" at bounding box center [101, 268] width 41 height 19
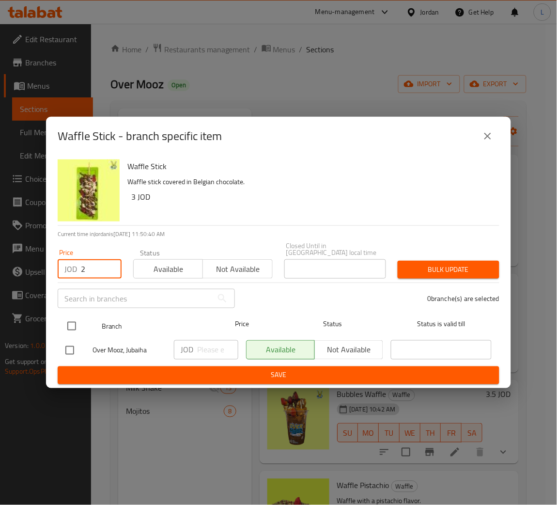
type input "2"
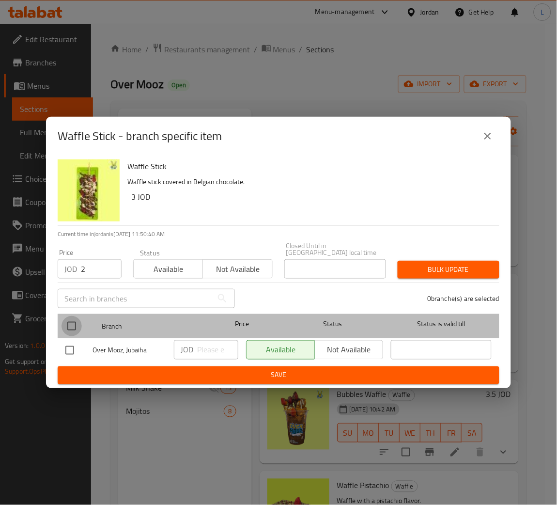
click at [73, 328] on input "checkbox" at bounding box center [71, 326] width 20 height 20
checkbox input "true"
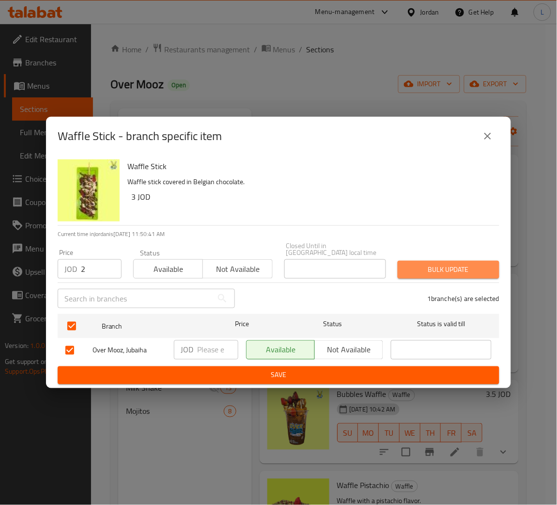
click at [435, 263] on span "Bulk update" at bounding box center [448, 269] width 86 height 12
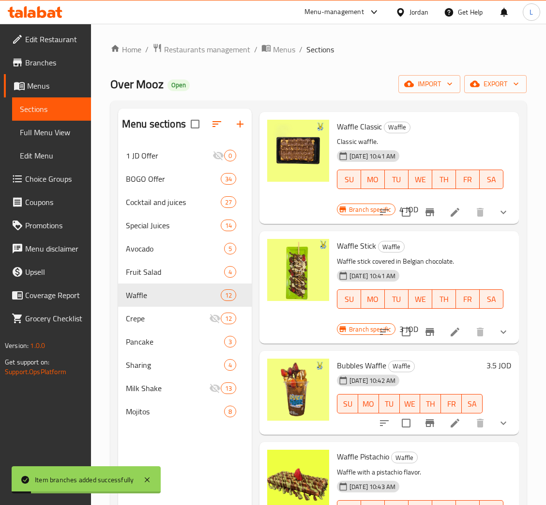
scroll to position [145, 0]
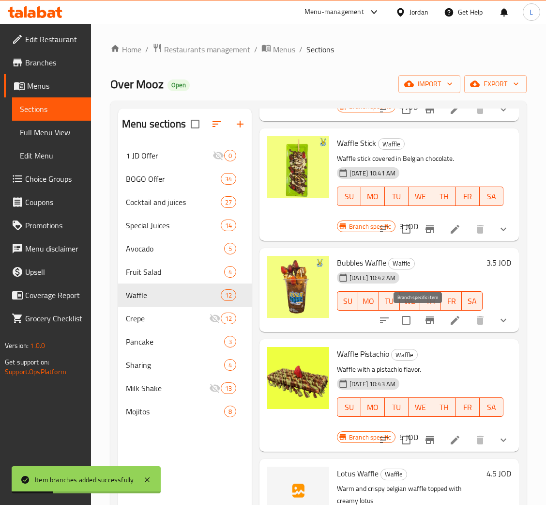
click at [418, 321] on button "Branch-specific-item" at bounding box center [429, 319] width 23 height 23
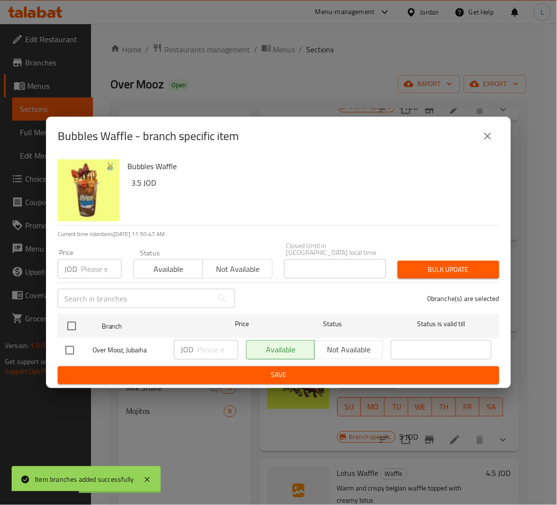
click at [87, 265] on input "number" at bounding box center [101, 268] width 41 height 19
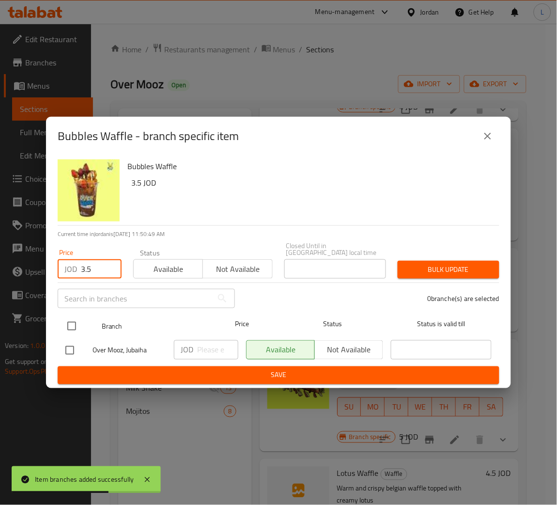
type input "3.5"
click at [75, 320] on input "checkbox" at bounding box center [71, 326] width 20 height 20
checkbox input "true"
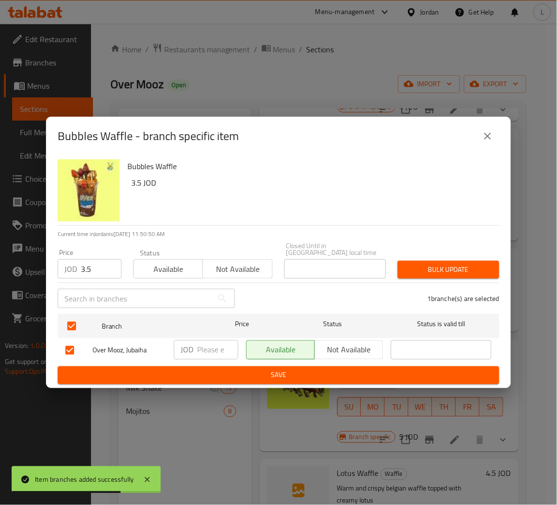
click at [457, 268] on span "Bulk update" at bounding box center [448, 269] width 86 height 12
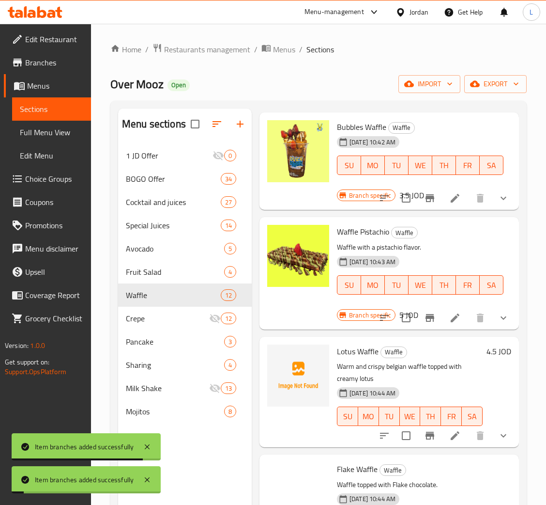
scroll to position [291, 0]
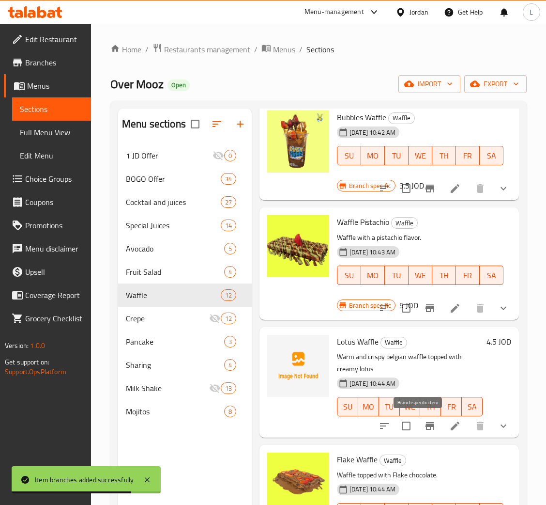
click at [418, 432] on button "Branch-specific-item" at bounding box center [429, 425] width 23 height 23
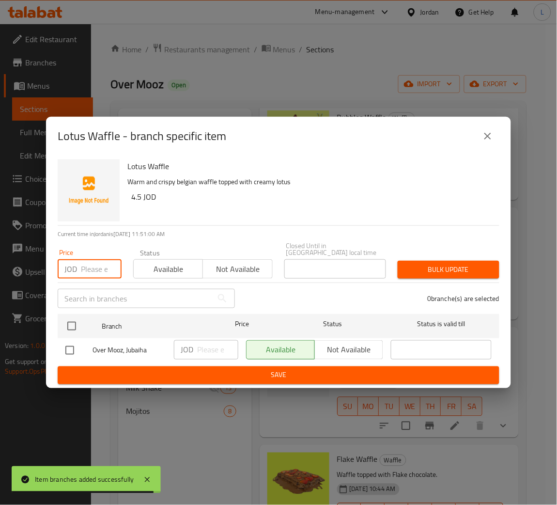
click at [97, 265] on input "number" at bounding box center [101, 268] width 41 height 19
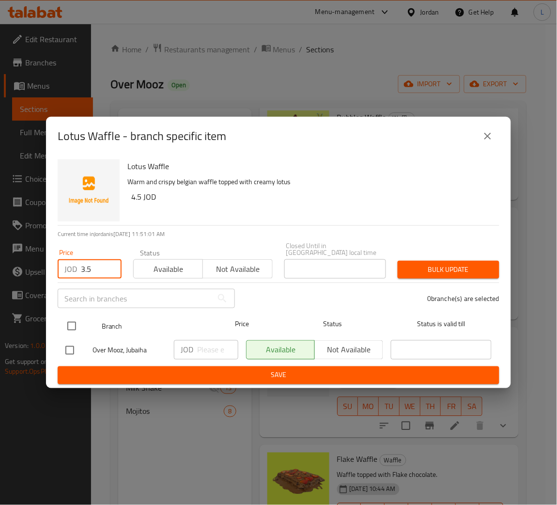
type input "3.5"
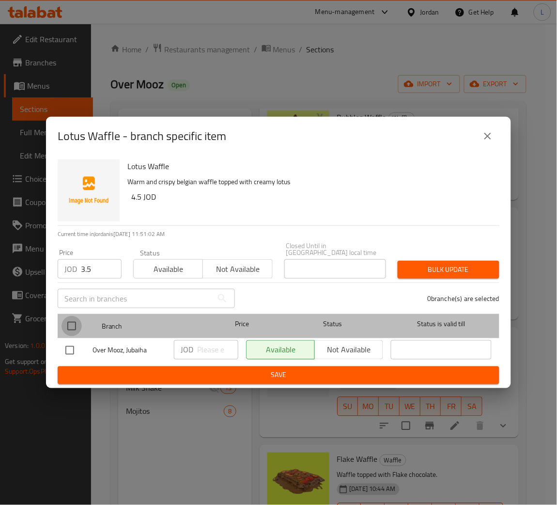
click at [71, 322] on input "checkbox" at bounding box center [71, 326] width 20 height 20
checkbox input "true"
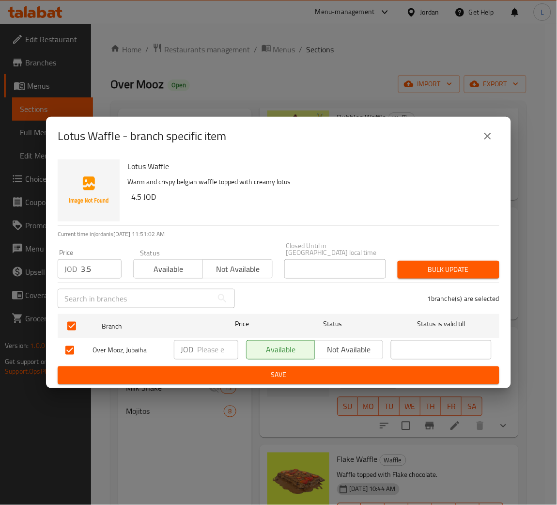
click at [430, 264] on span "Bulk update" at bounding box center [448, 269] width 86 height 12
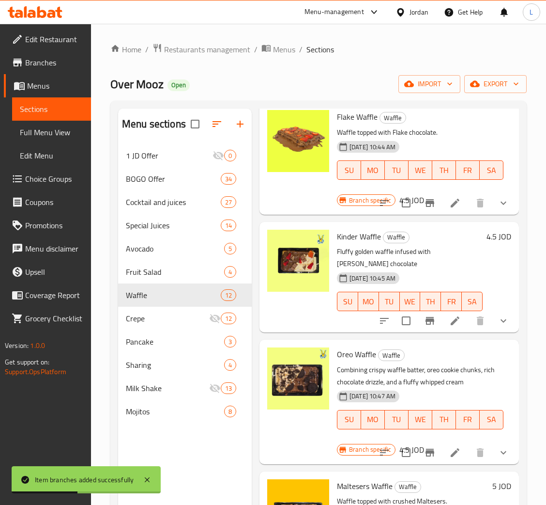
scroll to position [653, 0]
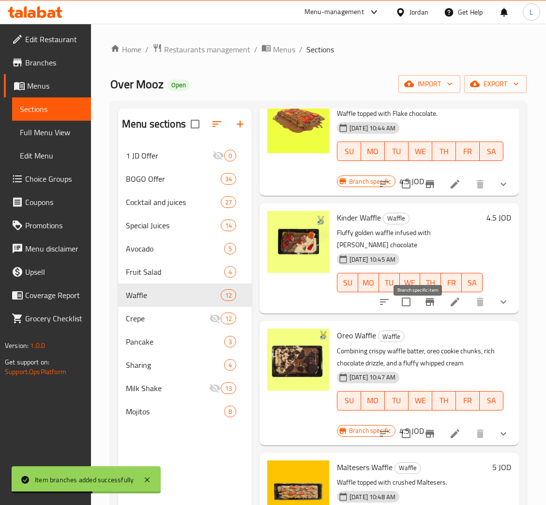
click at [424, 307] on icon "Branch-specific-item" at bounding box center [430, 302] width 12 height 12
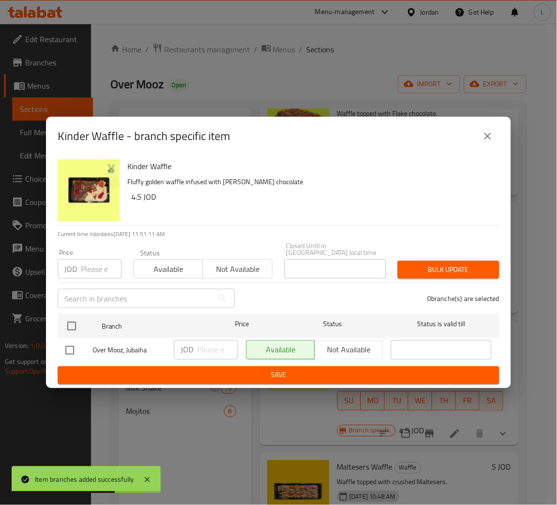
click at [89, 269] on input "number" at bounding box center [101, 268] width 41 height 19
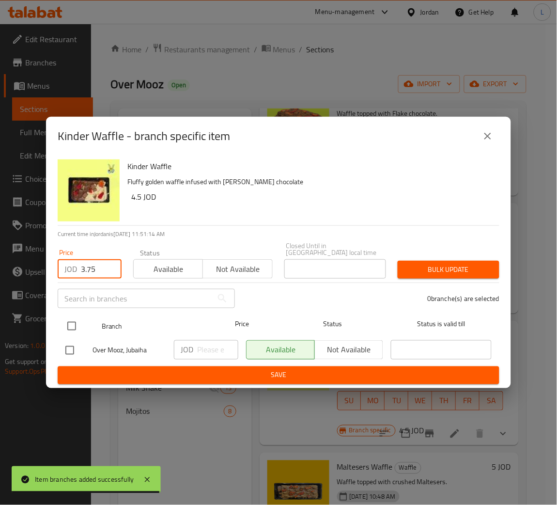
type input "3.75"
click at [75, 321] on input "checkbox" at bounding box center [71, 326] width 20 height 20
checkbox input "true"
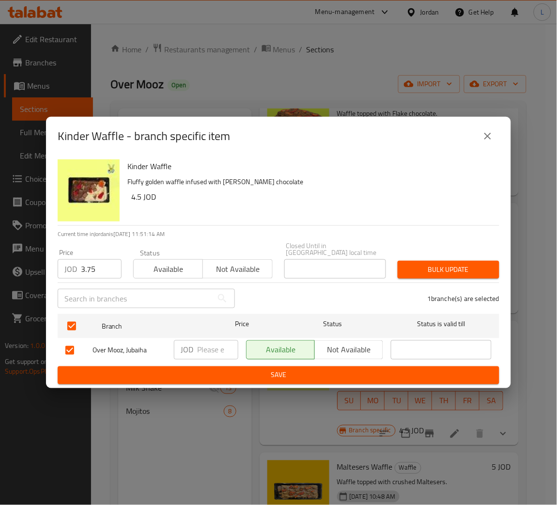
click at [441, 255] on div "Bulk update" at bounding box center [448, 270] width 113 height 30
click at [443, 256] on div "Bulk update" at bounding box center [448, 270] width 113 height 30
click at [444, 260] on button "Bulk update" at bounding box center [449, 269] width 102 height 18
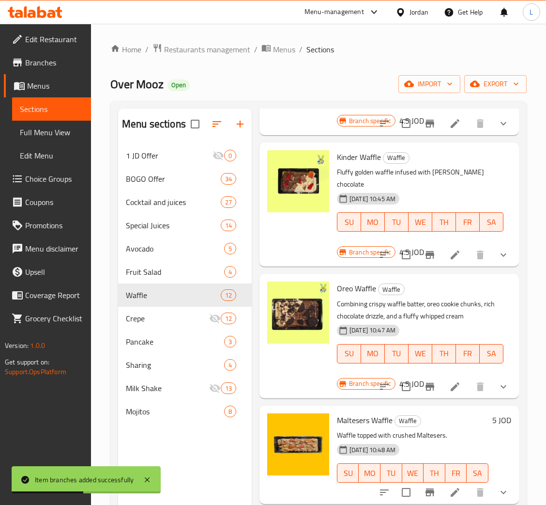
scroll to position [798, 0]
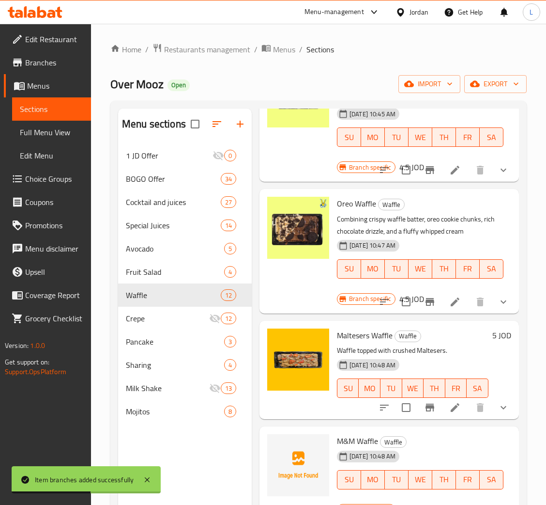
click at [424, 304] on icon "Branch-specific-item" at bounding box center [430, 302] width 12 height 12
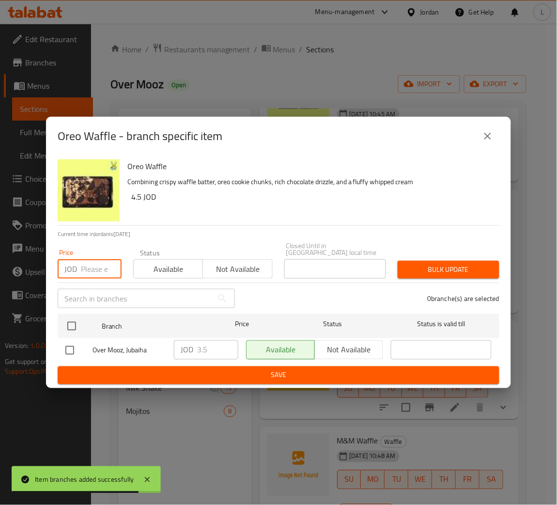
click at [97, 259] on input "number" at bounding box center [101, 268] width 41 height 19
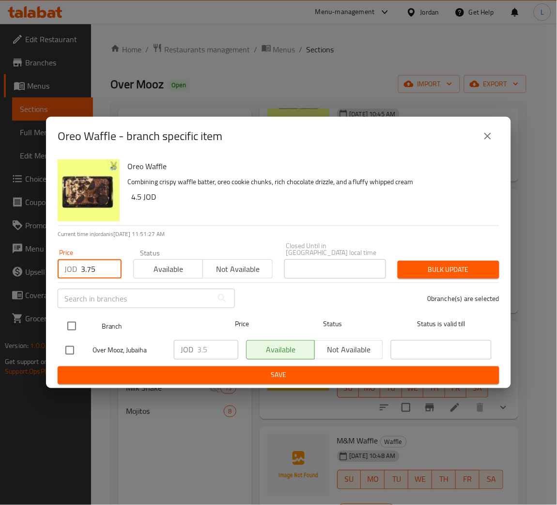
type input "3.75"
click at [74, 319] on input "checkbox" at bounding box center [71, 326] width 20 height 20
checkbox input "true"
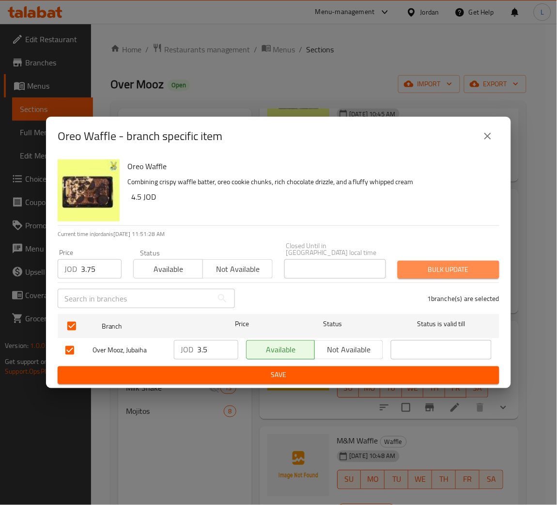
click at [474, 265] on span "Bulk update" at bounding box center [448, 269] width 86 height 12
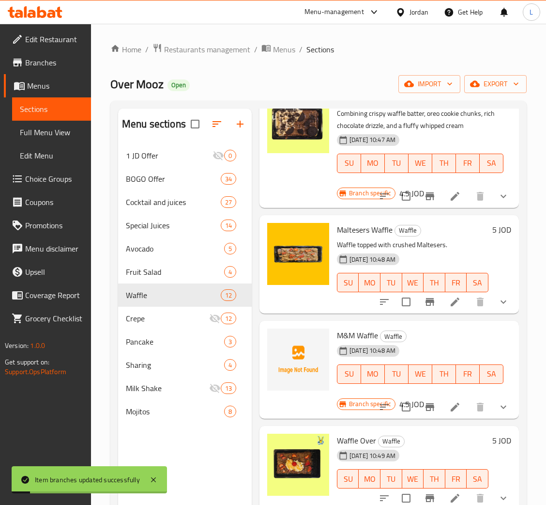
scroll to position [916, 0]
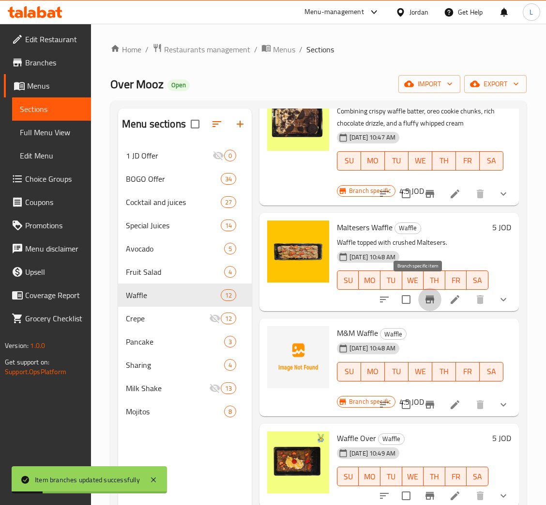
click at [424, 294] on icon "Branch-specific-item" at bounding box center [430, 299] width 12 height 12
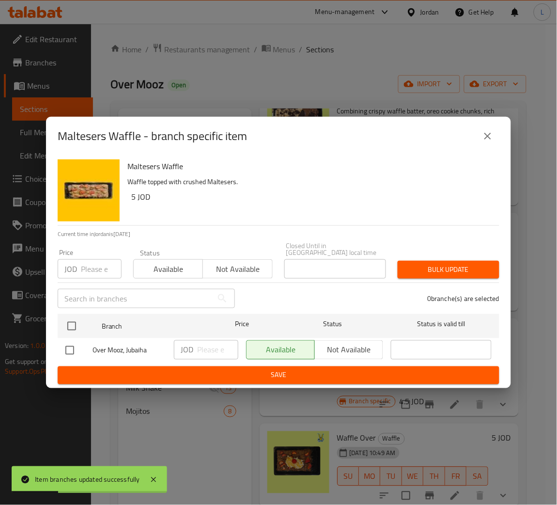
click at [91, 261] on input "number" at bounding box center [101, 268] width 41 height 19
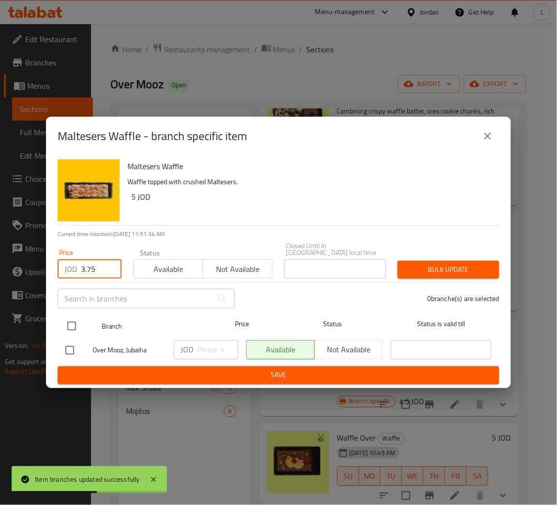
type input "3.75"
click at [72, 324] on input "checkbox" at bounding box center [71, 326] width 20 height 20
checkbox input "true"
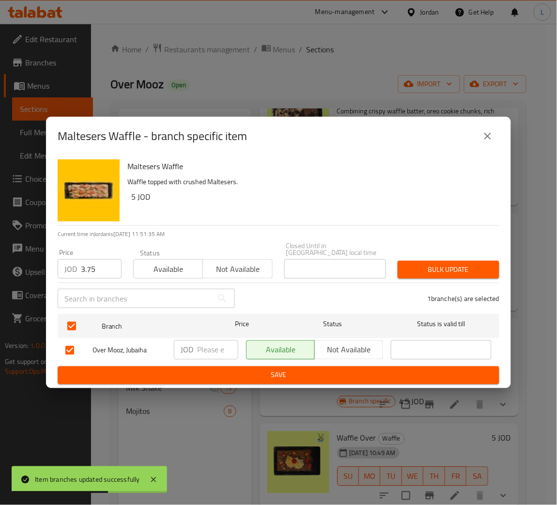
click at [438, 273] on button "Bulk update" at bounding box center [449, 269] width 102 height 18
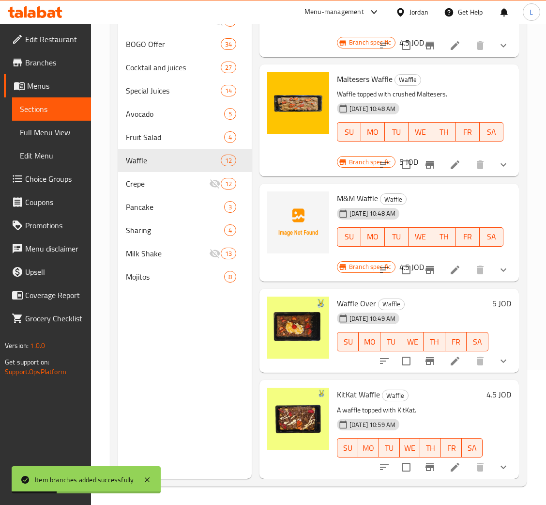
scroll to position [137, 0]
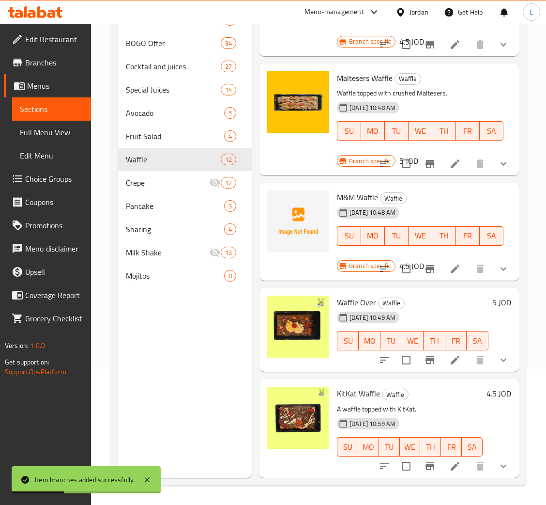
click at [426, 356] on icon "Branch-specific-item" at bounding box center [430, 360] width 9 height 8
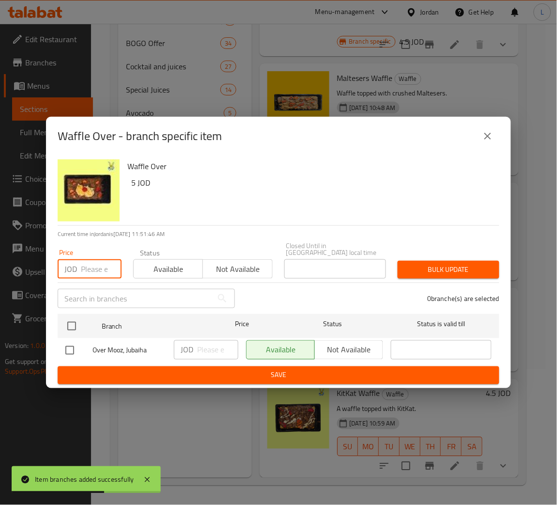
click at [96, 271] on input "number" at bounding box center [101, 268] width 41 height 19
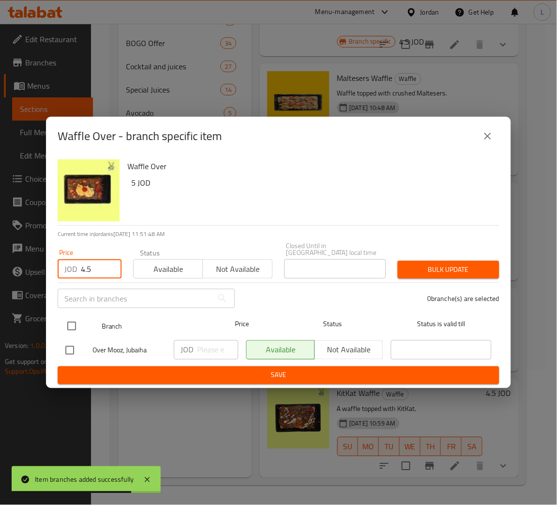
type input "4.5"
click at [77, 318] on input "checkbox" at bounding box center [71, 326] width 20 height 20
checkbox input "true"
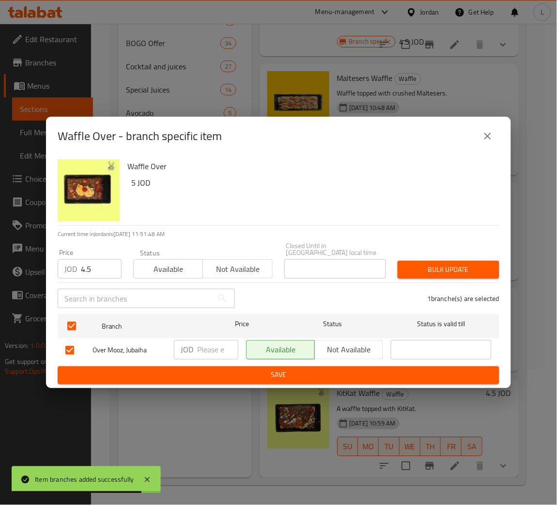
click at [447, 274] on button "Bulk update" at bounding box center [449, 269] width 102 height 18
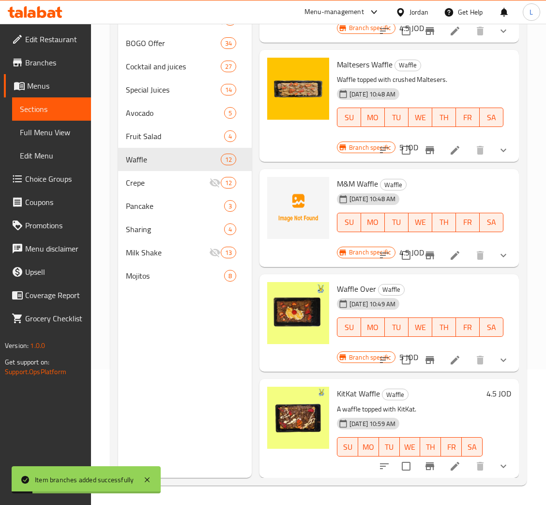
scroll to position [943, 0]
click at [426, 462] on icon "Branch-specific-item" at bounding box center [430, 466] width 9 height 8
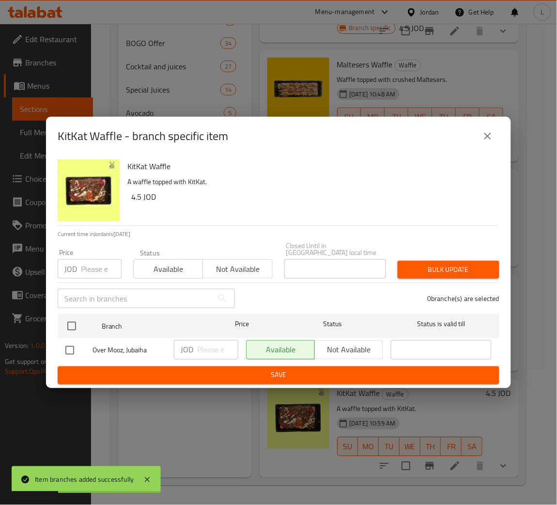
click at [95, 270] on input "number" at bounding box center [101, 268] width 41 height 19
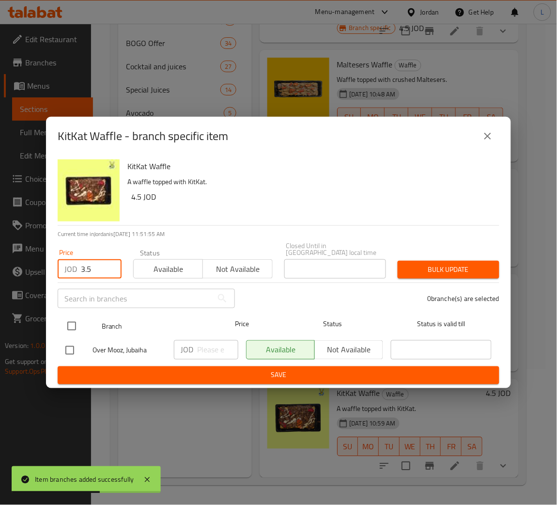
type input "3.5"
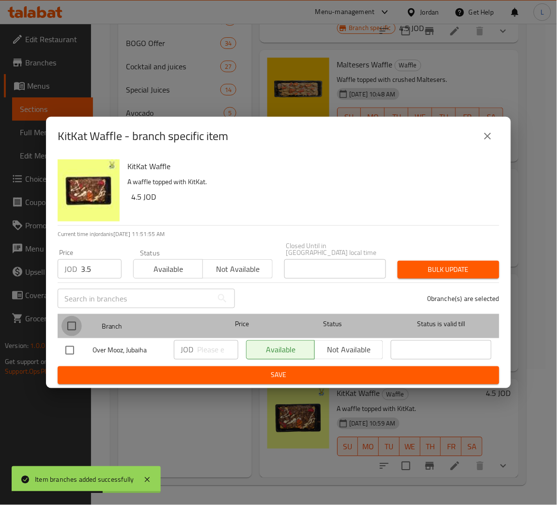
click at [74, 326] on input "checkbox" at bounding box center [71, 326] width 20 height 20
checkbox input "true"
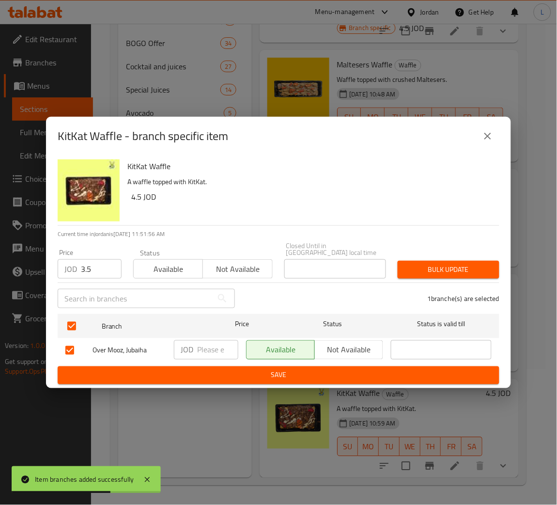
click at [464, 271] on span "Bulk update" at bounding box center [448, 269] width 86 height 12
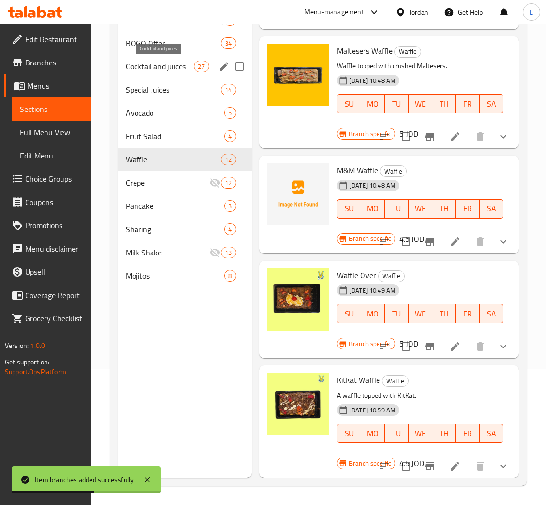
scroll to position [64, 0]
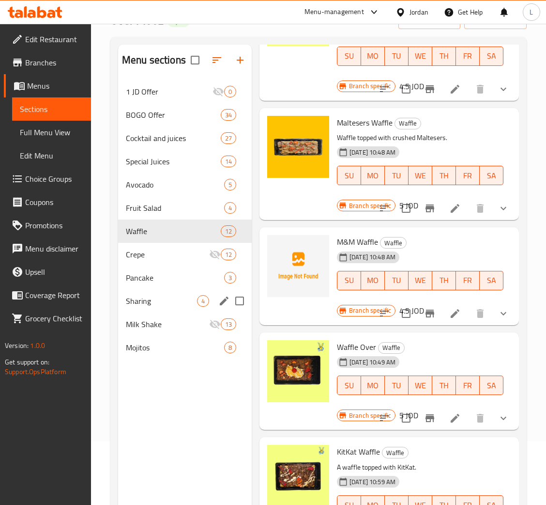
click at [158, 289] on div "Sharing 4" at bounding box center [185, 300] width 134 height 23
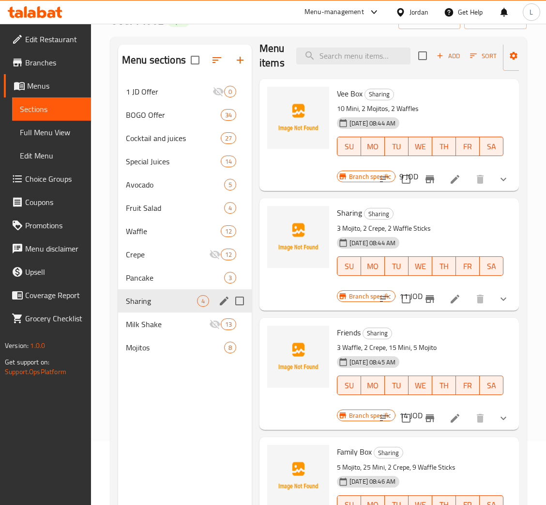
scroll to position [22, 0]
click at [498, 174] on icon "show more" at bounding box center [504, 179] width 12 height 12
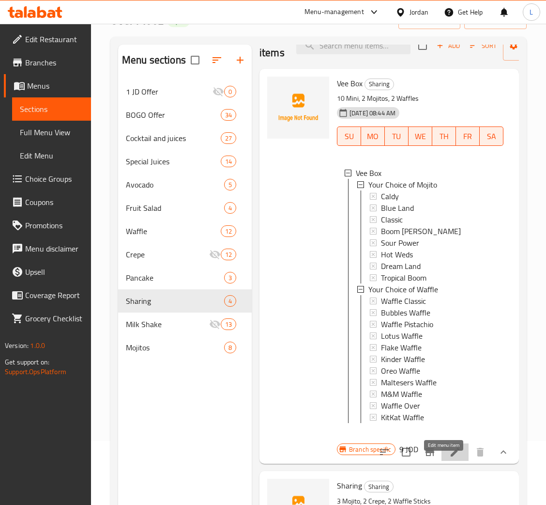
click at [449, 458] on icon at bounding box center [455, 452] width 12 height 12
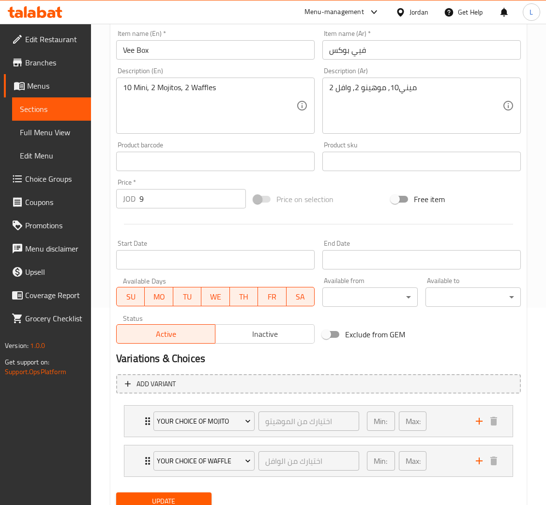
scroll to position [234, 0]
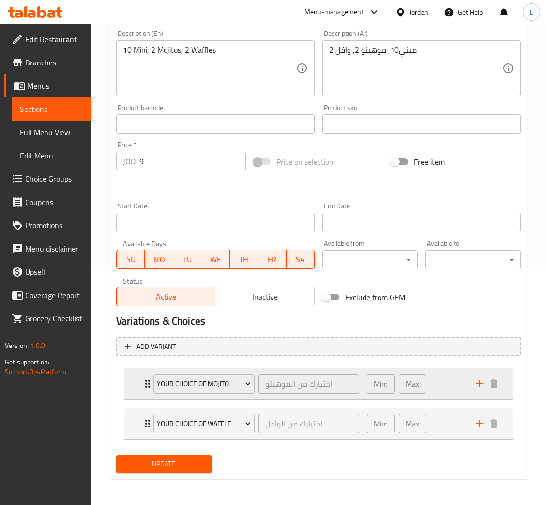
click at [148, 385] on div "Your Choice of Mojito اختيارك من الموهيتو ​" at bounding box center [256, 383] width 217 height 31
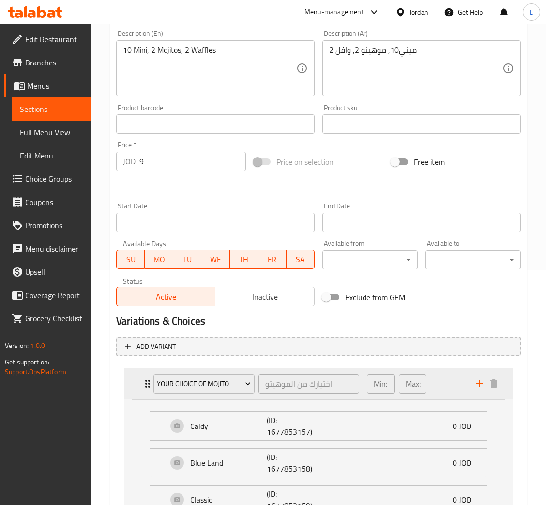
click at [144, 386] on icon "Expand" at bounding box center [148, 384] width 12 height 12
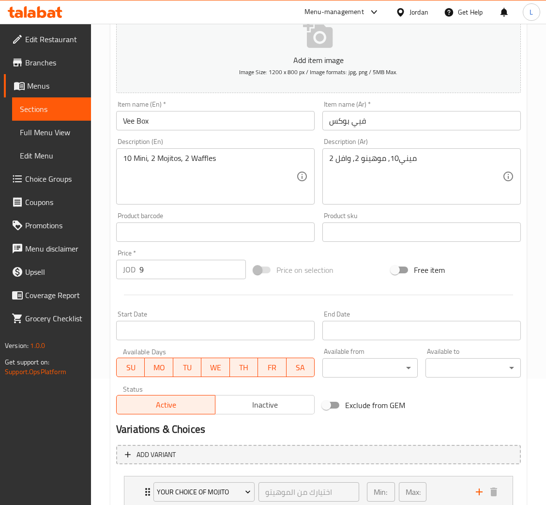
scroll to position [0, 0]
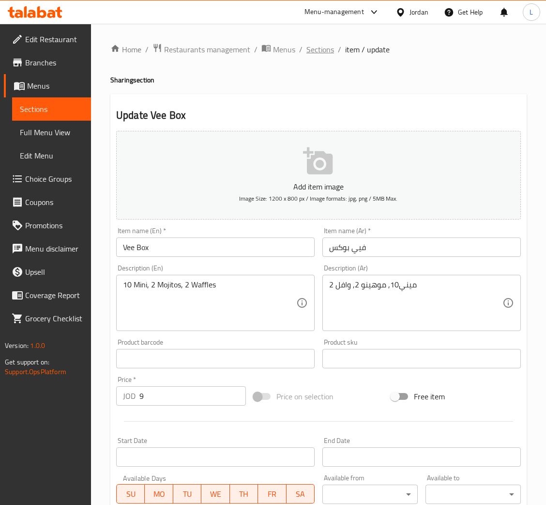
click at [316, 48] on span "Sections" at bounding box center [320, 50] width 28 height 12
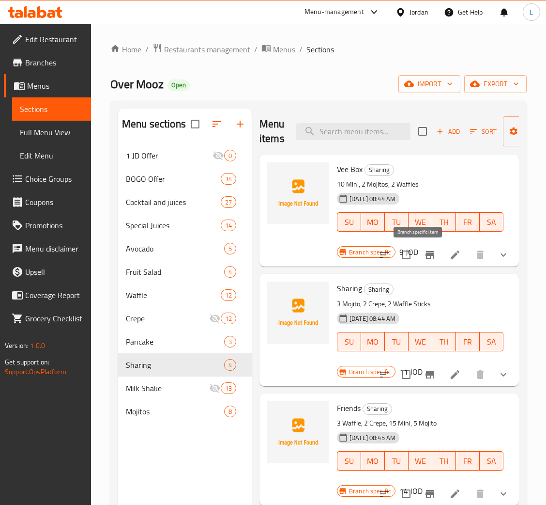
click at [424, 255] on button "Branch-specific-item" at bounding box center [429, 254] width 23 height 23
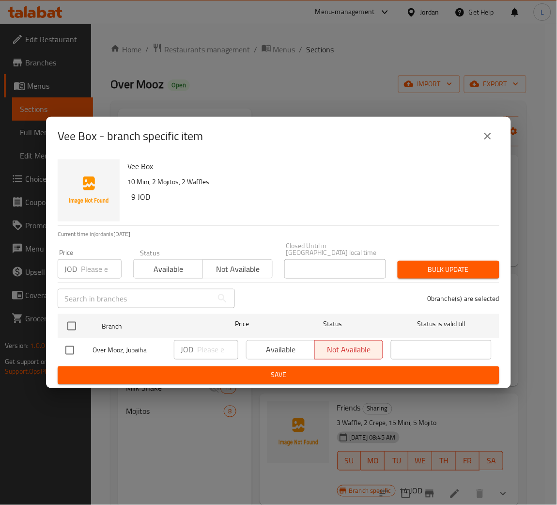
click at [91, 264] on input "number" at bounding box center [101, 268] width 41 height 19
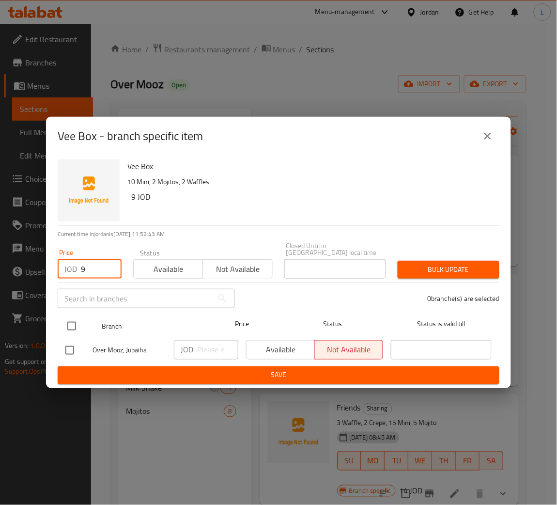
type input "9"
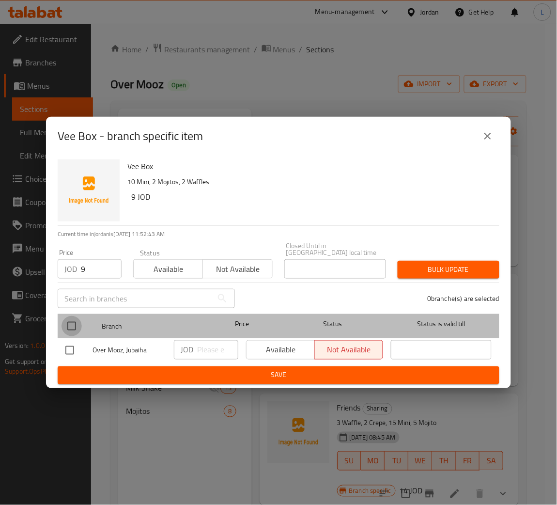
click at [74, 316] on input "checkbox" at bounding box center [71, 326] width 20 height 20
checkbox input "true"
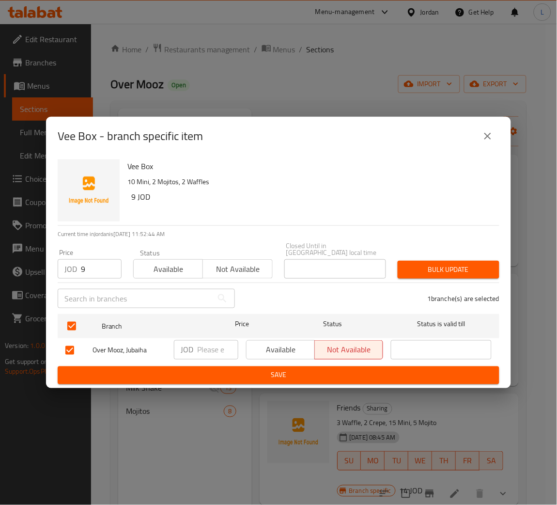
click at [472, 260] on button "Bulk update" at bounding box center [449, 269] width 102 height 18
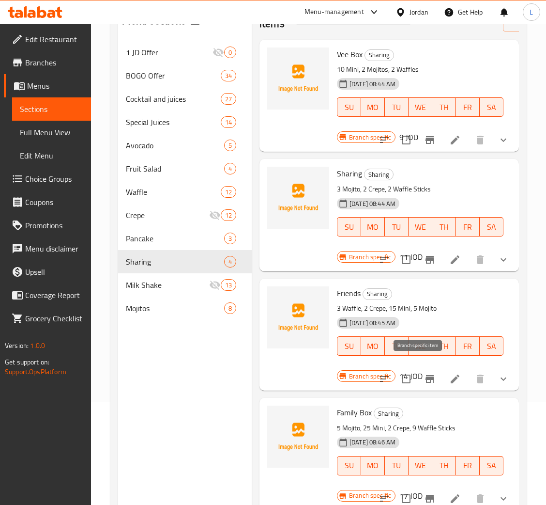
scroll to position [137, 0]
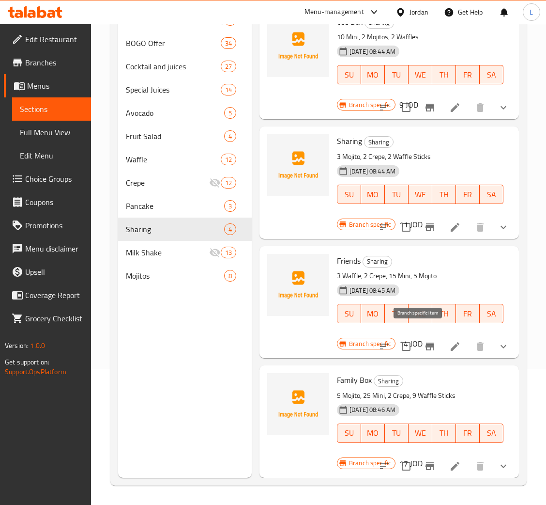
click at [424, 340] on icon "Branch-specific-item" at bounding box center [430, 346] width 12 height 12
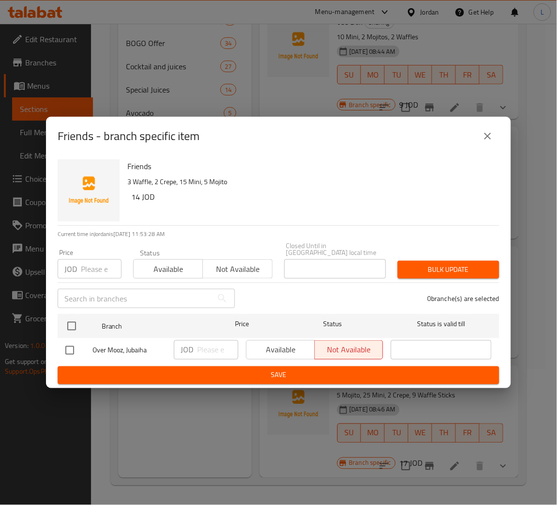
click at [97, 267] on input "number" at bounding box center [101, 268] width 41 height 19
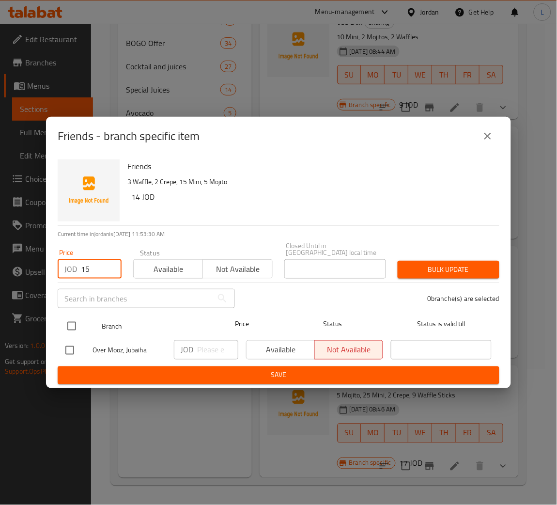
type input "15"
click at [73, 322] on input "checkbox" at bounding box center [71, 326] width 20 height 20
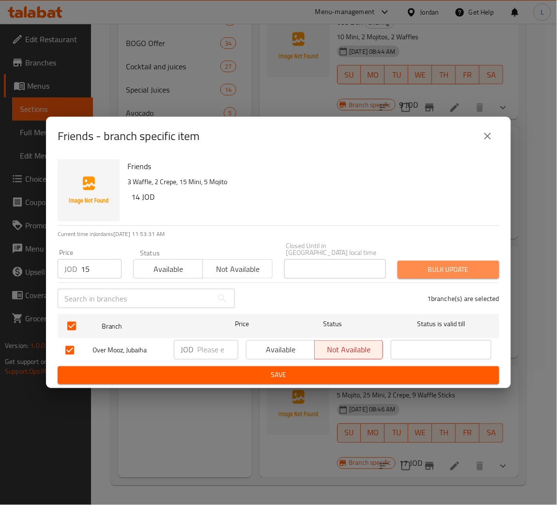
click at [460, 260] on button "Bulk update" at bounding box center [449, 269] width 102 height 18
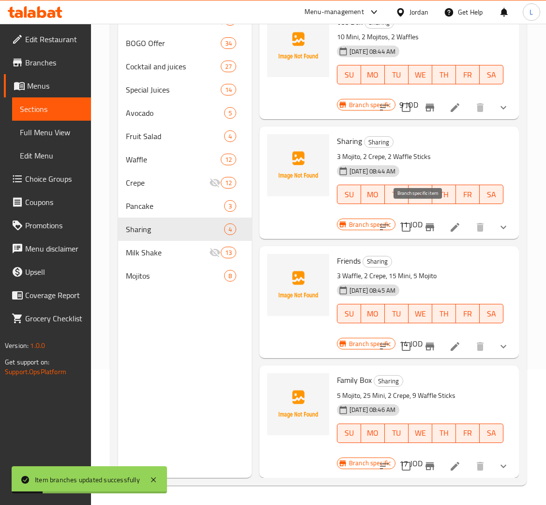
click at [426, 223] on icon "Branch-specific-item" at bounding box center [430, 227] width 9 height 8
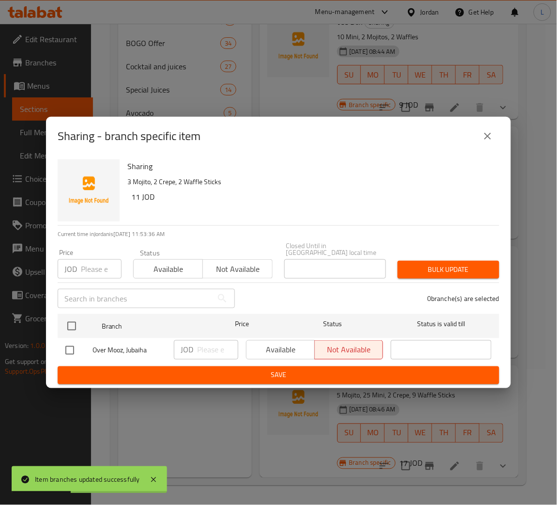
click at [88, 268] on input "number" at bounding box center [101, 268] width 41 height 19
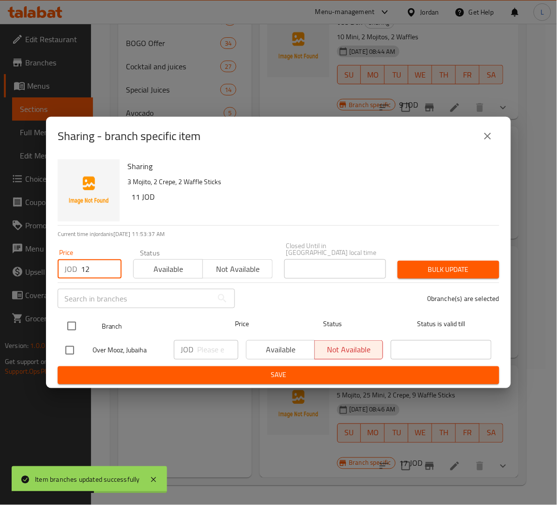
click at [76, 322] on input "checkbox" at bounding box center [71, 326] width 20 height 20
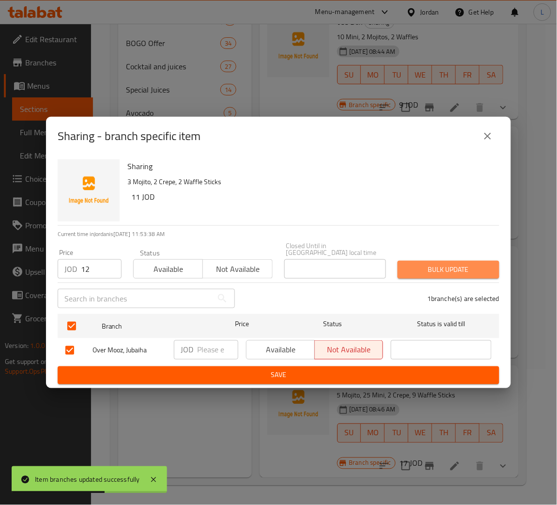
click at [437, 263] on span "Bulk update" at bounding box center [448, 269] width 86 height 12
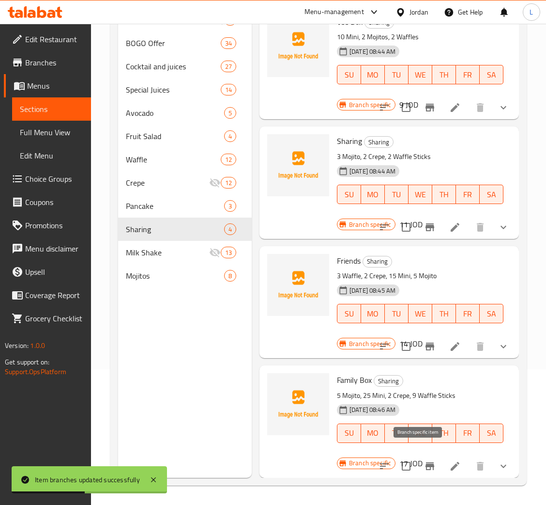
click at [426, 462] on icon "Branch-specific-item" at bounding box center [430, 466] width 9 height 8
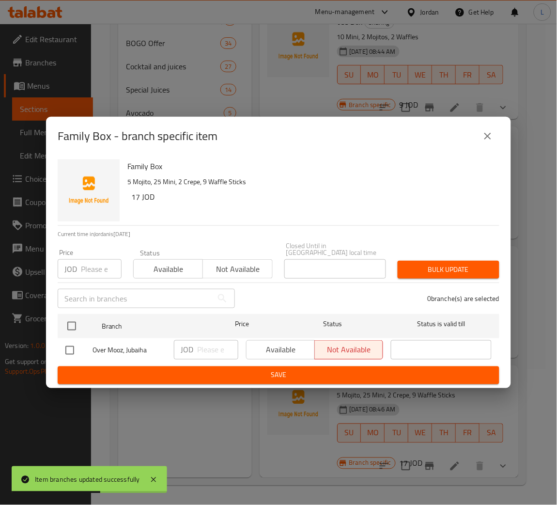
click at [107, 269] on input "number" at bounding box center [101, 268] width 41 height 19
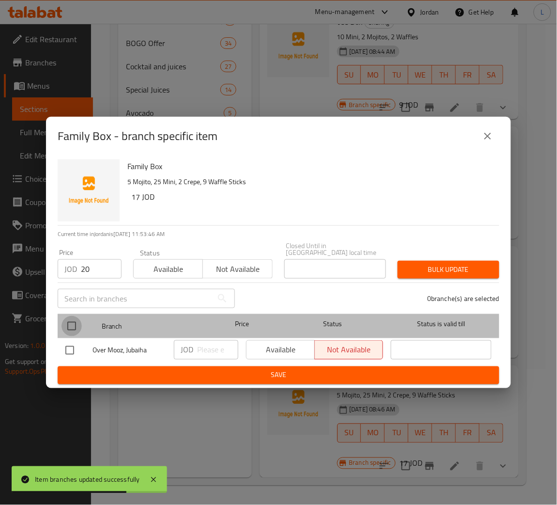
drag, startPoint x: 62, startPoint y: 324, endPoint x: 136, endPoint y: 325, distance: 73.1
click at [62, 324] on input "checkbox" at bounding box center [71, 326] width 20 height 20
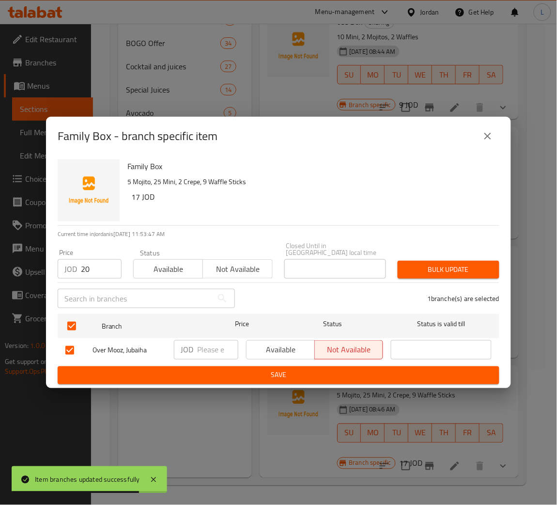
click at [414, 263] on span "Bulk update" at bounding box center [448, 269] width 86 height 12
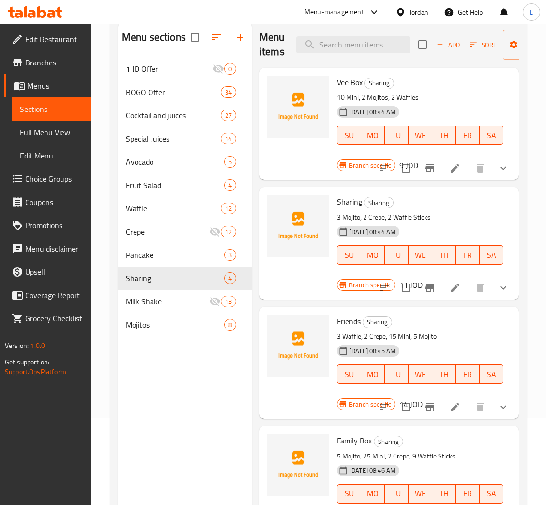
scroll to position [0, 0]
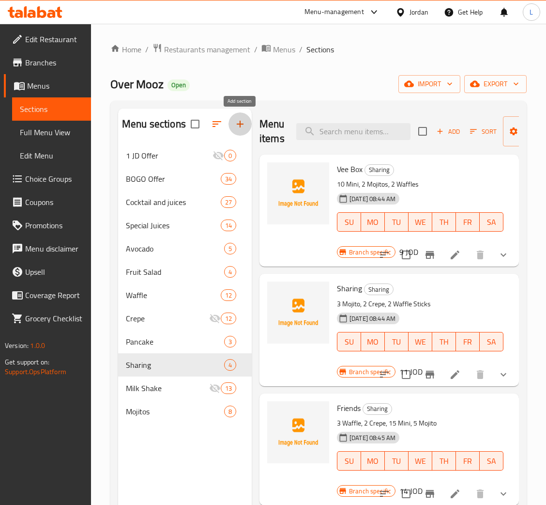
click at [244, 129] on icon "button" at bounding box center [240, 124] width 12 height 12
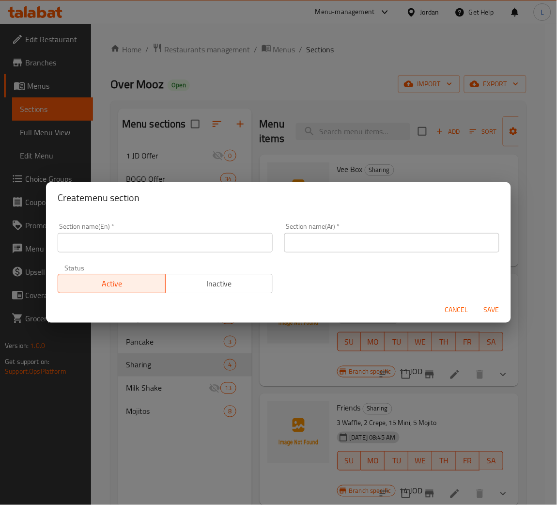
click at [178, 232] on div "Section name(En)   * Section name(En) *" at bounding box center [165, 238] width 215 height 30
click at [173, 235] on input "text" at bounding box center [165, 242] width 215 height 19
click at [174, 241] on input "Candy" at bounding box center [165, 242] width 215 height 19
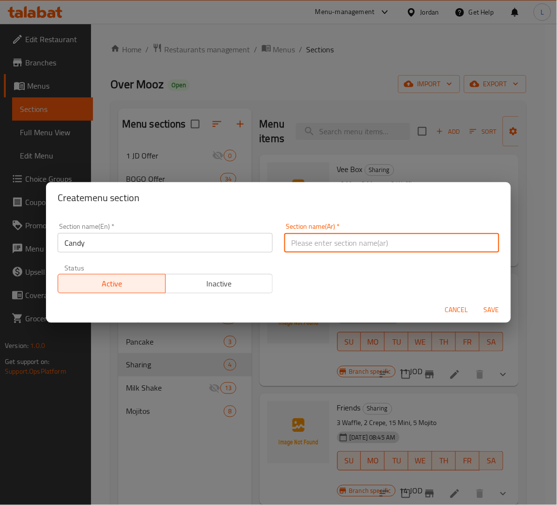
click at [373, 245] on input "text" at bounding box center [391, 242] width 215 height 19
paste input "حلوى"
click at [484, 311] on span "Save" at bounding box center [491, 310] width 23 height 12
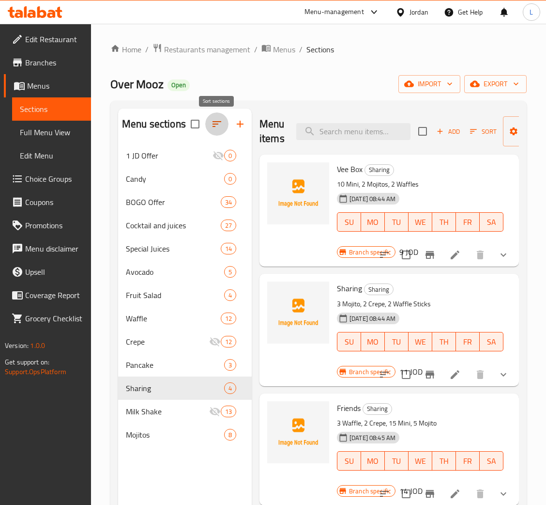
click at [214, 128] on icon "button" at bounding box center [217, 124] width 12 height 12
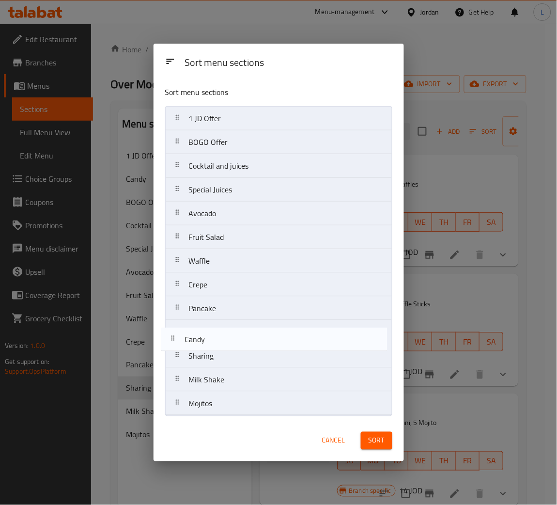
drag, startPoint x: 231, startPoint y: 157, endPoint x: 227, endPoint y: 347, distance: 189.9
click at [227, 347] on nav "1 JD Offer Candy BOGO Offer Cocktail and juices Special Juices Avocado Fruit Sa…" at bounding box center [278, 260] width 227 height 309
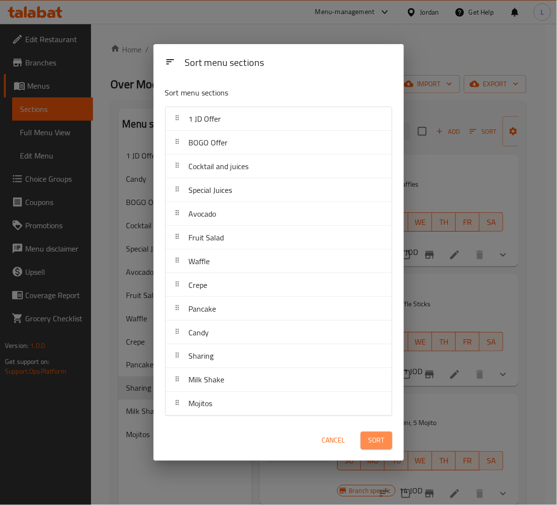
click at [384, 445] on span "Sort" at bounding box center [376, 440] width 16 height 12
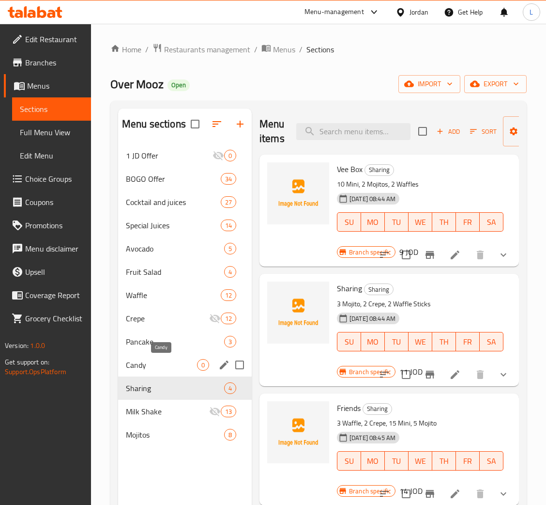
click at [163, 363] on span "Candy" at bounding box center [161, 365] width 71 height 12
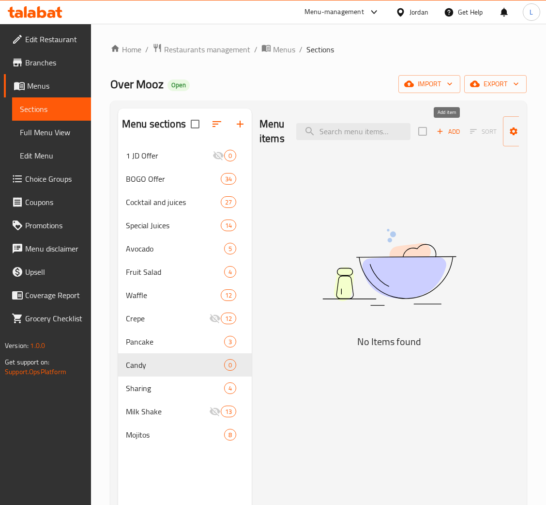
click at [445, 129] on span "Add" at bounding box center [448, 131] width 26 height 11
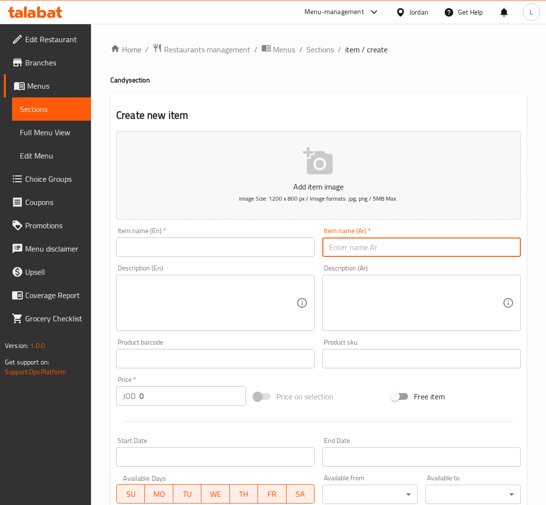
drag, startPoint x: 387, startPoint y: 240, endPoint x: 266, endPoint y: 242, distance: 120.6
click at [387, 240] on input "text" at bounding box center [421, 246] width 199 height 19
paste input "قطع كاندي اسباني مشكل"
drag, startPoint x: 201, startPoint y: 242, endPoint x: 244, endPoint y: 225, distance: 45.9
click at [200, 242] on input "text" at bounding box center [215, 246] width 199 height 19
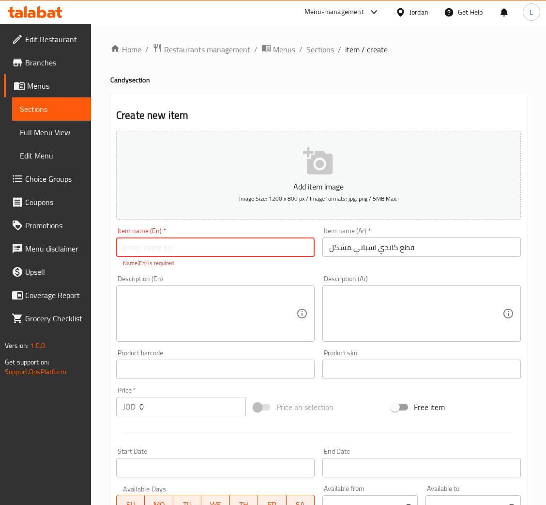
paste input "Assorted Spanish Candy Pieces"
click at [172, 414] on div "Add item image Image Size: 1200 x 800 px / Image formats: jpg, png / 5MB Max. I…" at bounding box center [318, 341] width 413 height 428
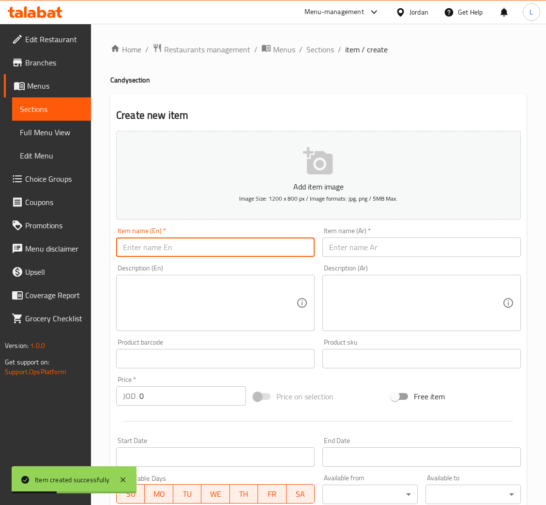
click at [283, 248] on input "text" at bounding box center [215, 246] width 199 height 19
paste input "Candy box"
click at [377, 248] on input "text" at bounding box center [421, 246] width 199 height 19
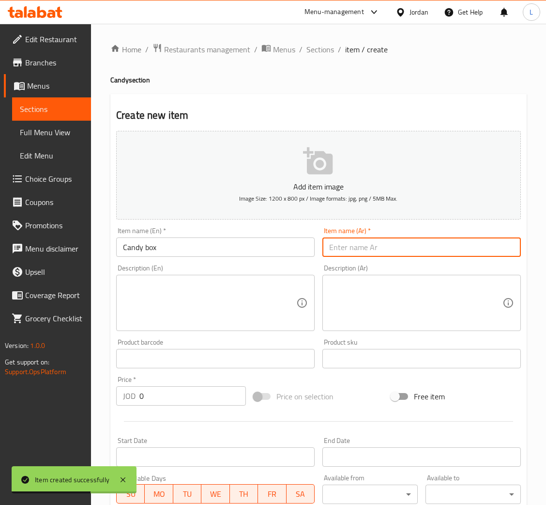
paste input "علبة حلوى"
click at [193, 394] on input "0" at bounding box center [192, 395] width 107 height 19
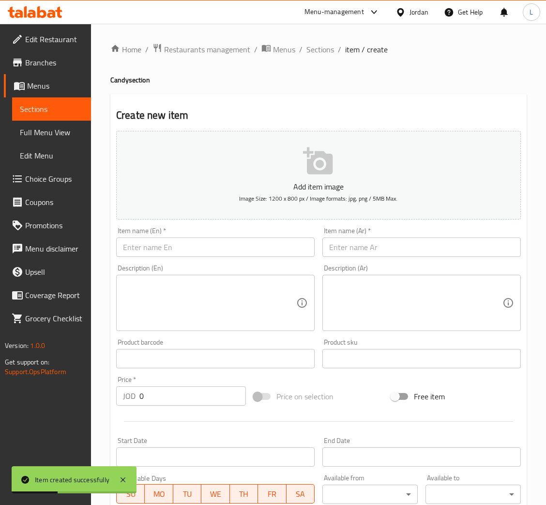
click at [238, 249] on input "text" at bounding box center [215, 246] width 199 height 19
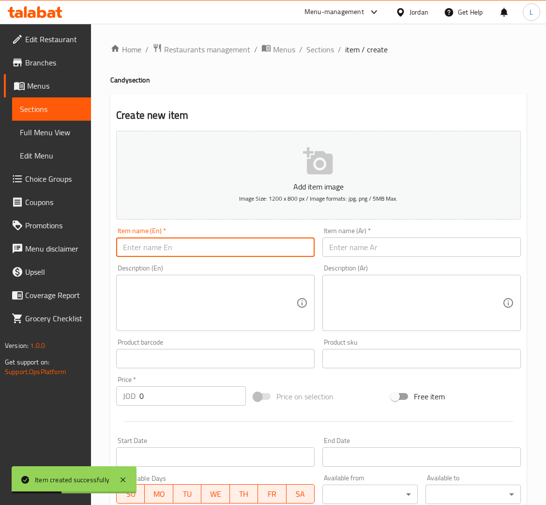
paste input "Candy larg"
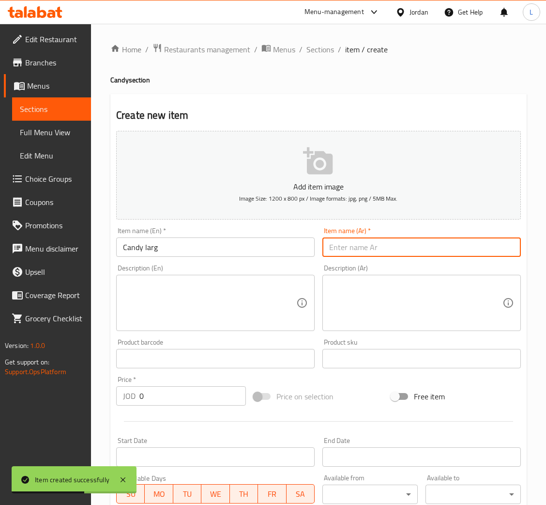
drag, startPoint x: 365, startPoint y: 242, endPoint x: 353, endPoint y: 260, distance: 22.0
click at [365, 242] on input "text" at bounding box center [421, 246] width 199 height 19
paste input "حلوى كبيرة"
click at [196, 397] on input "0" at bounding box center [192, 395] width 107 height 19
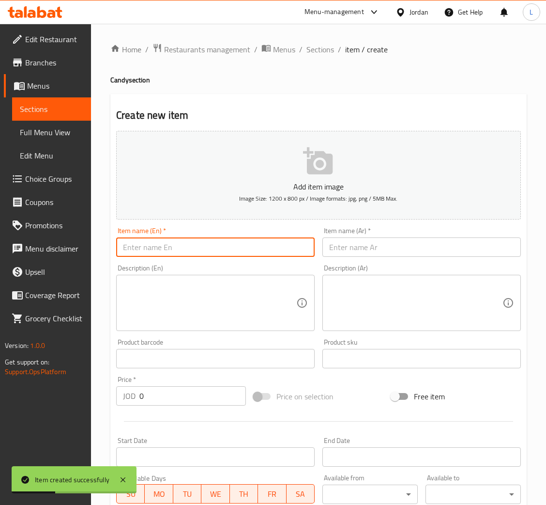
click at [290, 242] on input "text" at bounding box center [215, 246] width 199 height 19
paste input "1k candy box"
click at [340, 248] on input "text" at bounding box center [421, 246] width 199 height 19
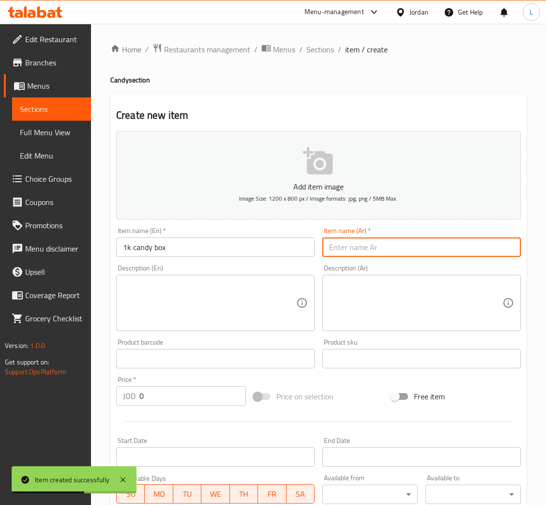
paste input "صندوق حلوى 1 كيلو"
click at [202, 397] on input "0" at bounding box center [192, 395] width 107 height 19
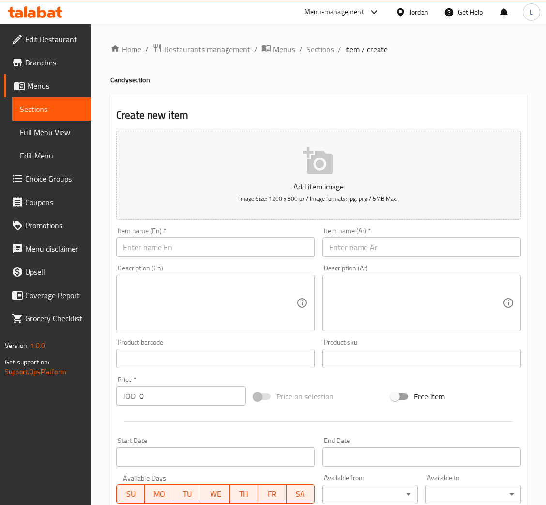
click at [322, 46] on span "Sections" at bounding box center [320, 50] width 28 height 12
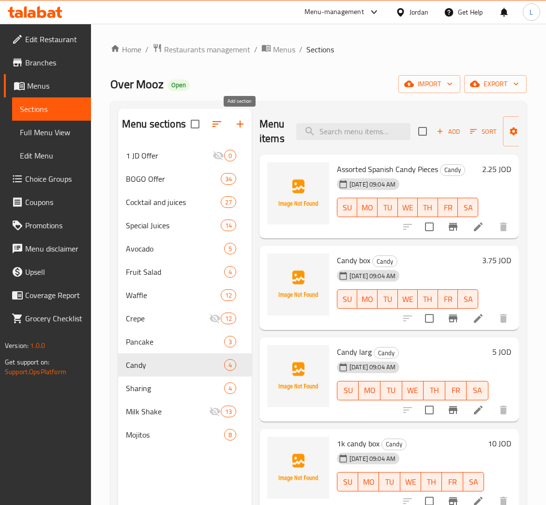
click at [243, 124] on icon "button" at bounding box center [240, 124] width 12 height 12
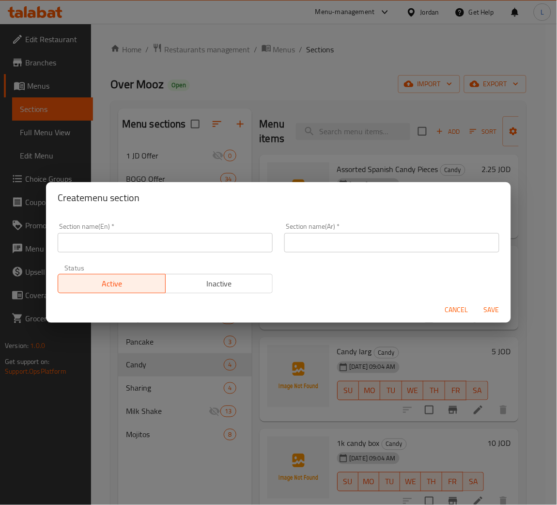
click at [220, 240] on input "text" at bounding box center [165, 242] width 215 height 19
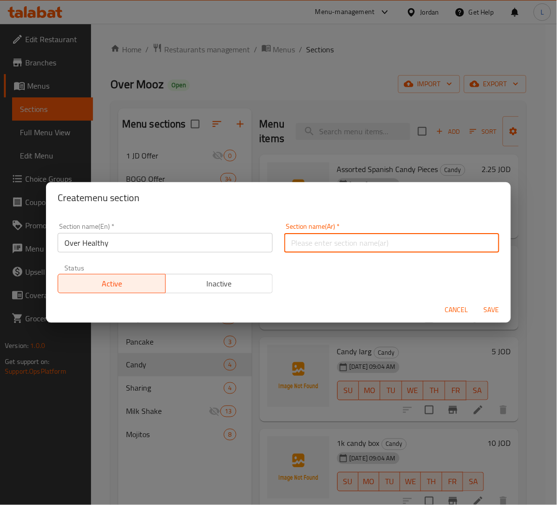
drag, startPoint x: 363, startPoint y: 244, endPoint x: 257, endPoint y: 234, distance: 106.0
click at [364, 245] on input "text" at bounding box center [391, 242] width 215 height 19
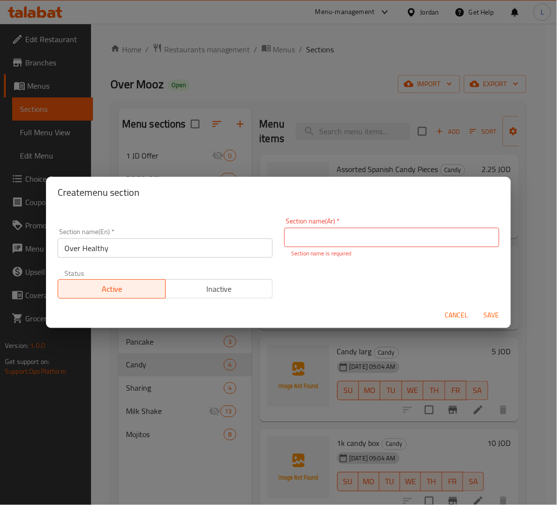
click at [153, 230] on div "Section name(En)   * Over Healthy Section name(En) *" at bounding box center [165, 243] width 215 height 30
click at [153, 241] on input "Over Healthy" at bounding box center [165, 247] width 215 height 19
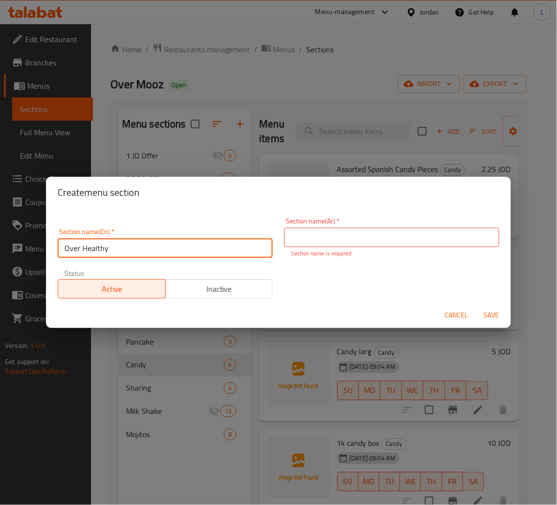
click at [153, 241] on input "Over Healthy" at bounding box center [165, 247] width 215 height 19
click at [359, 244] on input "text" at bounding box center [391, 237] width 215 height 19
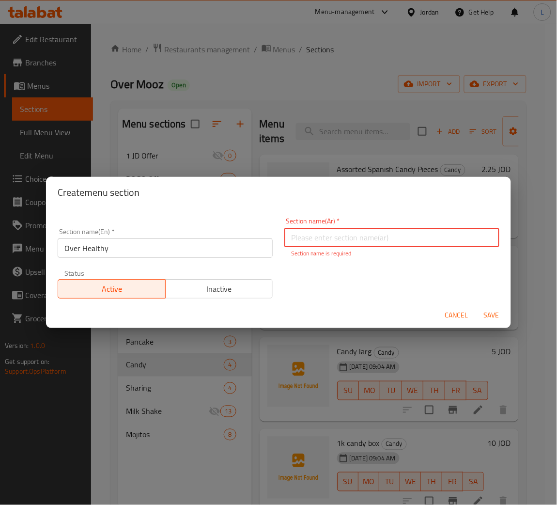
paste input "أكثر صحية"
click at [491, 315] on span "Save" at bounding box center [491, 315] width 23 height 12
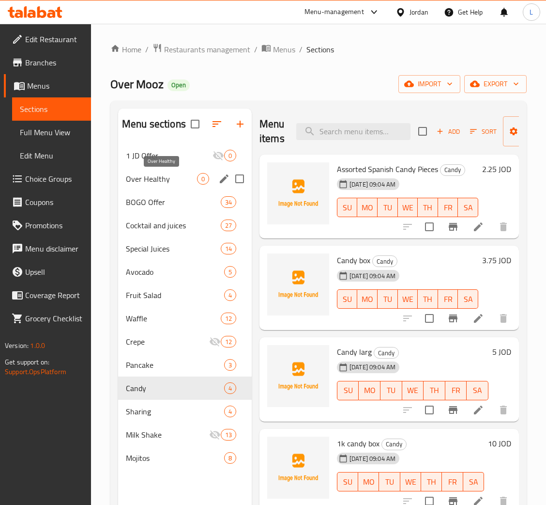
click at [155, 180] on span "Over Healthy" at bounding box center [161, 179] width 71 height 12
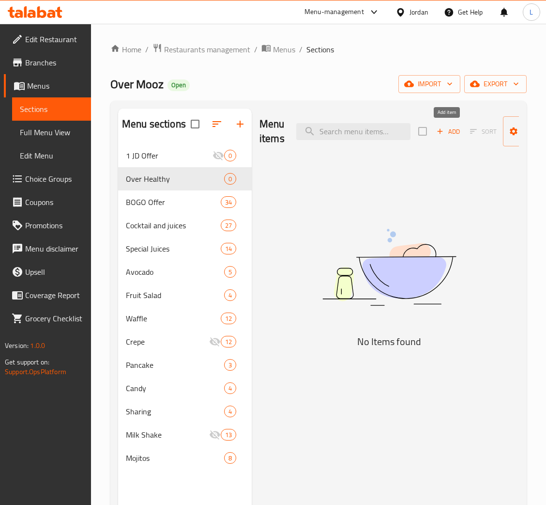
click at [451, 133] on span "Add" at bounding box center [448, 131] width 26 height 11
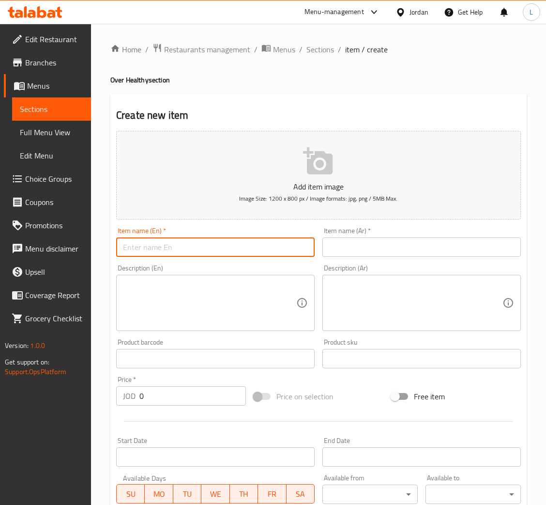
drag, startPoint x: 263, startPoint y: 254, endPoint x: 307, endPoint y: 254, distance: 44.1
click at [263, 254] on input "text" at bounding box center [215, 246] width 199 height 19
paste input "Diet"
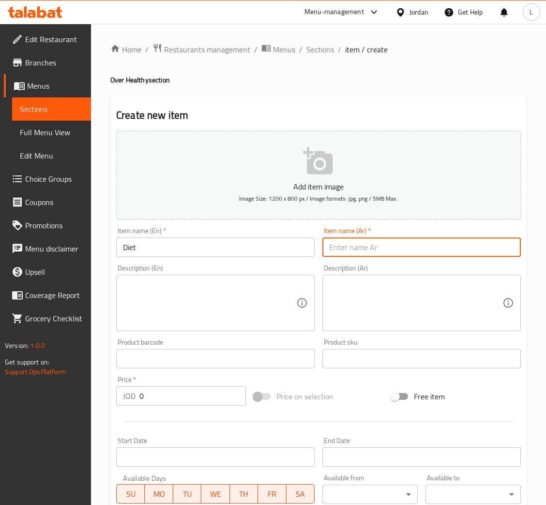
click at [364, 254] on input "text" at bounding box center [421, 246] width 199 height 19
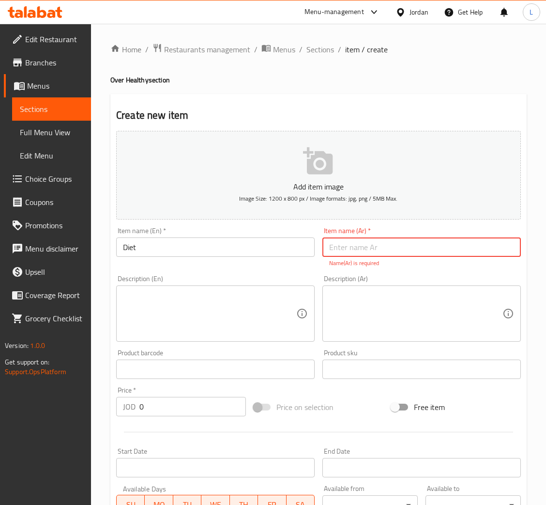
paste input "نظام عذائي"
click at [364, 254] on input "نظام عذائي" at bounding box center [421, 246] width 199 height 19
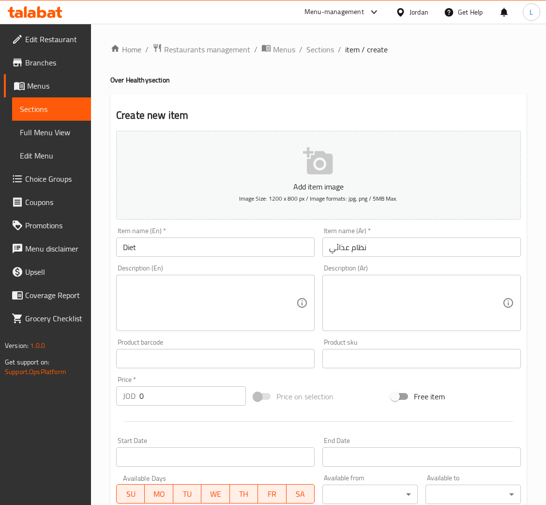
drag, startPoint x: 446, startPoint y: 310, endPoint x: 467, endPoint y: 321, distance: 23.4
click at [446, 310] on textarea at bounding box center [415, 303] width 173 height 46
paste textarea "زنجبيل +اناناس+تفاح اخضر +ليمون ونعناع"
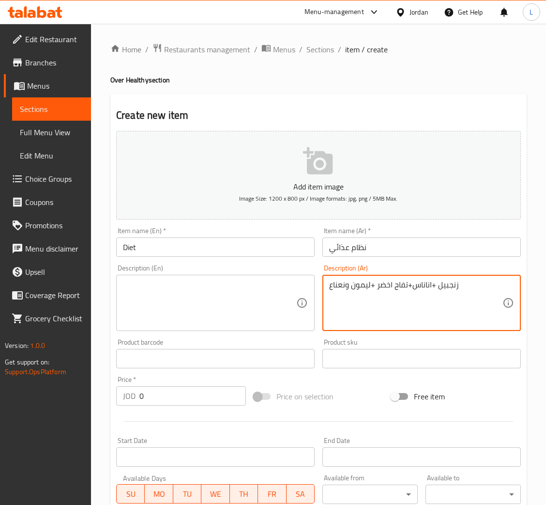
click at [166, 298] on textarea at bounding box center [209, 303] width 173 height 46
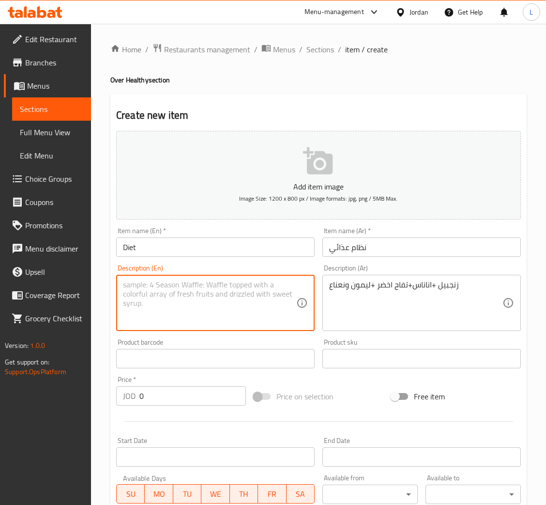
paste textarea "Ginger + pineapple + green apple + lemon and mint"
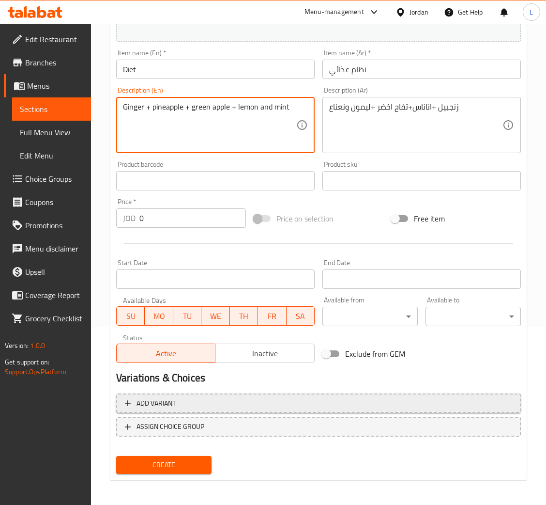
click at [323, 399] on span "Add variant" at bounding box center [318, 403] width 387 height 12
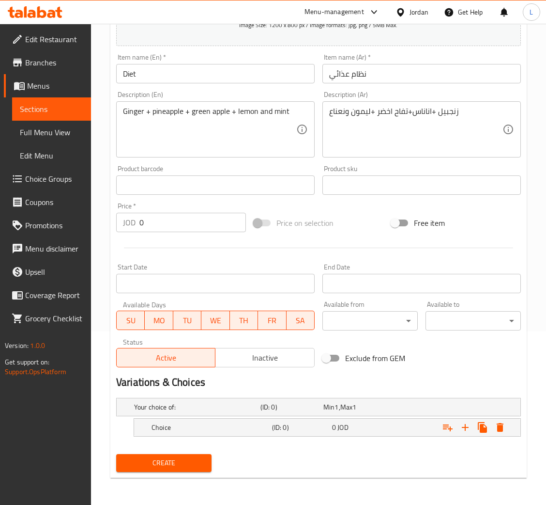
scroll to position [172, 0]
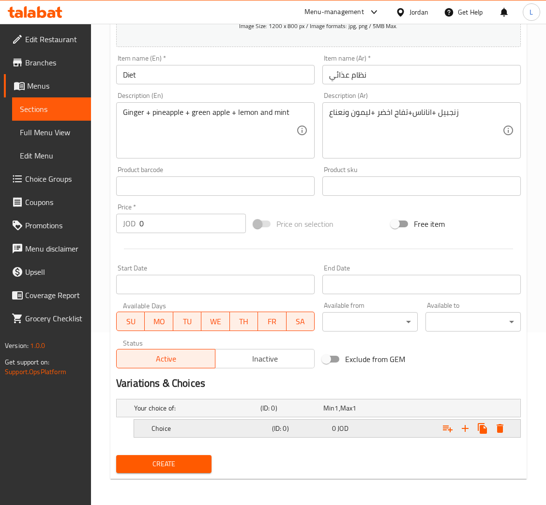
click at [274, 429] on h5 "(ID: 0)" at bounding box center [300, 428] width 56 height 10
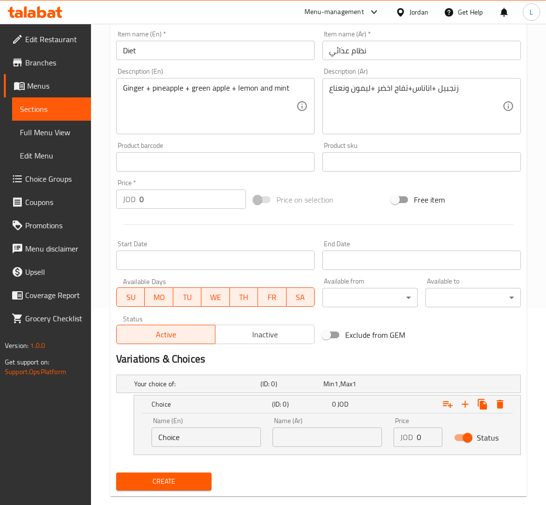
scroll to position [214, 0]
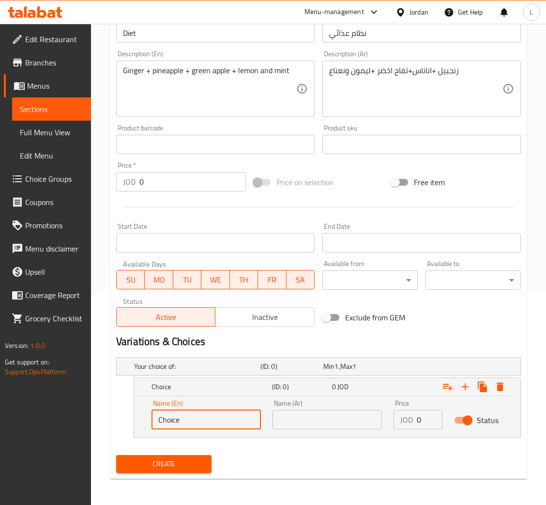
click at [222, 415] on input "Choice" at bounding box center [206, 419] width 109 height 19
click at [311, 414] on input "text" at bounding box center [327, 419] width 109 height 19
click at [324, 423] on input "كبير" at bounding box center [327, 419] width 109 height 19
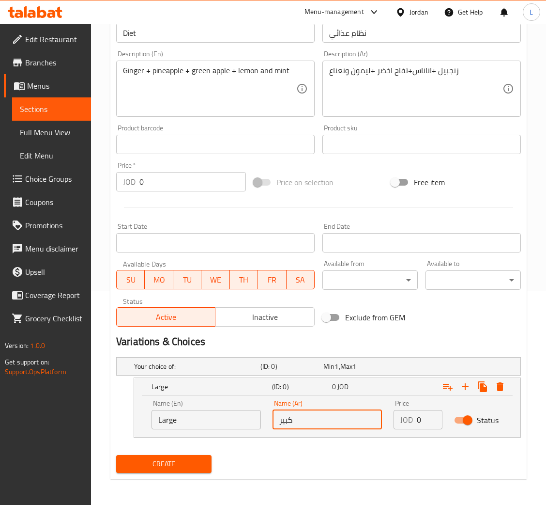
click at [324, 423] on input "كبير" at bounding box center [327, 419] width 109 height 19
click at [466, 386] on icon "Expand" at bounding box center [466, 387] width 12 height 12
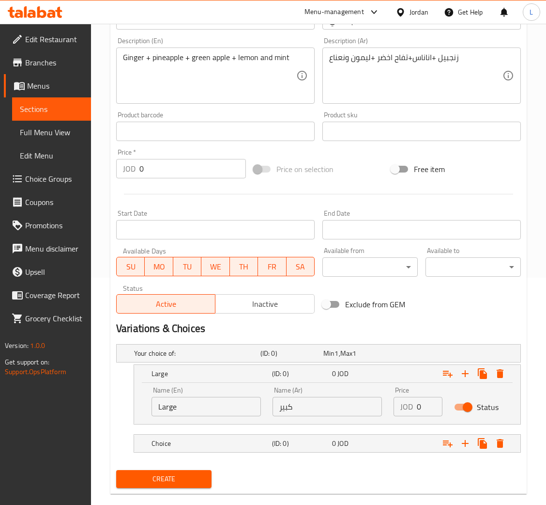
scroll to position [243, 0]
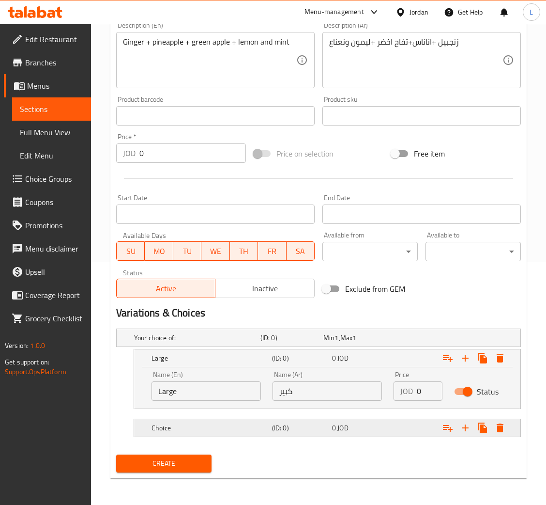
click at [272, 429] on h5 "(ID: 0)" at bounding box center [300, 428] width 56 height 10
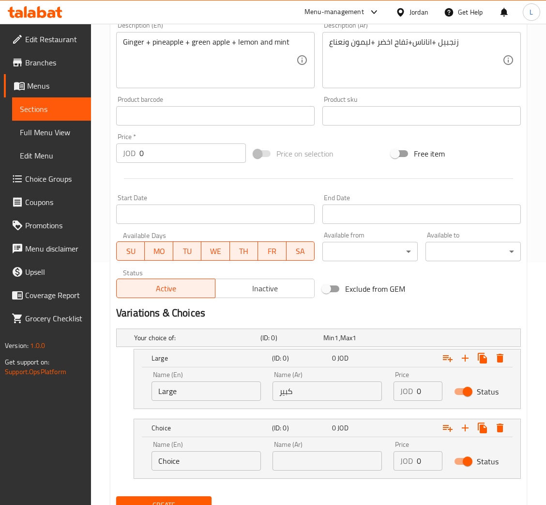
click at [225, 453] on input "Choice" at bounding box center [206, 460] width 109 height 19
click at [345, 459] on input "text" at bounding box center [327, 460] width 109 height 19
click at [427, 385] on input "0" at bounding box center [430, 390] width 26 height 19
click at [422, 388] on input "0" at bounding box center [430, 390] width 26 height 19
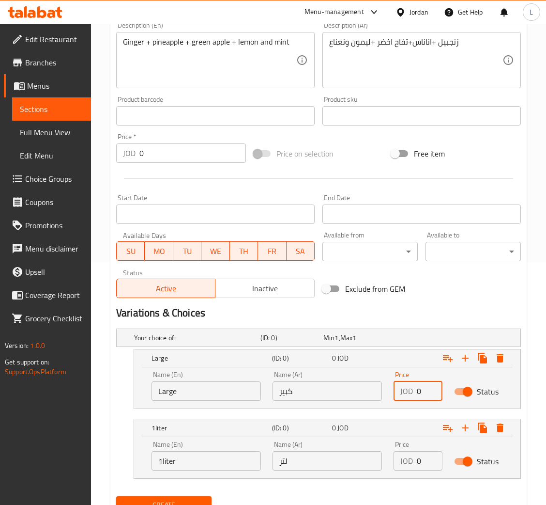
click at [422, 388] on input "0" at bounding box center [430, 390] width 26 height 19
click at [420, 462] on input "0" at bounding box center [430, 460] width 26 height 19
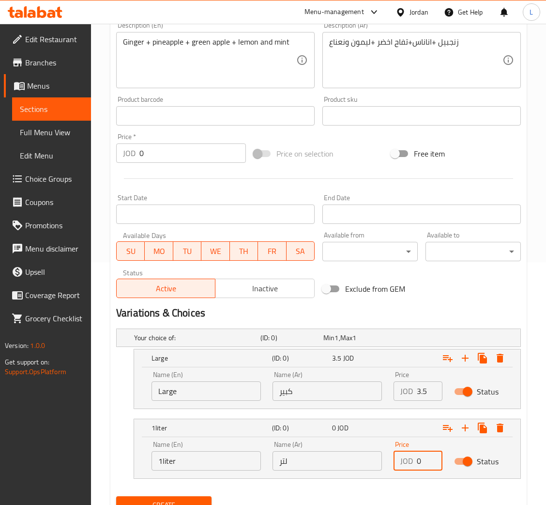
click at [420, 462] on input "0" at bounding box center [430, 460] width 26 height 19
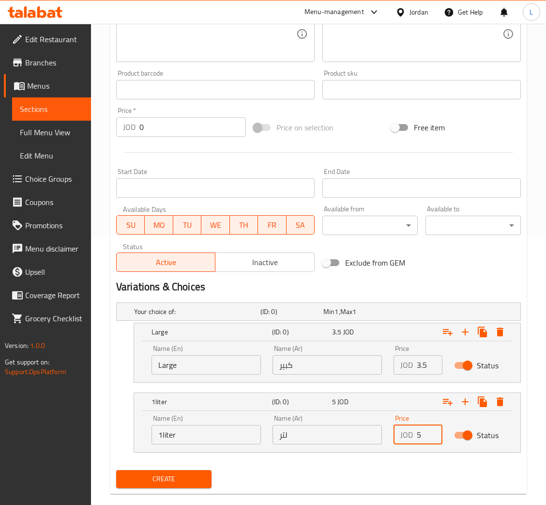
scroll to position [284, 0]
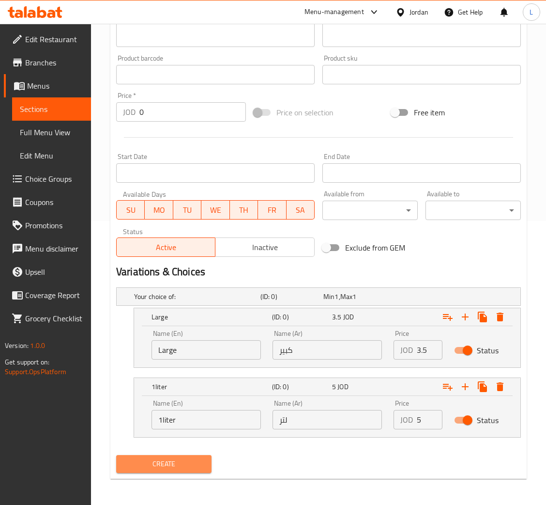
click at [190, 469] on button "Create" at bounding box center [163, 464] width 95 height 18
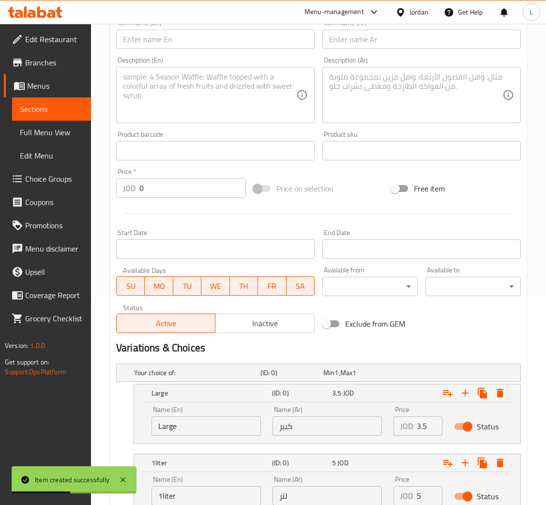
scroll to position [66, 0]
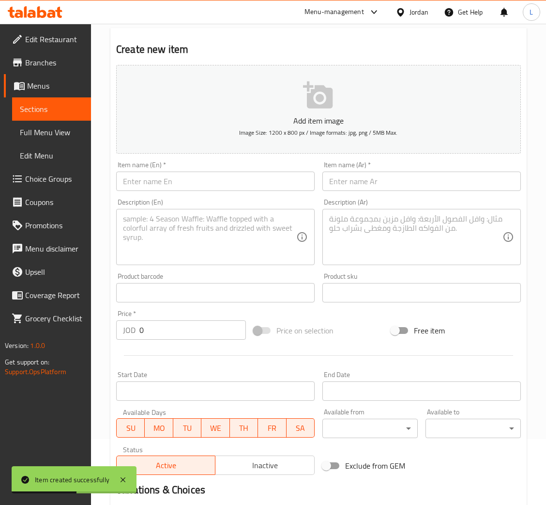
drag, startPoint x: 214, startPoint y: 176, endPoint x: 270, endPoint y: 179, distance: 55.3
click at [214, 176] on input "text" at bounding box center [215, 180] width 199 height 19
paste input "Cardio Flow"
click at [419, 181] on input "text" at bounding box center [421, 180] width 199 height 19
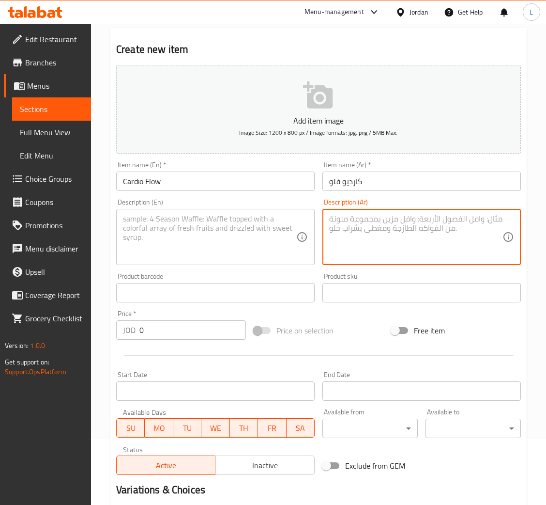
click at [397, 228] on textarea at bounding box center [415, 237] width 173 height 46
paste textarea "شمندر + جزر + برتقال + رمان"
click at [206, 240] on textarea at bounding box center [209, 237] width 173 height 46
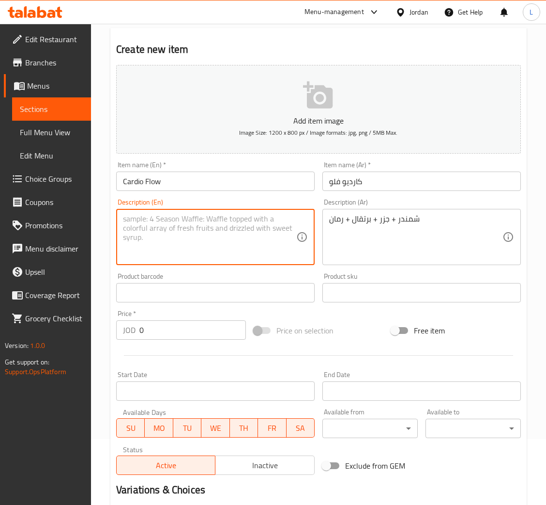
paste textarea "Beetroot + Carrot + Orange + Pomegranate"
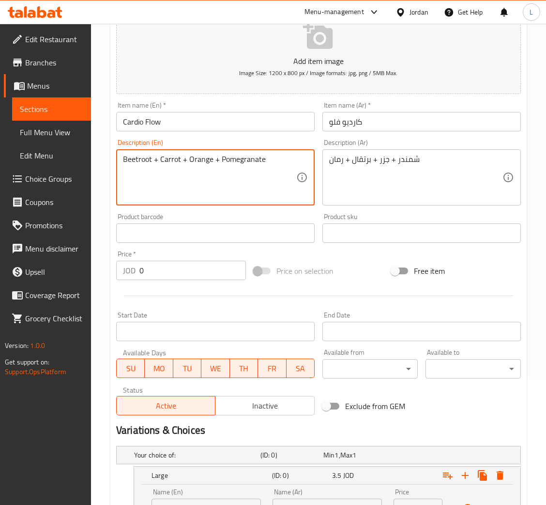
scroll to position [284, 0]
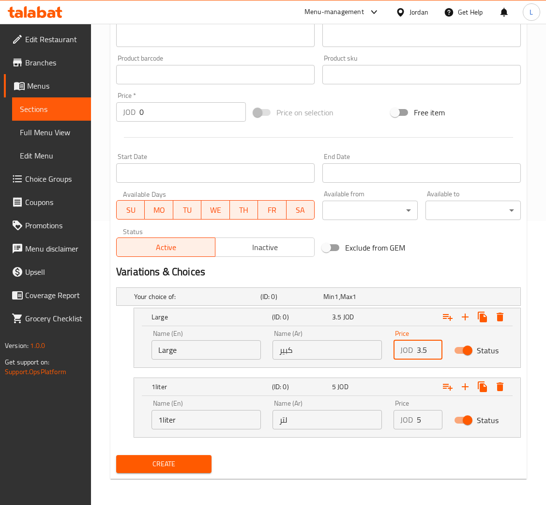
click at [418, 353] on input "3.5" at bounding box center [430, 349] width 26 height 19
click at [417, 420] on input "5" at bounding box center [430, 419] width 26 height 19
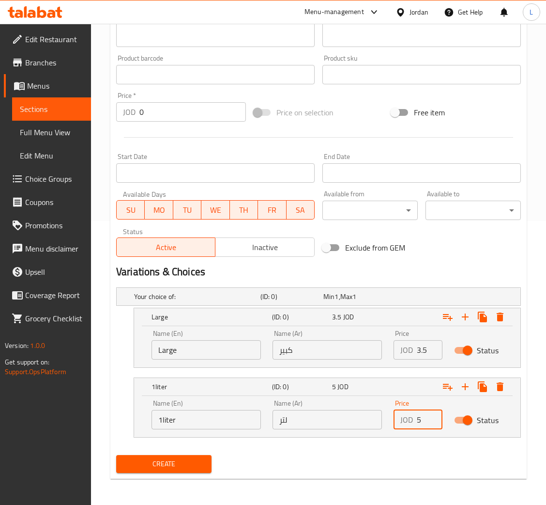
click at [417, 420] on input "5" at bounding box center [430, 419] width 26 height 19
click at [116, 455] on button "Create" at bounding box center [163, 464] width 95 height 18
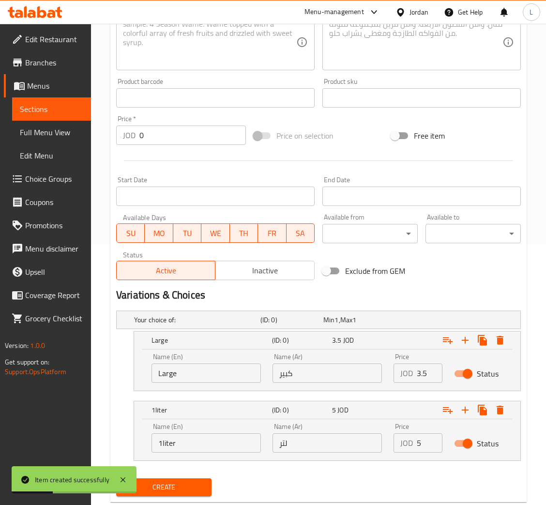
scroll to position [0, 0]
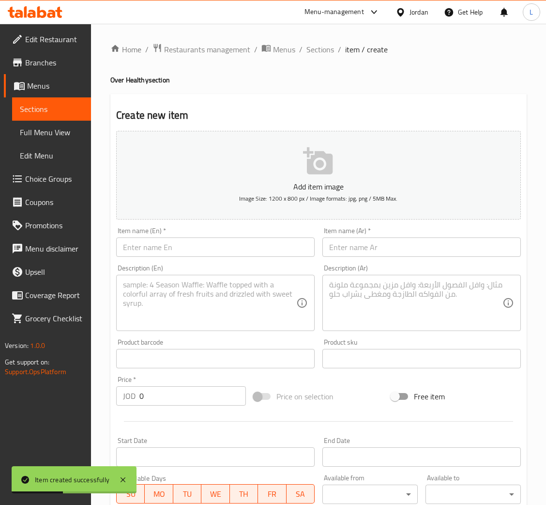
click at [253, 253] on input "text" at bounding box center [215, 246] width 199 height 19
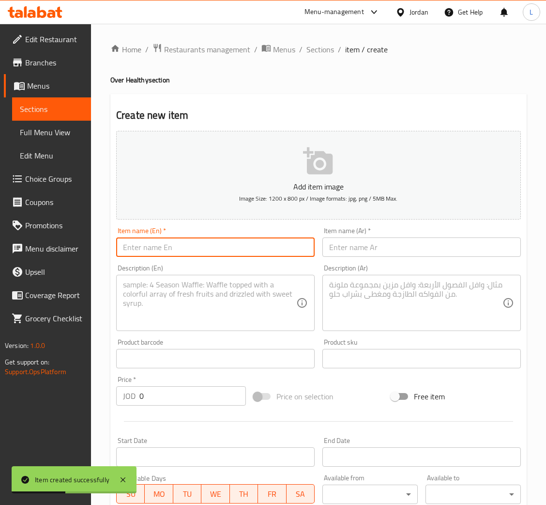
paste input "Refresh"
click at [399, 247] on input "text" at bounding box center [421, 246] width 199 height 19
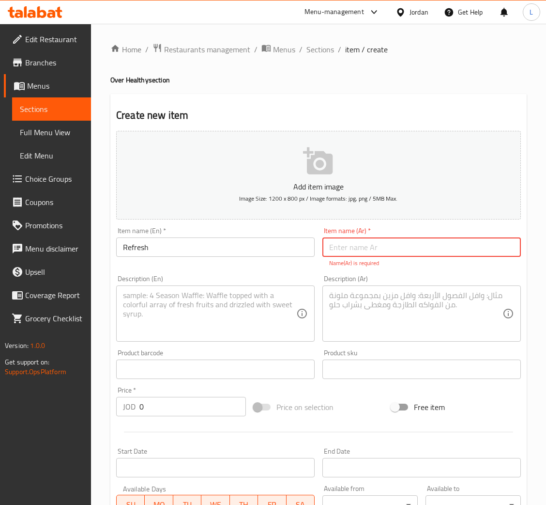
paste input "ينعش"
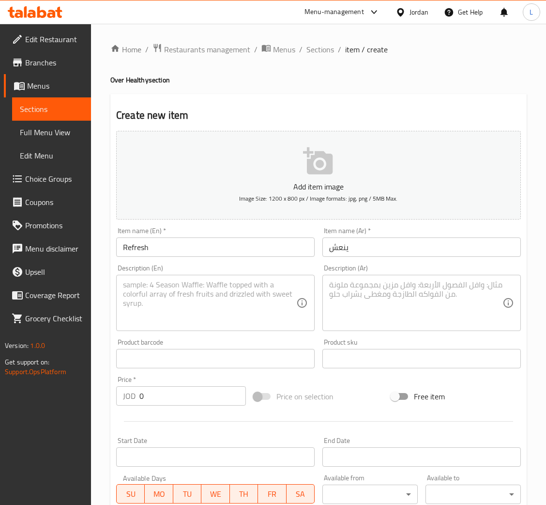
click at [403, 305] on textarea at bounding box center [415, 303] width 173 height 46
paste textarea "رمان + شمندر + توت + فراولة ."
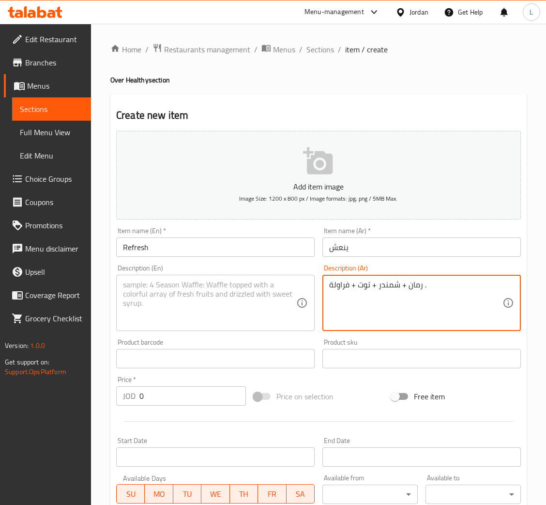
click at [240, 299] on textarea at bounding box center [209, 303] width 173 height 46
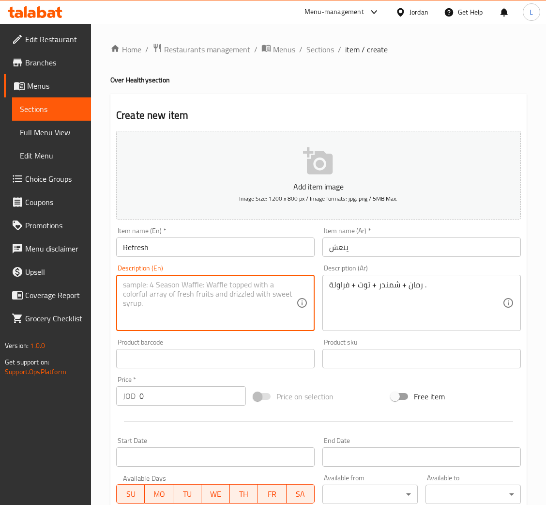
paste textarea "Pomegranate + beetroot + blackberry + strawberry."
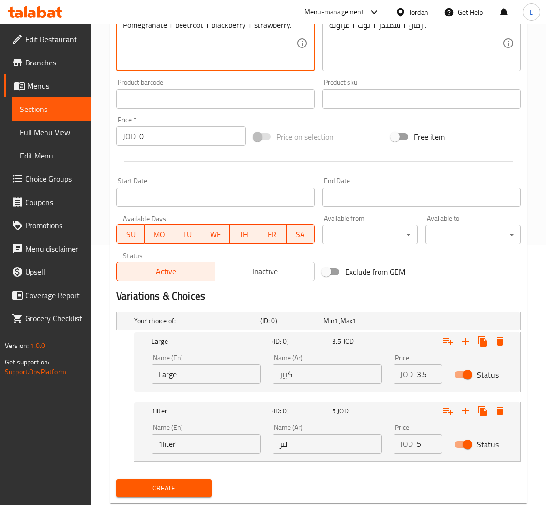
scroll to position [284, 0]
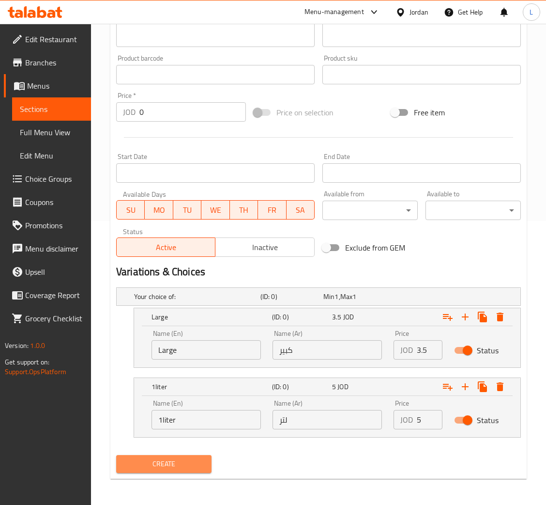
click at [167, 466] on span "Create" at bounding box center [164, 464] width 80 height 12
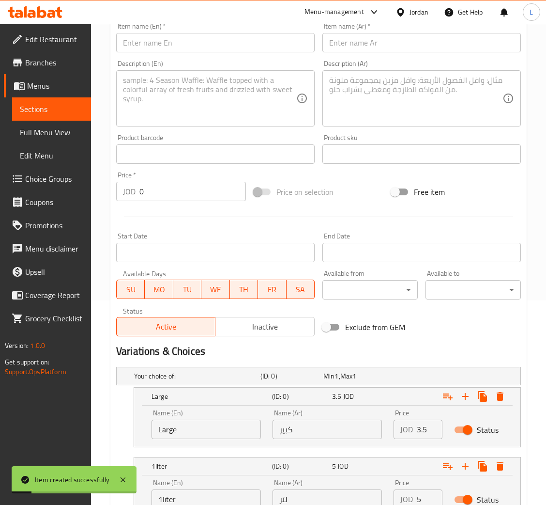
scroll to position [0, 0]
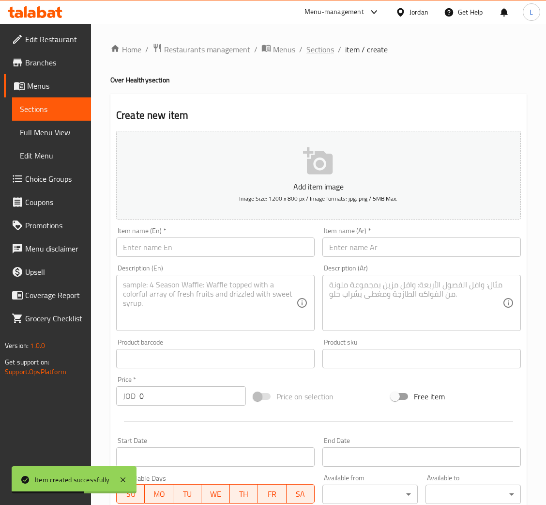
click at [318, 51] on span "Sections" at bounding box center [320, 50] width 28 height 12
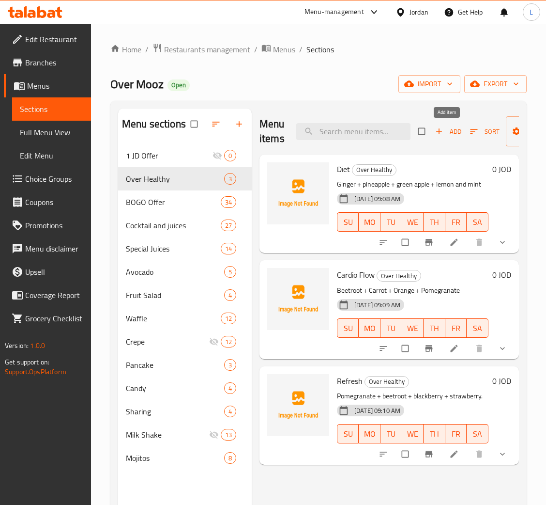
click at [441, 131] on icon "button" at bounding box center [439, 131] width 10 height 10
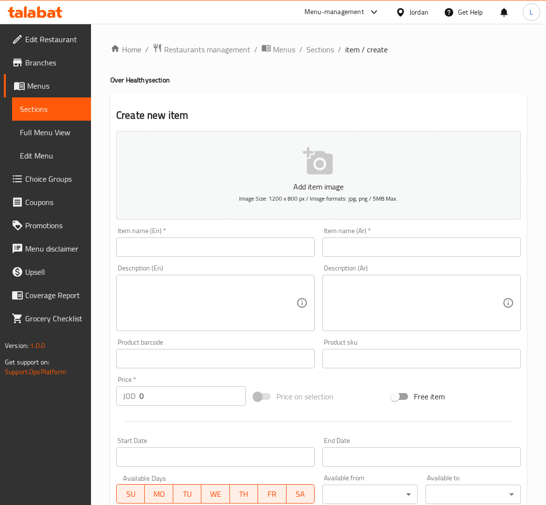
click at [245, 249] on input "text" at bounding box center [215, 246] width 199 height 19
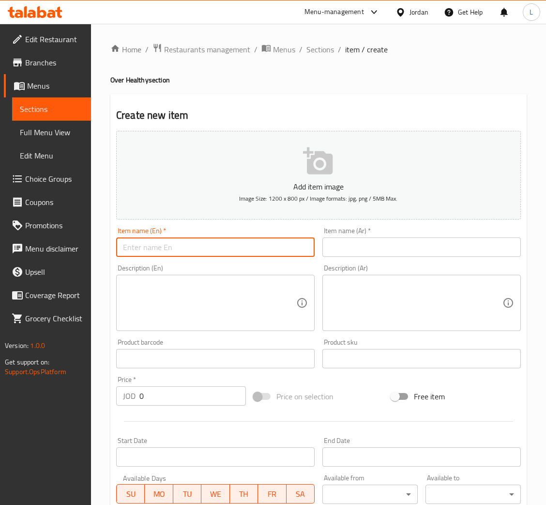
paste input "+18"
type input "+18"
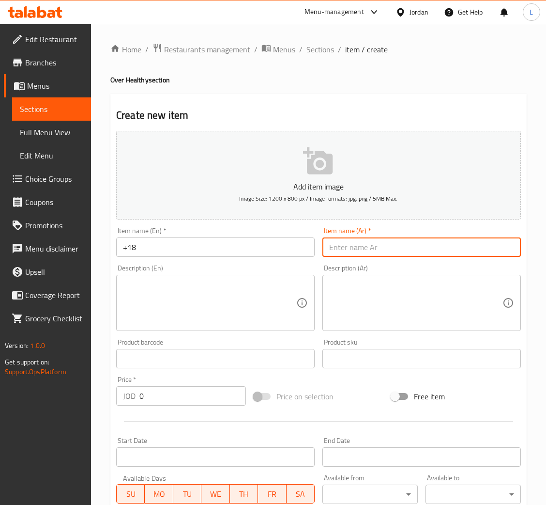
click at [399, 246] on input "text" at bounding box center [421, 246] width 199 height 19
type input "="
type input "+18"
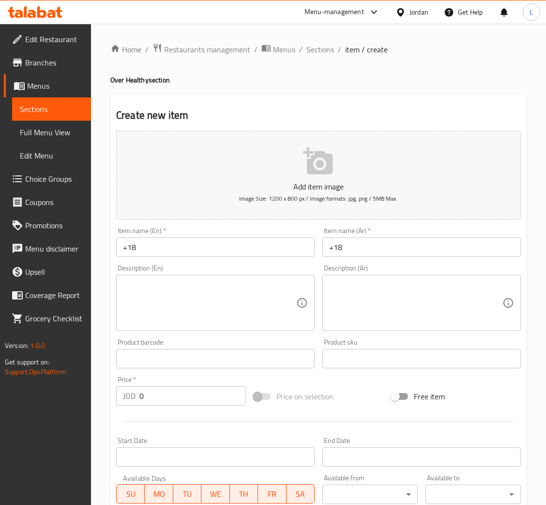
click at [411, 327] on div "Description (Ar)" at bounding box center [421, 303] width 199 height 56
paste textarea "افوكادو + تمر + زنجبيل + مكسرات + [GEOGRAPHIC_DATA] + قشطه."
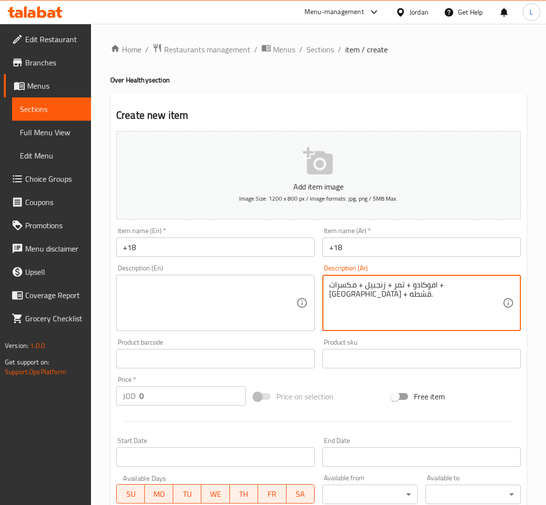
type textarea "افوكادو + تمر + زنجبيل + مكسرات + [GEOGRAPHIC_DATA] + قشطه."
click at [187, 318] on textarea at bounding box center [209, 303] width 173 height 46
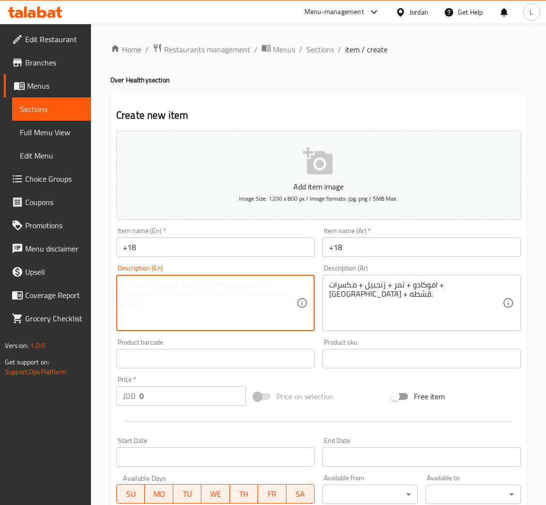
paste textarea "Avocado + dates + ginger + nuts + arugula + cream."
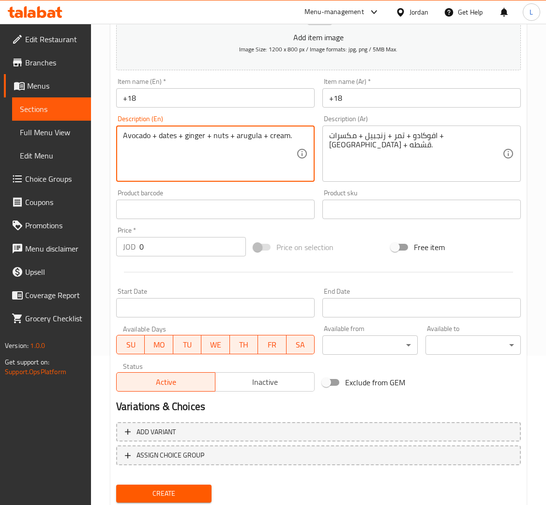
scroll to position [178, 0]
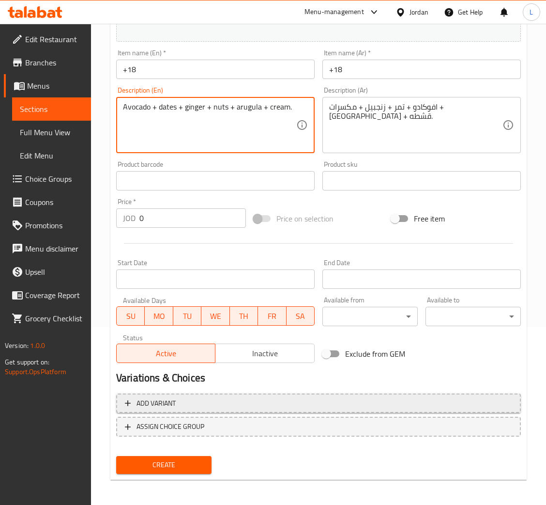
type textarea "Avocado + dates + ginger + nuts + arugula + cream."
click at [323, 405] on span "Add variant" at bounding box center [318, 403] width 387 height 12
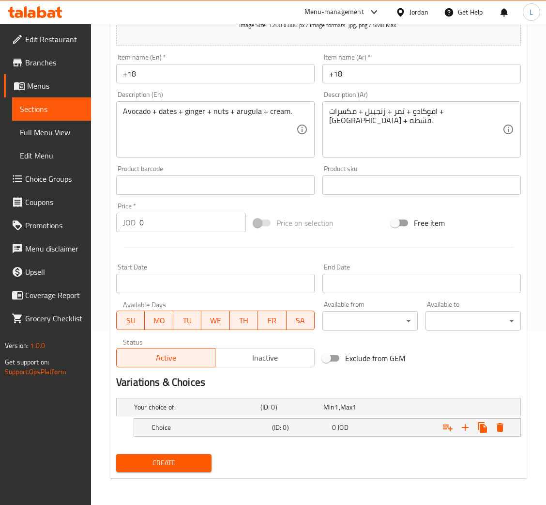
scroll to position [172, 0]
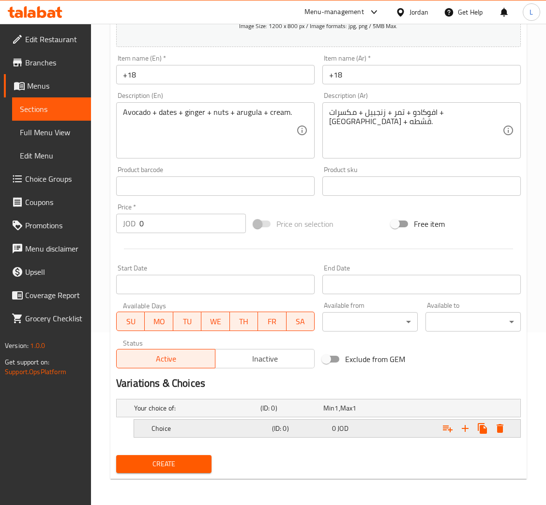
click at [380, 427] on div "0 JOD" at bounding box center [360, 428] width 56 height 10
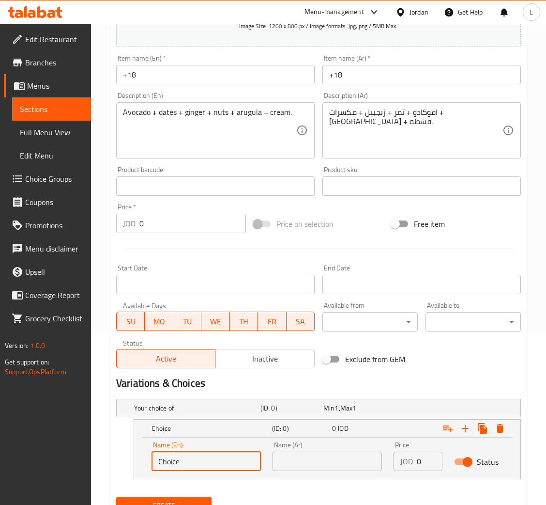
click at [219, 459] on input "Choice" at bounding box center [206, 460] width 109 height 19
type input "م"
click at [284, 462] on input "text" at bounding box center [327, 460] width 109 height 19
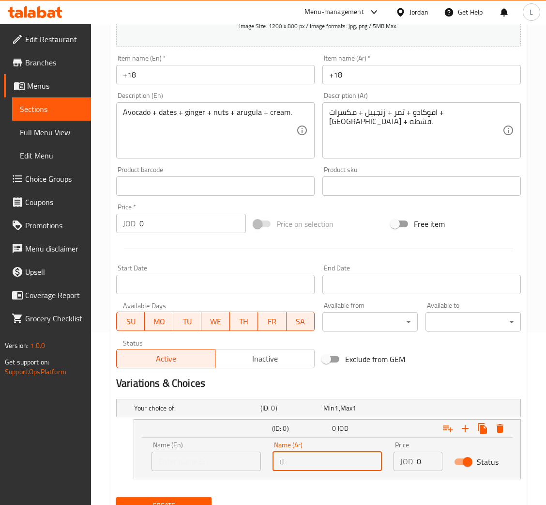
type input "ل"
type input "كبير"
click at [204, 456] on input "text" at bounding box center [206, 460] width 109 height 19
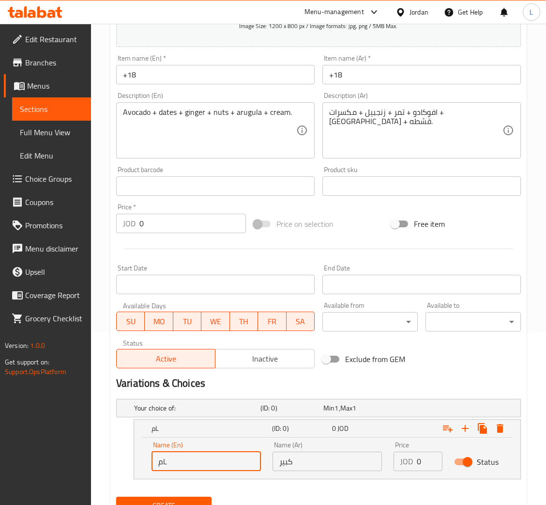
type input "م"
type input "Large"
click at [420, 462] on input "0" at bounding box center [430, 460] width 26 height 19
click at [419, 462] on input "0" at bounding box center [430, 460] width 26 height 19
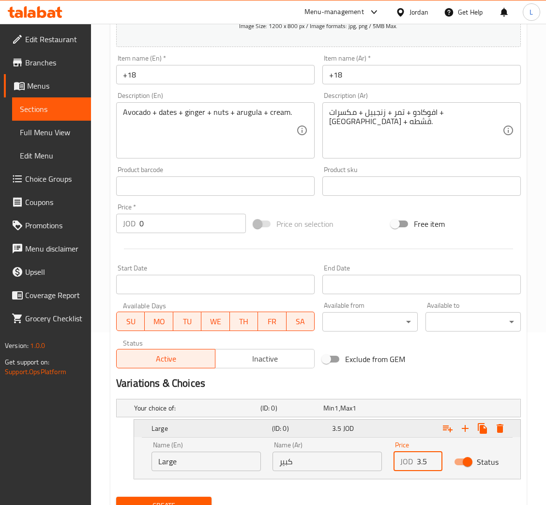
type input "3.5"
click at [463, 426] on icon "Expand" at bounding box center [466, 428] width 12 height 12
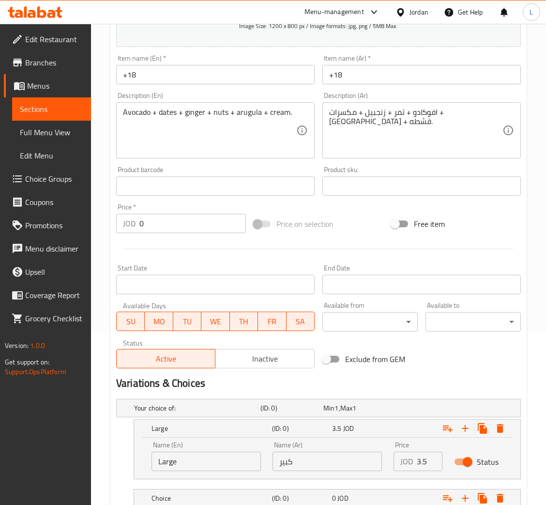
scroll to position [243, 0]
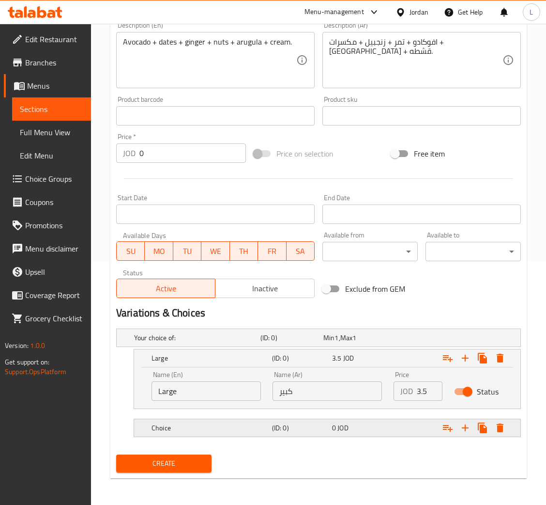
click at [274, 429] on h5 "(ID: 0)" at bounding box center [300, 428] width 56 height 10
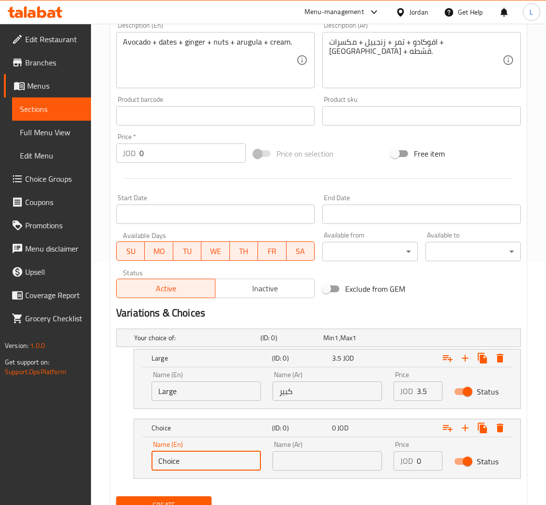
click at [215, 465] on input "Choice" at bounding box center [206, 460] width 109 height 19
type input "L"
type input "1Liter"
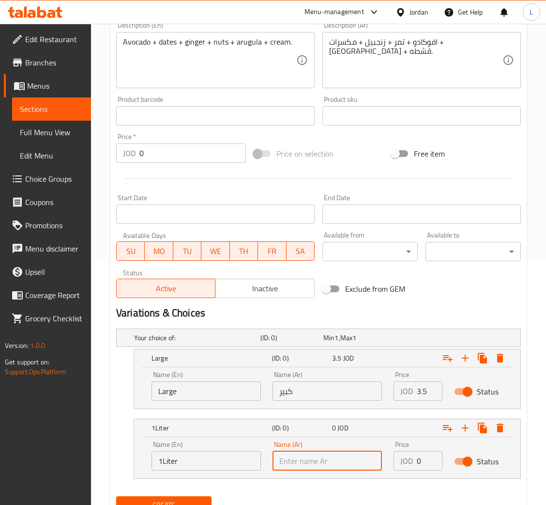
click at [308, 466] on input "text" at bounding box center [327, 460] width 109 height 19
type input "k"
type input "1لتر"
click at [417, 460] on input "0" at bounding box center [430, 460] width 26 height 19
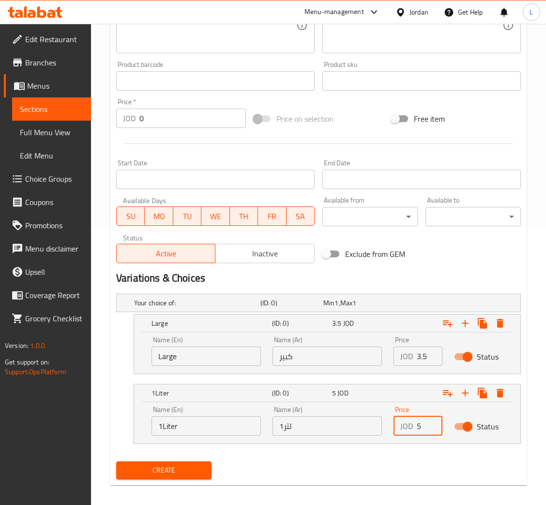
scroll to position [284, 0]
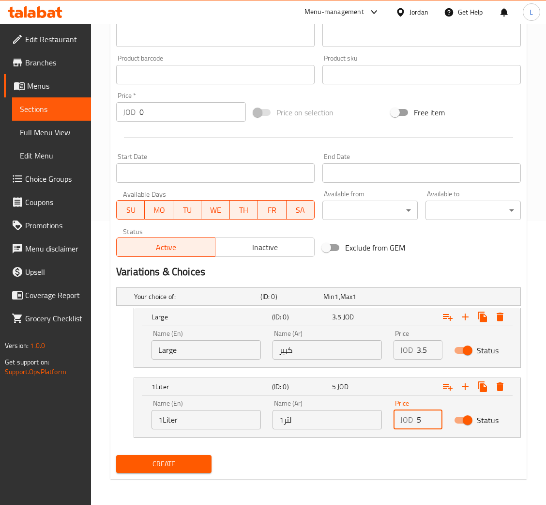
type input "5"
click at [170, 464] on span "Create" at bounding box center [164, 464] width 80 height 12
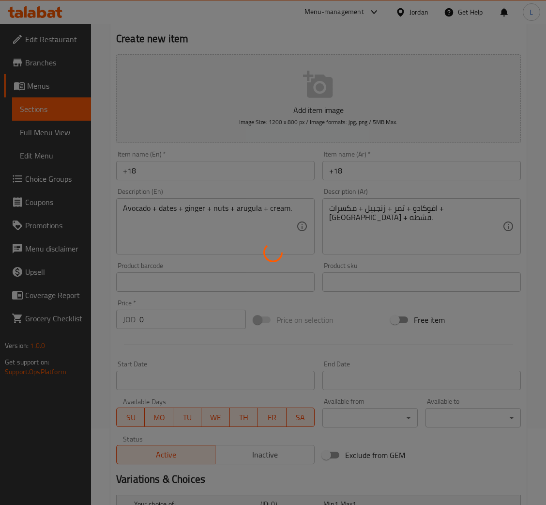
scroll to position [0, 0]
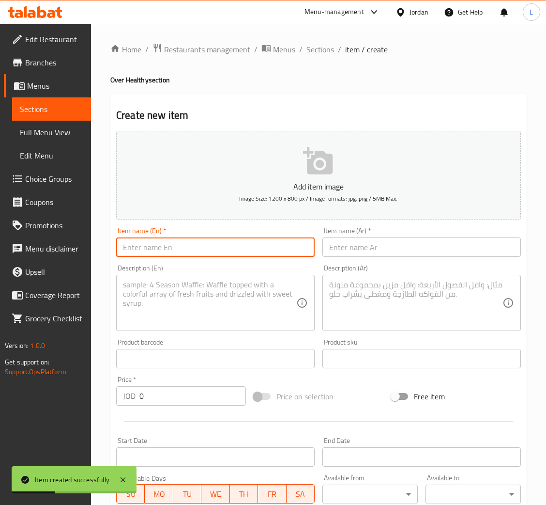
click at [285, 241] on input "text" at bounding box center [215, 246] width 199 height 19
paste input "Power"
type input "Power"
click at [341, 252] on input "text" at bounding box center [421, 246] width 199 height 19
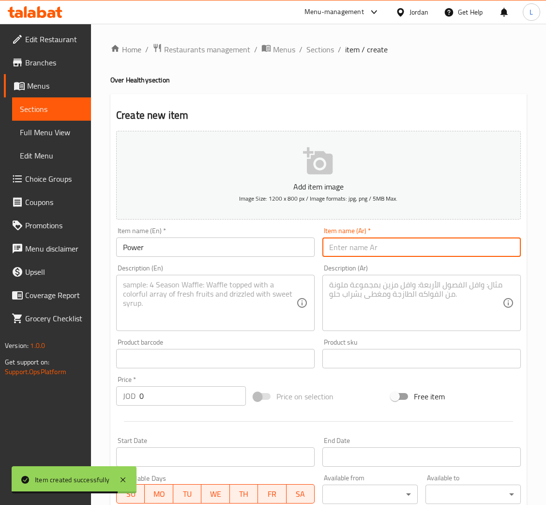
paste input "قوة"
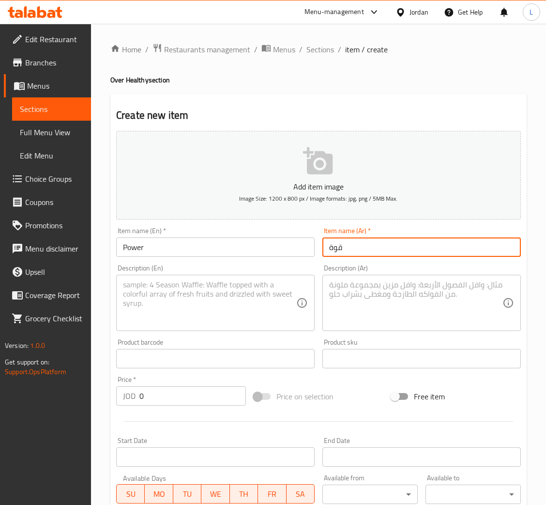
type input "قوة"
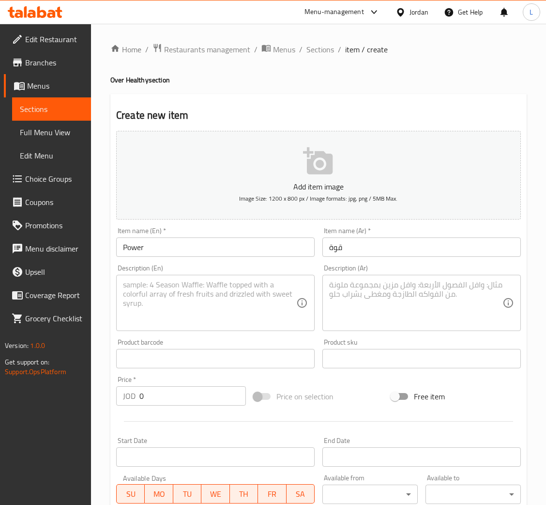
click at [444, 309] on textarea at bounding box center [415, 303] width 173 height 46
paste textarea "موز +حليب + مكسرات + قشطه + جوز."
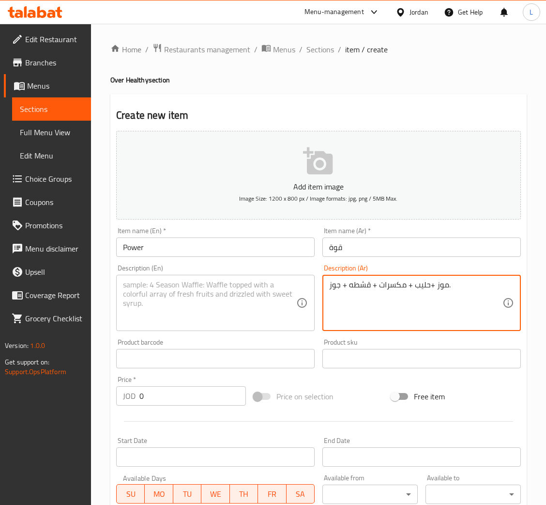
type textarea "موز +حليب + مكسرات + قشطه + جوز."
click at [237, 293] on textarea at bounding box center [209, 303] width 173 height 46
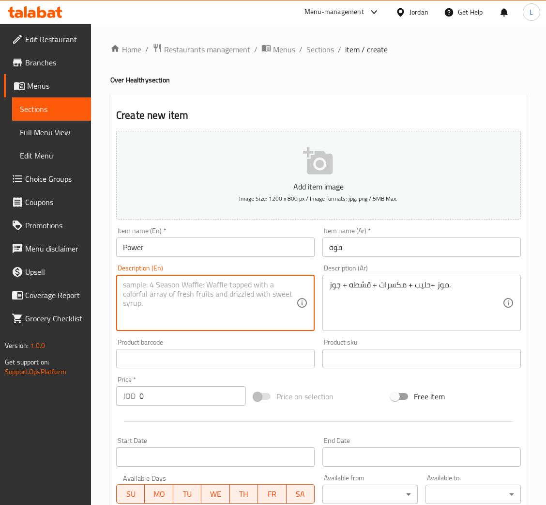
paste textarea "Banana + milk + nuts + cream + walnuts."
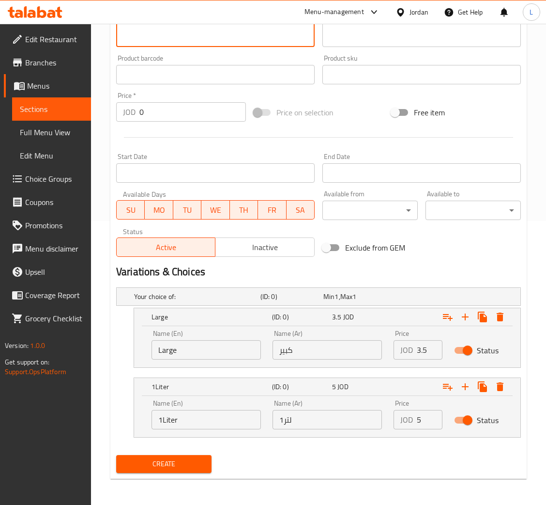
type textarea "Banana + milk + nuts + cream + walnuts."
click at [176, 469] on button "Create" at bounding box center [163, 464] width 95 height 18
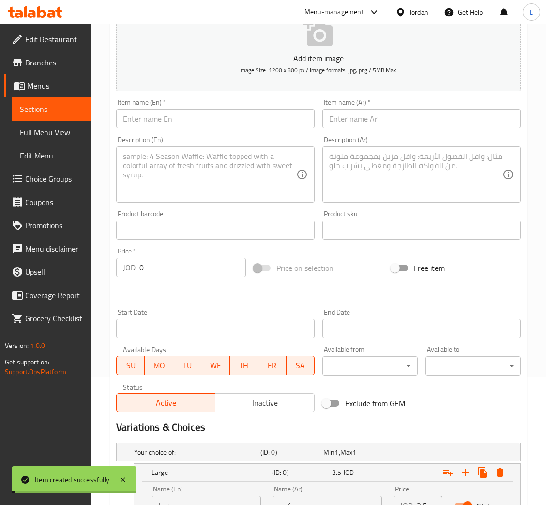
scroll to position [0, 0]
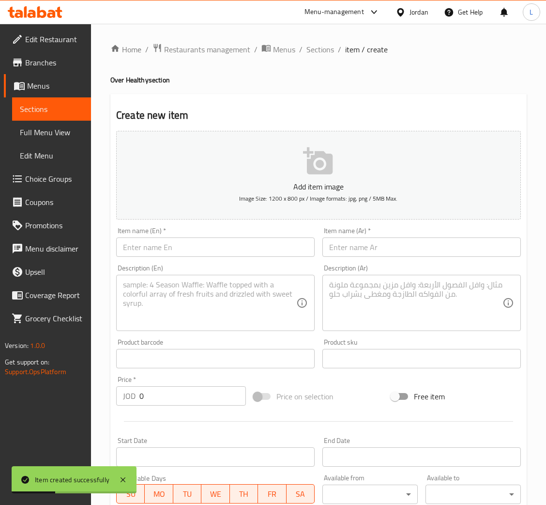
click at [269, 257] on input "text" at bounding box center [215, 246] width 199 height 19
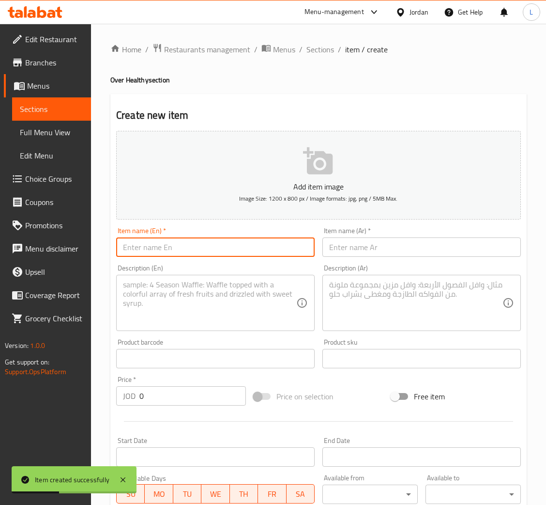
paste input "Calm"
type input "Calm"
click at [424, 254] on input "text" at bounding box center [421, 246] width 199 height 19
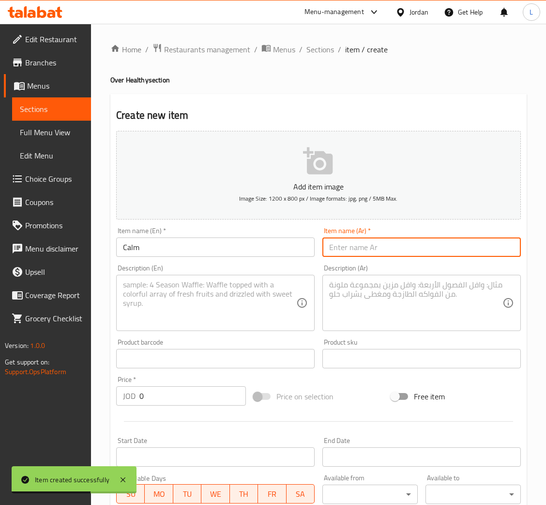
paste input "هادئ"
type input "هادئ"
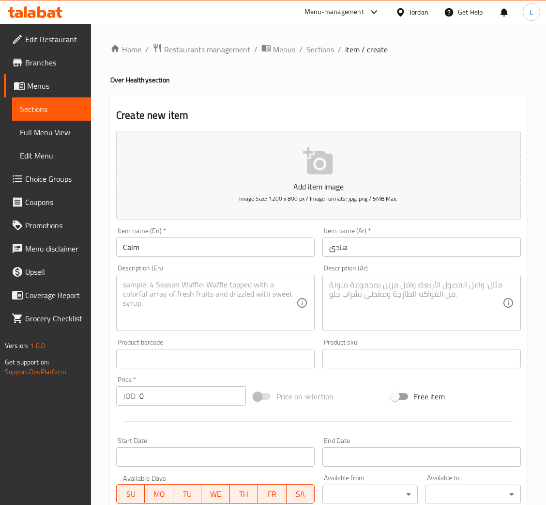
click at [367, 310] on textarea at bounding box center [415, 303] width 173 height 46
paste textarea "زبادي وفواكه"
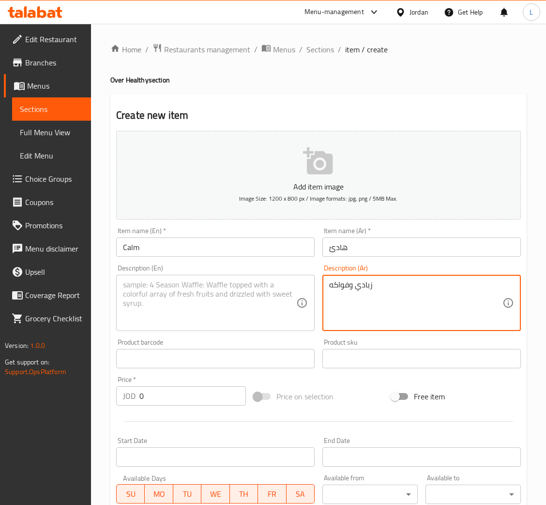
type textarea "زبادي وفواكه"
click at [208, 289] on textarea at bounding box center [209, 303] width 173 height 46
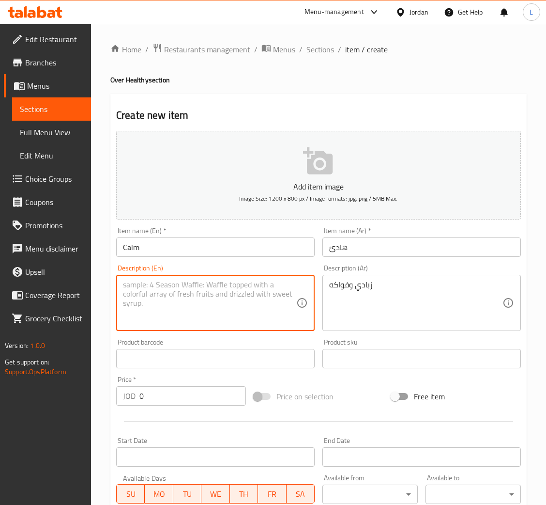
click at [160, 299] on textarea at bounding box center [209, 303] width 173 height 46
paste textarea "yogurt and fruits"
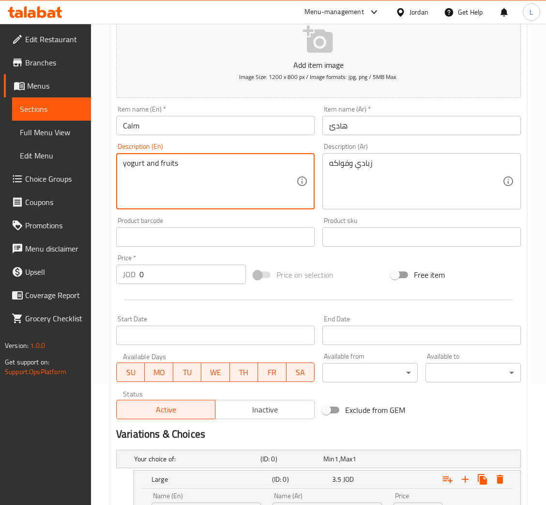
scroll to position [284, 0]
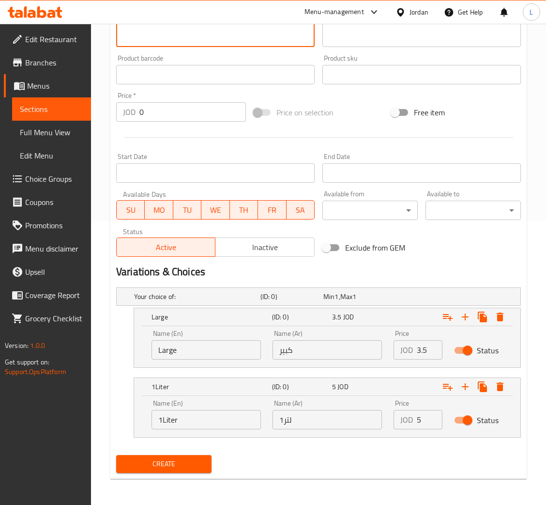
type textarea "yogurt and fruits"
click at [199, 459] on span "Create" at bounding box center [164, 464] width 80 height 12
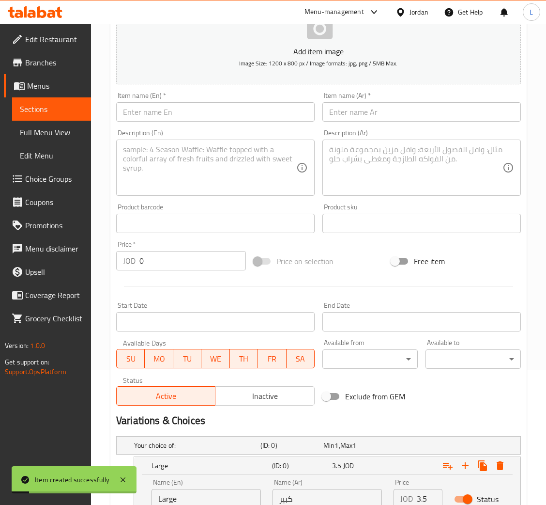
scroll to position [0, 0]
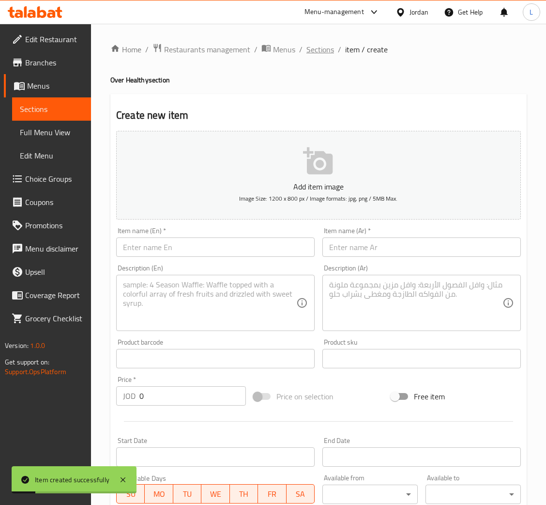
click at [316, 54] on span "Sections" at bounding box center [320, 50] width 28 height 12
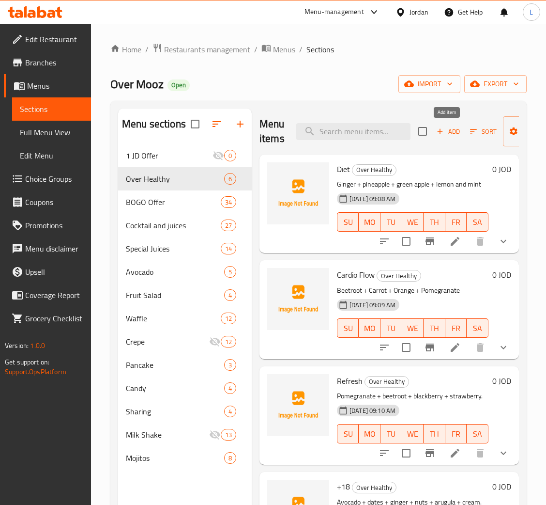
click at [442, 135] on icon "button" at bounding box center [440, 131] width 9 height 9
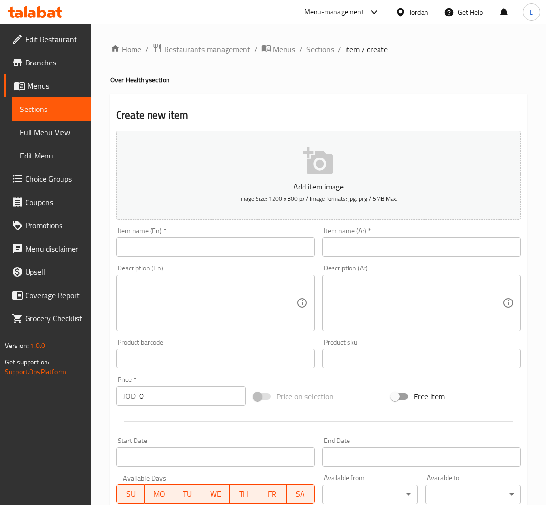
click at [379, 248] on input "text" at bounding box center [421, 246] width 199 height 19
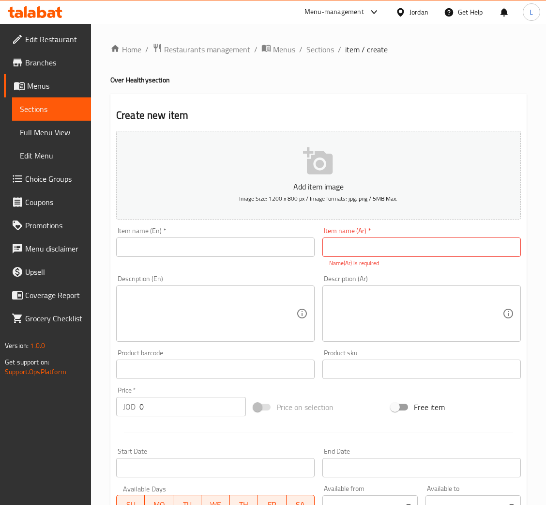
click at [409, 257] on input "text" at bounding box center [421, 246] width 199 height 19
paste input "سلطة دايت اوفر"
type input "سلطة دايت اوفر"
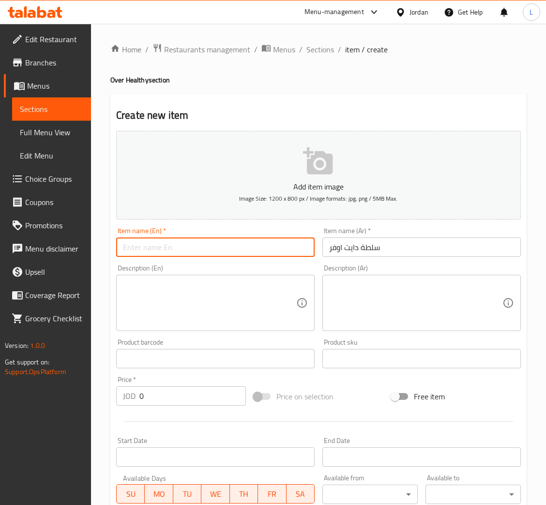
drag, startPoint x: 275, startPoint y: 252, endPoint x: 316, endPoint y: 176, distance: 86.4
click at [275, 252] on input "text" at bounding box center [215, 246] width 199 height 19
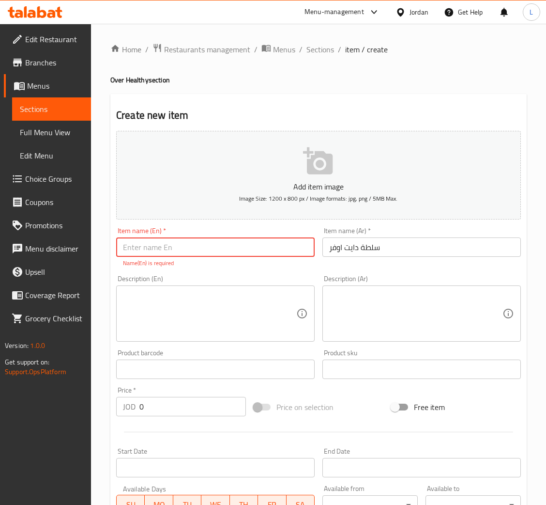
click at [195, 249] on input "text" at bounding box center [215, 246] width 199 height 19
paste input "Diet Over Salad"
click at [150, 253] on input "Diet Over Salad" at bounding box center [215, 246] width 199 height 19
click at [152, 253] on input "Diet Over Salad" at bounding box center [215, 246] width 199 height 19
type input "Diet Offer Salad"
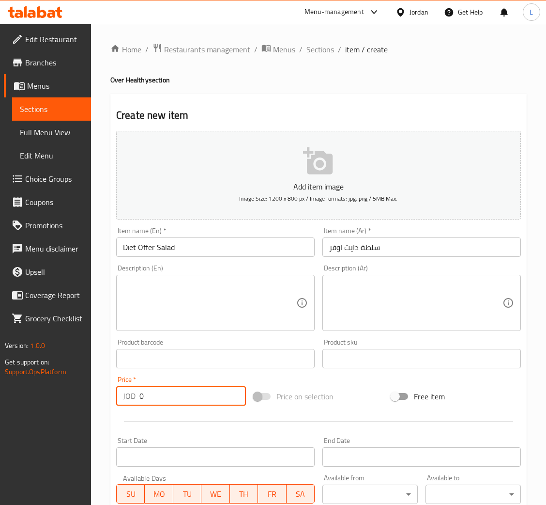
click at [181, 415] on div "Add item image Image Size: 1200 x 800 px / Image formats: jpg, png / 5MB Max. I…" at bounding box center [318, 335] width 413 height 417
type input "4.5"
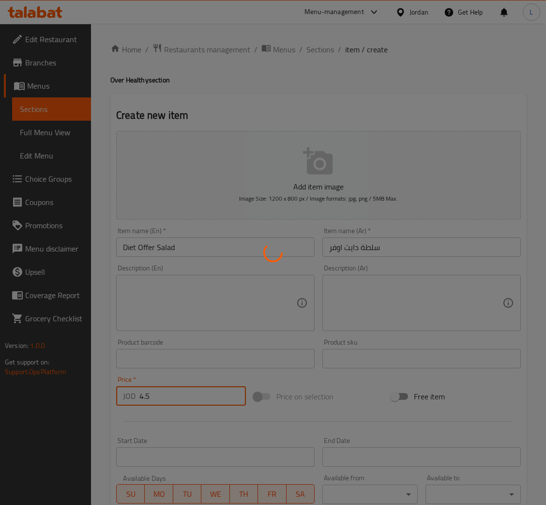
type input "0"
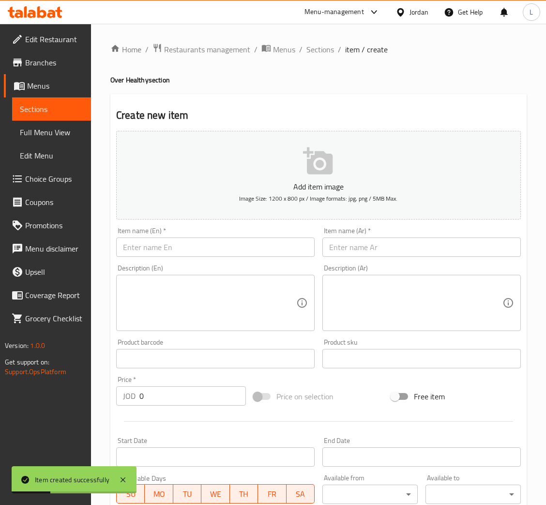
drag, startPoint x: 375, startPoint y: 248, endPoint x: 307, endPoint y: 244, distance: 68.4
click at [375, 248] on input "text" at bounding box center [421, 246] width 199 height 19
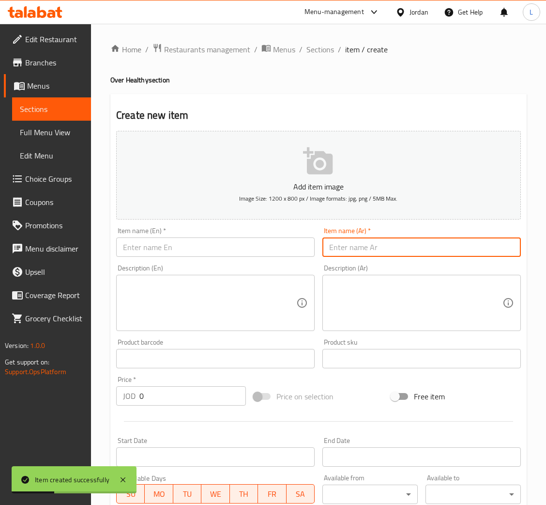
paste input "سلطة الافوكادو"
type input "سلطة الافوكادو"
click at [246, 244] on input "text" at bounding box center [215, 246] width 199 height 19
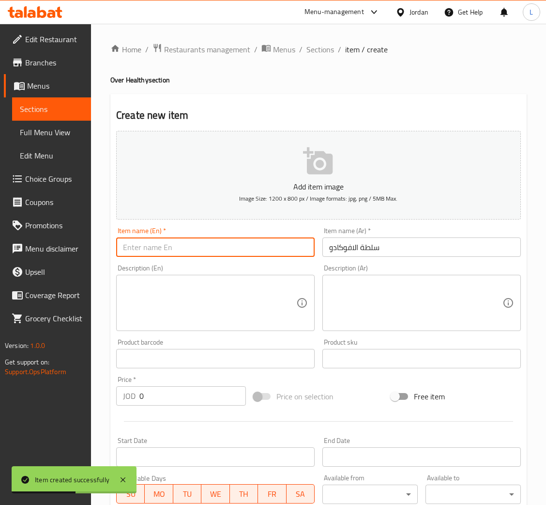
paste input "Avocado salad"
type input "Avocado salad"
click at [200, 408] on div "Price   * JOD 0 Price *" at bounding box center [181, 390] width 138 height 37
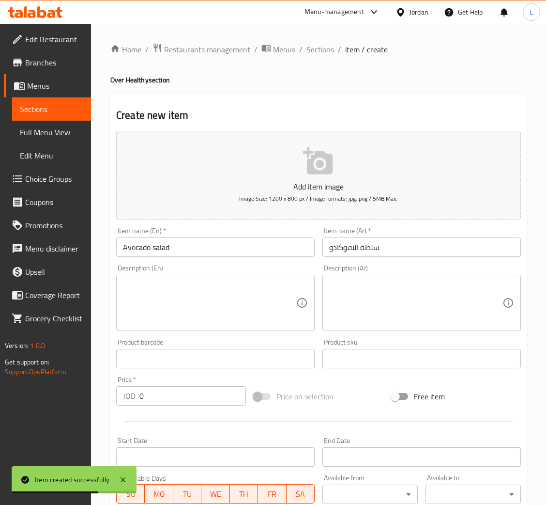
click at [197, 398] on input "0" at bounding box center [192, 395] width 107 height 19
type input "4.5"
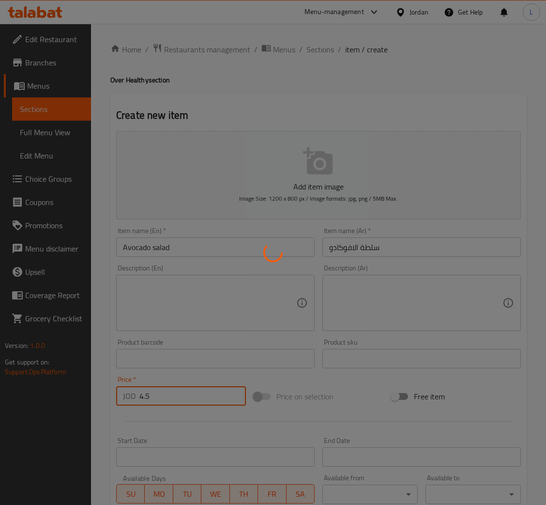
type input "0"
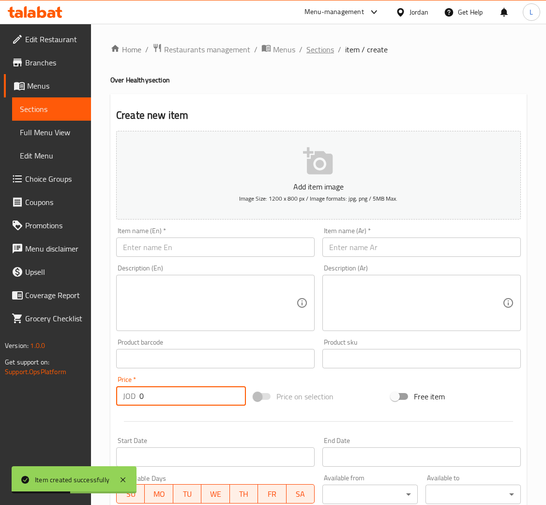
click at [326, 50] on span "Sections" at bounding box center [320, 50] width 28 height 12
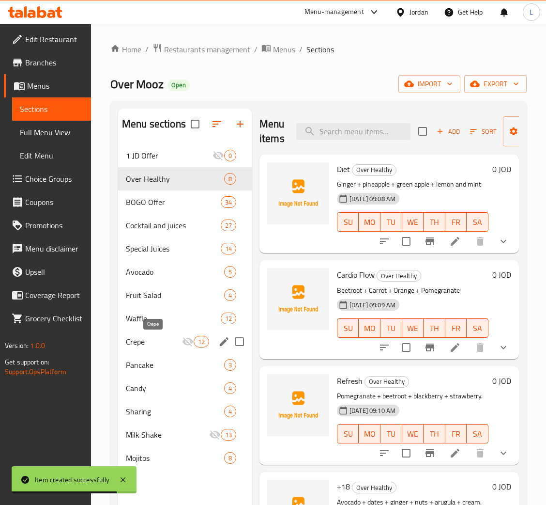
click at [159, 340] on span "Crepe" at bounding box center [154, 342] width 56 height 12
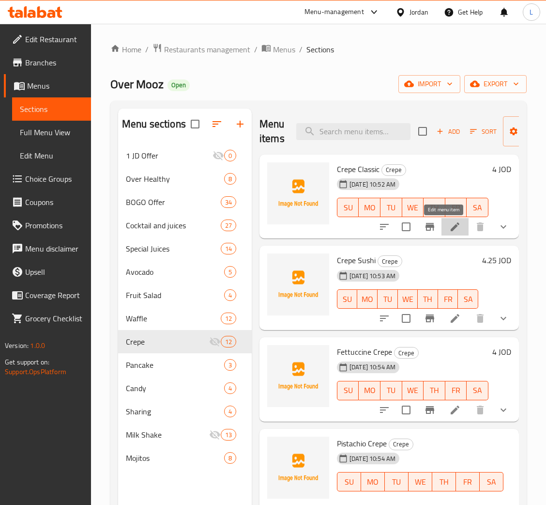
click at [449, 230] on icon at bounding box center [455, 227] width 12 height 12
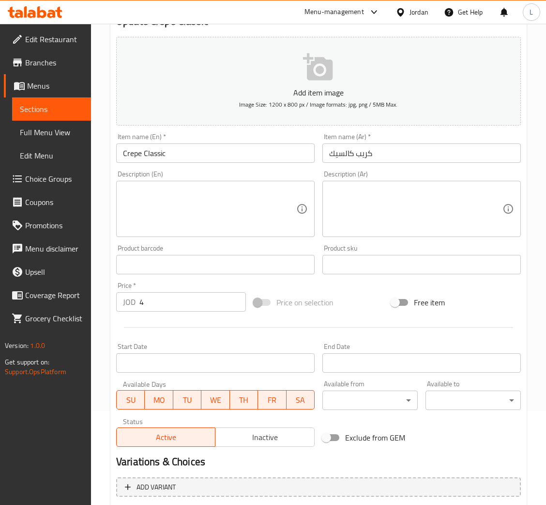
scroll to position [145, 0]
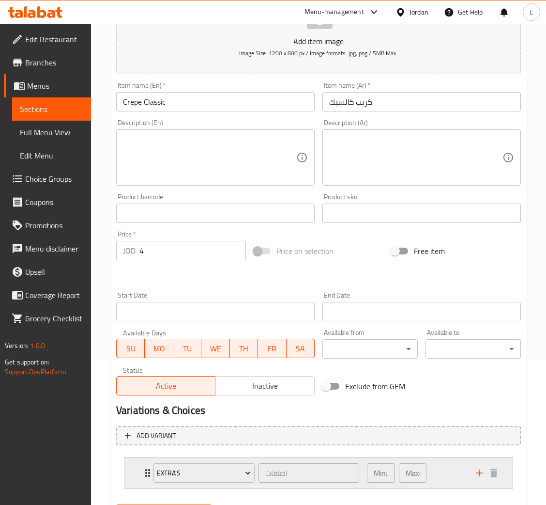
click at [136, 470] on div "Extra's اضافات ​ Min: 0 ​ Max: 3 ​" at bounding box center [318, 472] width 388 height 31
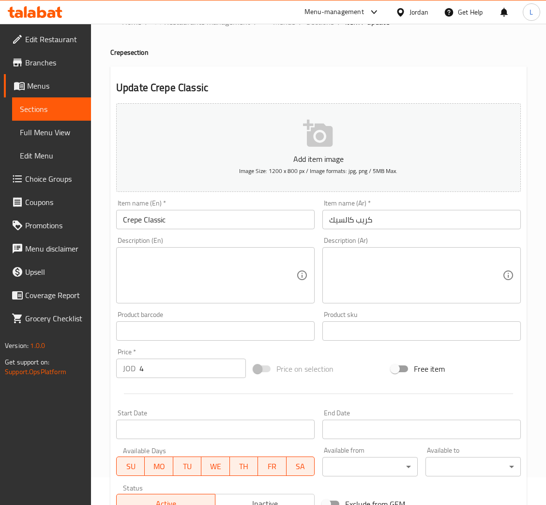
scroll to position [0, 0]
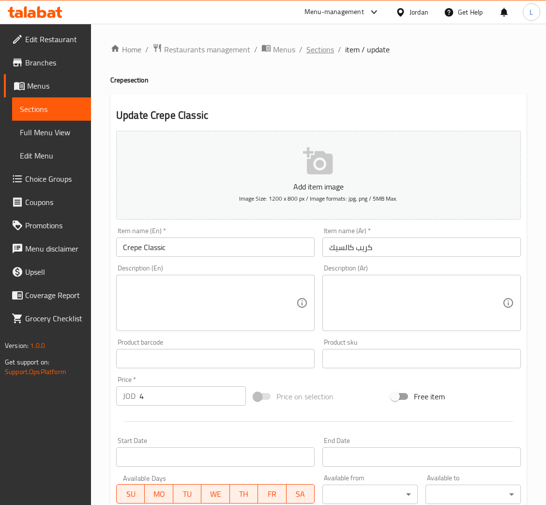
click at [321, 49] on span "Sections" at bounding box center [320, 50] width 28 height 12
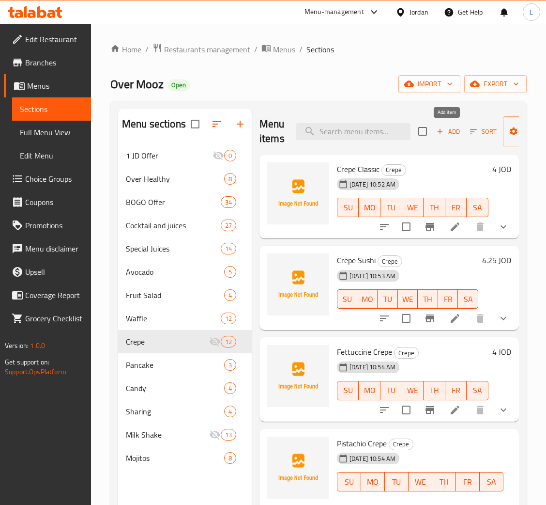
click at [452, 131] on span "Add" at bounding box center [448, 131] width 26 height 11
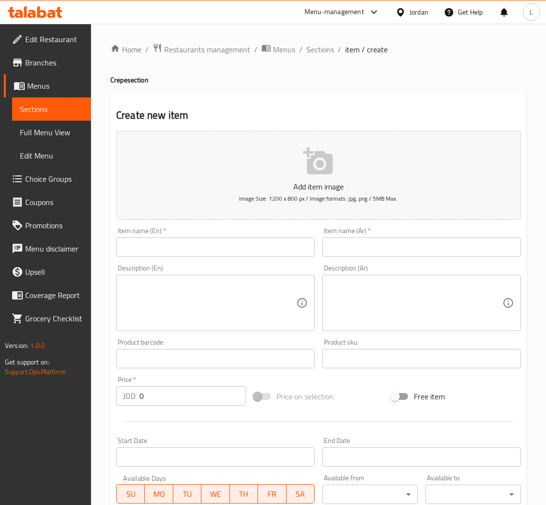
click at [394, 247] on input "text" at bounding box center [421, 246] width 199 height 19
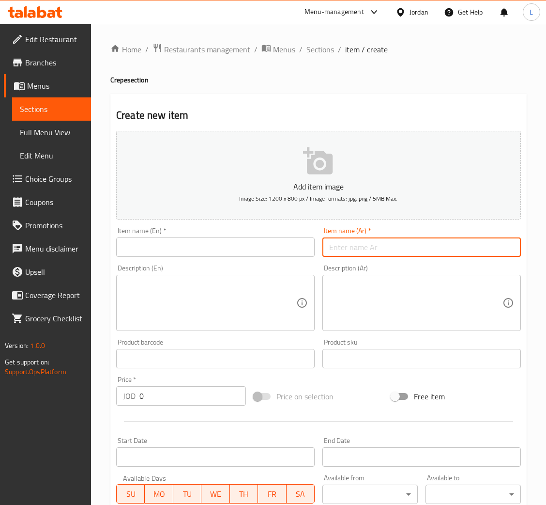
paste input "كريب بالقشطة والعسل"
type input "كريب بالقشطة والعسل"
click at [268, 249] on input "text" at bounding box center [215, 246] width 199 height 19
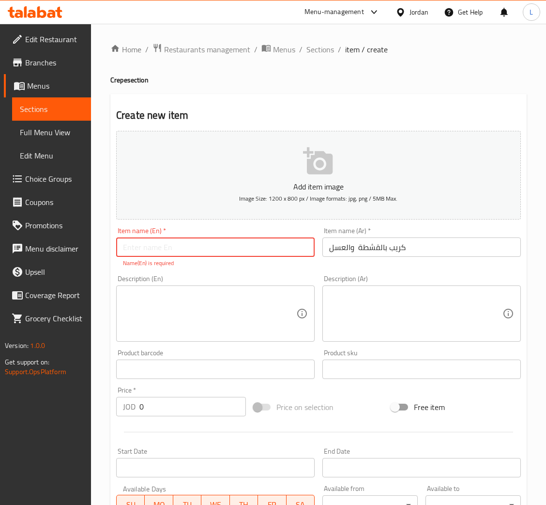
paste input "Crepe with cream and honey"
type input "Crepe with cream and honey"
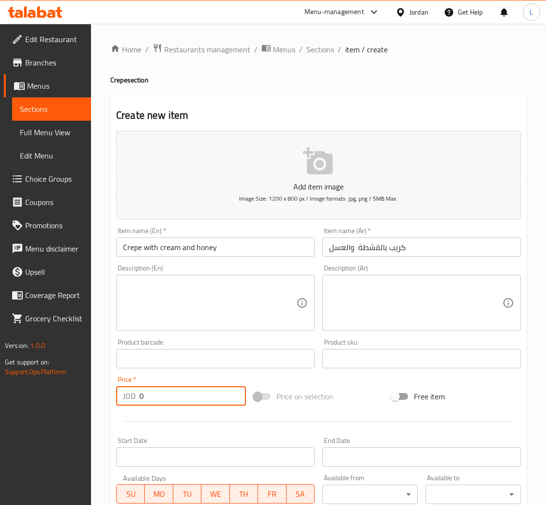
click at [186, 403] on input "0" at bounding box center [192, 395] width 107 height 19
type input "3.5"
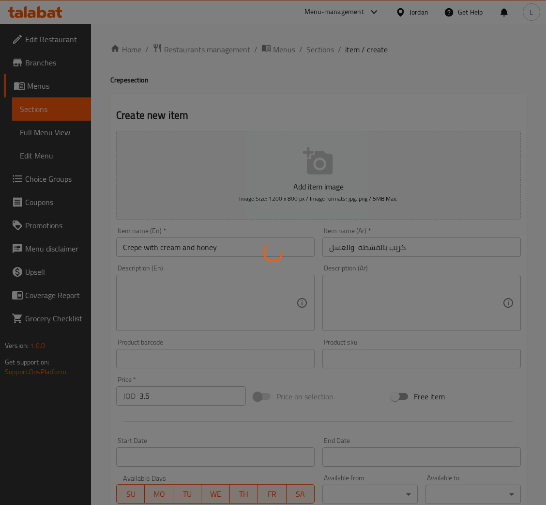
type input "0"
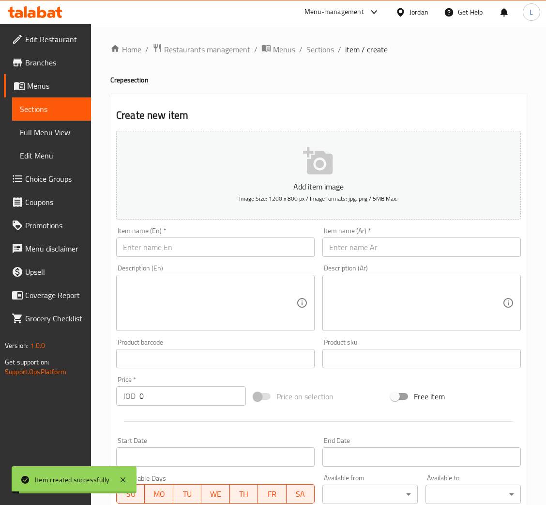
drag, startPoint x: 414, startPoint y: 248, endPoint x: 373, endPoint y: 248, distance: 40.7
click at [414, 248] on input "text" at bounding box center [421, 246] width 199 height 19
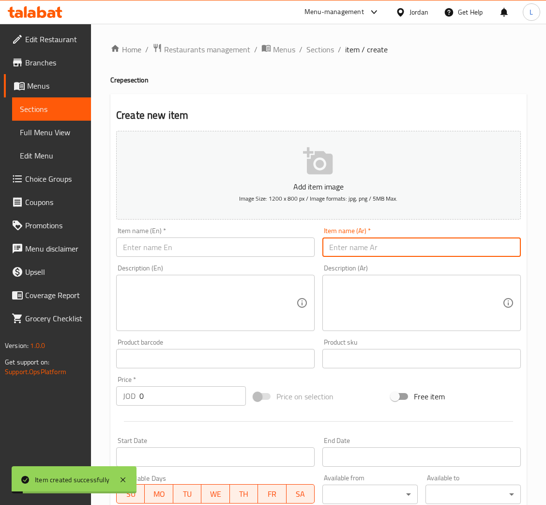
paste input "كريب مارشميلو"
type input "كريب مارشميلو"
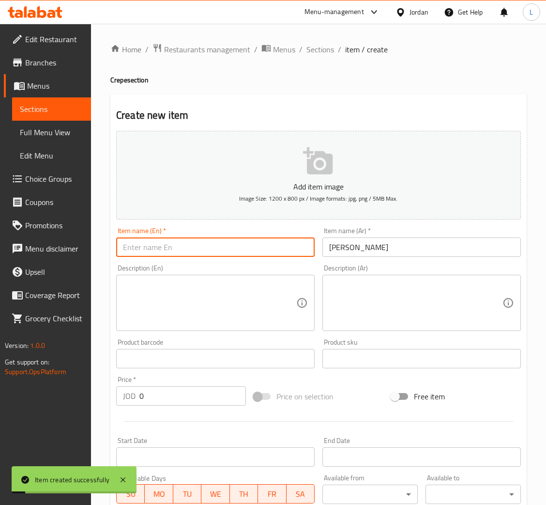
drag, startPoint x: 250, startPoint y: 248, endPoint x: 268, endPoint y: 210, distance: 42.2
click at [250, 248] on input "text" at bounding box center [215, 246] width 199 height 19
paste input "Marshmallow crepe"
type input "Marshmallow crepe"
click at [184, 396] on input "0" at bounding box center [192, 395] width 107 height 19
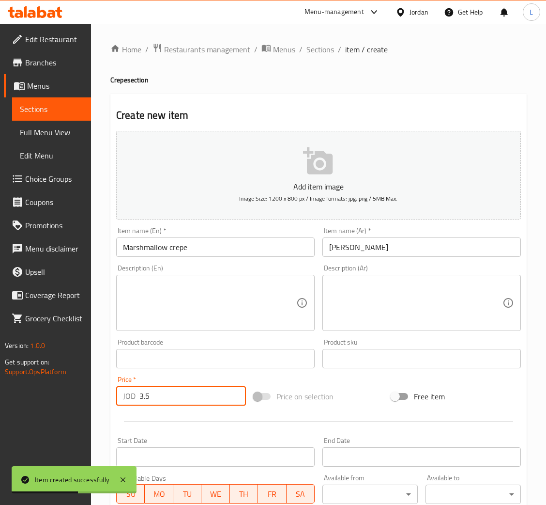
type input "3.5"
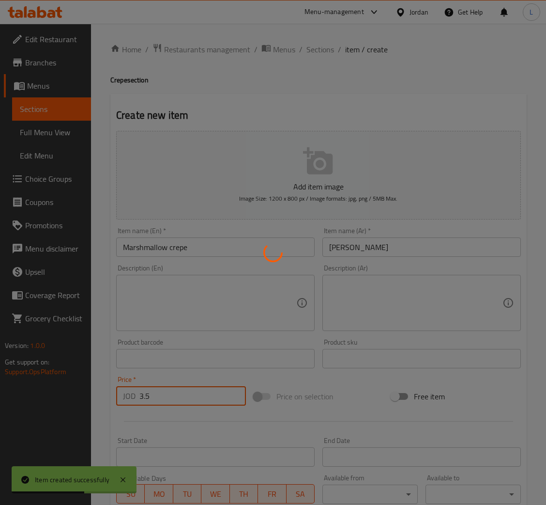
type input "0"
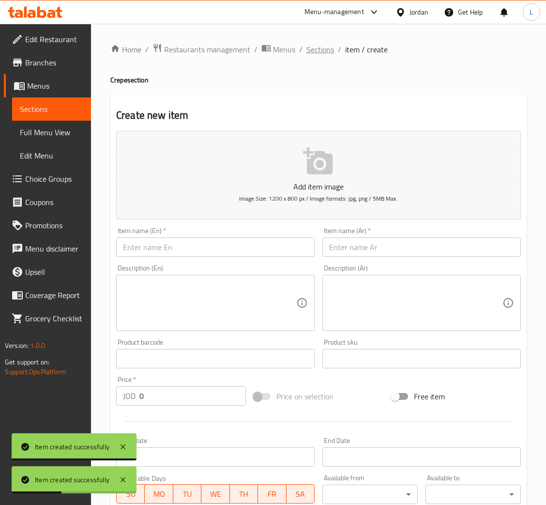
click at [310, 49] on span "Sections" at bounding box center [320, 50] width 28 height 12
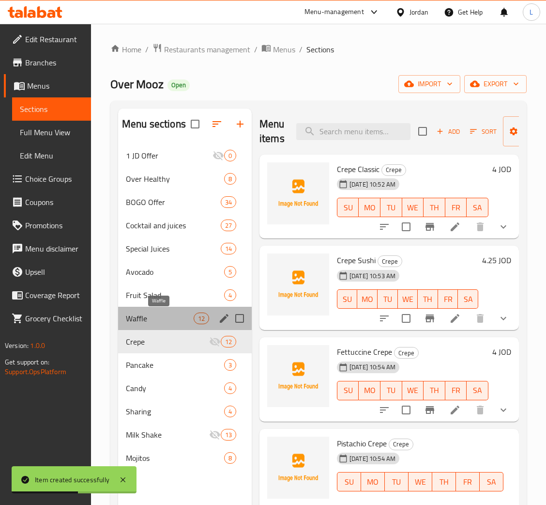
click at [144, 312] on span "Waffle" at bounding box center [160, 318] width 68 height 12
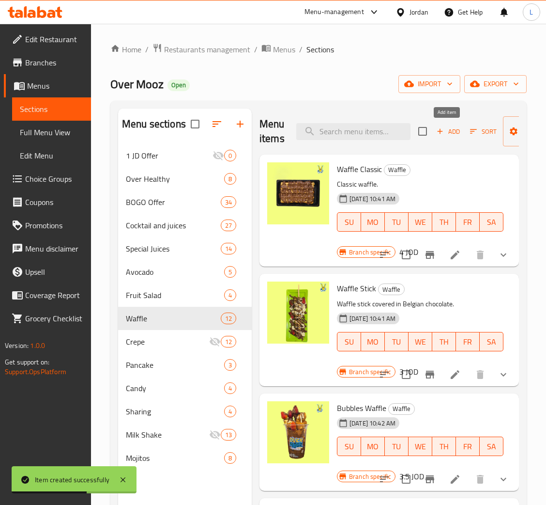
click at [452, 134] on span "Add" at bounding box center [448, 131] width 26 height 11
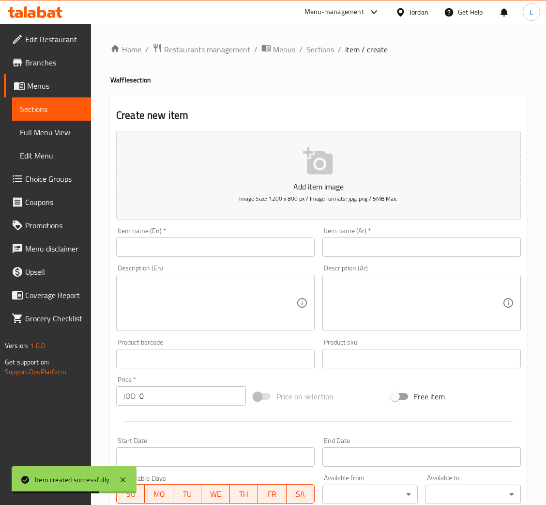
drag, startPoint x: 390, startPoint y: 256, endPoint x: 250, endPoint y: 264, distance: 140.2
click at [390, 256] on input "text" at bounding box center [421, 246] width 199 height 19
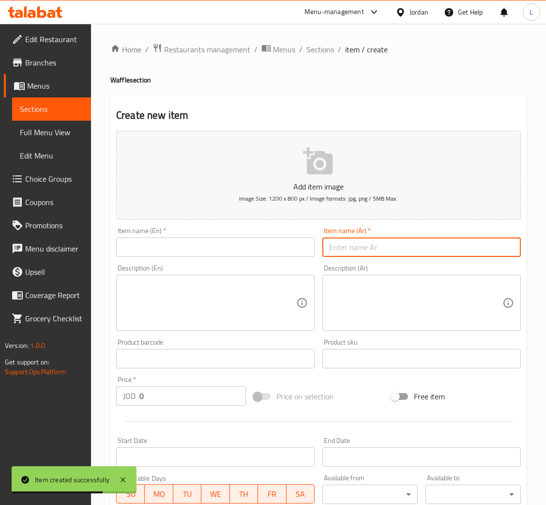
paste input "وافل بالقشطة والعسل"
type input "وافل بالقشطة والعسل"
drag, startPoint x: 201, startPoint y: 246, endPoint x: 229, endPoint y: 205, distance: 49.3
click at [201, 246] on input "text" at bounding box center [215, 246] width 199 height 19
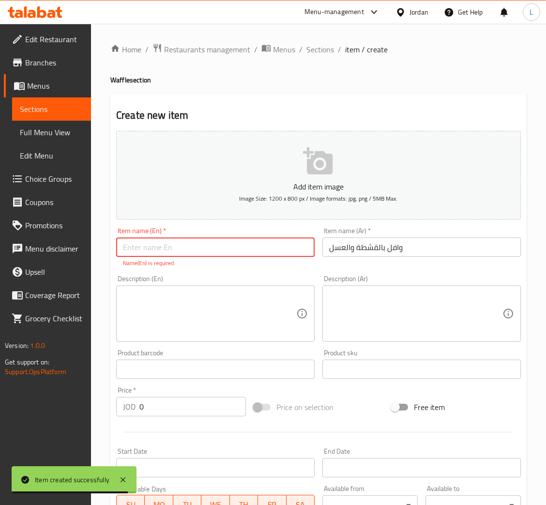
paste input "Waffle with cream and honey"
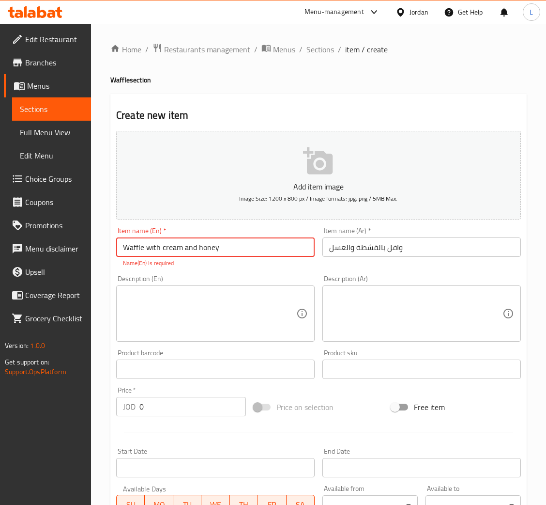
type input "Waffle with cream and honey"
click at [219, 401] on input "0" at bounding box center [192, 406] width 107 height 19
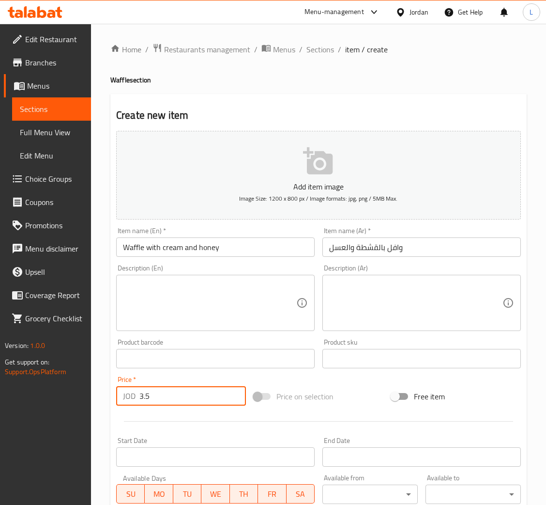
type input "3.5"
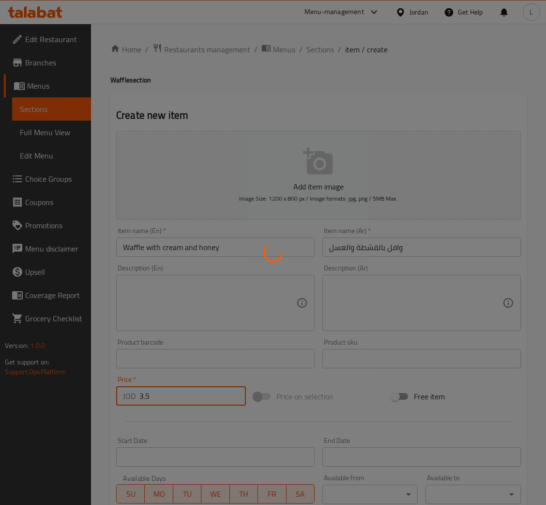
type input "0"
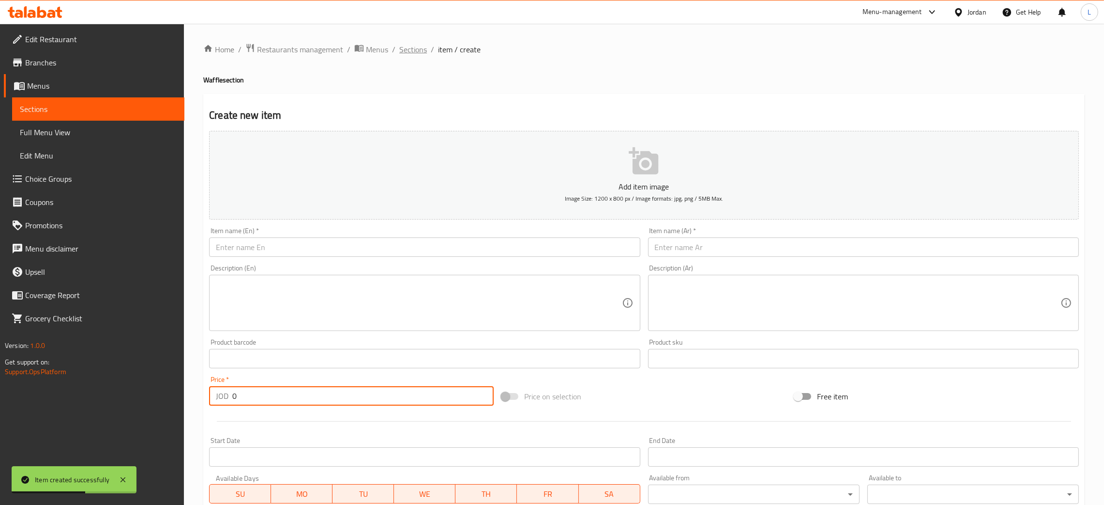
click at [401, 47] on span "Sections" at bounding box center [413, 50] width 28 height 12
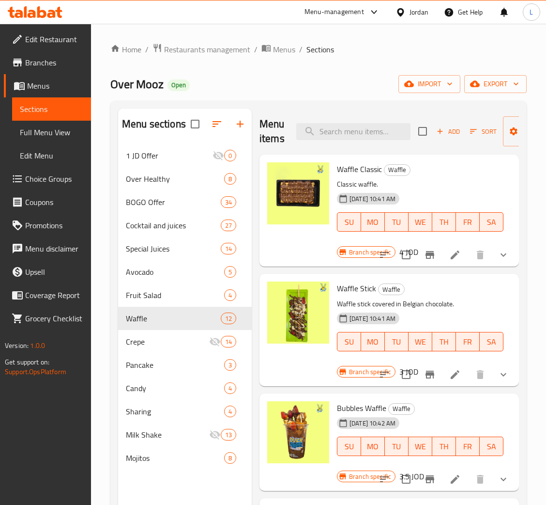
click at [41, 13] on icon at bounding box center [35, 12] width 55 height 12
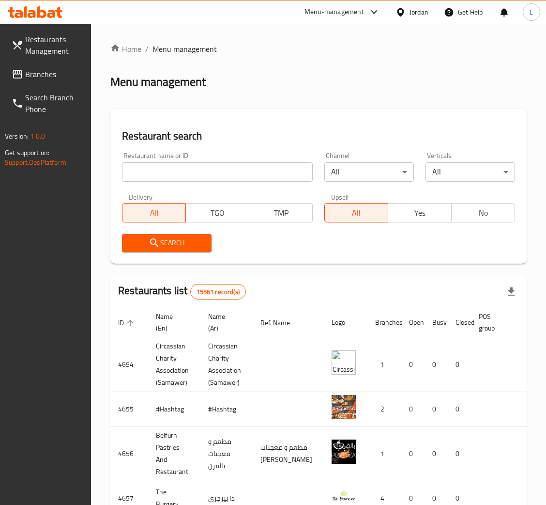
click at [67, 79] on span "Branches" at bounding box center [54, 74] width 58 height 12
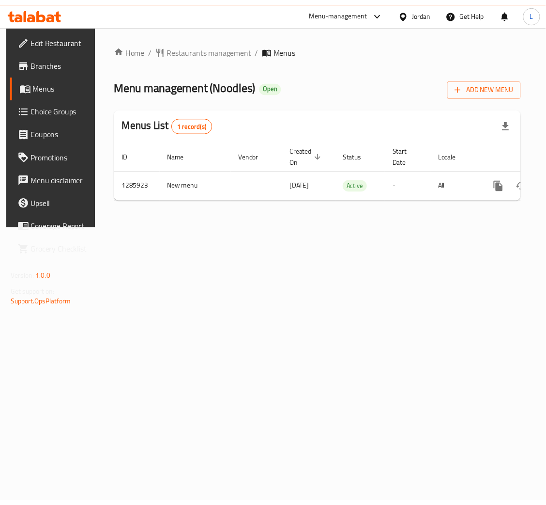
scroll to position [0, 55]
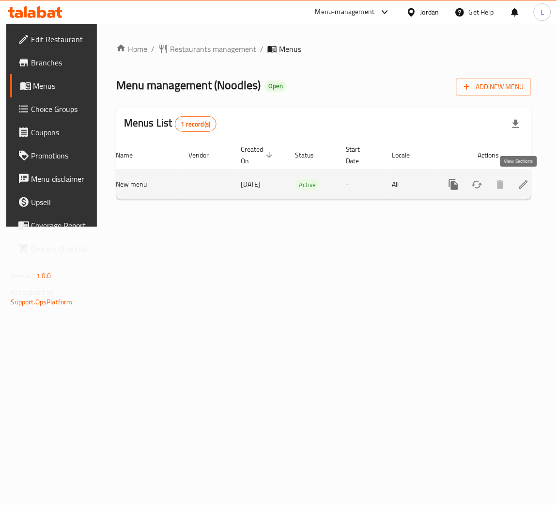
click at [521, 184] on icon "enhanced table" at bounding box center [523, 184] width 9 height 9
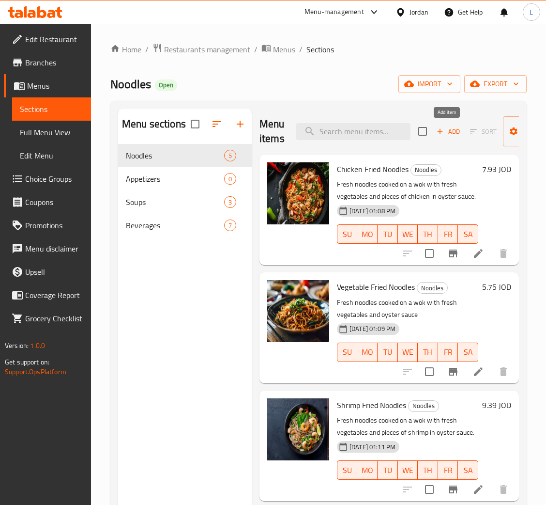
click at [454, 132] on span "Add" at bounding box center [448, 131] width 26 height 11
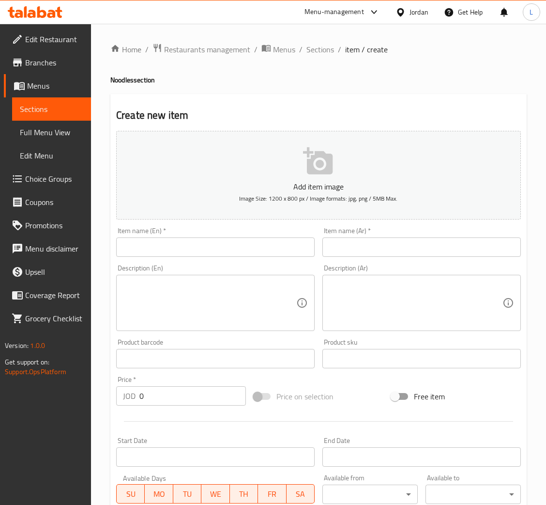
click at [218, 248] on input "text" at bounding box center [215, 246] width 199 height 19
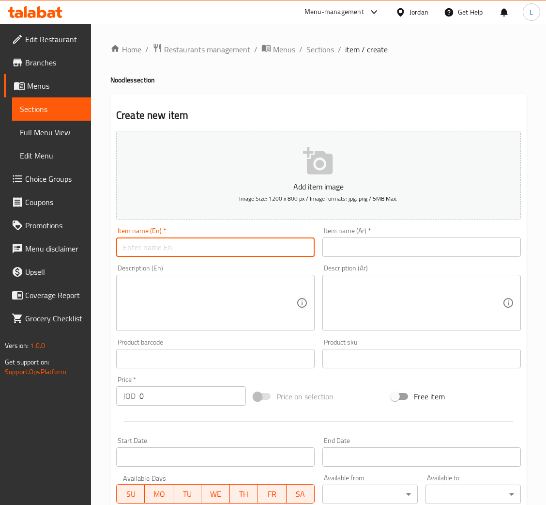
paste input "Curry Creamy Noodles"
type input "Curry Creamy Noodles"
drag, startPoint x: 389, startPoint y: 243, endPoint x: 450, endPoint y: 252, distance: 61.7
click at [389, 243] on input "text" at bounding box center [421, 246] width 199 height 19
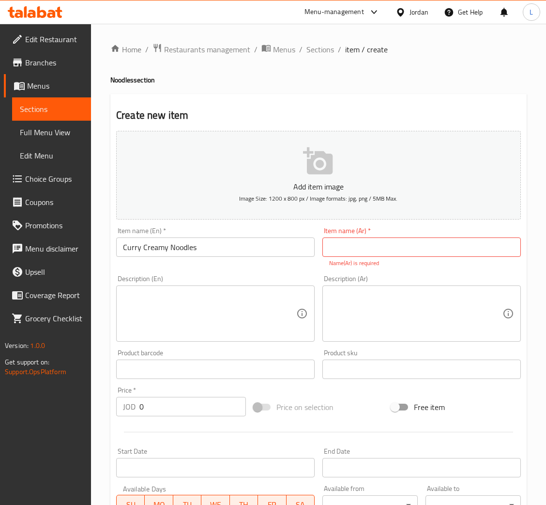
click at [390, 251] on input "text" at bounding box center [421, 246] width 199 height 19
paste input "[PERSON_NAME]"
type input "[PERSON_NAME]"
drag, startPoint x: 245, startPoint y: 293, endPoint x: 388, endPoint y: 295, distance: 142.4
click at [245, 293] on textarea at bounding box center [209, 314] width 173 height 46
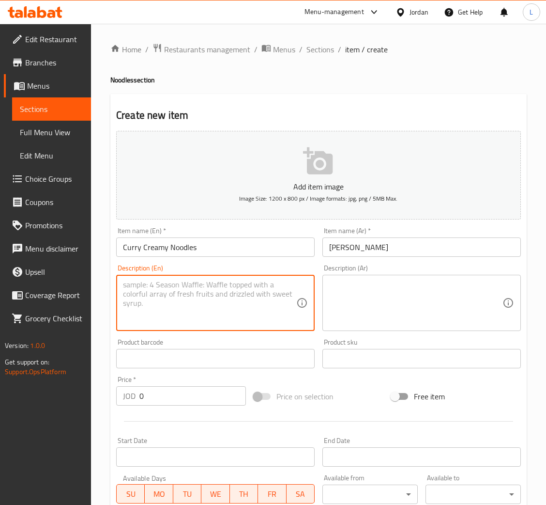
click at [236, 301] on textarea at bounding box center [209, 303] width 173 height 46
paste textarea "Fresh noodles cooked on a wok with fresh vegetables and Curry and Cream Sauce"
type textarea "Fresh noodles cooked on a wok with fresh vegetables and Curry and Cream Sauce"
click at [420, 301] on textarea at bounding box center [415, 303] width 173 height 46
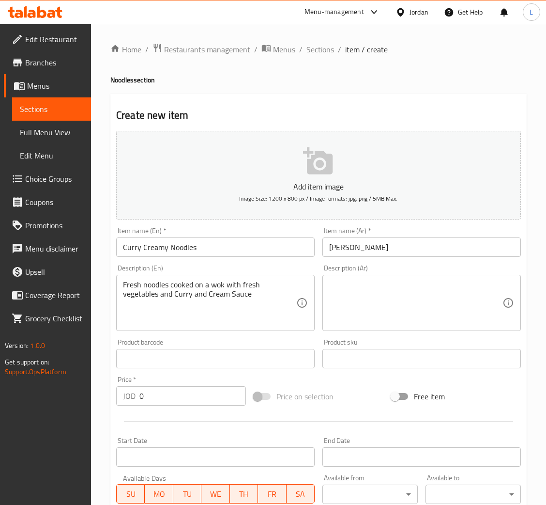
click at [378, 302] on textarea at bounding box center [415, 303] width 173 height 46
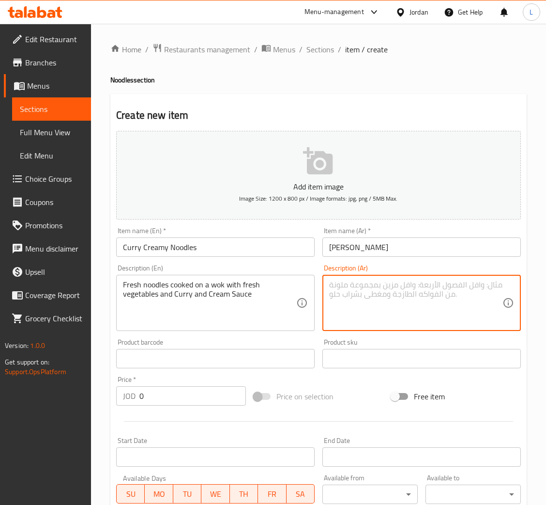
paste textarea "نودلز طازجة مطبوخة في مقلاة ووك مع خضراوات طازجة و كريما , وبهارات الكاري"
type textarea "نودلز طازجة مطبوخة في مقلاة ووك مع خضراوات طازجة و كريما , وبهارات الكاري"
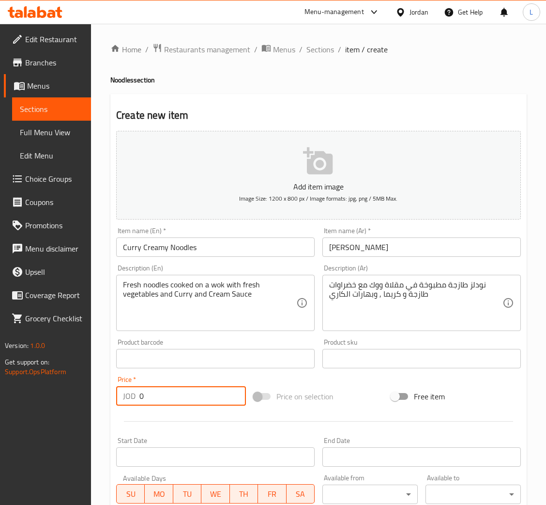
click at [189, 400] on input "0" at bounding box center [192, 395] width 107 height 19
paste input "4.88"
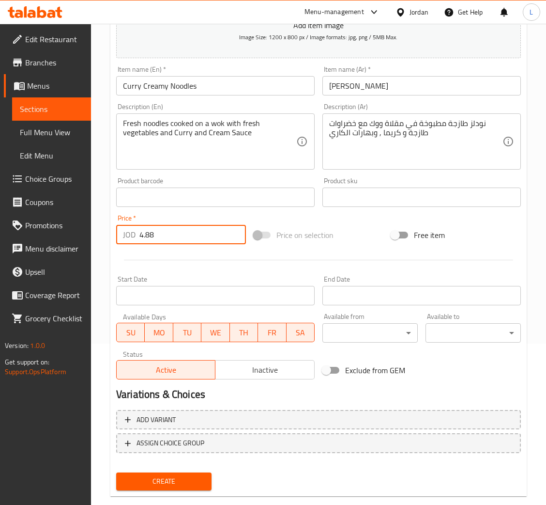
scroll to position [178, 0]
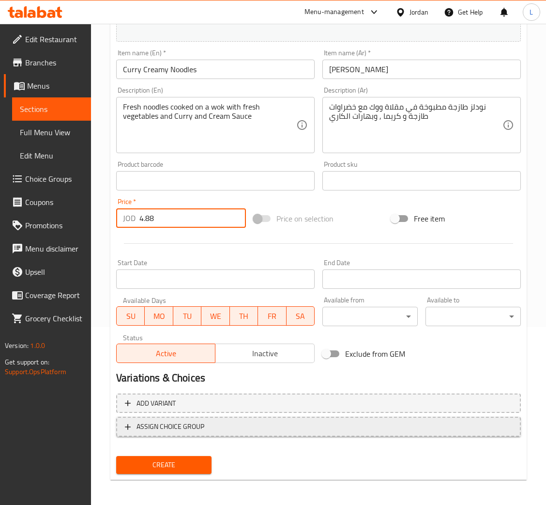
type input "4.88"
click at [202, 421] on span "ASSIGN CHOICE GROUP" at bounding box center [171, 426] width 68 height 12
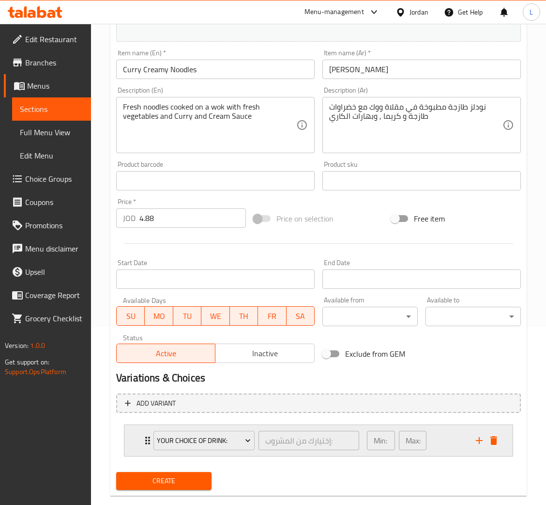
click at [134, 434] on div "Your Choice Of Drink: إختيارك من المشروب: ​ Min: 1 ​ Max: 1 ​" at bounding box center [318, 440] width 388 height 31
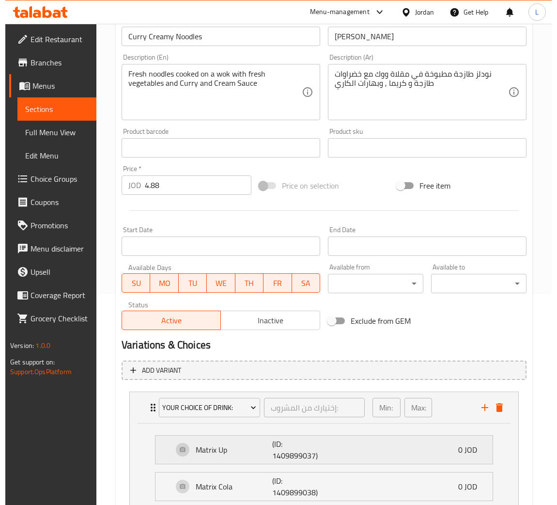
scroll to position [250, 0]
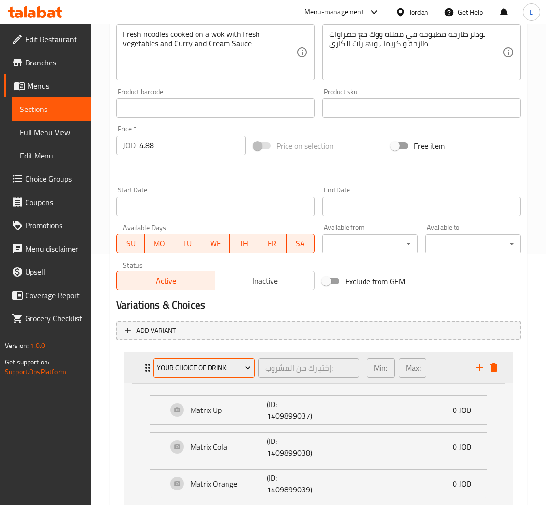
click at [197, 368] on span "Your Choice Of Drink:" at bounding box center [204, 368] width 94 height 12
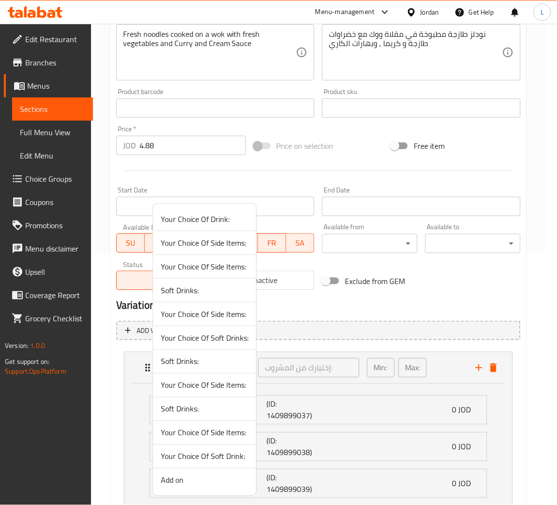
click at [214, 244] on span "Your Choice Of Side Items:" at bounding box center [205, 243] width 88 height 12
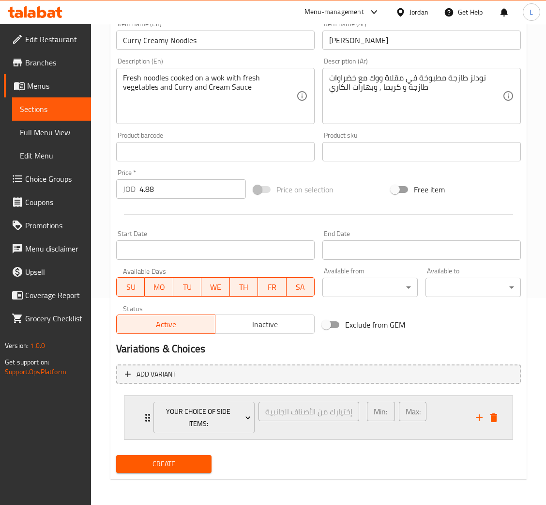
click at [137, 415] on div "Your Choice Of Side Items: إختيارك من الأصناف الجانبية: ​ Min: 1 ​ Max: 1 ​" at bounding box center [318, 417] width 388 height 43
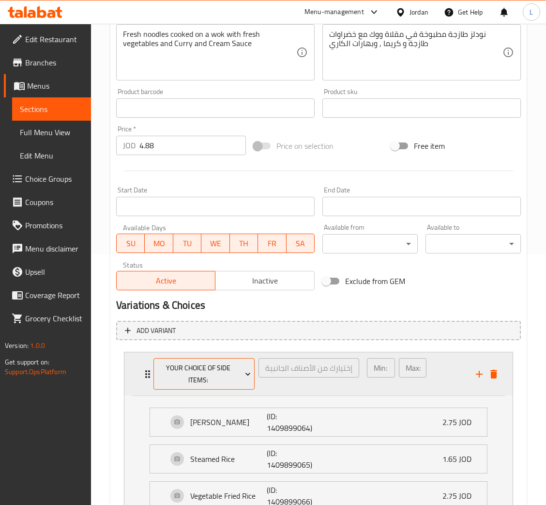
click at [184, 375] on span "Your Choice Of Side Items:" at bounding box center [204, 374] width 94 height 24
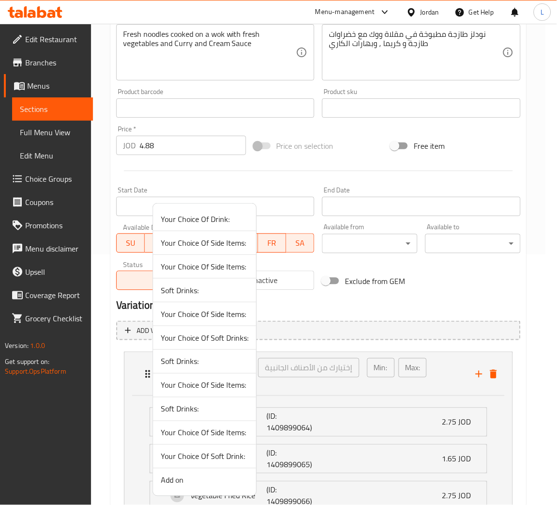
click at [184, 484] on span "Add on" at bounding box center [205, 480] width 88 height 12
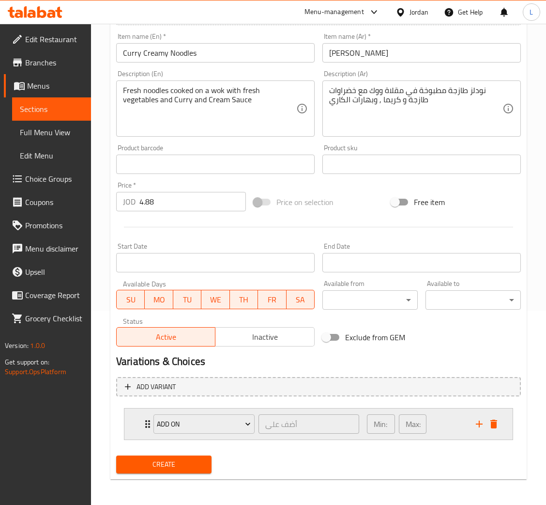
click at [139, 419] on div "Add on أضف على ​ Min: 0 ​ Max: 1 ​" at bounding box center [318, 423] width 388 height 31
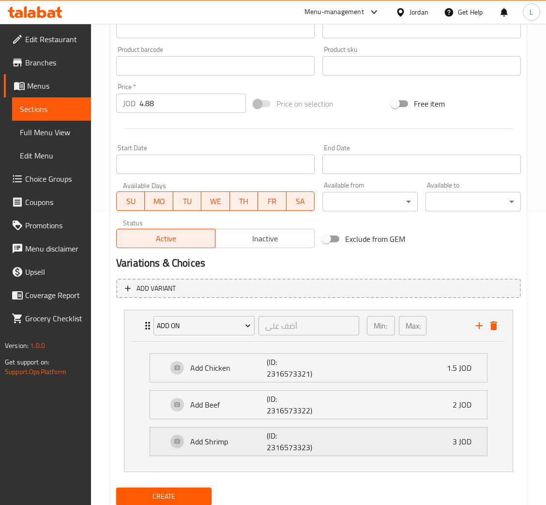
scroll to position [325, 0]
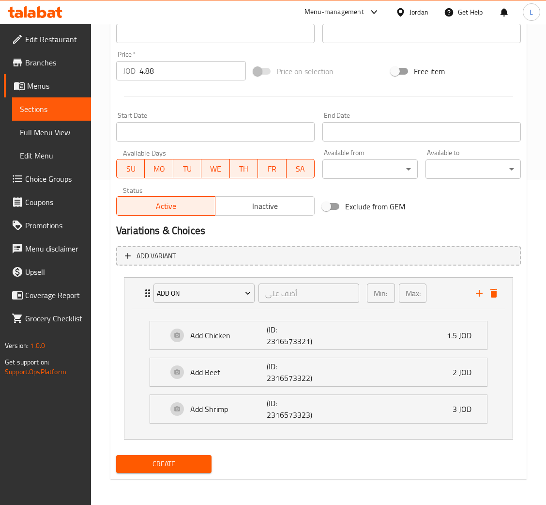
click at [191, 464] on span "Create" at bounding box center [164, 464] width 80 height 12
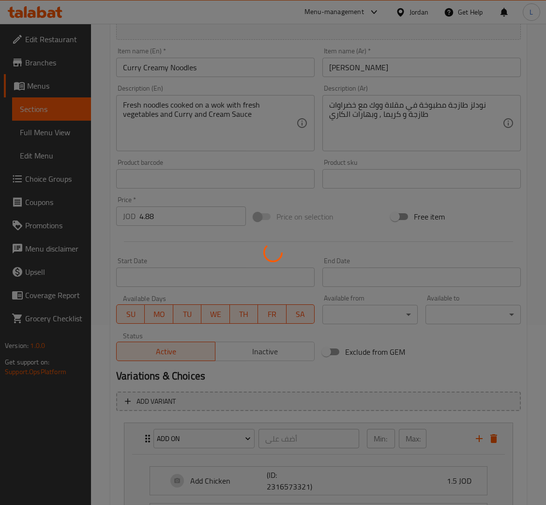
type input "0"
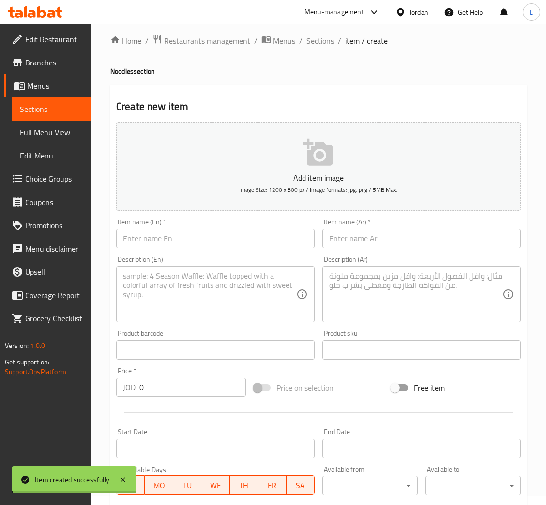
scroll to position [0, 0]
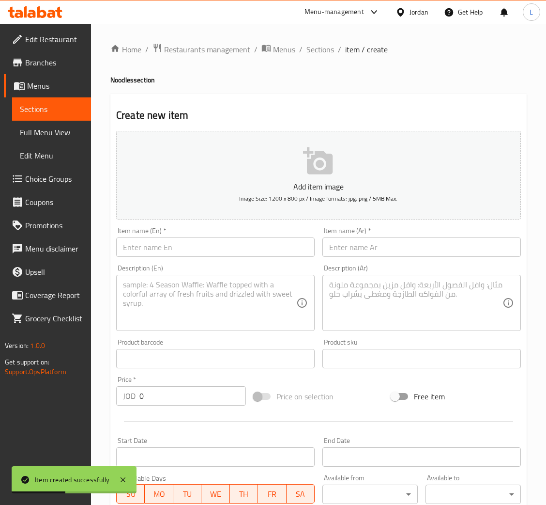
click at [202, 252] on input "text" at bounding box center [215, 246] width 199 height 19
paste input "Cajun Creamy Noodles"
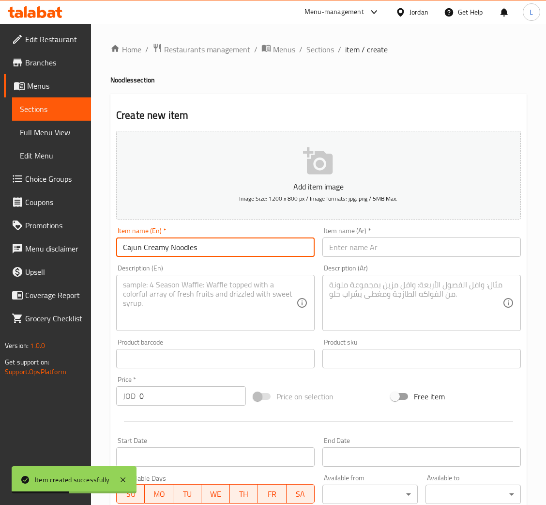
type input "Cajun Creamy Noodles"
click at [380, 241] on input "text" at bounding box center [421, 246] width 199 height 19
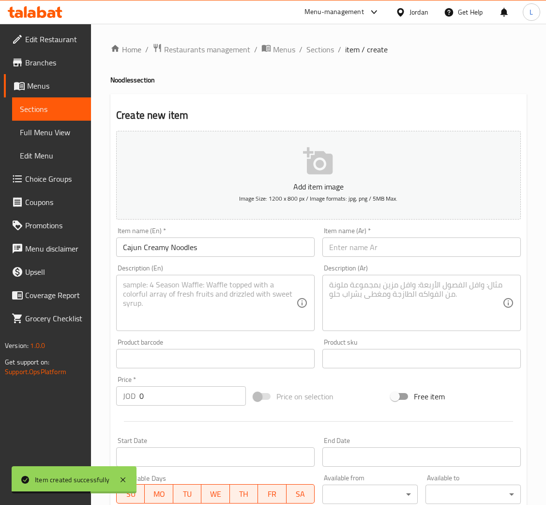
drag, startPoint x: 368, startPoint y: 248, endPoint x: 379, endPoint y: 255, distance: 12.6
click at [368, 248] on input "text" at bounding box center [421, 246] width 199 height 19
paste input "[PERSON_NAME]"
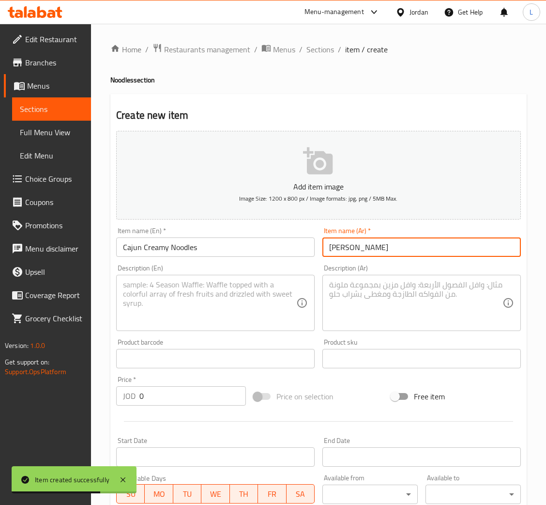
type input "[PERSON_NAME]"
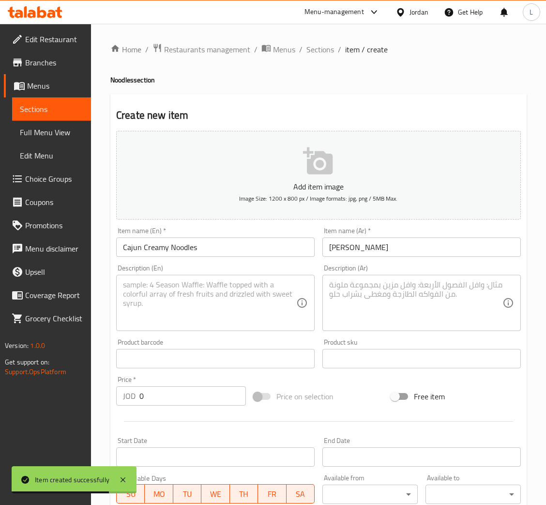
click at [265, 308] on textarea at bounding box center [209, 303] width 173 height 46
paste textarea "Fresh noodles cooked on a wok with fresh vegetables and Cajun Sauce"
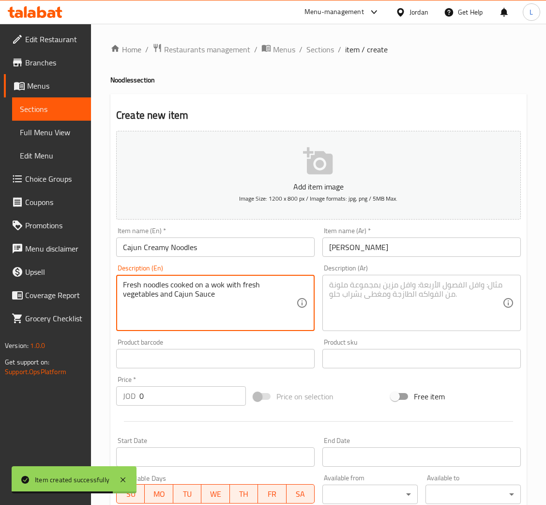
type textarea "Fresh noodles cooked on a wok with fresh vegetables and Cajun Sauce"
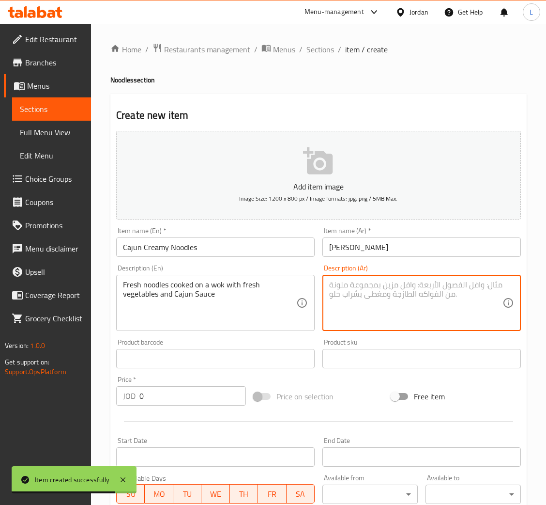
click at [437, 315] on textarea at bounding box center [415, 303] width 173 height 46
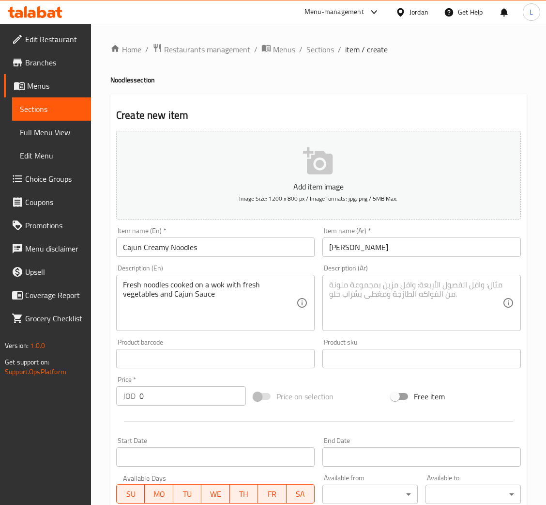
click at [361, 302] on textarea at bounding box center [415, 303] width 173 height 46
paste textarea "نودلز طازجة مطبوخة في مقلاة ووك مع خضراوات طازجة وكريما , وبهارات الكيجن"
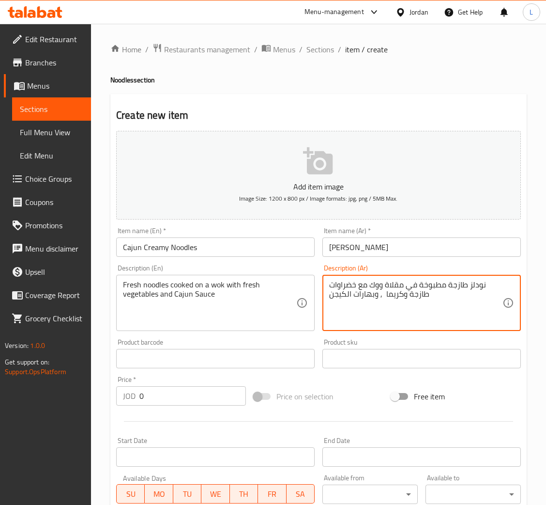
type textarea "نودلز طازجة مطبوخة في مقلاة ووك مع خضراوات طازجة وكريما , وبهارات الكيجن"
click at [161, 403] on input "0" at bounding box center [192, 395] width 107 height 19
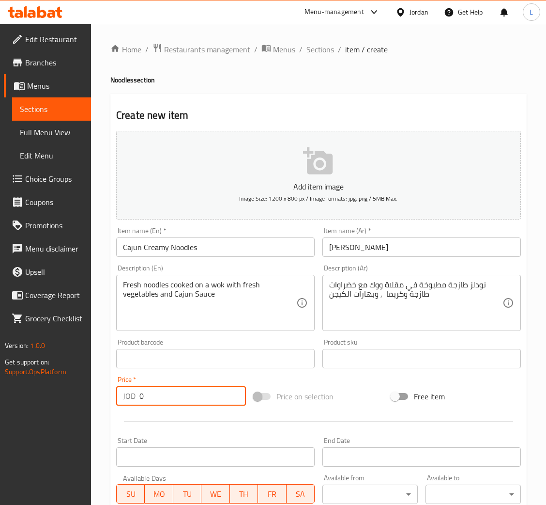
click at [162, 404] on input "0" at bounding box center [192, 395] width 107 height 19
click at [166, 404] on input "0" at bounding box center [192, 395] width 107 height 19
paste input "4.88"
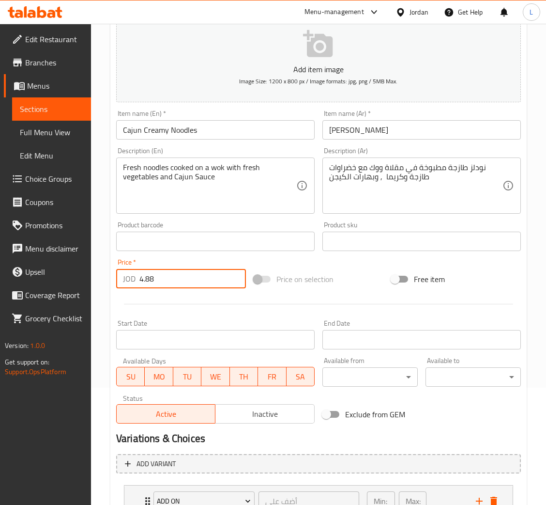
scroll to position [291, 0]
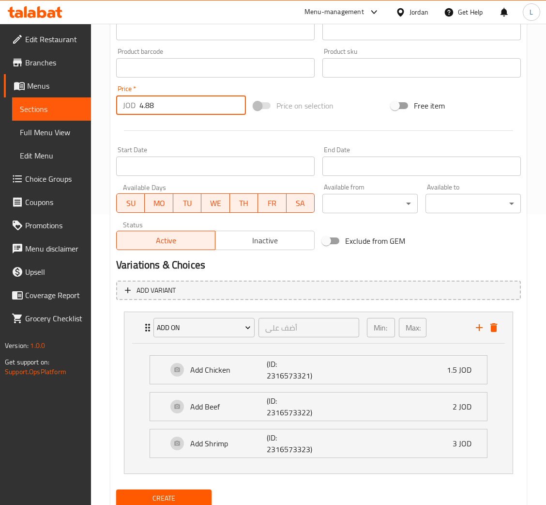
type input "4.88"
click at [168, 495] on span "Create" at bounding box center [164, 498] width 80 height 12
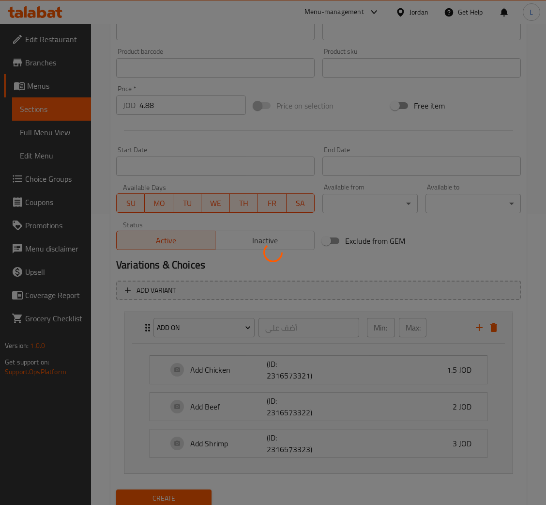
type input "0"
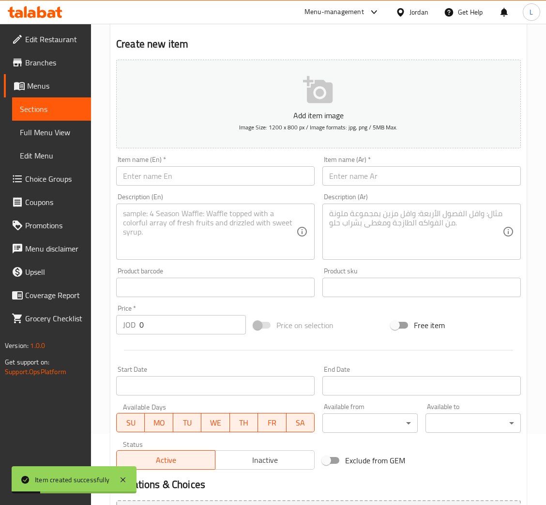
scroll to position [0, 0]
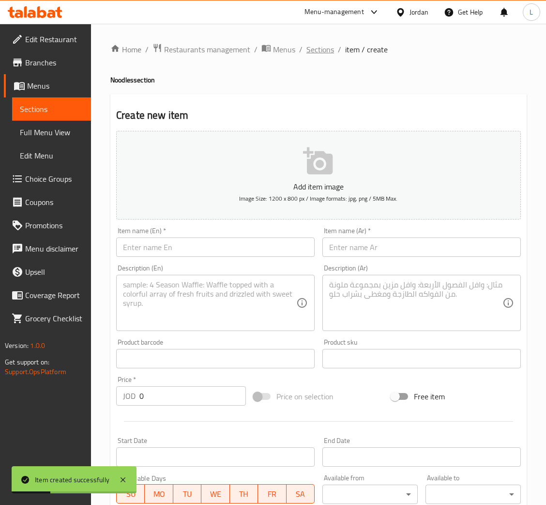
click at [321, 44] on span "Sections" at bounding box center [320, 50] width 28 height 12
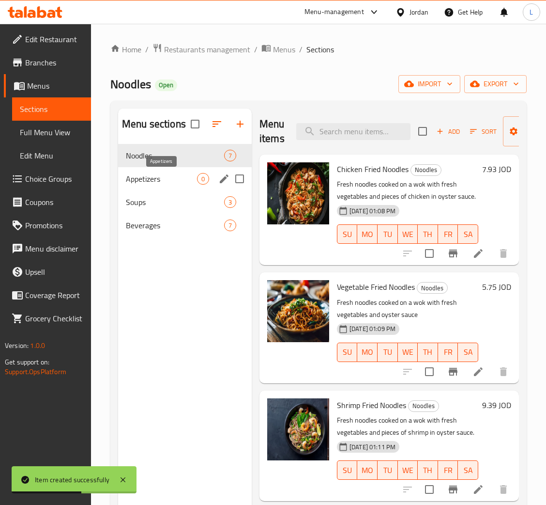
click at [154, 176] on span "Appetizers" at bounding box center [161, 179] width 71 height 12
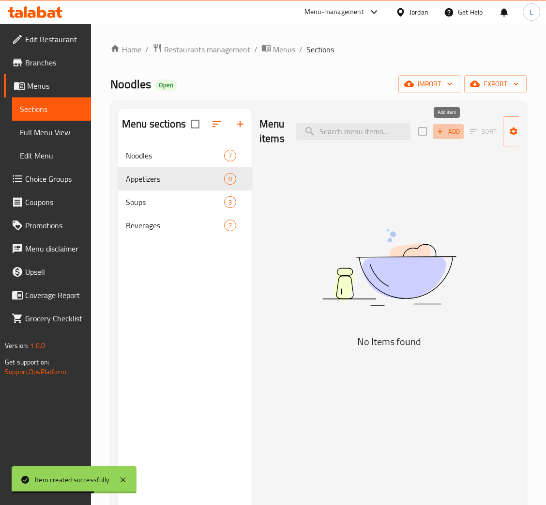
click at [443, 132] on icon "button" at bounding box center [440, 131] width 9 height 9
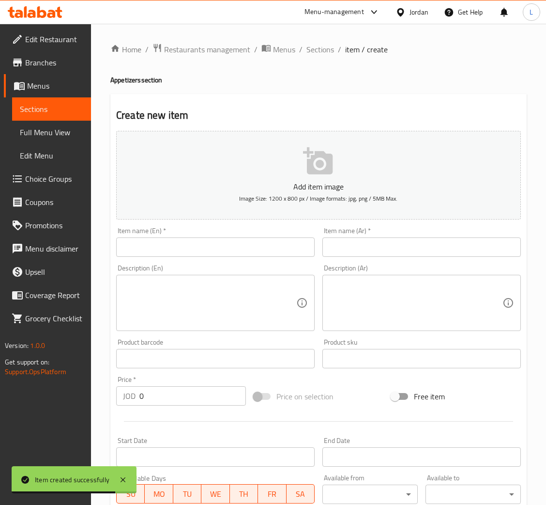
click at [169, 254] on input "text" at bounding box center [215, 246] width 199 height 19
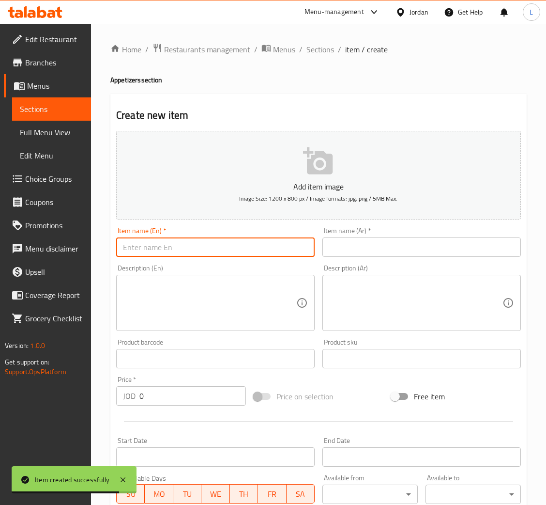
paste input "Crab Salad"
type input "Crab Salad"
drag, startPoint x: 418, startPoint y: 252, endPoint x: 426, endPoint y: 255, distance: 8.3
click at [418, 252] on input "text" at bounding box center [421, 246] width 199 height 19
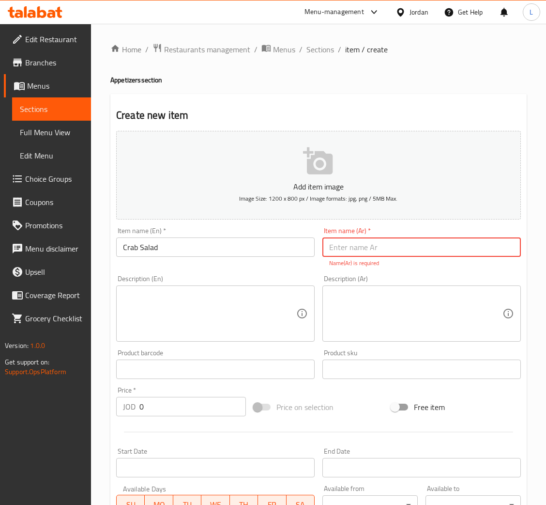
click at [356, 244] on input "text" at bounding box center [421, 246] width 199 height 19
paste input "سلطة الكراب"
type input "سلطة الكراب"
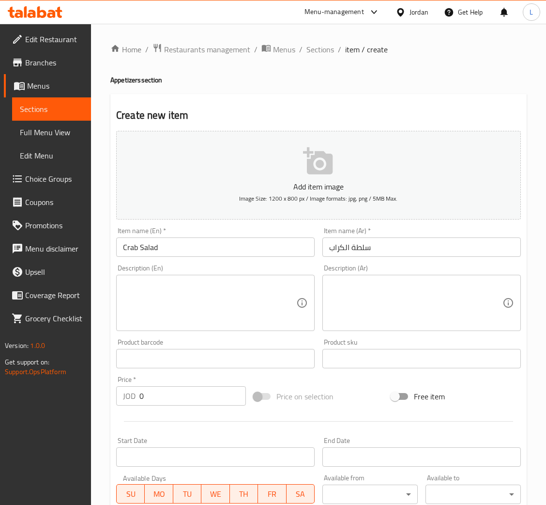
click at [168, 402] on input "0" at bounding box center [192, 395] width 107 height 19
paste input "5.95"
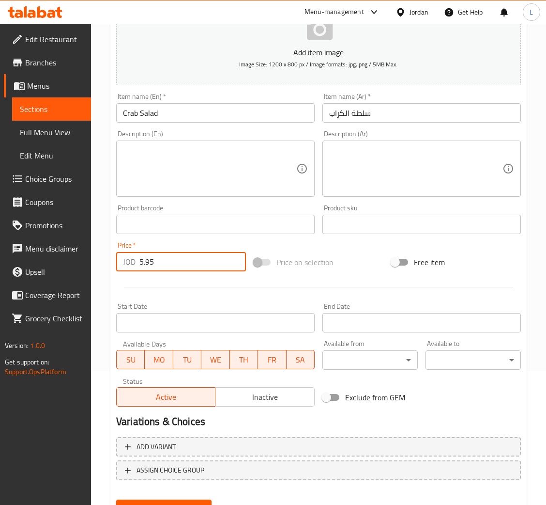
scroll to position [178, 0]
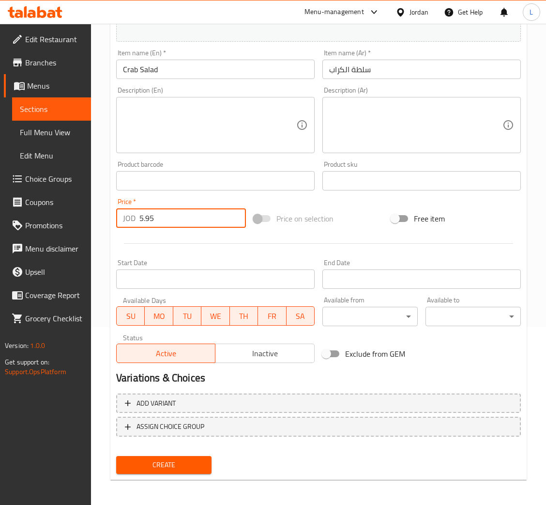
type input "5.95"
click at [180, 470] on button "Create" at bounding box center [163, 465] width 95 height 18
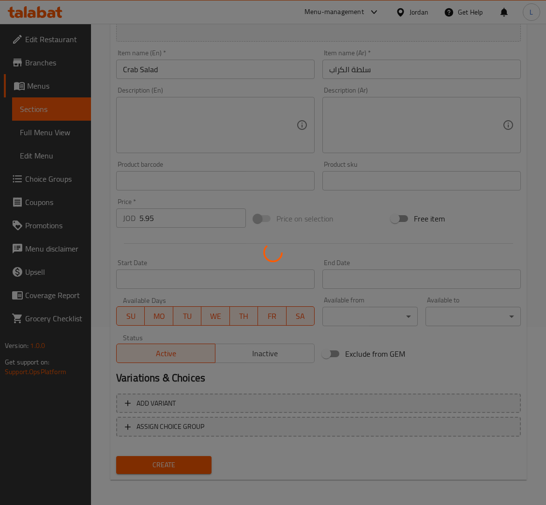
type input "0"
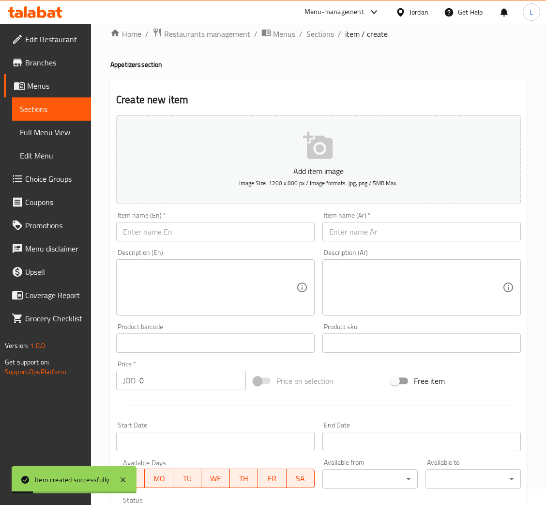
scroll to position [0, 0]
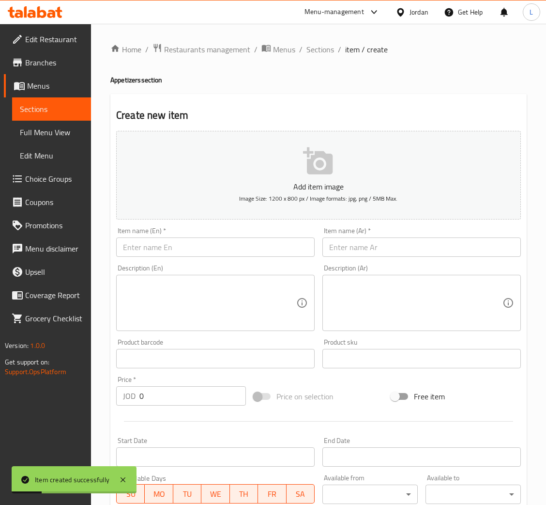
drag, startPoint x: 275, startPoint y: 245, endPoint x: 285, endPoint y: 256, distance: 14.4
click at [275, 246] on input "text" at bounding box center [215, 246] width 199 height 19
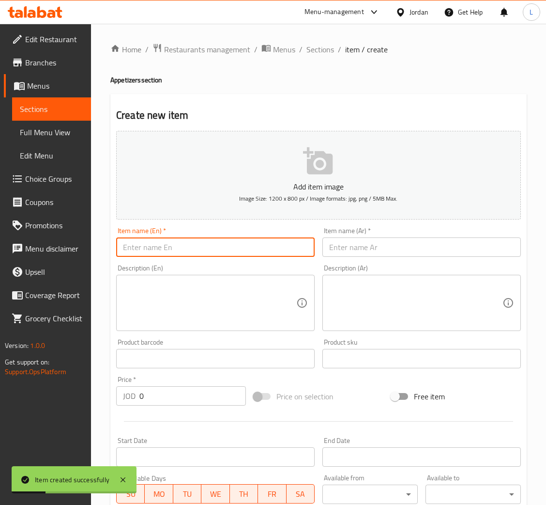
paste input "Dynamite Shrimp"
type input "Dynamite Shrimp"
drag, startPoint x: 390, startPoint y: 245, endPoint x: 407, endPoint y: 256, distance: 20.4
click at [391, 244] on input "text" at bounding box center [421, 246] width 199 height 19
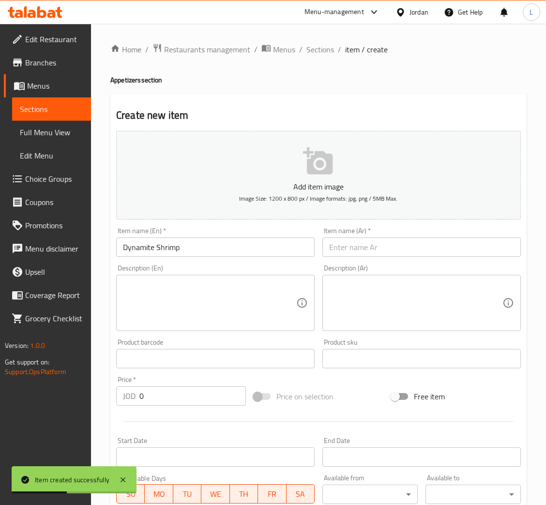
click at [457, 257] on div "Item name (Ar)   * Item name (Ar) *" at bounding box center [422, 241] width 206 height 37
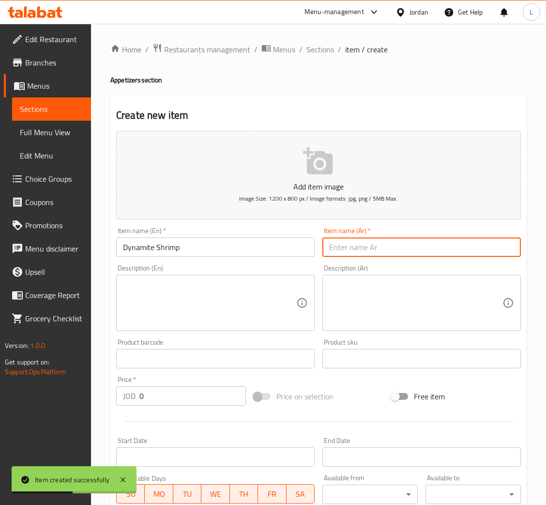
click at [459, 254] on input "text" at bounding box center [421, 246] width 199 height 19
paste input "داينمايت شرم"
type input "داينمايت شرم"
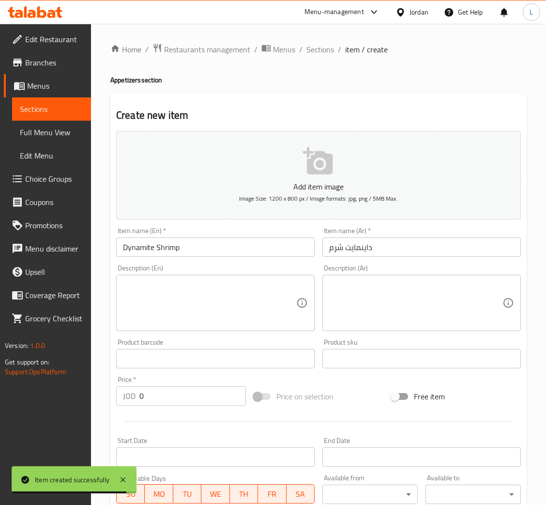
click at [195, 393] on input "0" at bounding box center [192, 395] width 107 height 19
paste input "6.95"
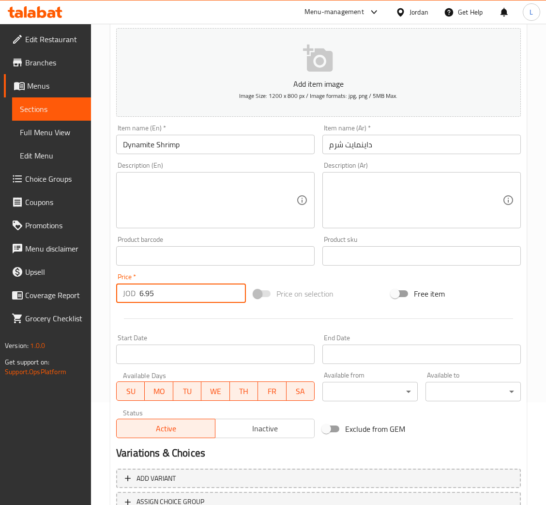
scroll to position [178, 0]
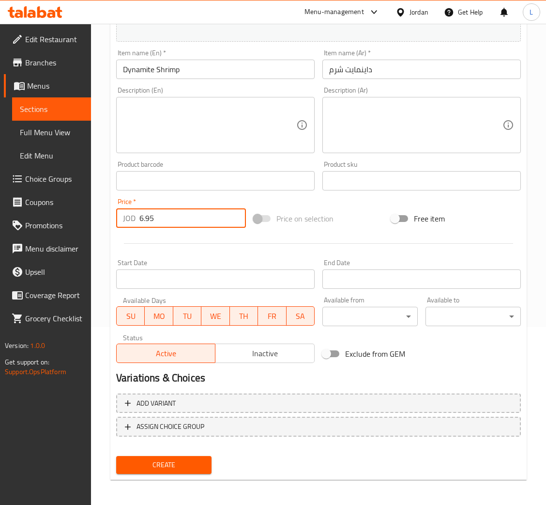
type input "6.95"
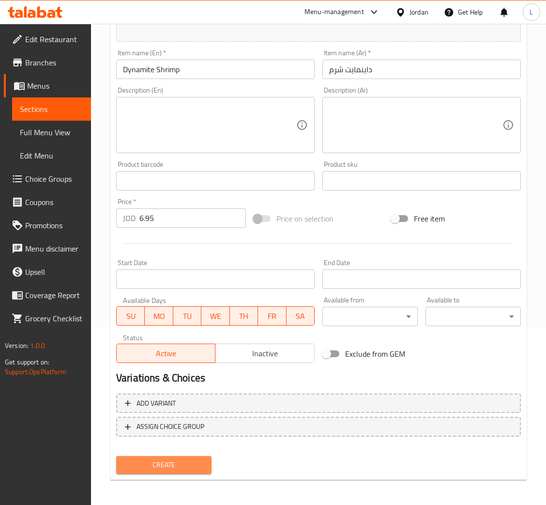
click at [179, 464] on span "Create" at bounding box center [164, 465] width 80 height 12
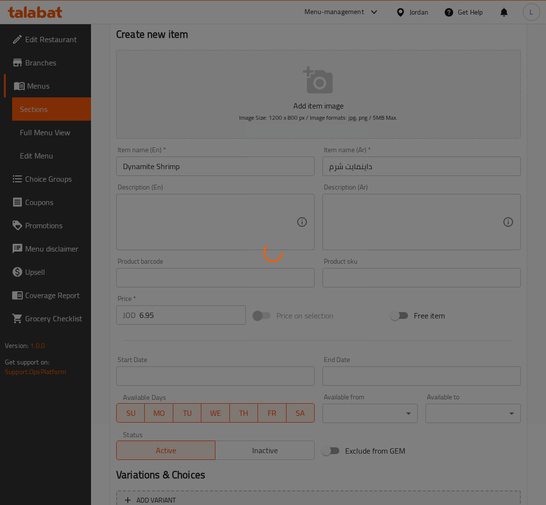
scroll to position [0, 0]
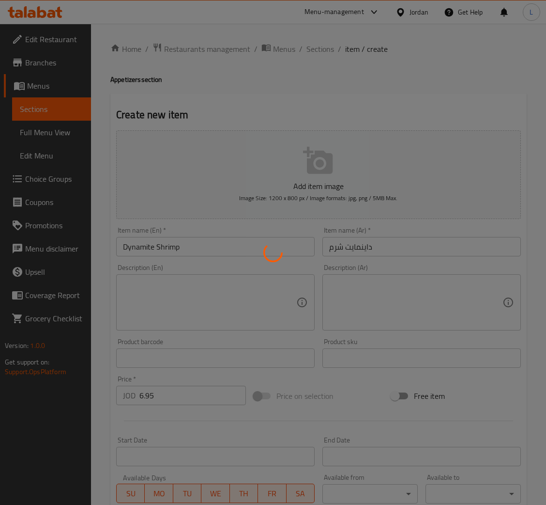
type input "0"
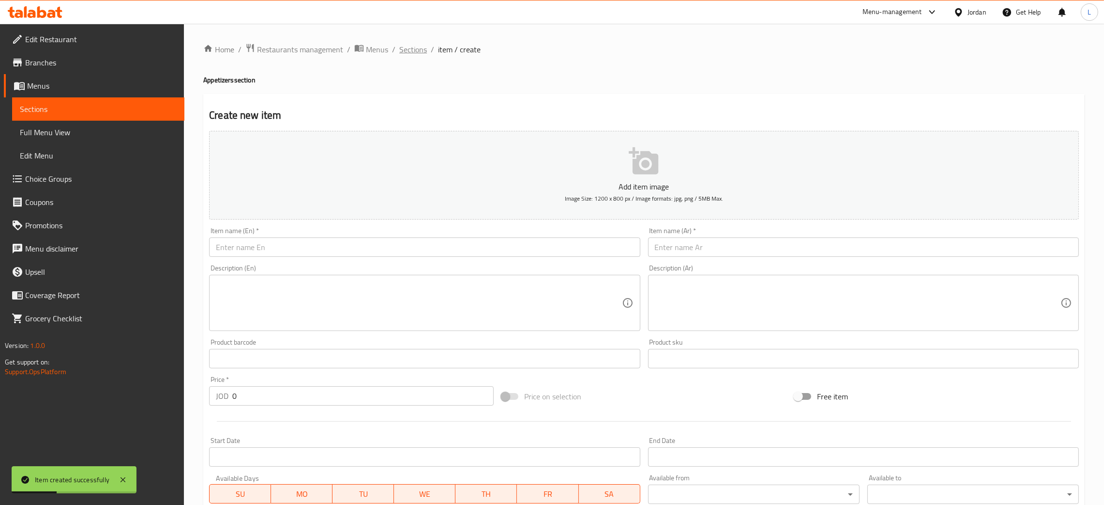
click at [411, 52] on span "Sections" at bounding box center [413, 50] width 28 height 12
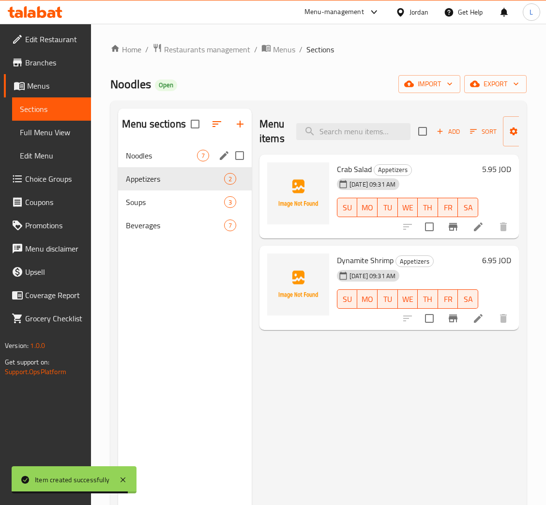
click at [162, 148] on div "Noodles 7" at bounding box center [185, 155] width 134 height 23
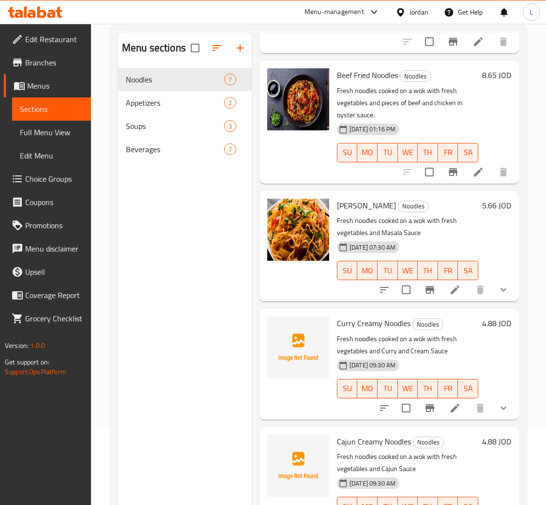
scroll to position [137, 0]
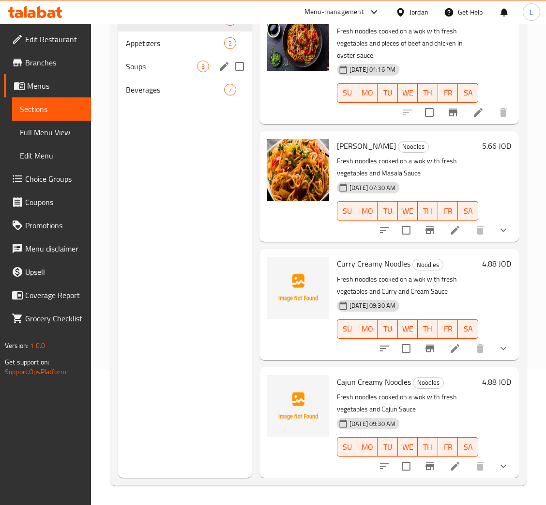
click at [162, 46] on span "Appetizers" at bounding box center [175, 43] width 98 height 12
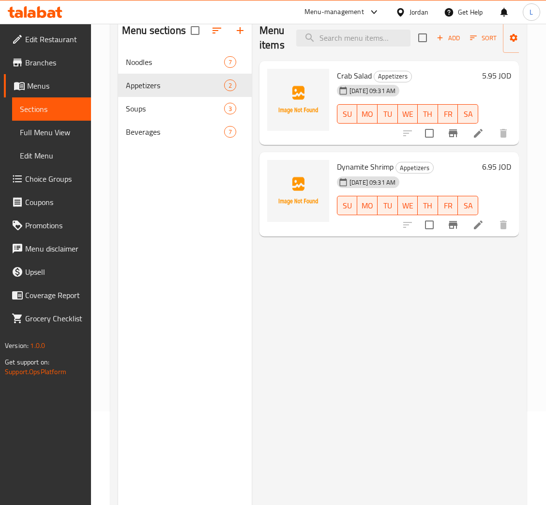
scroll to position [64, 0]
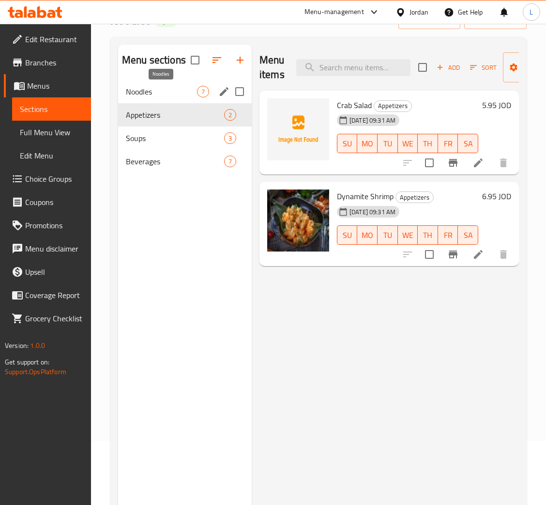
click at [143, 92] on span "Noodles" at bounding box center [161, 92] width 71 height 12
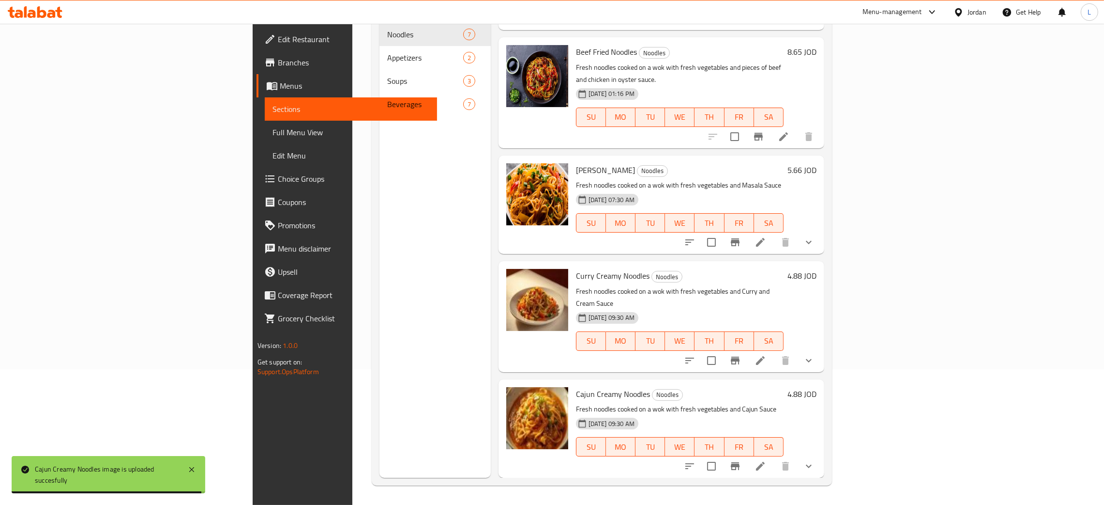
scroll to position [259, 0]
